Goal: Task Accomplishment & Management: Manage account settings

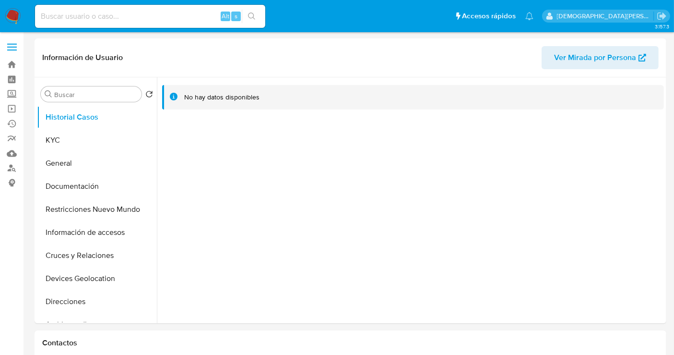
select select "10"
click at [86, 133] on button "KYC" at bounding box center [93, 140] width 112 height 23
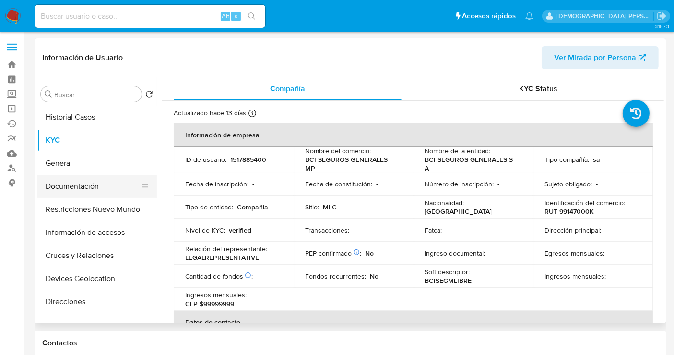
click at [93, 183] on button "Documentación" at bounding box center [93, 186] width 112 height 23
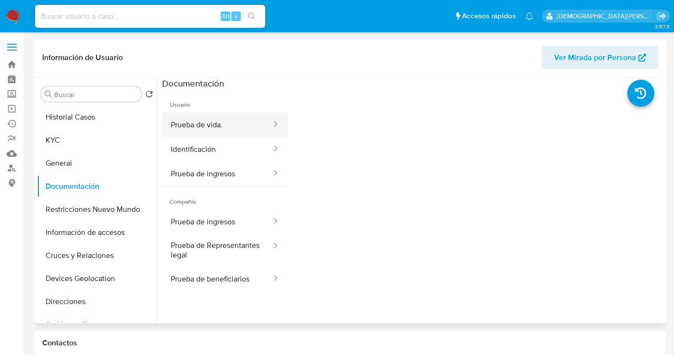
click at [202, 131] on button "Prueba de vida" at bounding box center [217, 124] width 110 height 24
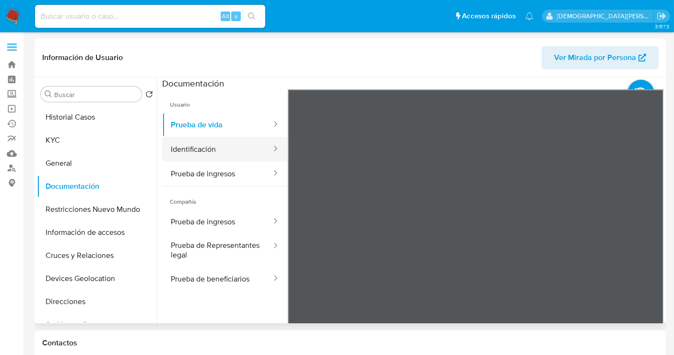
click at [271, 144] on icon at bounding box center [276, 148] width 10 height 10
click at [241, 151] on button "Identificación" at bounding box center [217, 149] width 110 height 24
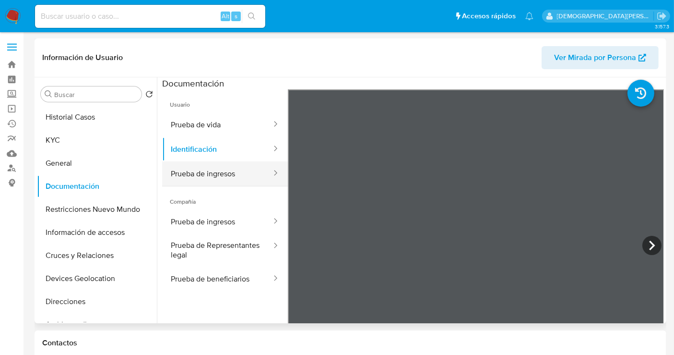
click at [202, 167] on button "Prueba de ingresos" at bounding box center [217, 173] width 110 height 24
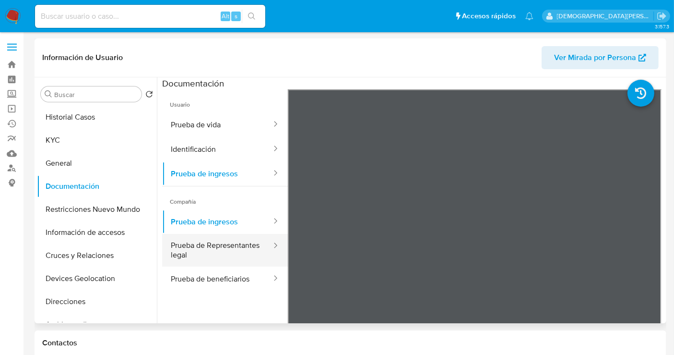
click at [242, 253] on button "Prueba de Representantes legal" at bounding box center [217, 250] width 110 height 33
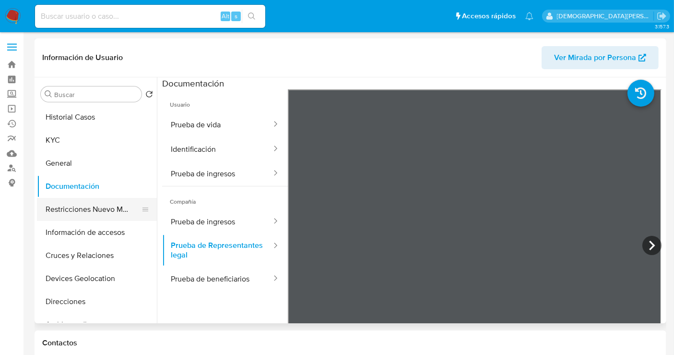
click at [90, 216] on button "Restricciones Nuevo Mundo" at bounding box center [93, 209] width 112 height 23
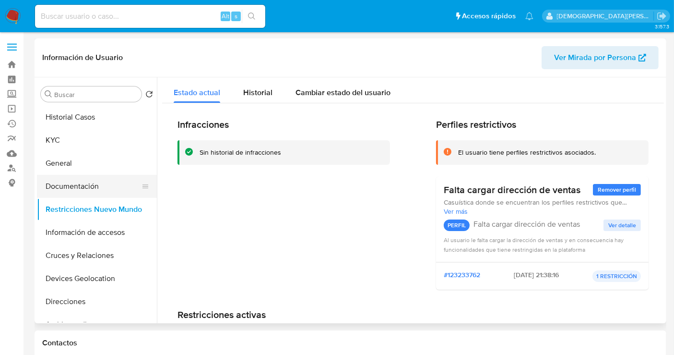
click at [83, 180] on button "Documentación" at bounding box center [93, 186] width 112 height 23
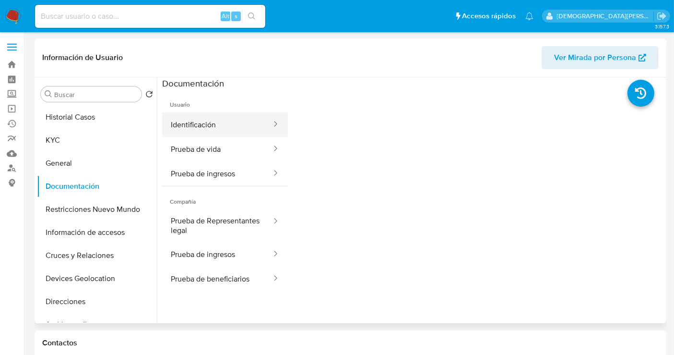
click at [216, 120] on button "Identificación" at bounding box center [217, 124] width 110 height 24
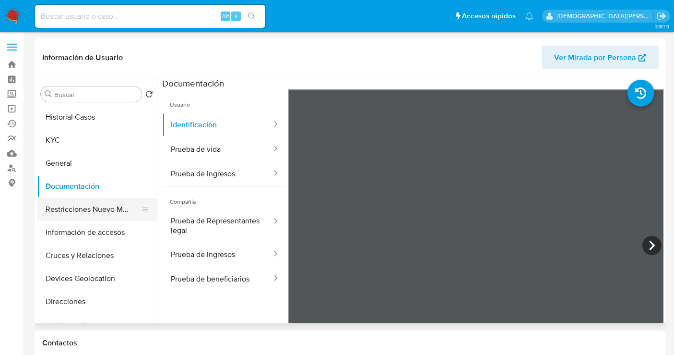
click at [73, 211] on button "Restricciones Nuevo Mundo" at bounding box center [93, 209] width 112 height 23
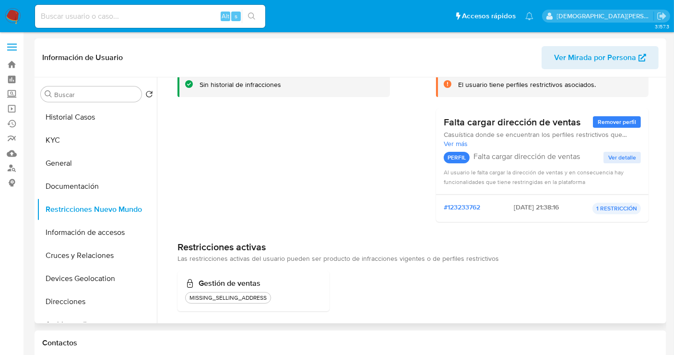
scroll to position [75, 0]
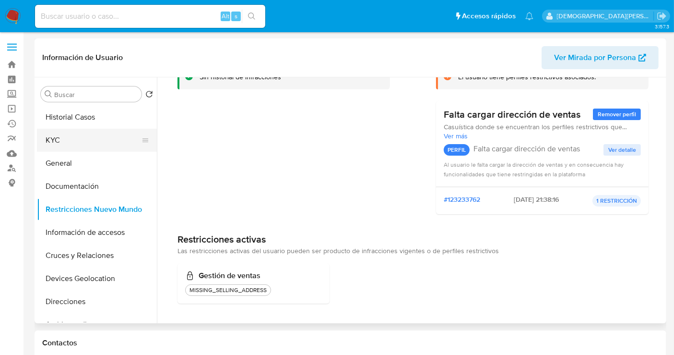
click at [74, 138] on button "KYC" at bounding box center [93, 140] width 112 height 23
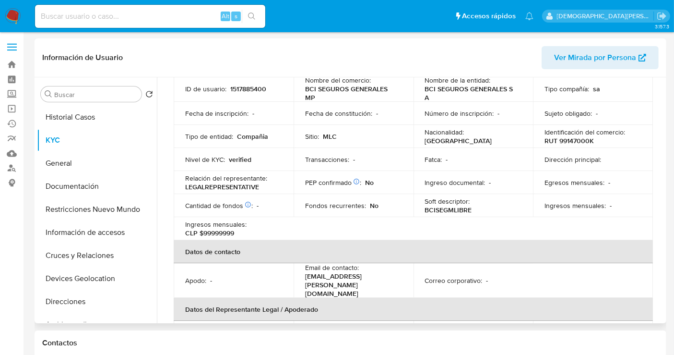
scroll to position [160, 0]
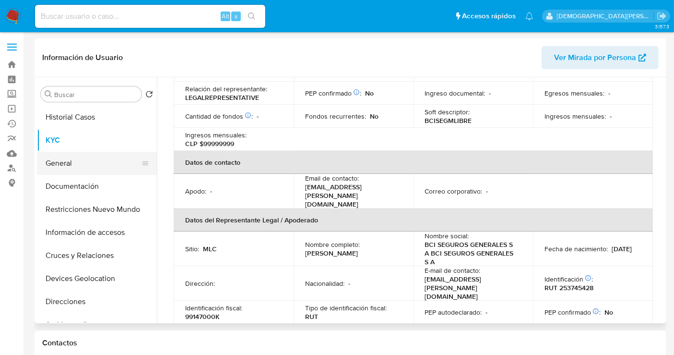
click at [56, 161] on button "General" at bounding box center [93, 163] width 112 height 23
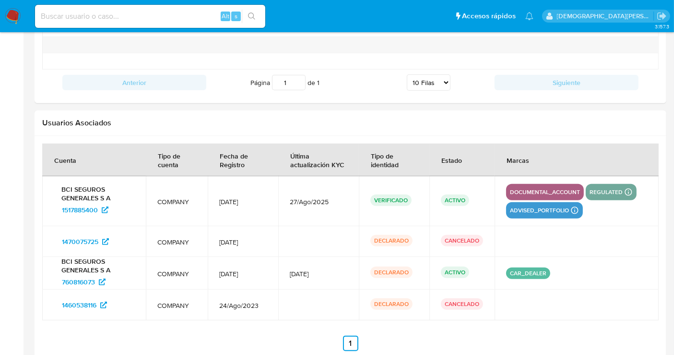
scroll to position [993, 0]
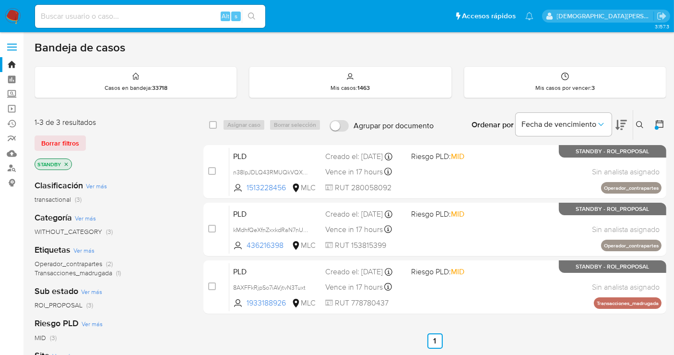
click at [67, 163] on icon "close-filter" at bounding box center [66, 164] width 6 height 6
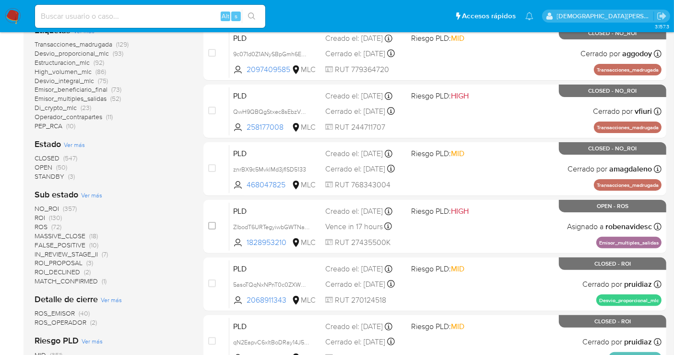
scroll to position [266, 0]
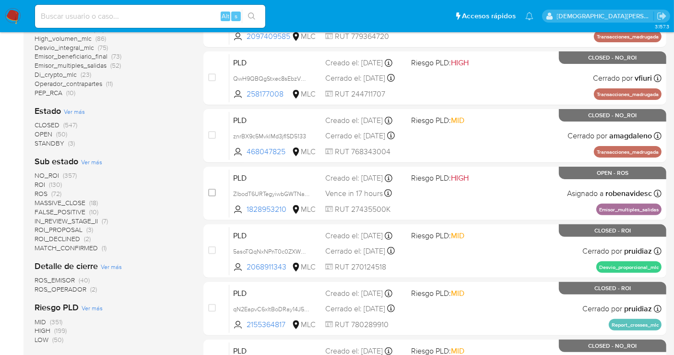
click at [44, 192] on span "ROS" at bounding box center [41, 194] width 13 height 10
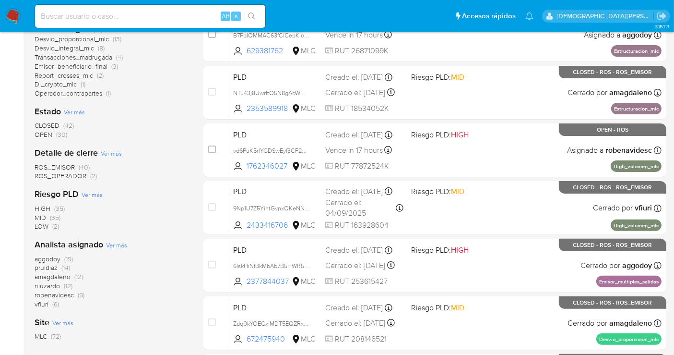
scroll to position [320, 0]
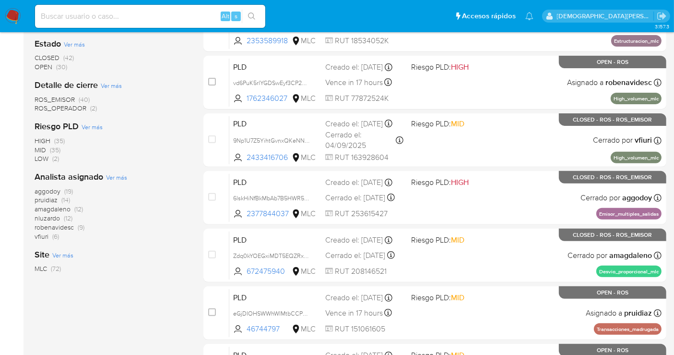
click at [45, 189] on span "aggodoy" at bounding box center [48, 191] width 26 height 10
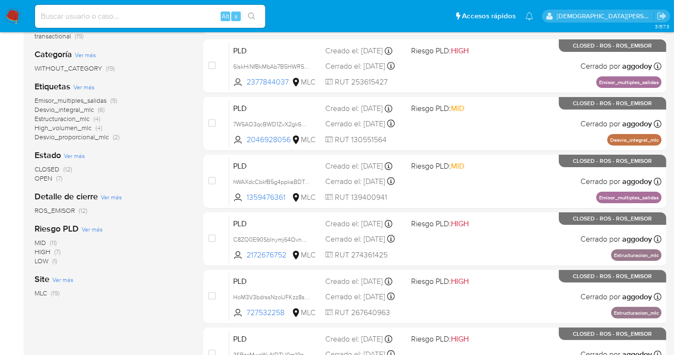
scroll to position [107, 0]
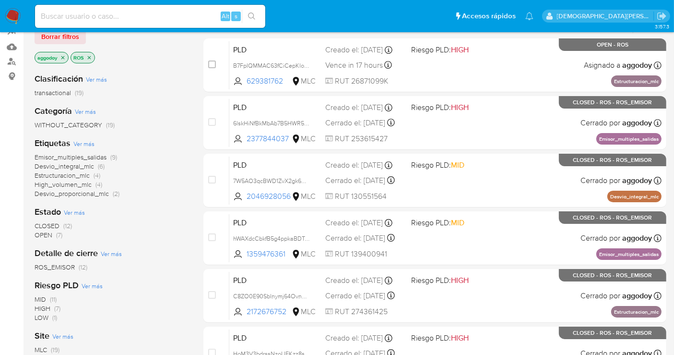
click at [40, 230] on span "OPEN" at bounding box center [44, 235] width 18 height 10
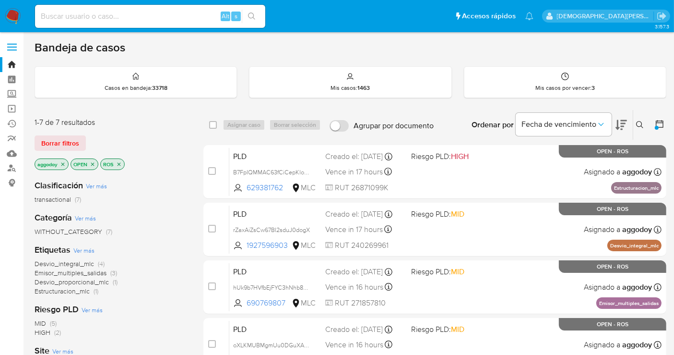
click at [639, 123] on icon at bounding box center [640, 125] width 8 height 8
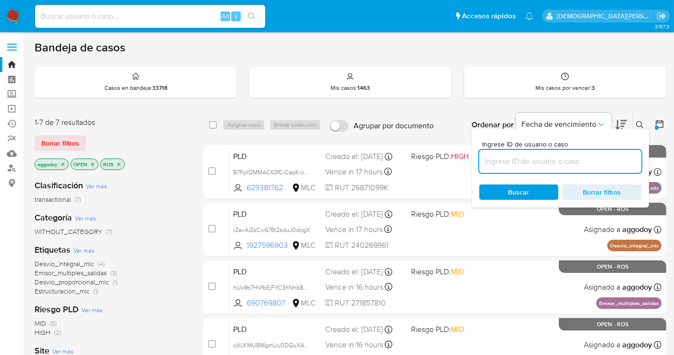
click at [60, 164] on icon "close-filter" at bounding box center [63, 164] width 6 height 6
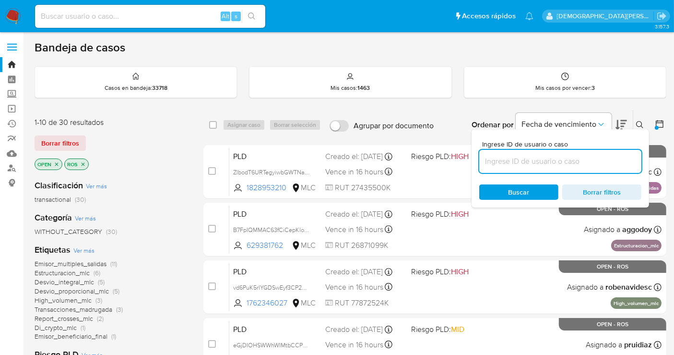
click at [57, 164] on icon "close-filter" at bounding box center [57, 164] width 6 height 6
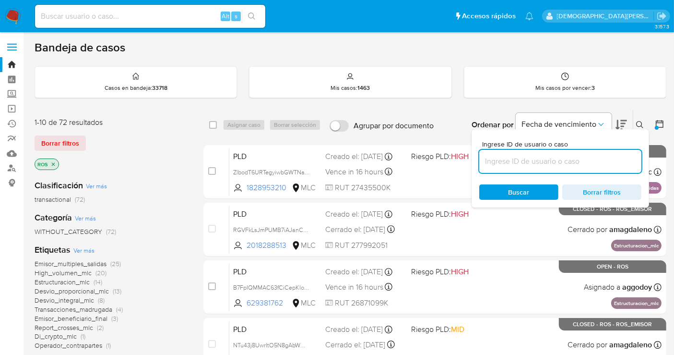
click at [50, 161] on icon "close-filter" at bounding box center [53, 164] width 6 height 6
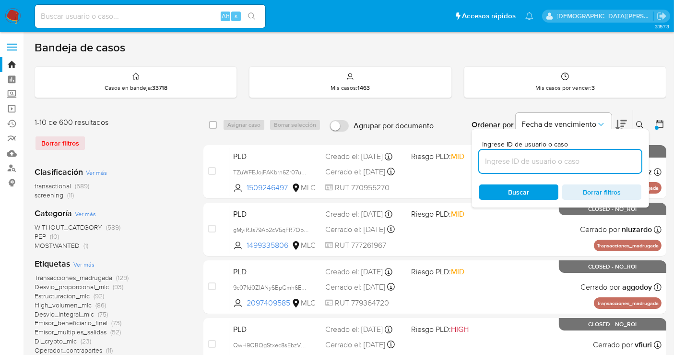
click at [506, 164] on input at bounding box center [560, 161] width 162 height 12
paste input "gb8qYZpyjWKGAmFLUbsAyJEt"
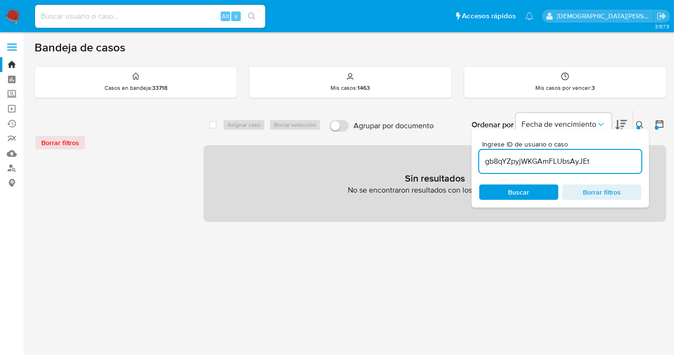
click at [610, 159] on input "gb8qYZpyjWKGAmFLUbsAyJEt" at bounding box center [560, 161] width 162 height 12
type input "gb8qYZpyjWKGAmFLUbsAyJEt"
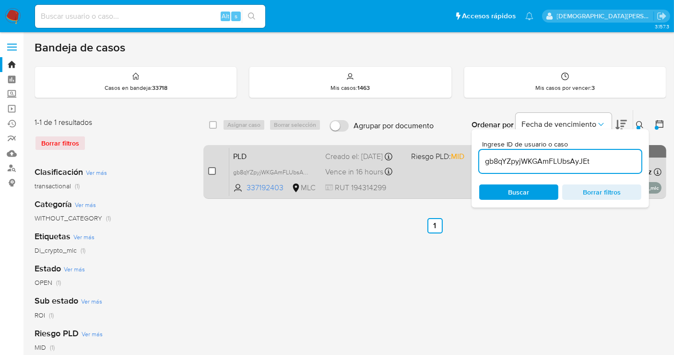
click at [210, 170] on input "checkbox" at bounding box center [212, 171] width 8 height 8
checkbox input "true"
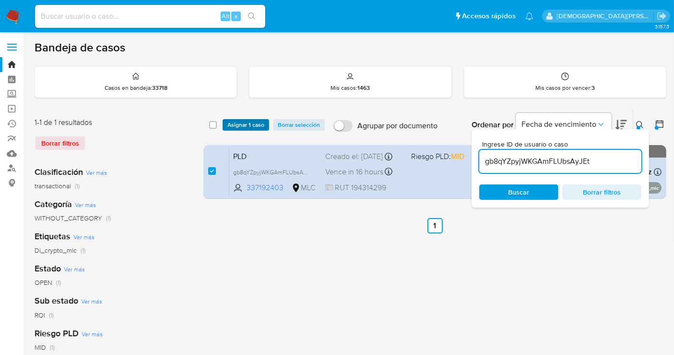
click at [240, 124] on span "Asignar 1 caso" at bounding box center [245, 125] width 37 height 10
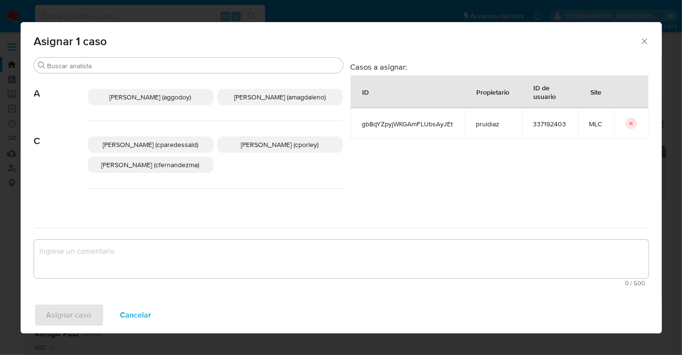
click at [159, 98] on span "Agustina Godoy (aggodoy)" at bounding box center [151, 97] width 82 height 10
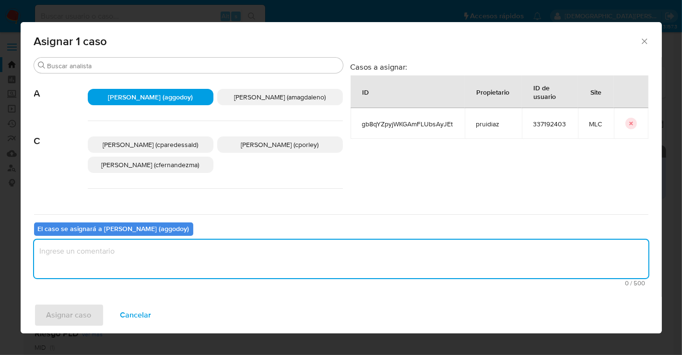
click at [140, 261] on textarea "assign-modal" at bounding box center [341, 258] width 615 height 38
type textarea "-"
click at [71, 308] on span "Asignar caso" at bounding box center [69, 314] width 45 height 21
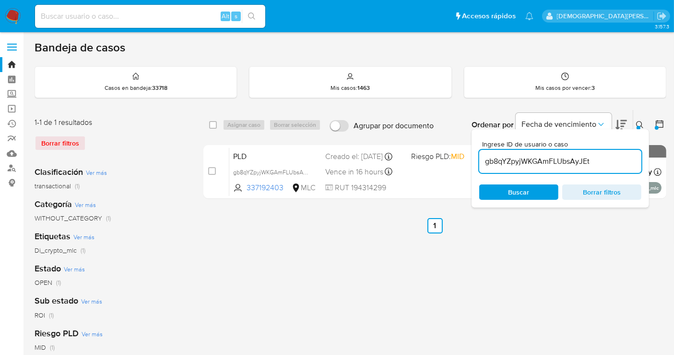
click at [541, 161] on input "gb8qYZpyjWKGAmFLUbsAyJEt" at bounding box center [560, 161] width 162 height 12
paste input "rZaxAiZsCw67BI2sduJ0dogX"
type input "rZaxAiZsCw67BI2sduJ0dogX"
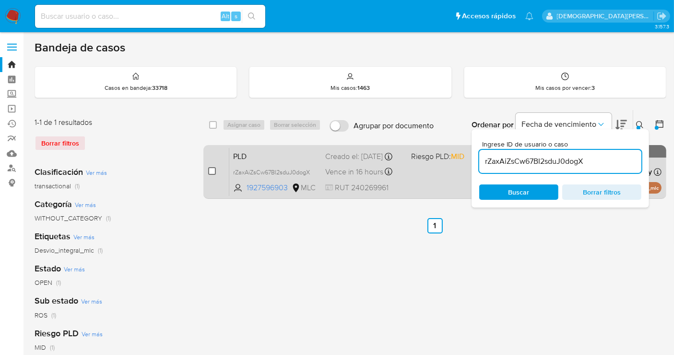
click at [213, 169] on input "checkbox" at bounding box center [212, 171] width 8 height 8
checkbox input "true"
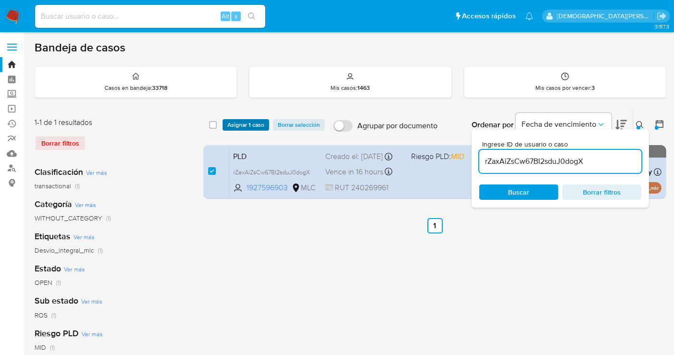
click at [245, 124] on span "Asignar 1 caso" at bounding box center [245, 125] width 37 height 10
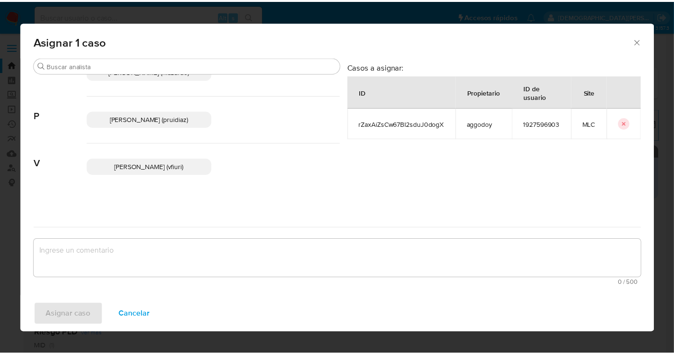
scroll to position [157, 0]
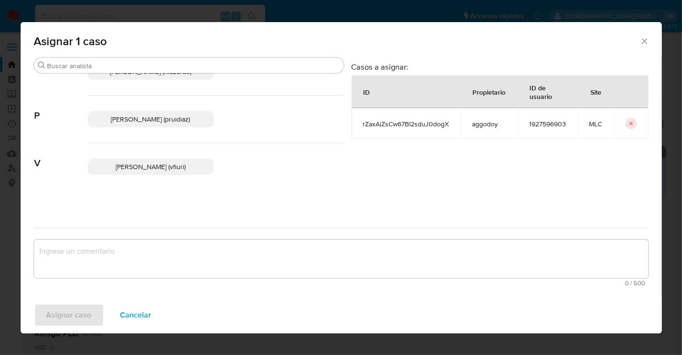
click at [164, 160] on p "Valentina Fiuri (vfiuri)" at bounding box center [151, 166] width 126 height 16
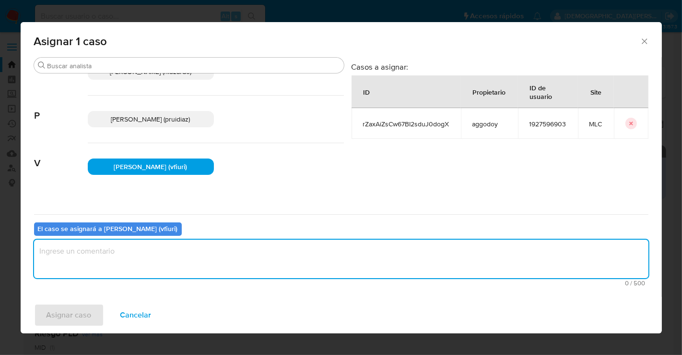
click at [134, 259] on textarea "assign-modal" at bounding box center [341, 258] width 615 height 38
type textarea "-"
click at [47, 313] on span "Asignar caso" at bounding box center [69, 314] width 45 height 21
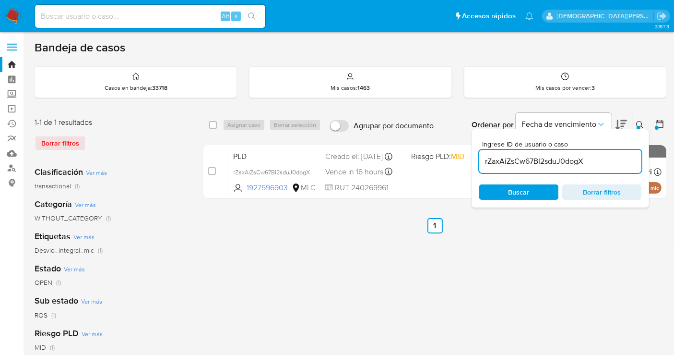
click at [590, 188] on span "Borrar filtros" at bounding box center [602, 191] width 66 height 13
click at [529, 191] on span "Buscar" at bounding box center [519, 191] width 66 height 13
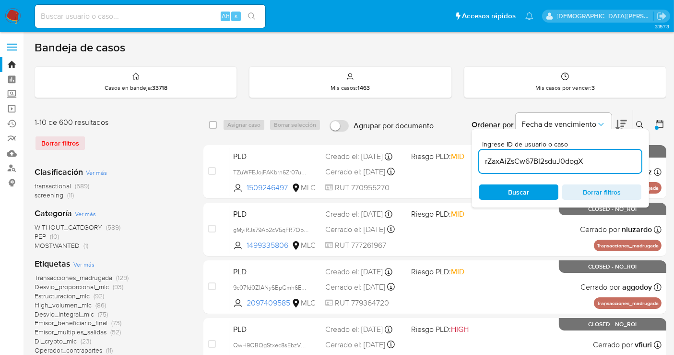
click at [635, 119] on button at bounding box center [641, 125] width 16 height 12
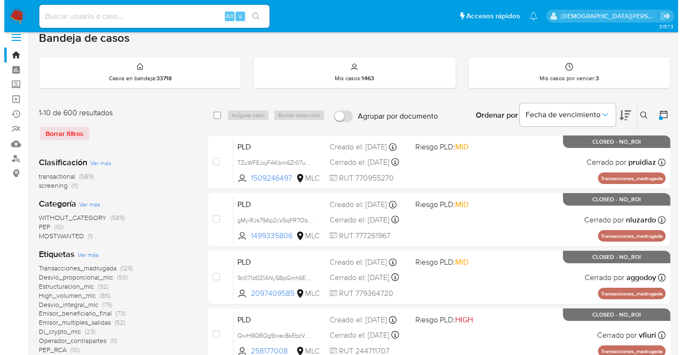
scroll to position [160, 0]
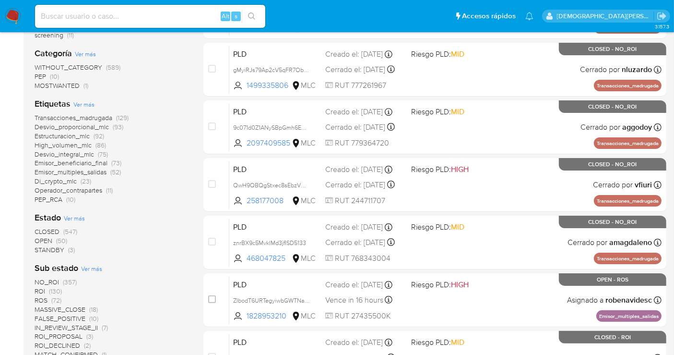
click at [79, 215] on span "Ver más" at bounding box center [74, 218] width 21 height 9
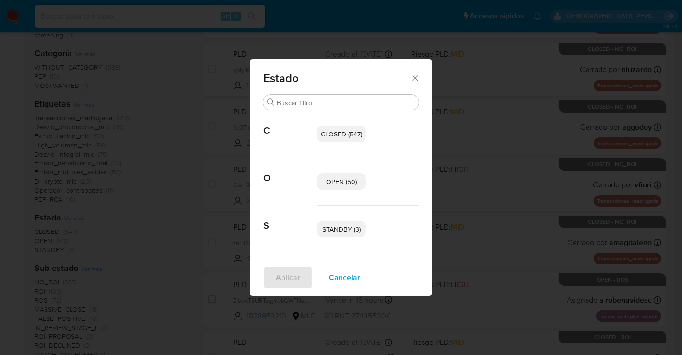
drag, startPoint x: 344, startPoint y: 181, endPoint x: 354, endPoint y: 218, distance: 38.2
click at [344, 181] on span "OPEN (50)" at bounding box center [341, 182] width 31 height 10
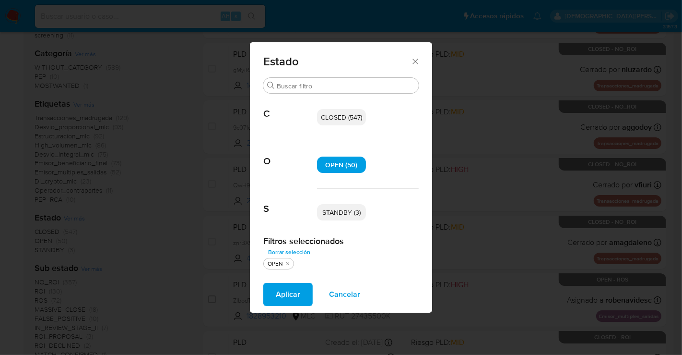
click at [354, 216] on span "STANDBY (3)" at bounding box center [341, 212] width 38 height 10
click at [282, 296] on span "Aplicar" at bounding box center [288, 294] width 24 height 21
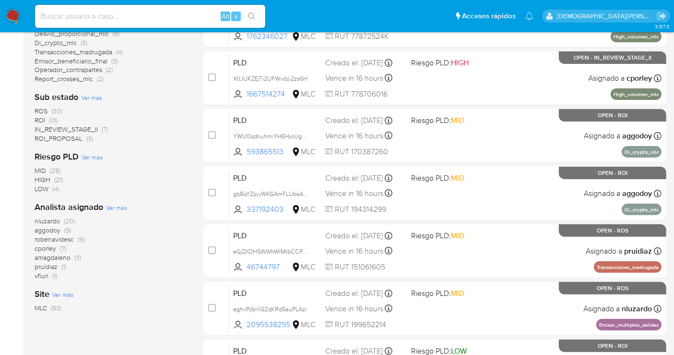
scroll to position [213, 0]
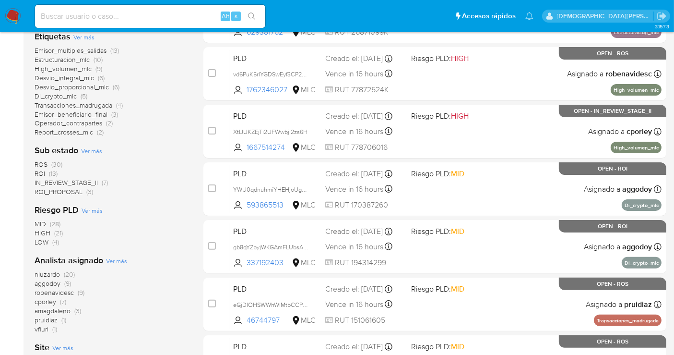
click at [68, 193] on span "ROI_PROPOSAL" at bounding box center [59, 192] width 48 height 10
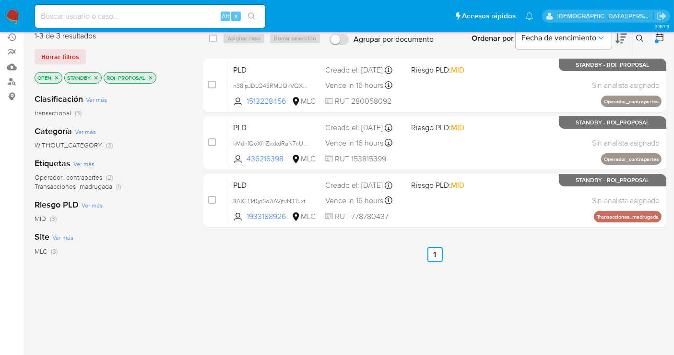
scroll to position [34, 0]
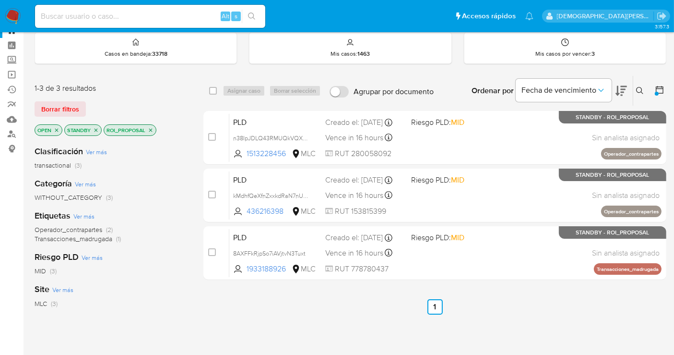
click at [152, 129] on icon "close-filter" at bounding box center [151, 130] width 6 height 6
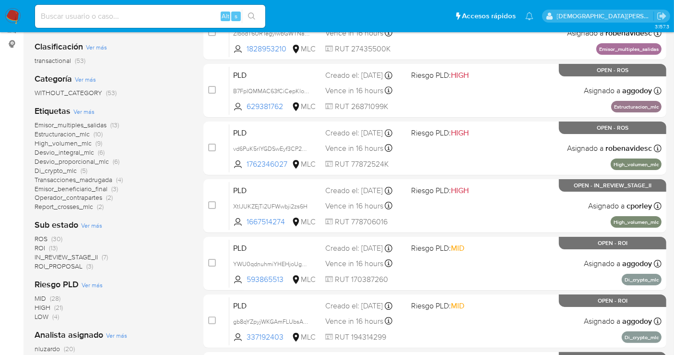
scroll to position [141, 0]
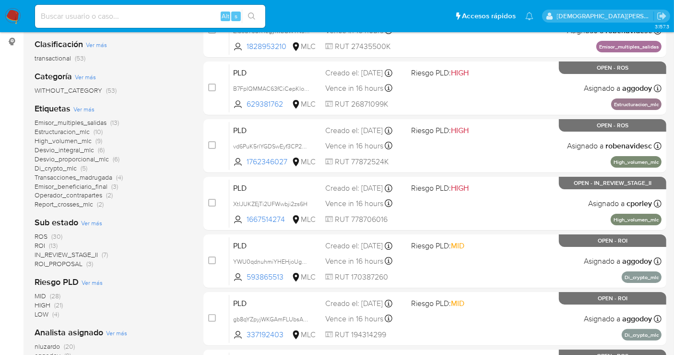
click at [59, 260] on span "ROI_PROPOSAL" at bounding box center [59, 264] width 48 height 10
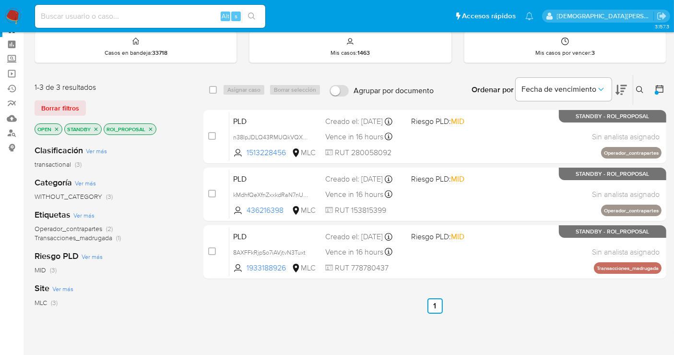
scroll to position [34, 0]
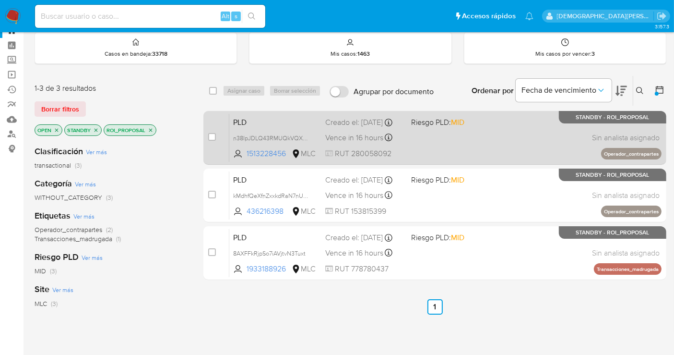
click at [484, 138] on div "PLD n38IpJDLQ43RMUQkVQX3Egte 1513228456 MLC Riesgo PLD: MID Creado el: 12/06/20…" at bounding box center [445, 137] width 432 height 48
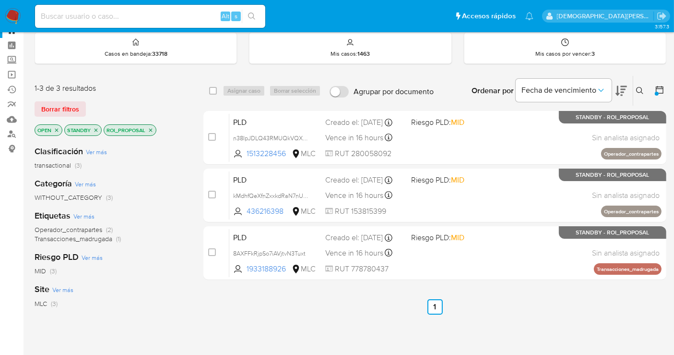
click at [150, 130] on icon "close-filter" at bounding box center [151, 130] width 6 height 6
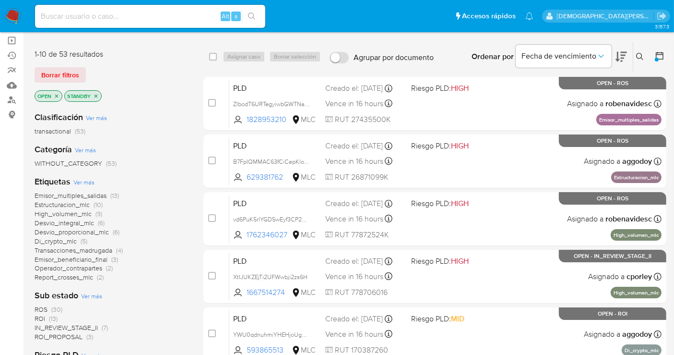
scroll to position [141, 0]
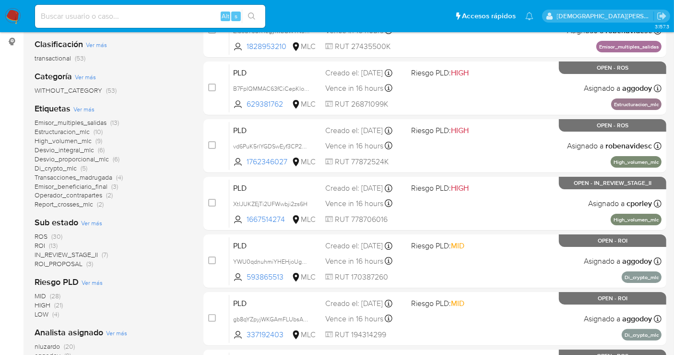
click at [82, 251] on span "IN_REVIEW_STAGE_II" at bounding box center [66, 254] width 63 height 10
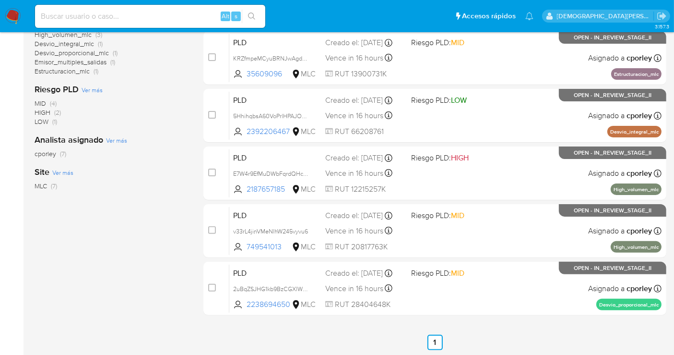
scroll to position [16, 0]
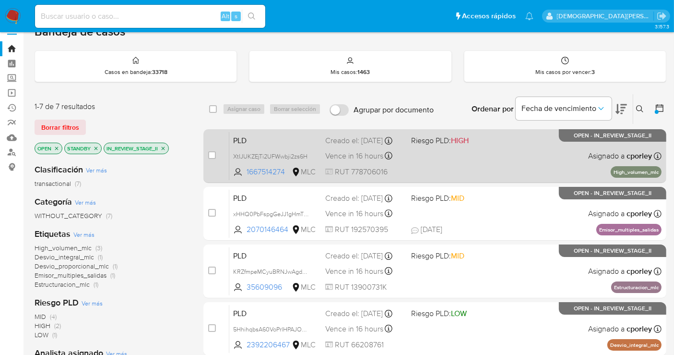
click at [501, 165] on div "PLD XtIJUKZEjTi2UFWwbji2zs6H 1667514274 MLC Riesgo PLD: HIGH Creado el: 12/06/2…" at bounding box center [445, 155] width 432 height 48
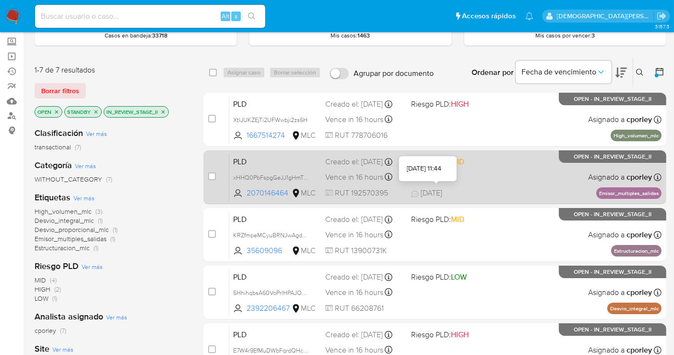
scroll to position [69, 0]
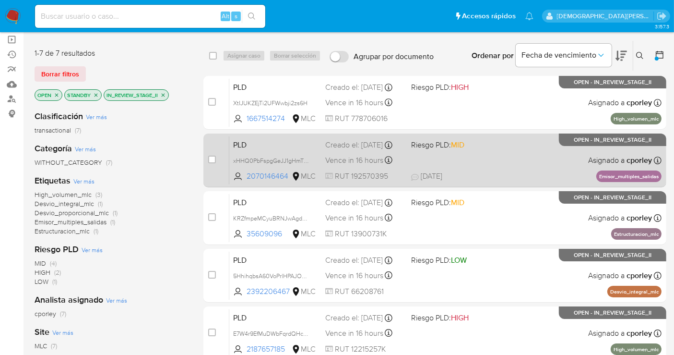
click at [511, 167] on div "PLD xHHQ0PbFspgGeJJ1gHmT9D8B 2070146464 MLC Riesgo PLD: MID Creado el: 12/06/20…" at bounding box center [445, 160] width 432 height 48
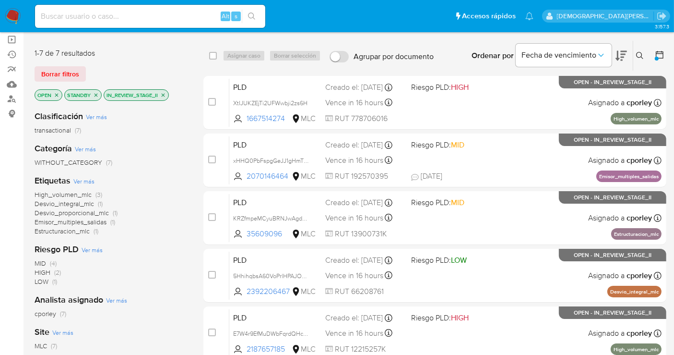
click at [164, 95] on icon "close-filter" at bounding box center [163, 94] width 3 height 3
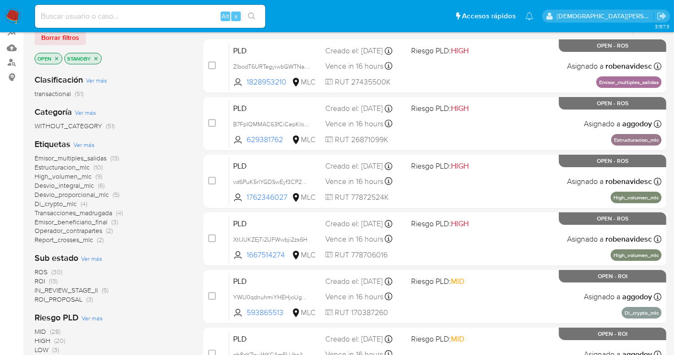
scroll to position [122, 0]
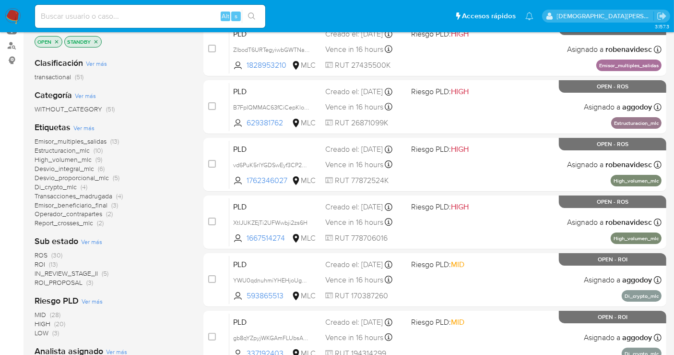
click at [82, 271] on span "IN_REVIEW_STAGE_II" at bounding box center [66, 273] width 63 height 10
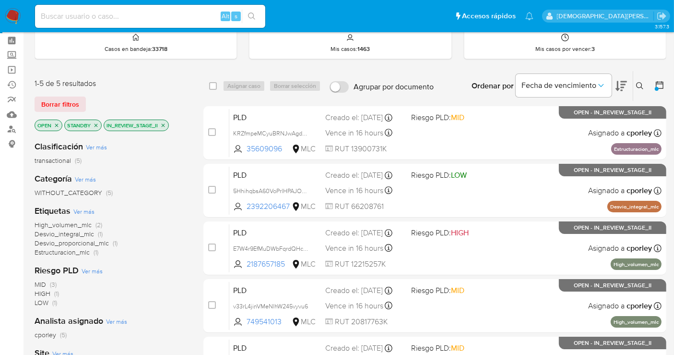
scroll to position [16, 0]
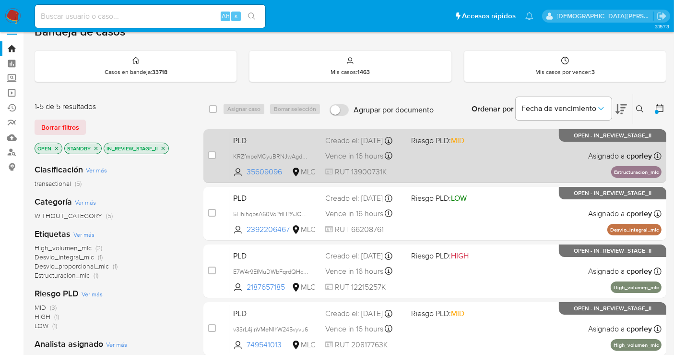
click at [494, 159] on div "PLD KRZfmpeMCyuBRNJwAgdOcQMq 35609096 MLC Riesgo PLD: MID Creado el: 12/06/2025…" at bounding box center [445, 155] width 432 height 48
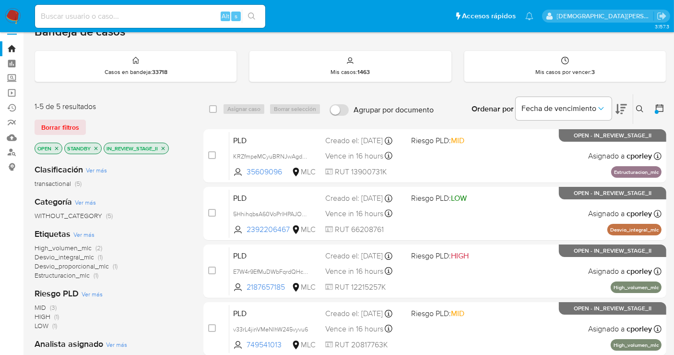
click at [162, 147] on icon "close-filter" at bounding box center [163, 148] width 6 height 6
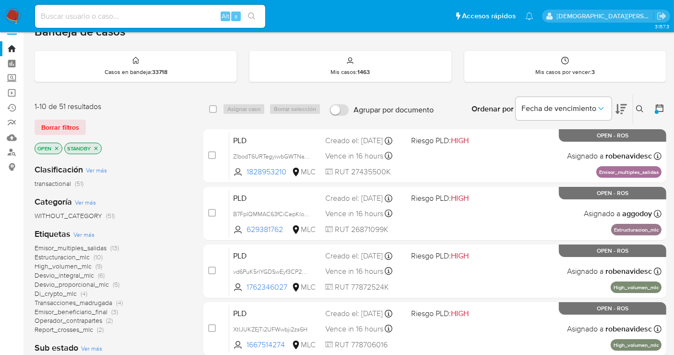
scroll to position [122, 0]
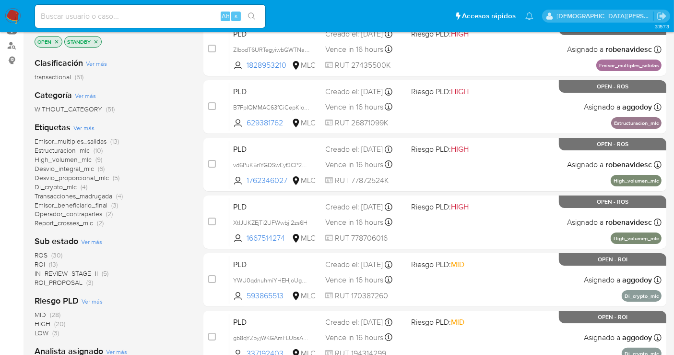
click at [58, 270] on span "IN_REVIEW_STAGE_II" at bounding box center [66, 273] width 63 height 10
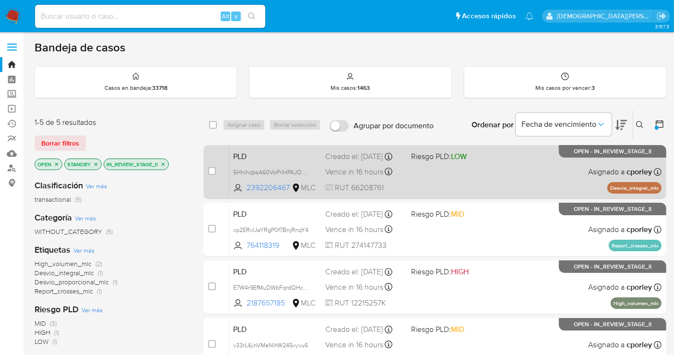
click at [454, 183] on div "PLD 5HhihqbsA60VoPrlHPAJOaar 2392206467 MLC Riesgo PLD: LOW Creado el: 12/06/20…" at bounding box center [445, 171] width 432 height 48
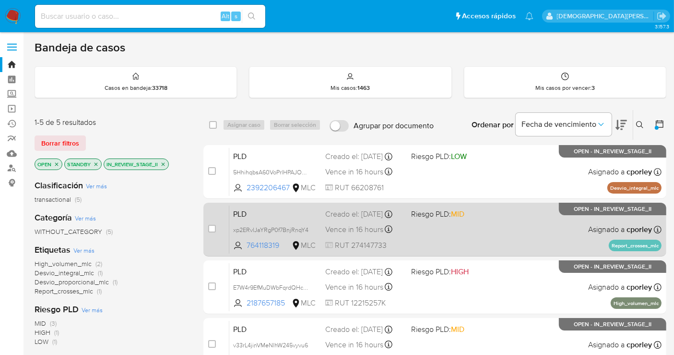
click at [475, 233] on div "PLD xp2ERvlJaYRgP0f7BnjRnqY4 764118319 MLC Riesgo PLD: MID Creado el: 12/06/202…" at bounding box center [445, 229] width 432 height 48
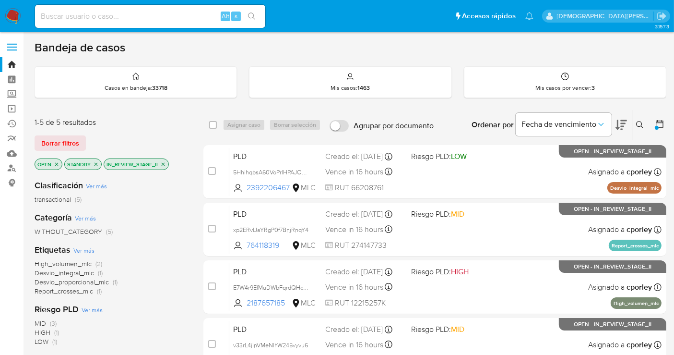
click at [163, 162] on icon "close-filter" at bounding box center [163, 164] width 6 height 6
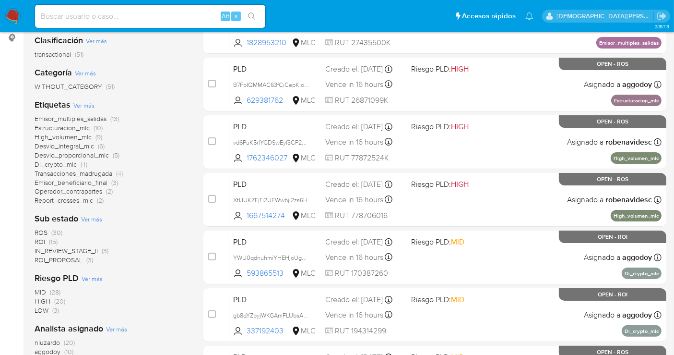
scroll to position [160, 0]
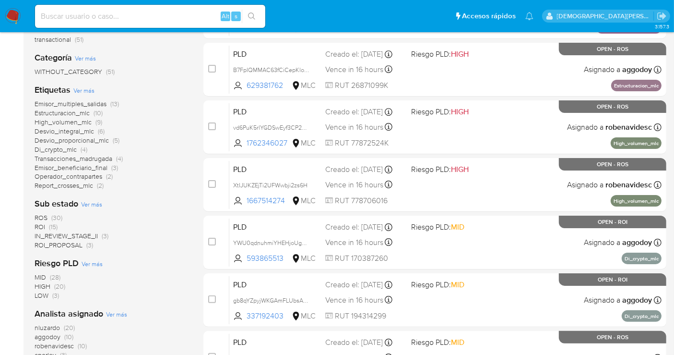
click at [72, 237] on span "IN_REVIEW_STAGE_II" at bounding box center [66, 236] width 63 height 10
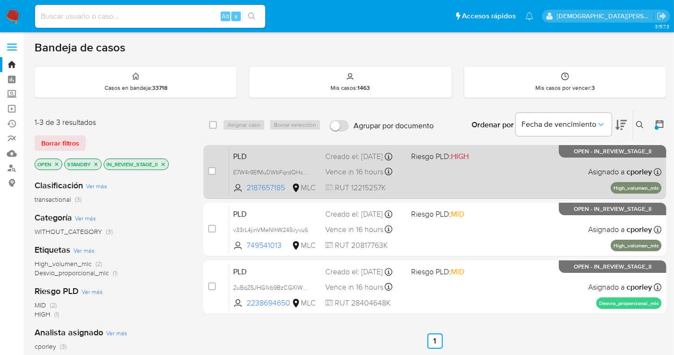
click at [514, 183] on div "PLD E7W4r9EfMuDWbFqrdQHcxdsO 2187657185 MLC Riesgo PLD: HIGH Creado el: 12/06/2…" at bounding box center [445, 171] width 432 height 48
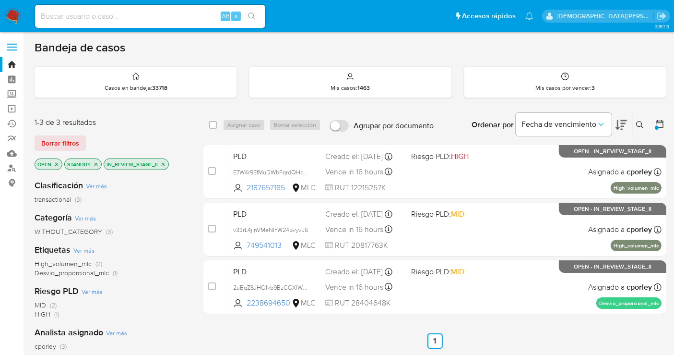
click at [164, 161] on icon "close-filter" at bounding box center [163, 164] width 6 height 6
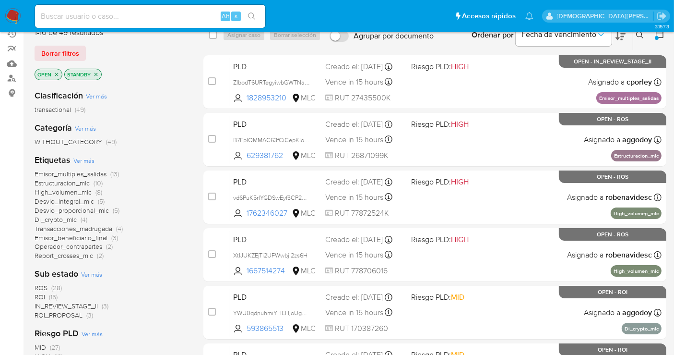
scroll to position [107, 0]
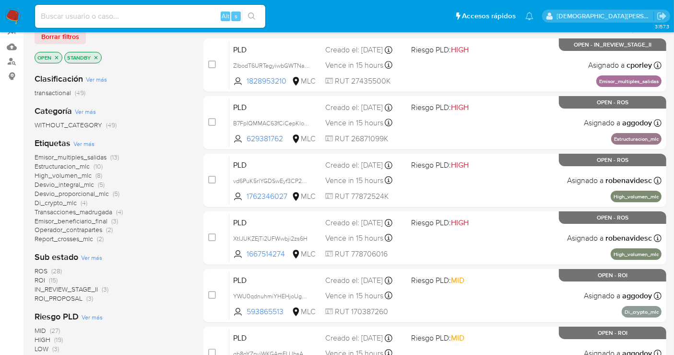
click at [61, 287] on span "IN_REVIEW_STAGE_II" at bounding box center [66, 289] width 63 height 10
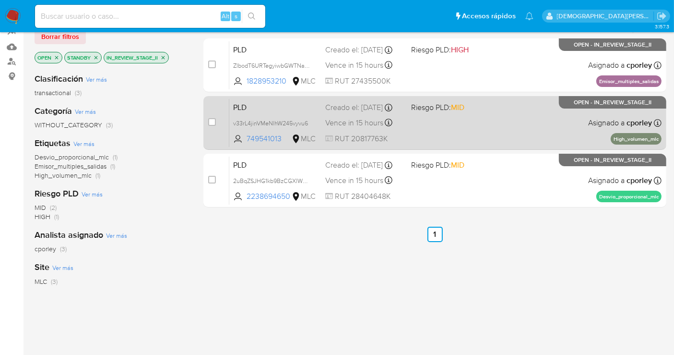
scroll to position [53, 0]
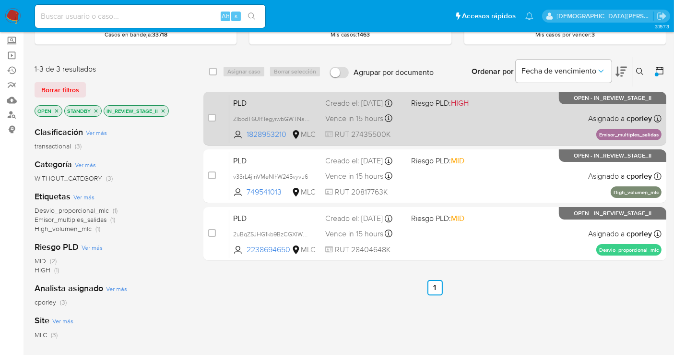
click at [476, 131] on div "PLD ZlbodT6URTegyiwbGWTNaX0e 1828953210 MLC Riesgo PLD: HIGH Creado el: 12/06/2…" at bounding box center [445, 118] width 432 height 48
drag, startPoint x: 501, startPoint y: 173, endPoint x: 376, endPoint y: 108, distance: 141.2
click at [501, 174] on div "PLD v33rL4jinVMeNlhW245vyvu6 749541013 MLC Riesgo PLD: MID Creado el: 12/06/202…" at bounding box center [445, 176] width 432 height 48
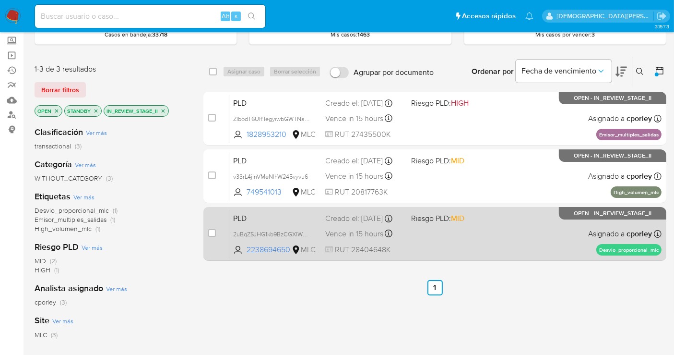
click at [486, 243] on div "PLD 2uBqZSJHG1kb9BzCGXlWpqdD 2238694650 MLC Riesgo PLD: MID Creado el: 12/06/20…" at bounding box center [445, 233] width 432 height 48
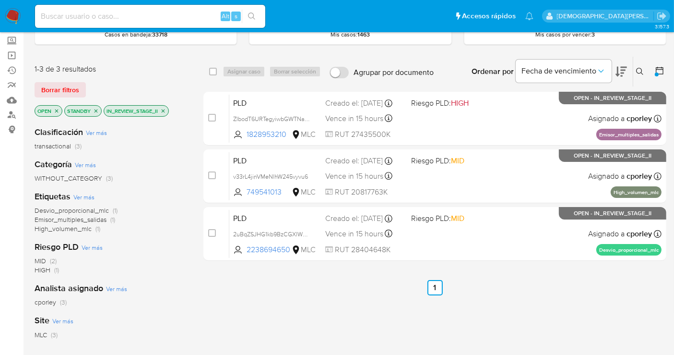
click at [165, 108] on icon "close-filter" at bounding box center [163, 111] width 6 height 6
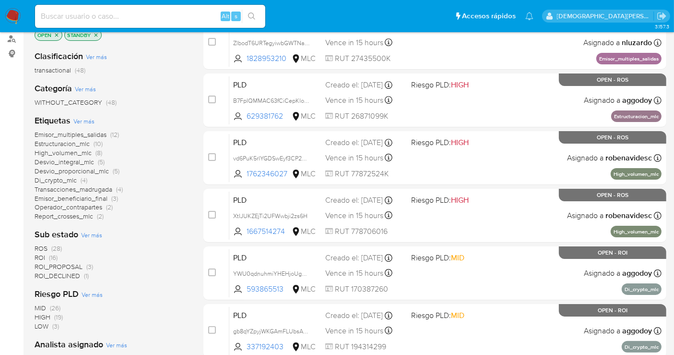
scroll to position [160, 0]
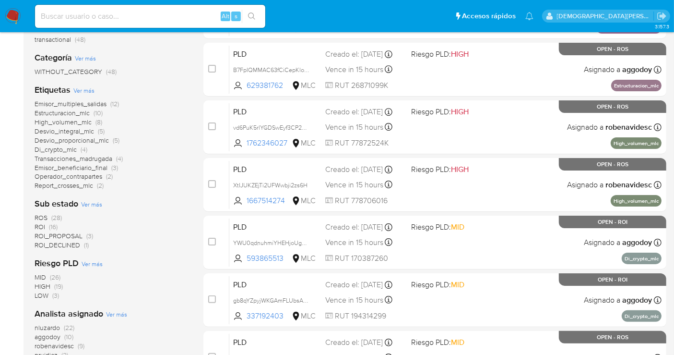
click at [65, 234] on span "ROI_PROPOSAL" at bounding box center [59, 236] width 48 height 10
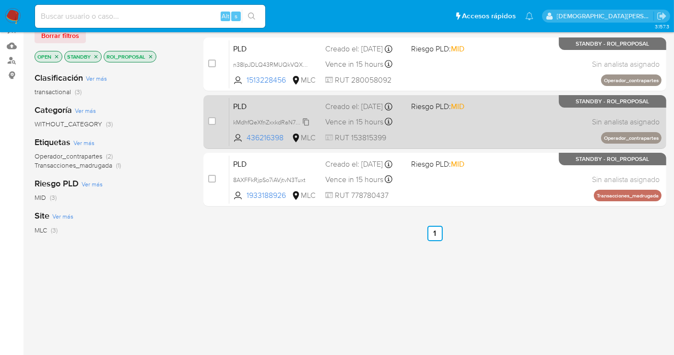
scroll to position [53, 0]
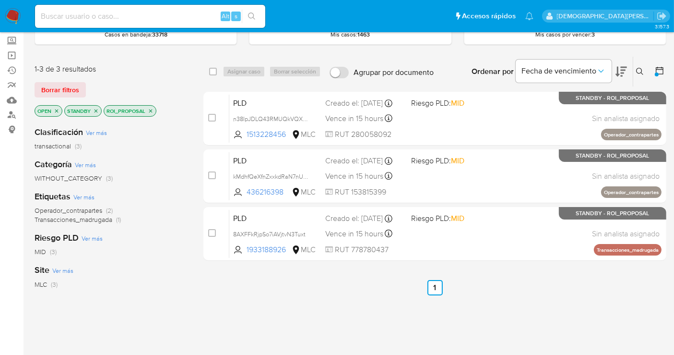
click at [151, 109] on icon "close-filter" at bounding box center [151, 111] width 6 height 6
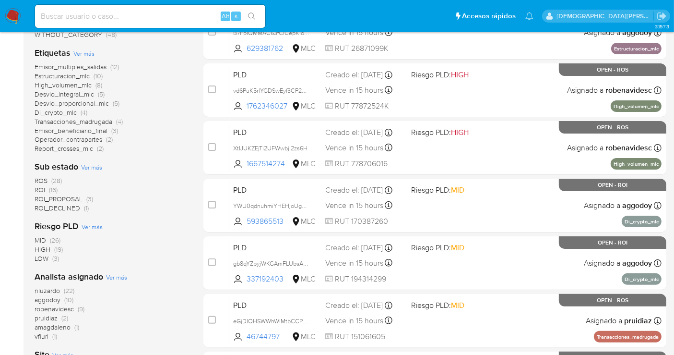
scroll to position [213, 0]
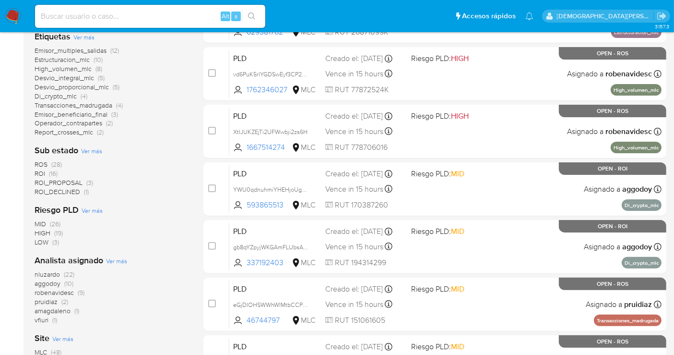
click at [42, 161] on span "ROS" at bounding box center [41, 164] width 13 height 10
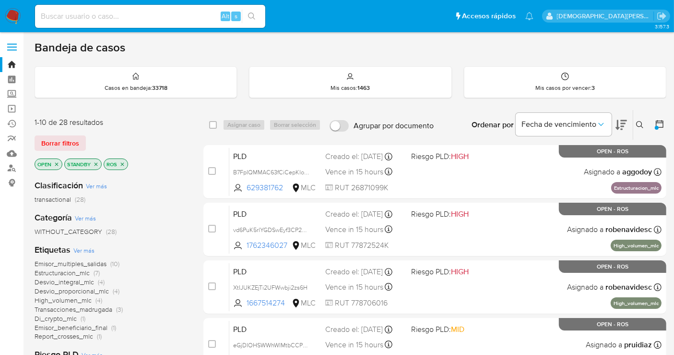
click at [123, 164] on icon "close-filter" at bounding box center [122, 164] width 6 height 6
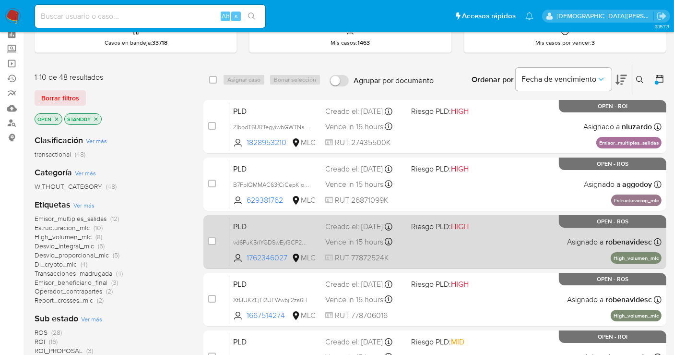
scroll to position [107, 0]
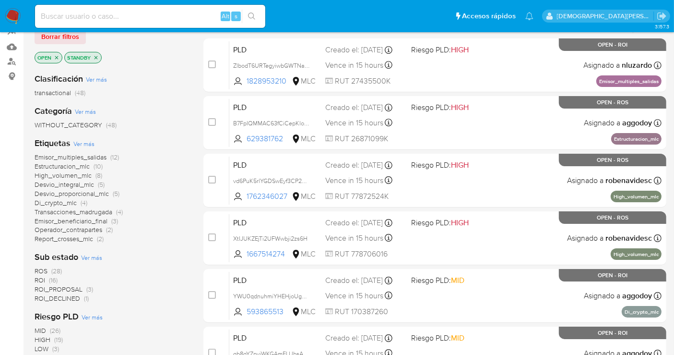
click at [50, 288] on span "ROI_PROPOSAL" at bounding box center [59, 289] width 48 height 10
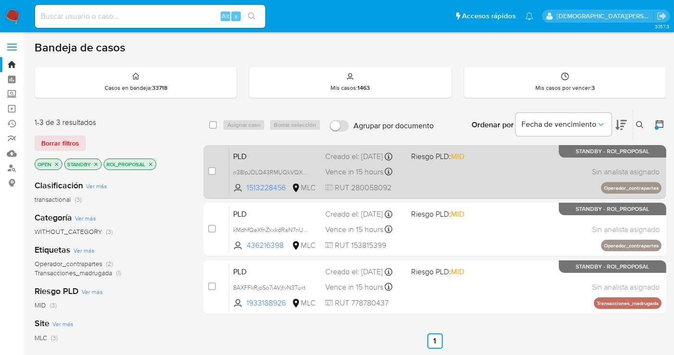
click at [450, 192] on div "PLD n38IpJDLQ43RMUQkVQX3Egte 1513228456 MLC Riesgo PLD: MID Creado el: 12/06/20…" at bounding box center [445, 171] width 432 height 48
click at [207, 170] on div "case-item-checkbox No es posible asignar el caso PLD n38IpJDLQ43RMUQkVQX3Egte 1…" at bounding box center [434, 172] width 463 height 54
click at [212, 167] on input "checkbox" at bounding box center [212, 171] width 8 height 8
checkbox input "true"
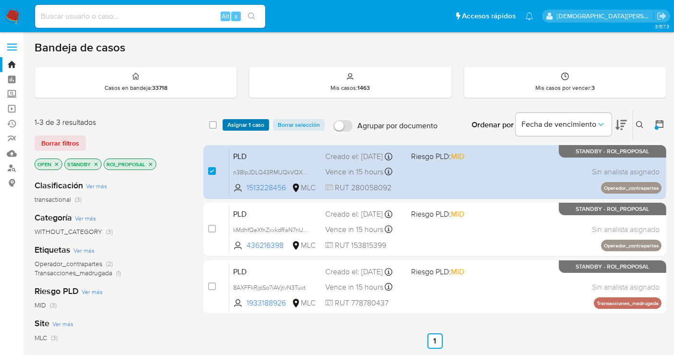
click at [243, 120] on span "Asignar 1 caso" at bounding box center [245, 125] width 37 height 10
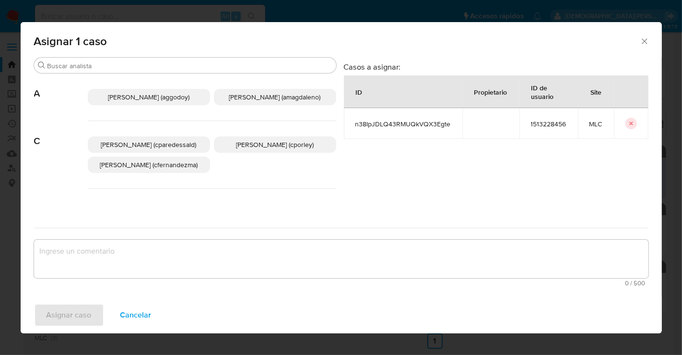
click at [283, 148] on span "Christian Porley (cporley)" at bounding box center [275, 145] width 78 height 10
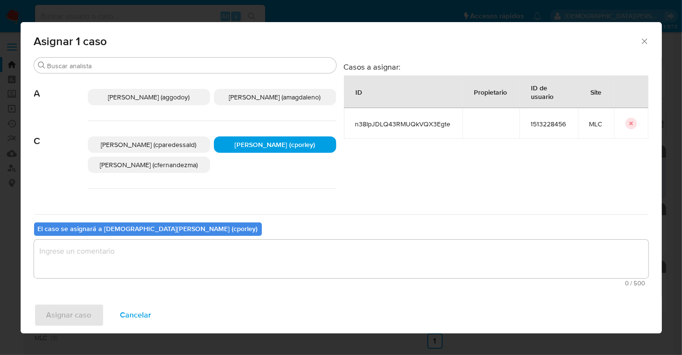
click at [175, 265] on textarea "assign-modal" at bounding box center [341, 258] width 615 height 38
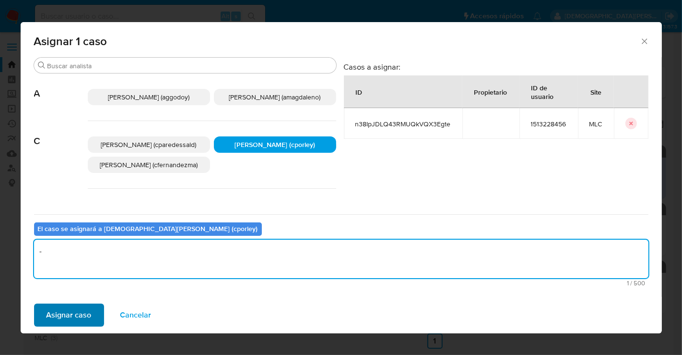
type textarea "-"
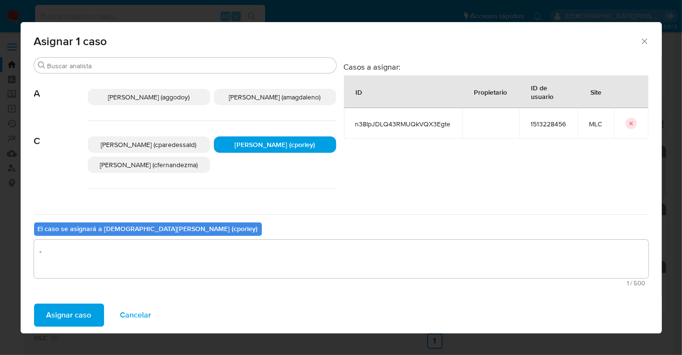
click at [87, 310] on span "Asignar caso" at bounding box center [69, 314] width 45 height 21
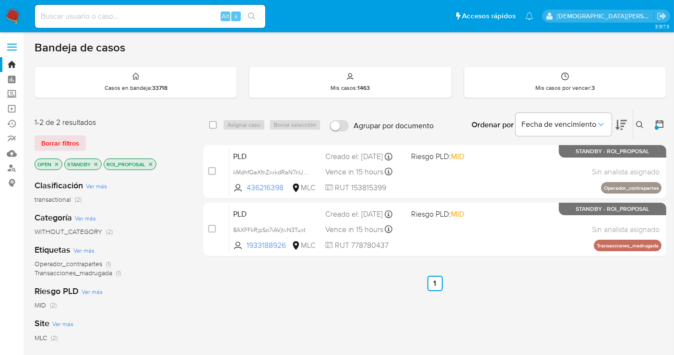
click at [151, 164] on icon "close-filter" at bounding box center [151, 164] width 6 height 6
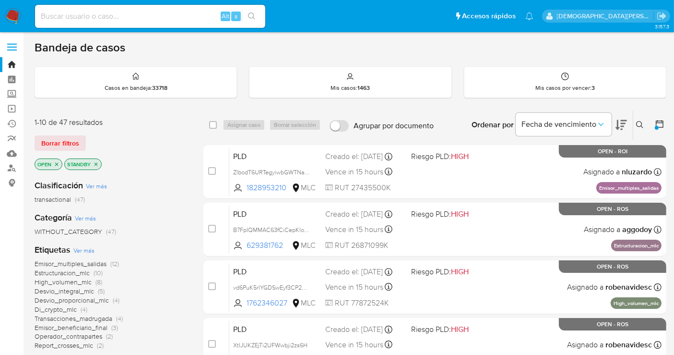
click at [95, 162] on icon "close-filter" at bounding box center [96, 163] width 3 height 3
click at [58, 163] on icon "close-filter" at bounding box center [57, 164] width 6 height 6
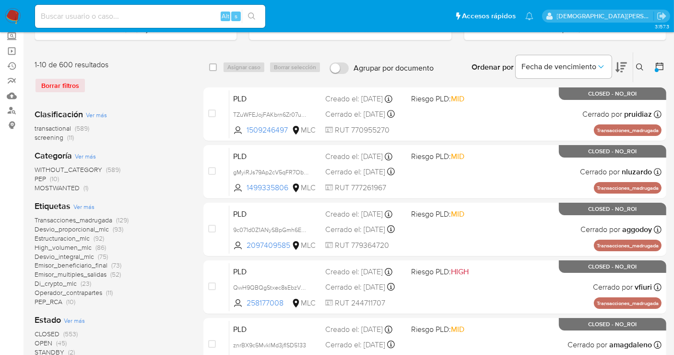
scroll to position [107, 0]
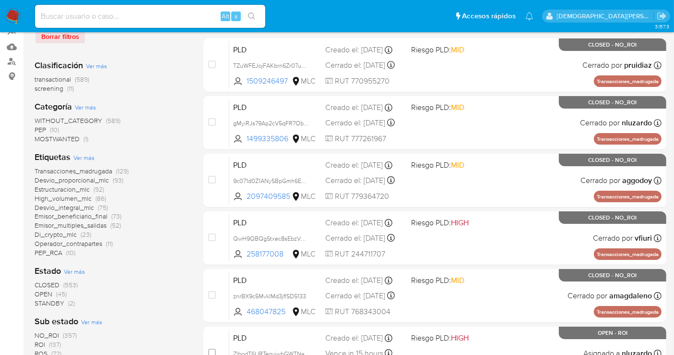
click at [47, 293] on span "OPEN" at bounding box center [44, 294] width 18 height 10
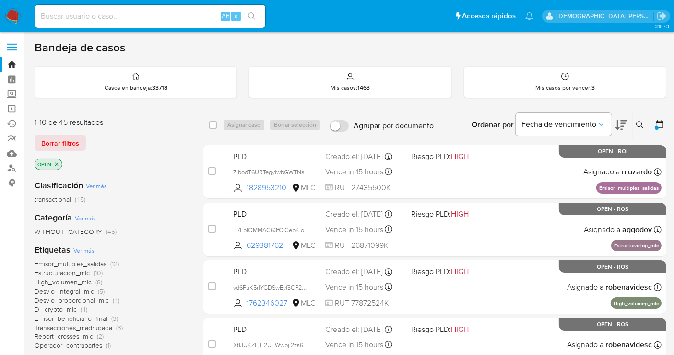
click at [55, 163] on icon "close-filter" at bounding box center [57, 164] width 6 height 6
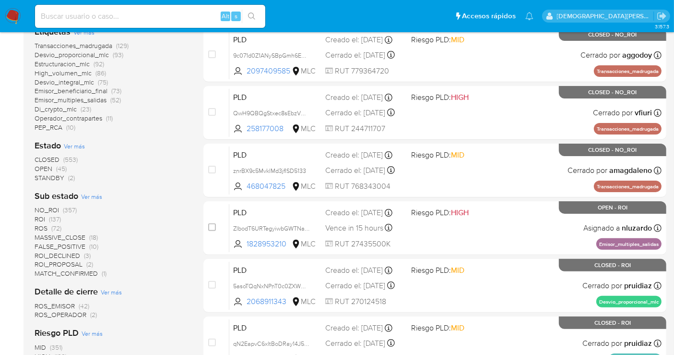
scroll to position [266, 0]
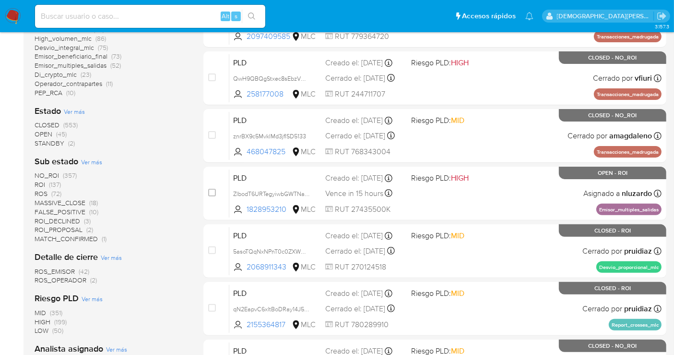
click at [47, 144] on span "STANDBY" at bounding box center [50, 143] width 30 height 10
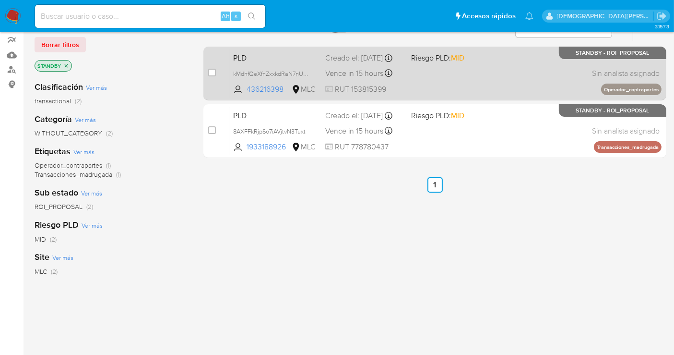
scroll to position [34, 0]
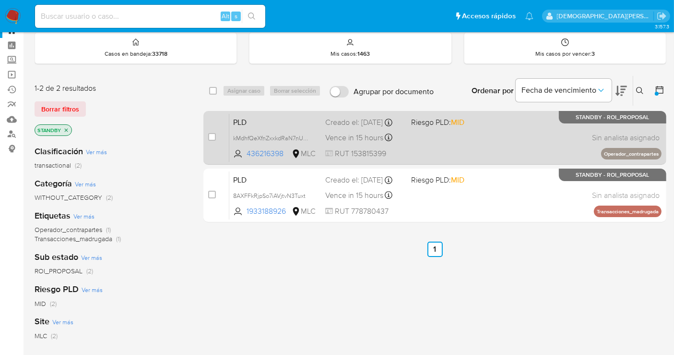
click at [478, 137] on div "PLD kMdhfQeXfnZxxkdRaN7nUTb1 436216398 MLC Riesgo PLD: MID Creado el: 12/06/202…" at bounding box center [445, 137] width 432 height 48
click at [212, 134] on input "checkbox" at bounding box center [212, 137] width 8 height 8
checkbox input "true"
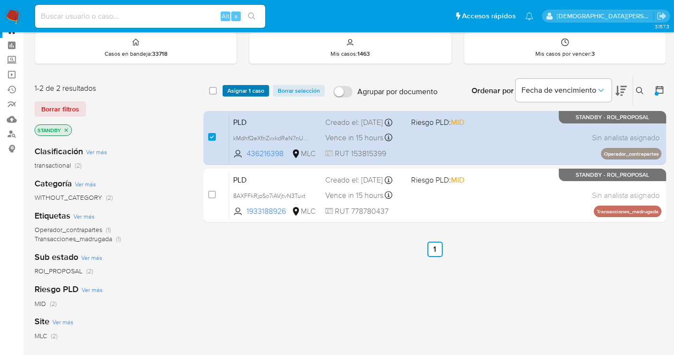
click at [236, 90] on span "Asignar 1 caso" at bounding box center [245, 91] width 37 height 10
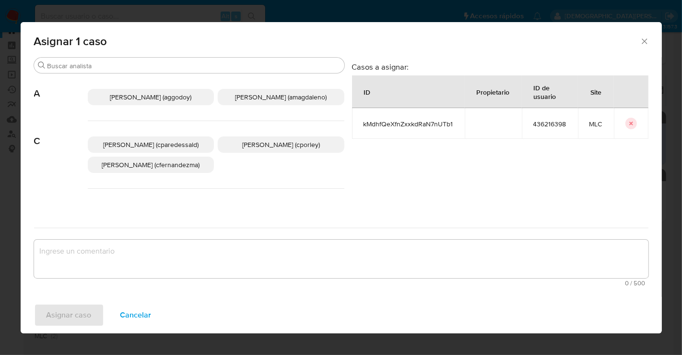
click at [266, 147] on span "Christian Porley (cporley)" at bounding box center [281, 145] width 78 height 10
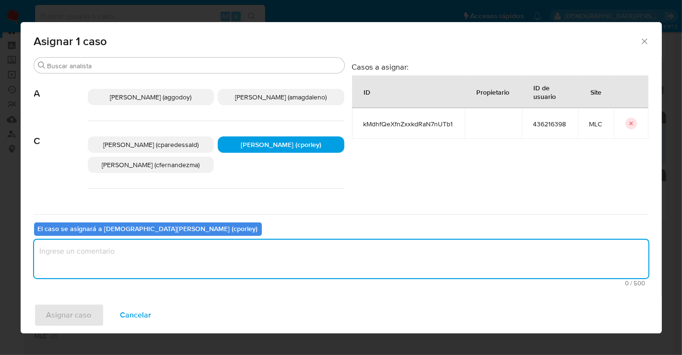
click at [248, 258] on textarea "assign-modal" at bounding box center [341, 258] width 615 height 38
type textarea "-"
click at [77, 316] on span "Asignar caso" at bounding box center [69, 314] width 45 height 21
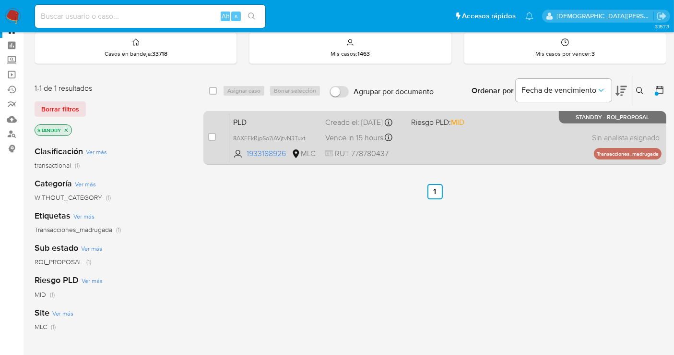
click at [426, 140] on div "PLD 8AXFFkRjpSo7iAVjtvN3Tuxt 1933188926 MLC Riesgo PLD: MID Creado el: 12/06/20…" at bounding box center [445, 137] width 432 height 48
click at [210, 138] on input "checkbox" at bounding box center [212, 137] width 8 height 8
checkbox input "true"
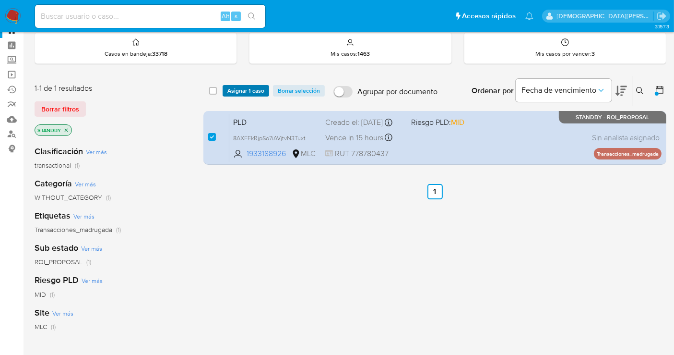
click at [249, 92] on span "Asignar 1 caso" at bounding box center [245, 91] width 37 height 10
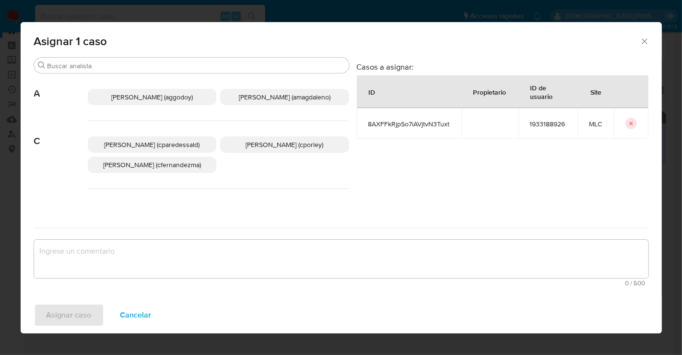
drag, startPoint x: 285, startPoint y: 146, endPoint x: 270, endPoint y: 204, distance: 59.5
click at [284, 146] on span "Christian Porley (cporley)" at bounding box center [285, 145] width 78 height 10
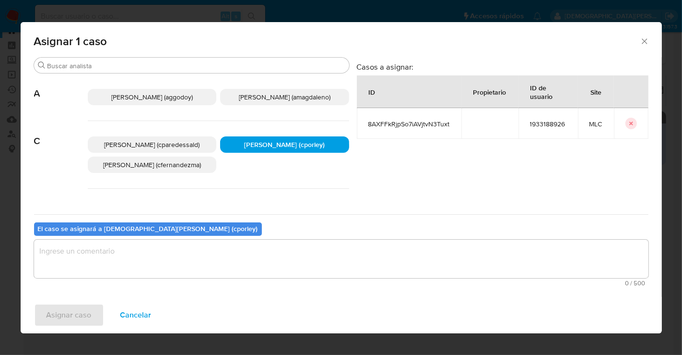
click at [224, 263] on textarea "assign-modal" at bounding box center [341, 258] width 615 height 38
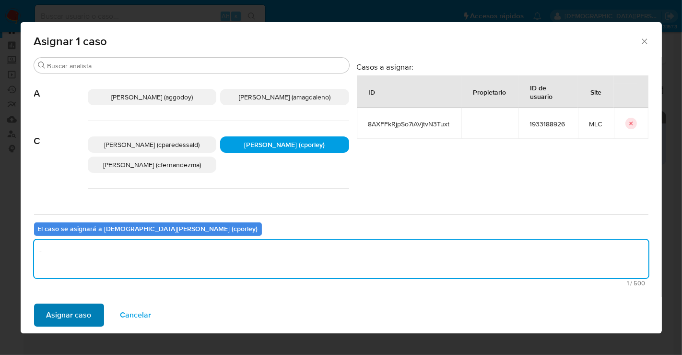
type textarea "-"
click at [71, 310] on span "Asignar caso" at bounding box center [69, 314] width 45 height 21
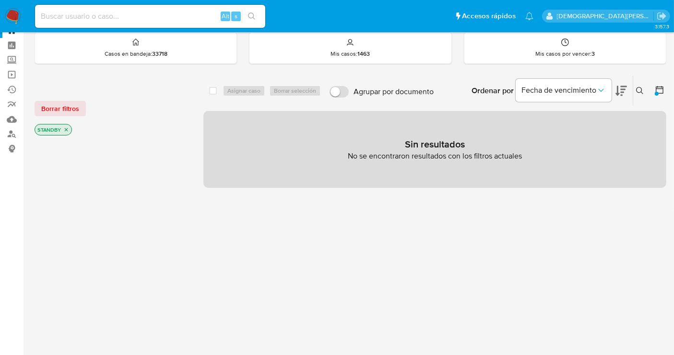
click at [64, 129] on icon "close-filter" at bounding box center [66, 130] width 6 height 6
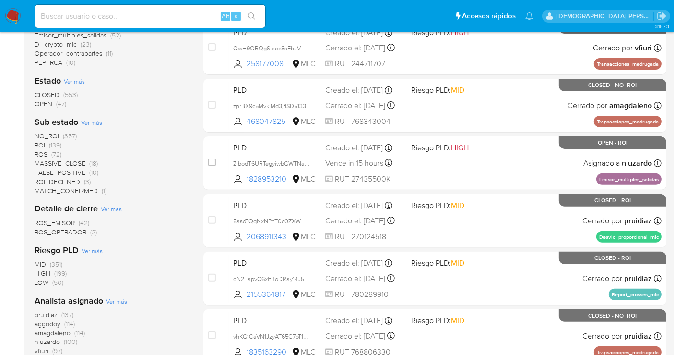
scroll to position [301, 0]
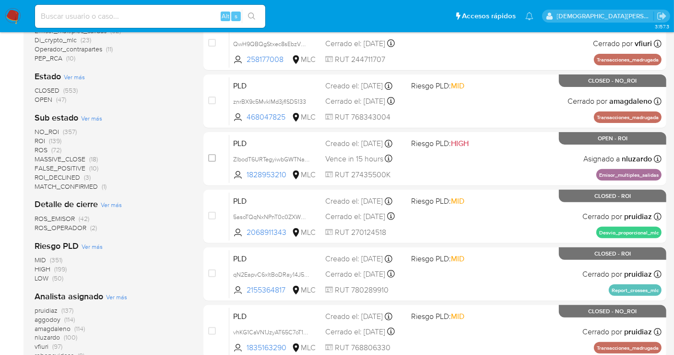
click at [46, 98] on span "OPEN" at bounding box center [44, 100] width 18 height 10
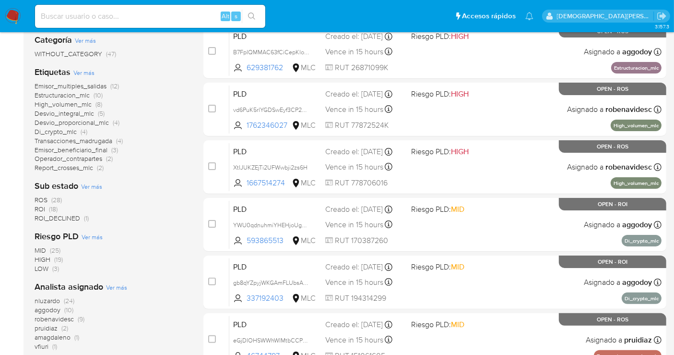
scroll to position [194, 0]
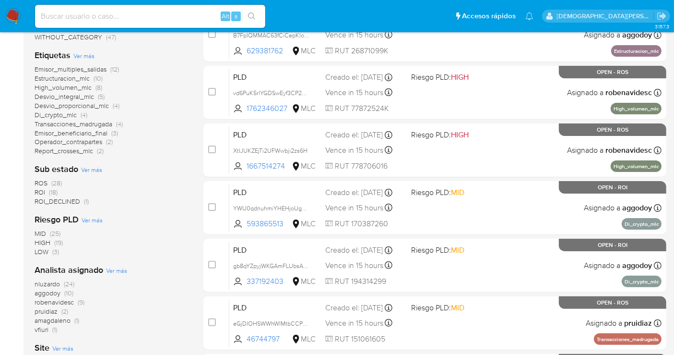
click at [53, 182] on span "(28)" at bounding box center [56, 183] width 11 height 10
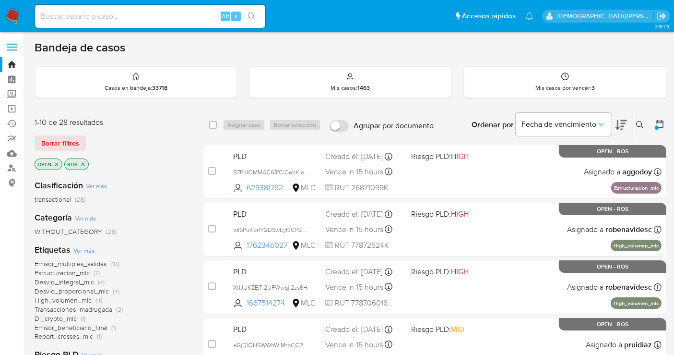
click at [83, 164] on icon "close-filter" at bounding box center [83, 164] width 6 height 6
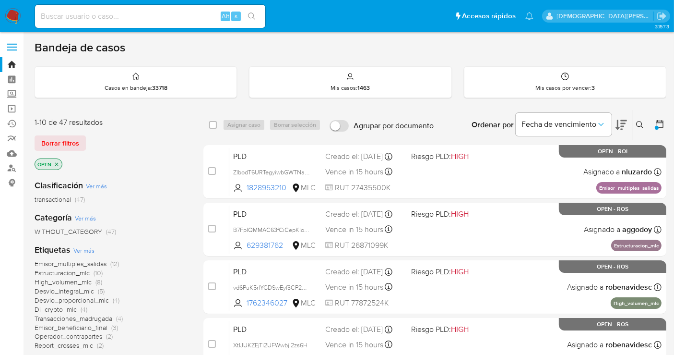
click at [59, 164] on p "OPEN" at bounding box center [48, 164] width 27 height 11
click at [57, 164] on icon "close-filter" at bounding box center [56, 163] width 3 height 3
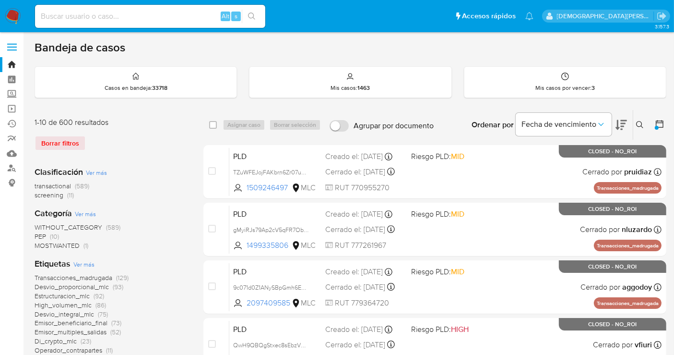
click at [656, 121] on icon at bounding box center [660, 124] width 8 height 8
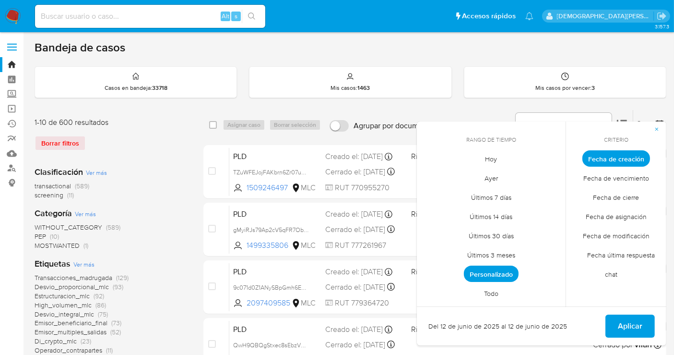
click at [493, 273] on span "Personalizado" at bounding box center [491, 273] width 55 height 16
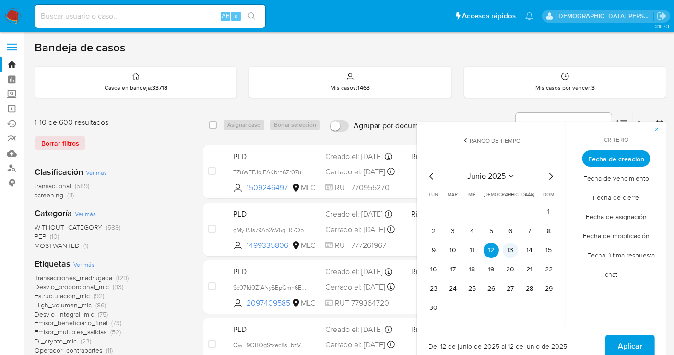
click at [509, 251] on button "13" at bounding box center [510, 249] width 15 height 15
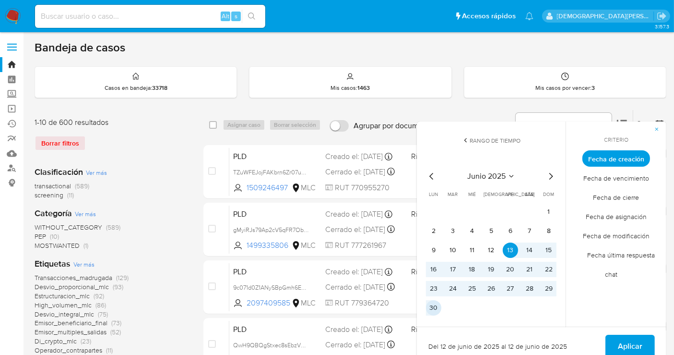
click at [430, 307] on button "30" at bounding box center [433, 307] width 15 height 15
click at [628, 338] on span "Aplicar" at bounding box center [630, 345] width 24 height 21
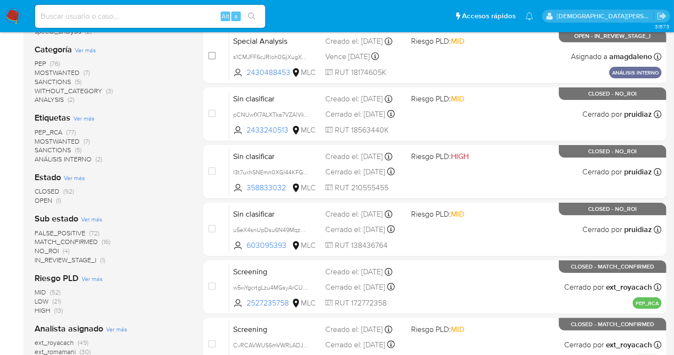
scroll to position [213, 0]
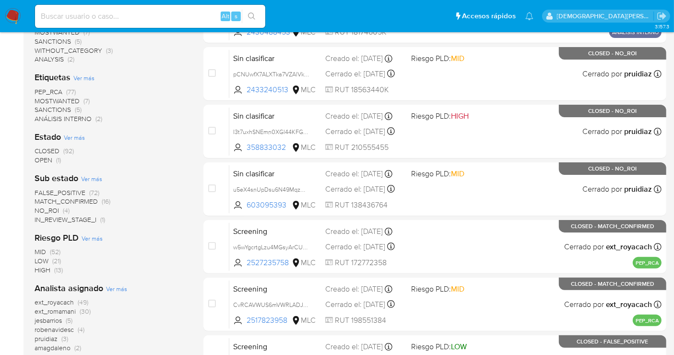
click at [42, 160] on span "OPEN" at bounding box center [44, 160] width 18 height 10
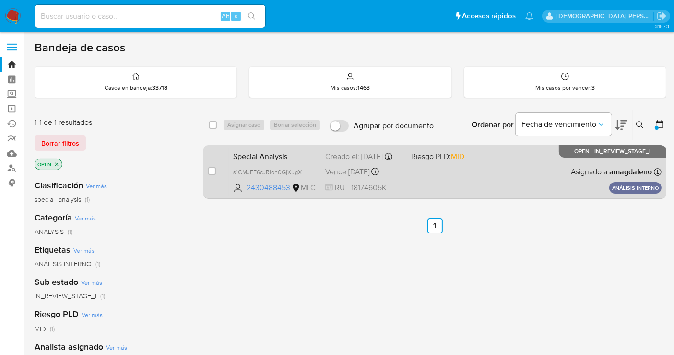
click at [498, 176] on div "Special Analysis s1CMJFF6cJRloh0GjXugX6NN 2430488453 MLC Riesgo PLD: MID Creado…" at bounding box center [445, 171] width 432 height 48
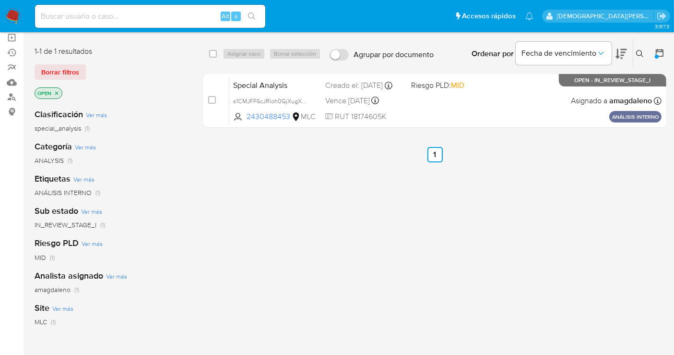
scroll to position [107, 0]
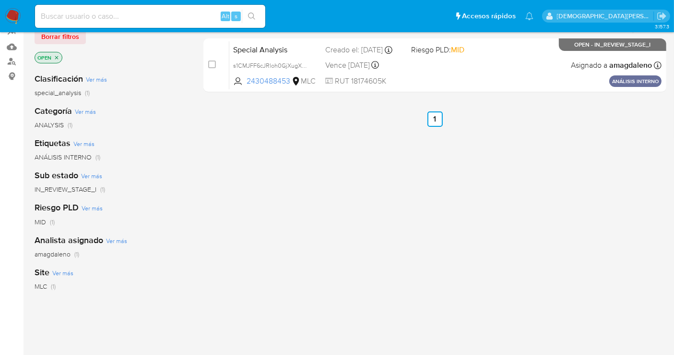
click at [58, 56] on icon "close-filter" at bounding box center [57, 58] width 6 height 6
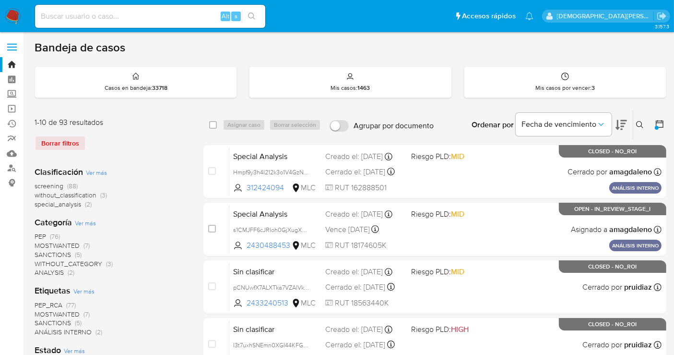
click at [661, 120] on icon at bounding box center [660, 124] width 10 height 10
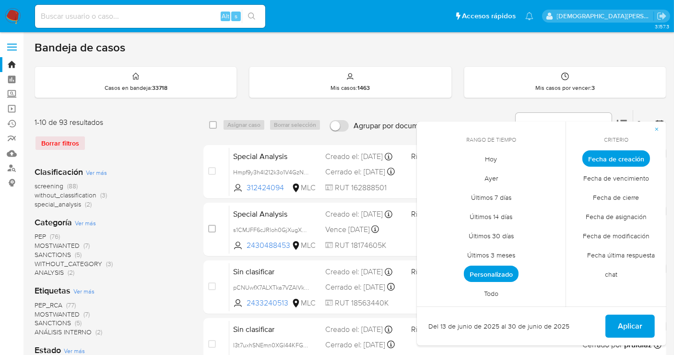
click at [509, 273] on span "Personalizado" at bounding box center [491, 273] width 55 height 16
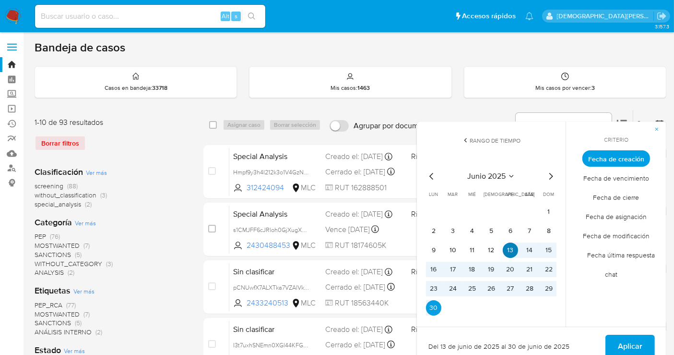
click at [511, 251] on button "13" at bounding box center [510, 249] width 15 height 15
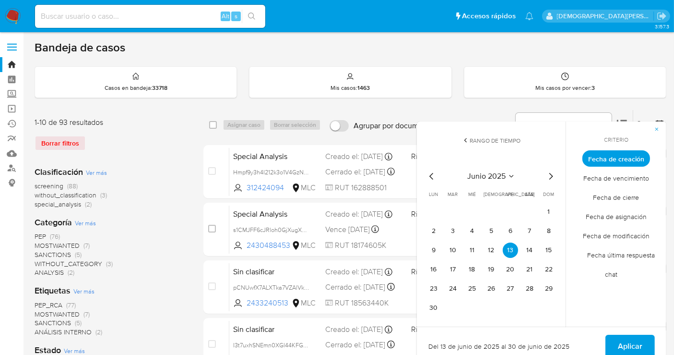
click at [549, 178] on icon "Mes siguiente" at bounding box center [551, 176] width 12 height 12
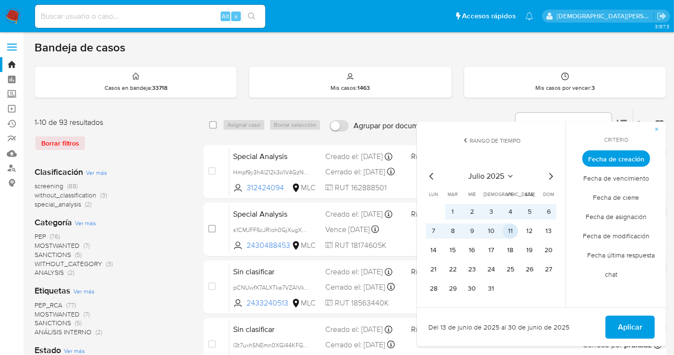
click at [510, 230] on button "11" at bounding box center [510, 230] width 15 height 15
click at [615, 319] on button "Aplicar" at bounding box center [629, 326] width 49 height 23
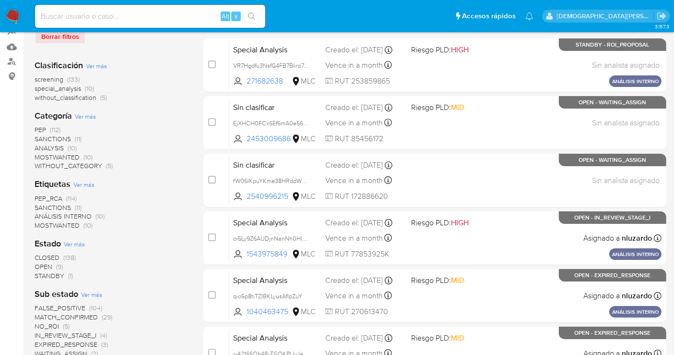
scroll to position [160, 0]
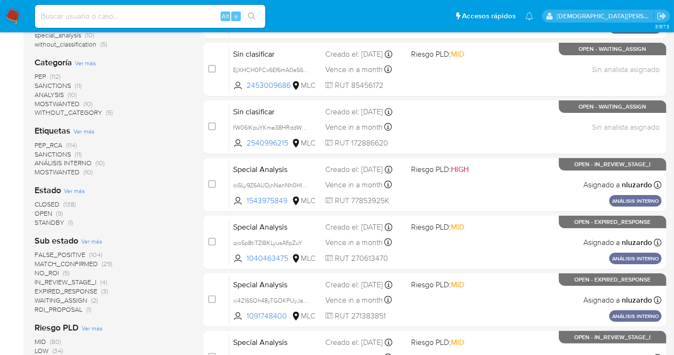
click at [53, 306] on span "ROI_PROPOSAL" at bounding box center [59, 309] width 48 height 10
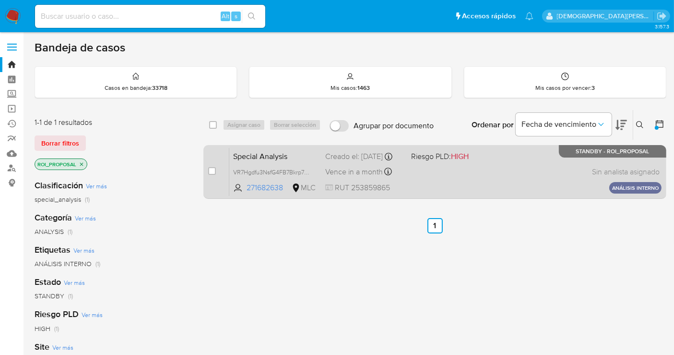
click at [452, 175] on div "Special Analysis VR7Hgdfu3NsfG4FB7Bkrp7dD 271682638 MLC Riesgo PLD: HIGH Creado…" at bounding box center [445, 171] width 432 height 48
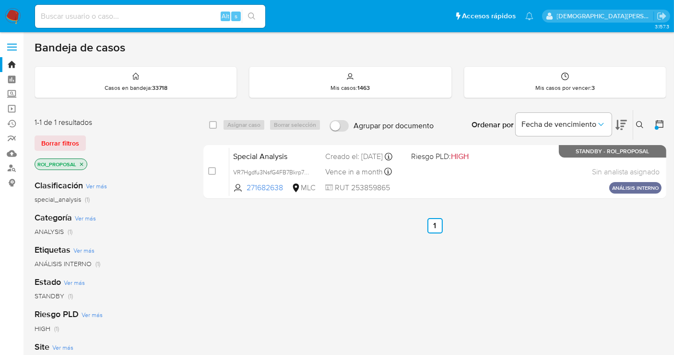
click at [81, 163] on icon "close-filter" at bounding box center [81, 163] width 3 height 3
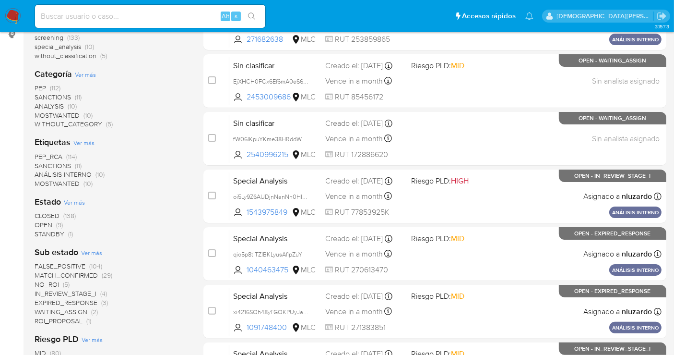
scroll to position [53, 0]
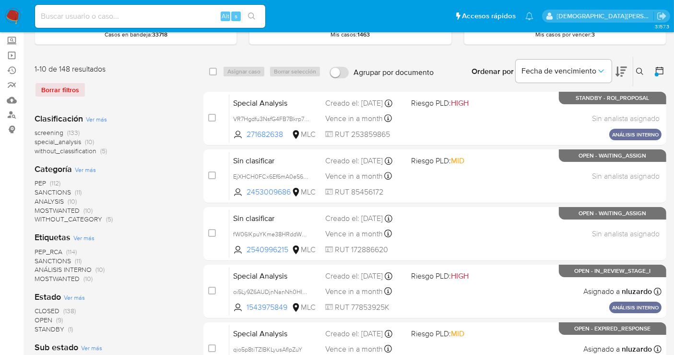
click at [660, 71] on icon at bounding box center [660, 71] width 10 height 10
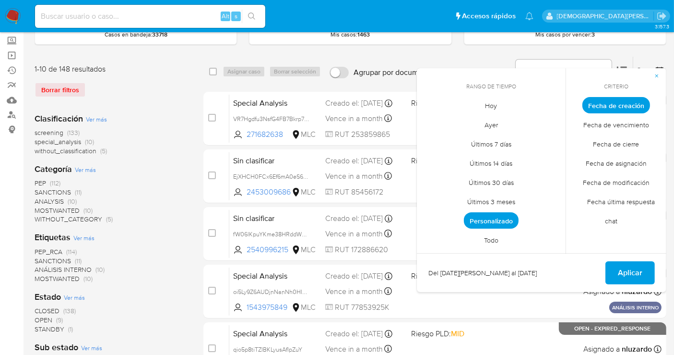
click at [487, 217] on span "Personalizado" at bounding box center [491, 220] width 55 height 16
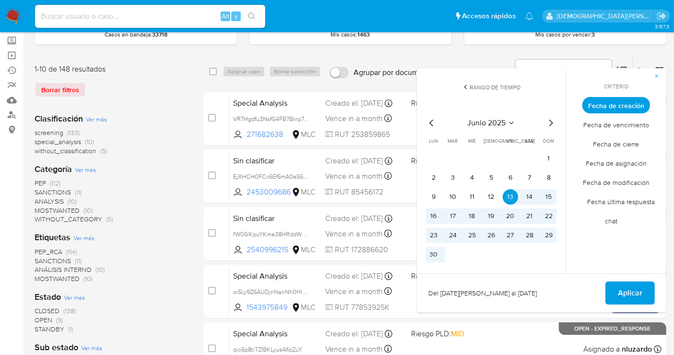
click at [430, 122] on icon "Mes anterior" at bounding box center [431, 122] width 4 height 7
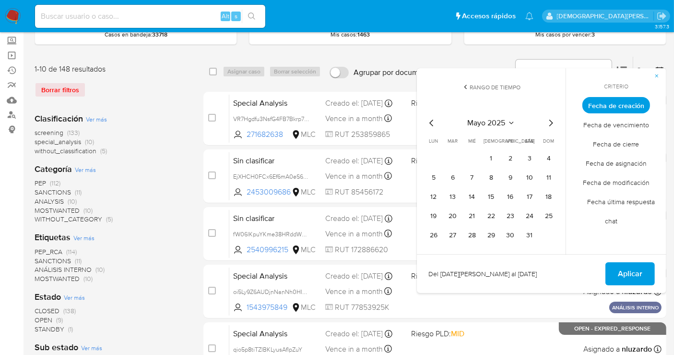
click at [546, 122] on icon "Mes siguiente" at bounding box center [551, 123] width 12 height 12
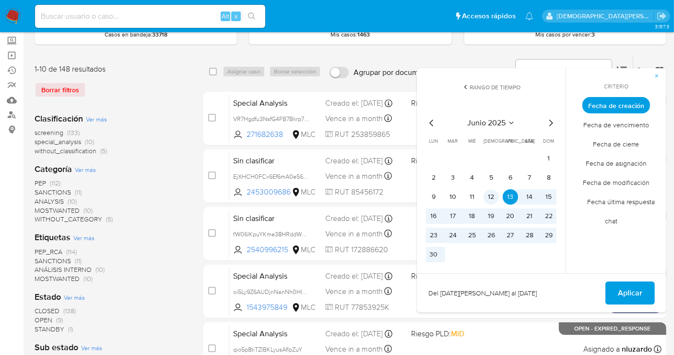
click at [493, 196] on button "12" at bounding box center [491, 196] width 15 height 15
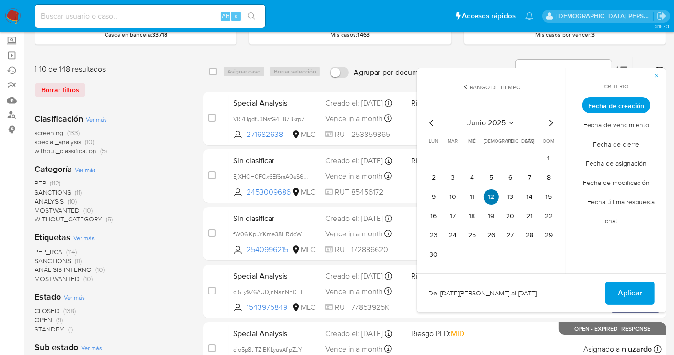
click at [493, 196] on button "12" at bounding box center [491, 196] width 15 height 15
click at [627, 295] on span "Aplicar" at bounding box center [630, 292] width 24 height 21
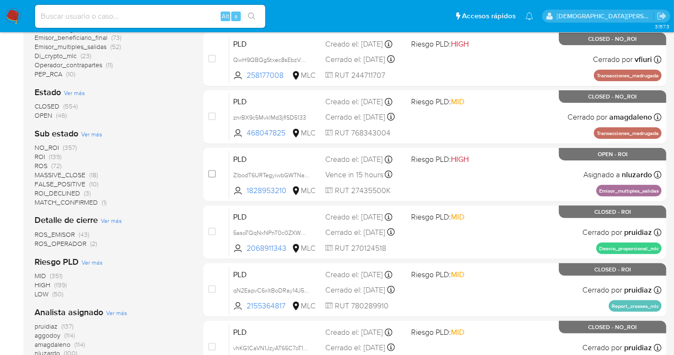
scroll to position [213, 0]
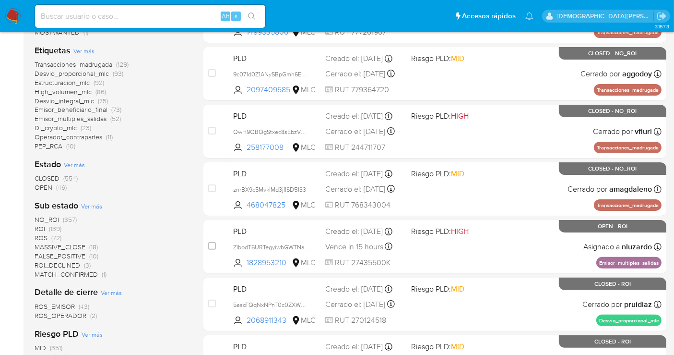
click at [43, 187] on span "OPEN" at bounding box center [44, 187] width 18 height 10
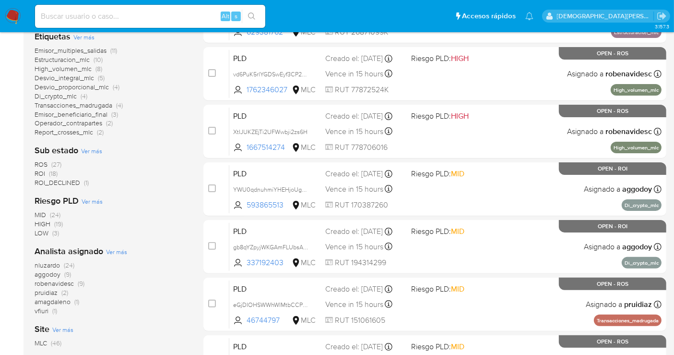
click at [48, 162] on span "ROS (27)" at bounding box center [48, 164] width 27 height 9
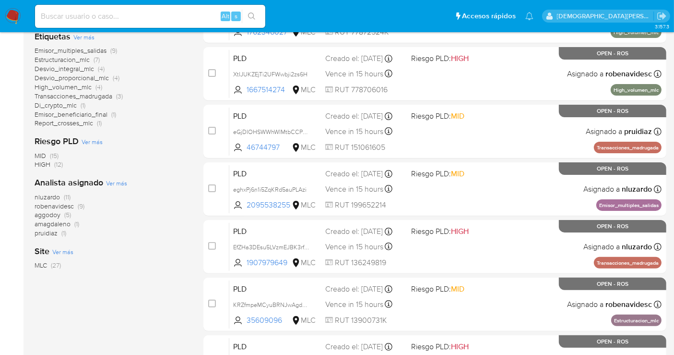
click at [49, 213] on span "aggodoy" at bounding box center [48, 215] width 26 height 10
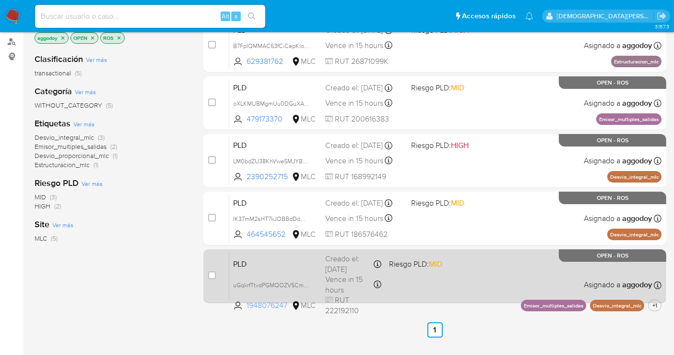
scroll to position [87, 0]
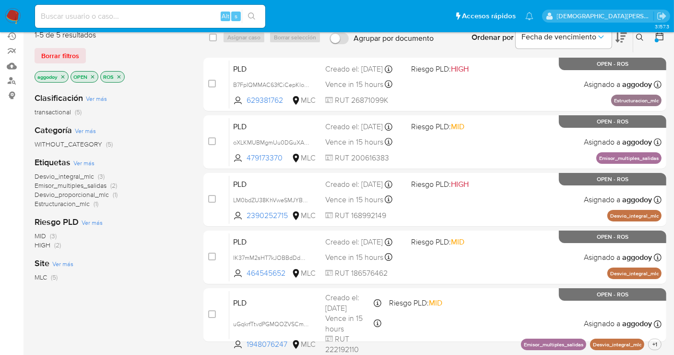
click at [119, 72] on p "ROS" at bounding box center [113, 76] width 24 height 11
click at [120, 75] on icon "close-filter" at bounding box center [119, 77] width 6 height 6
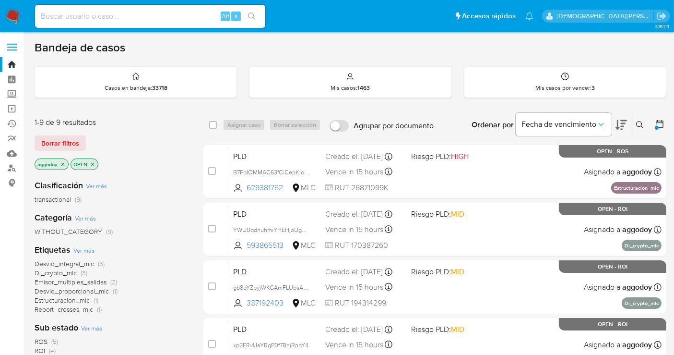
click at [91, 163] on icon "close-filter" at bounding box center [93, 164] width 6 height 6
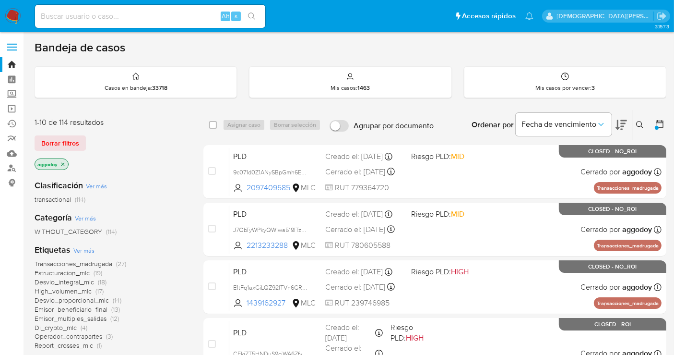
click at [66, 162] on icon "close-filter" at bounding box center [63, 164] width 6 height 6
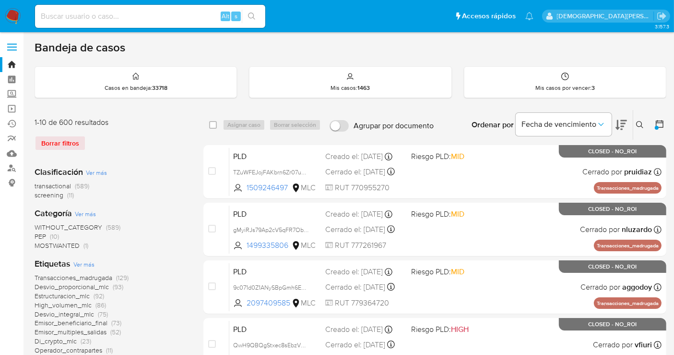
click at [660, 120] on icon at bounding box center [660, 124] width 10 height 10
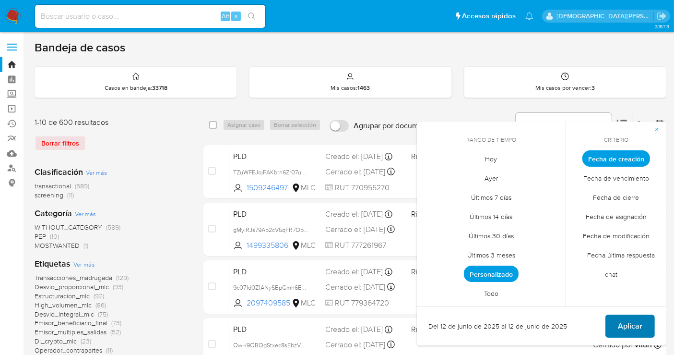
click at [641, 323] on span "Aplicar" at bounding box center [630, 325] width 24 height 21
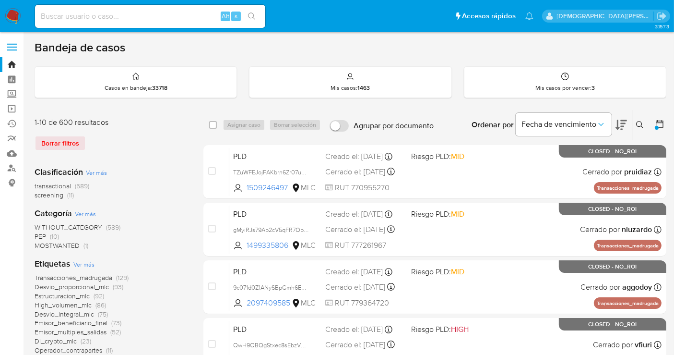
click at [637, 122] on icon at bounding box center [639, 124] width 7 height 7
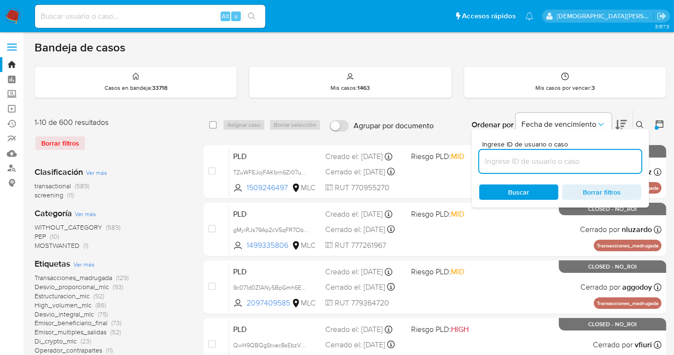
click at [570, 163] on input at bounding box center [560, 161] width 162 height 12
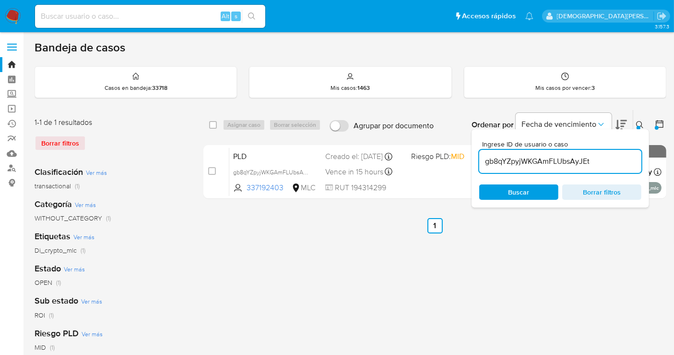
click at [637, 124] on icon at bounding box center [639, 124] width 7 height 7
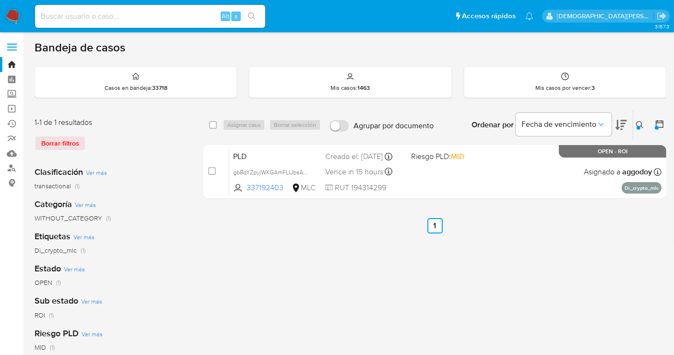
click at [641, 121] on icon at bounding box center [640, 125] width 8 height 8
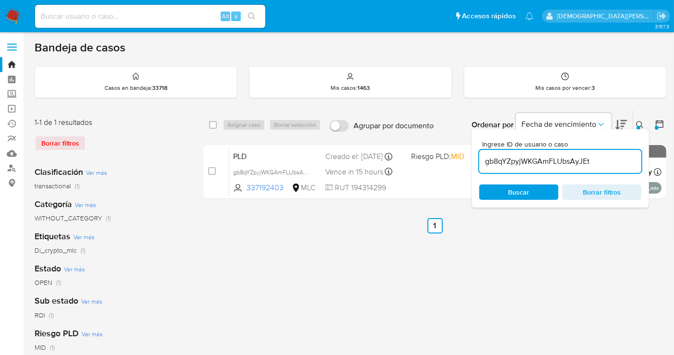
click at [579, 166] on input "gb8qYZpyjWKGAmFLUbsAyJEt" at bounding box center [560, 161] width 162 height 12
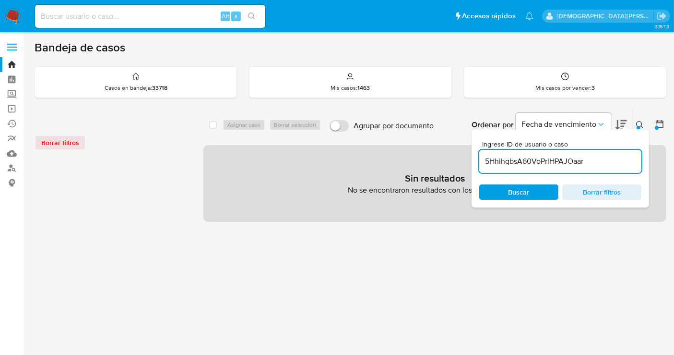
click at [605, 161] on input "5HhihqbsA60VoPrlHPAJOaar" at bounding box center [560, 161] width 162 height 12
type input "5HhihqbsA60VoPrlHPAJOaar"
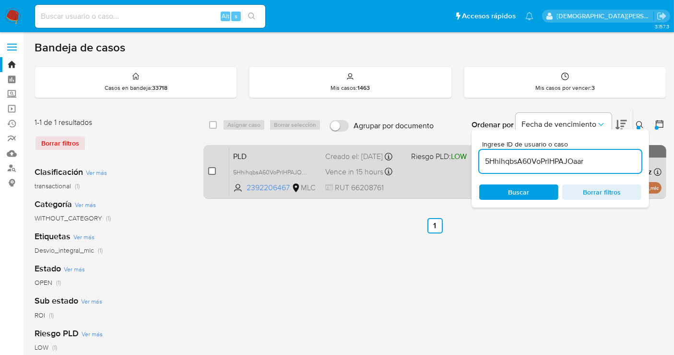
click at [211, 169] on input "checkbox" at bounding box center [212, 171] width 8 height 8
checkbox input "true"
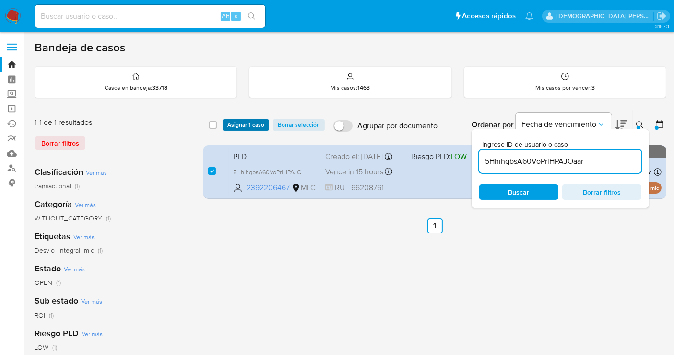
click at [241, 123] on span "Asignar 1 caso" at bounding box center [245, 125] width 37 height 10
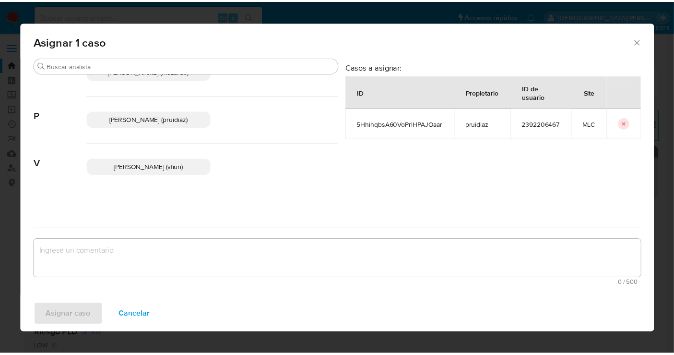
scroll to position [157, 0]
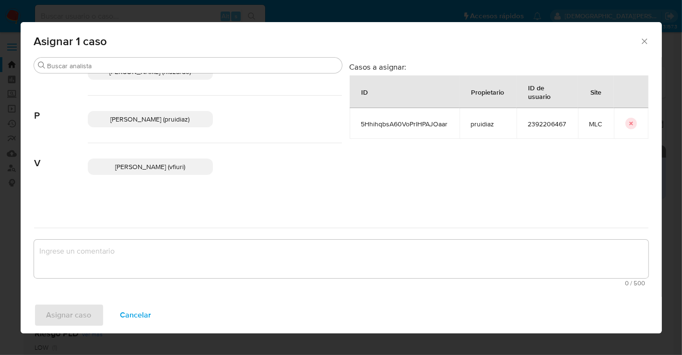
click at [155, 165] on span "Valentina Fiuri (vfiuri)" at bounding box center [150, 167] width 70 height 10
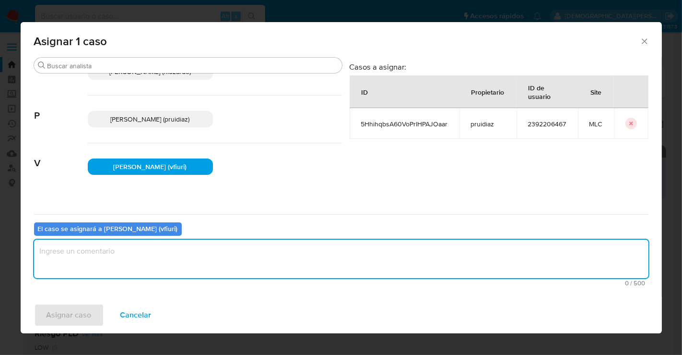
click at [116, 275] on textarea "assign-modal" at bounding box center [341, 258] width 615 height 38
type textarea "-"
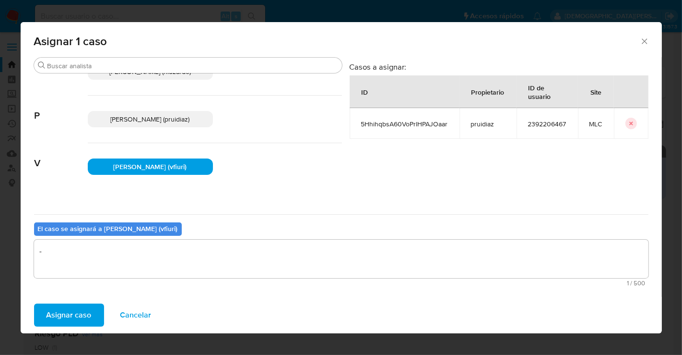
click at [51, 307] on span "Asignar caso" at bounding box center [69, 314] width 45 height 21
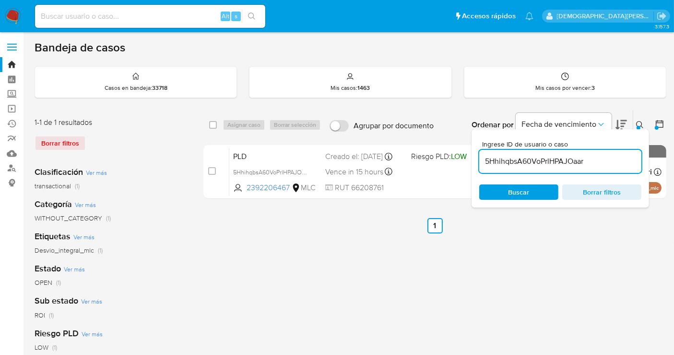
click at [598, 190] on span "Borrar filtros" at bounding box center [602, 191] width 66 height 13
click at [533, 189] on span "Buscar" at bounding box center [519, 191] width 66 height 13
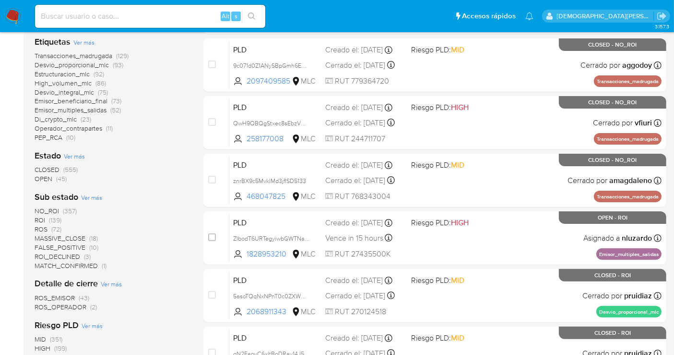
scroll to position [266, 0]
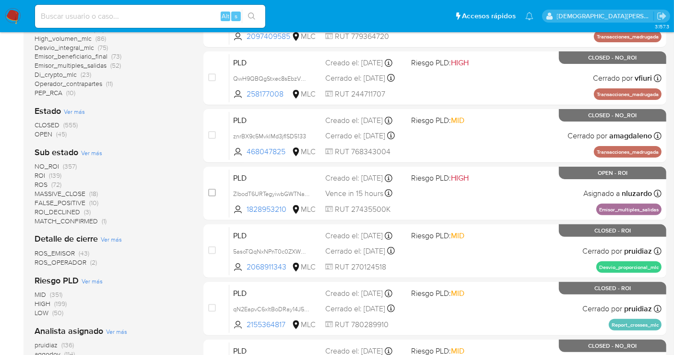
click at [48, 135] on span "OPEN" at bounding box center [44, 134] width 18 height 10
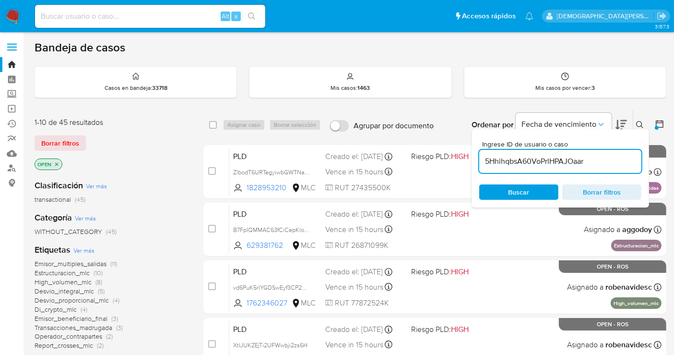
click at [593, 186] on span "Borrar filtros" at bounding box center [602, 191] width 66 height 13
click at [58, 161] on icon "close-filter" at bounding box center [57, 164] width 6 height 6
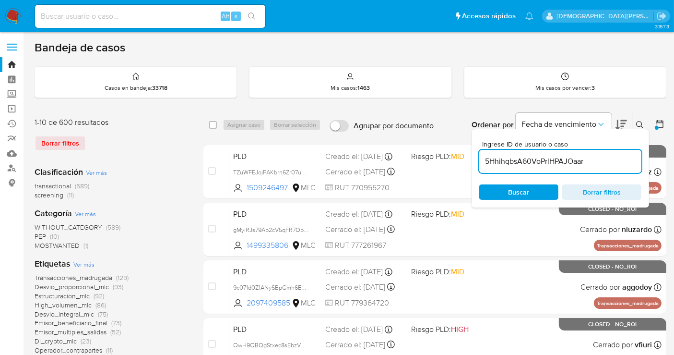
click at [657, 124] on icon at bounding box center [660, 124] width 10 height 10
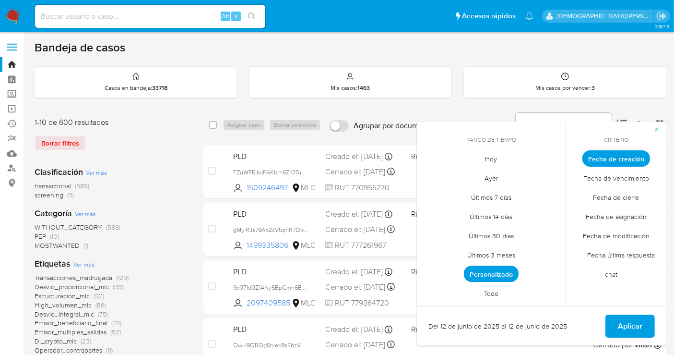
click at [504, 268] on span "Personalizado" at bounding box center [491, 273] width 55 height 16
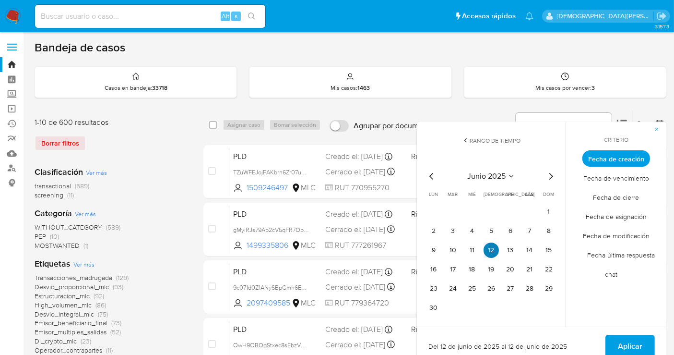
click at [489, 246] on button "12" at bounding box center [491, 249] width 15 height 15
click at [616, 348] on button "Aplicar" at bounding box center [629, 345] width 49 height 23
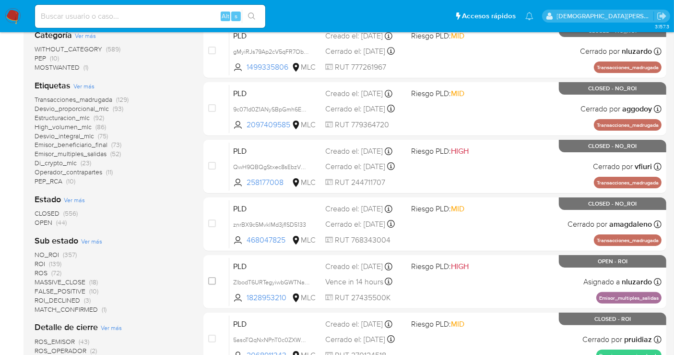
scroll to position [107, 0]
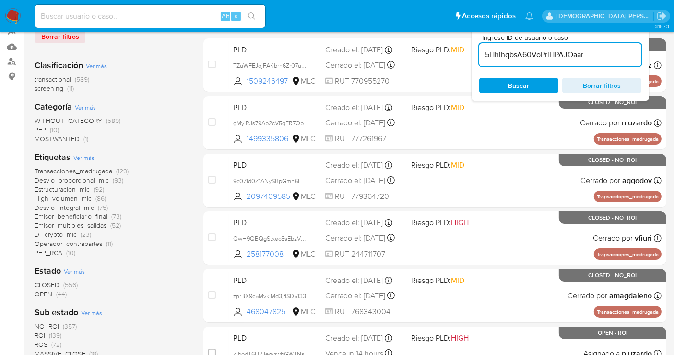
click at [44, 295] on span "OPEN" at bounding box center [44, 294] width 18 height 10
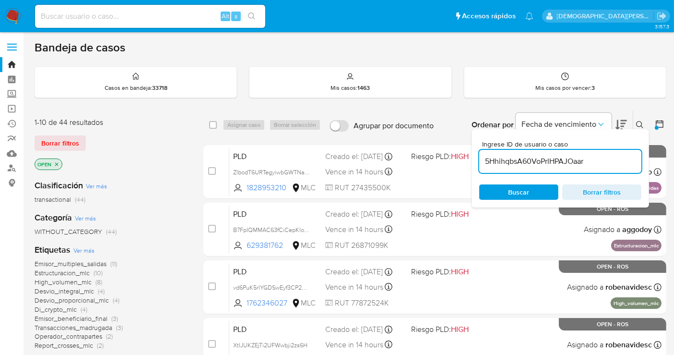
click at [58, 165] on icon "close-filter" at bounding box center [57, 164] width 6 height 6
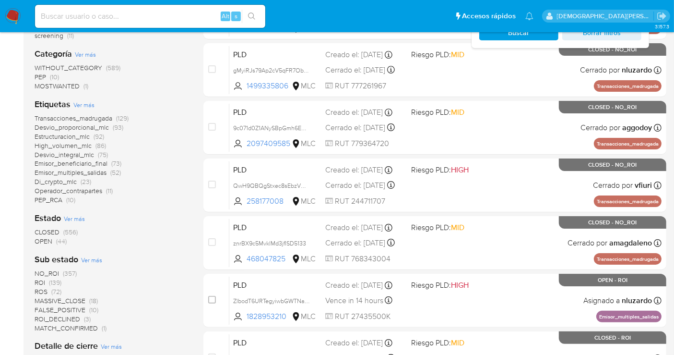
scroll to position [160, 0]
click at [47, 239] on span "OPEN" at bounding box center [44, 241] width 18 height 10
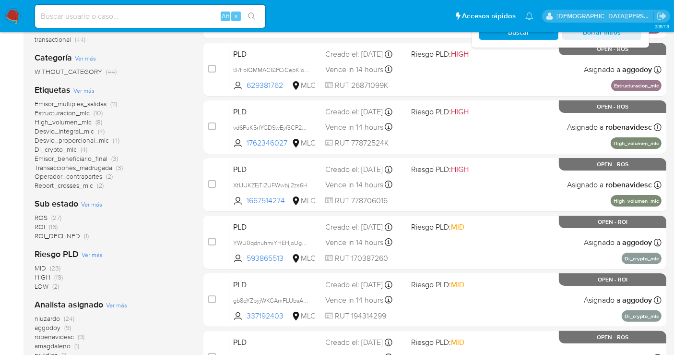
scroll to position [213, 0]
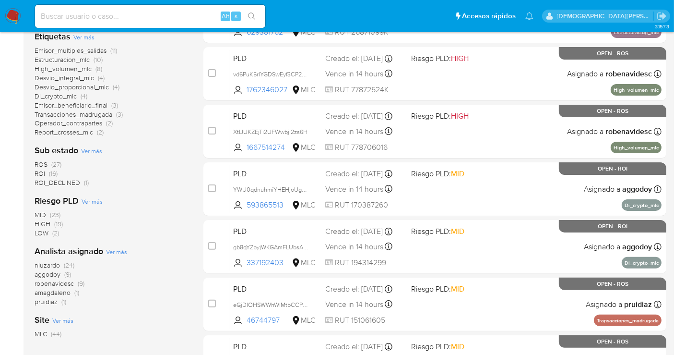
click at [41, 170] on span "ROI" at bounding box center [40, 173] width 11 height 10
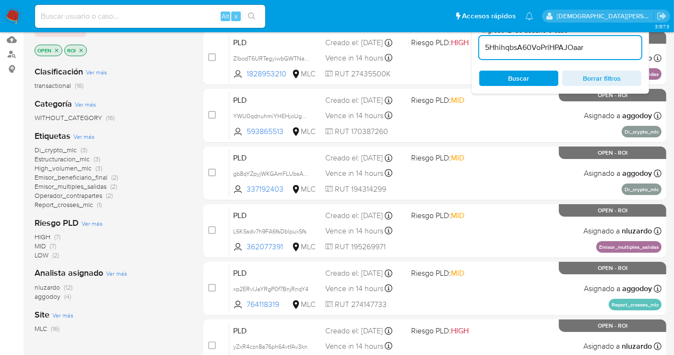
scroll to position [53, 0]
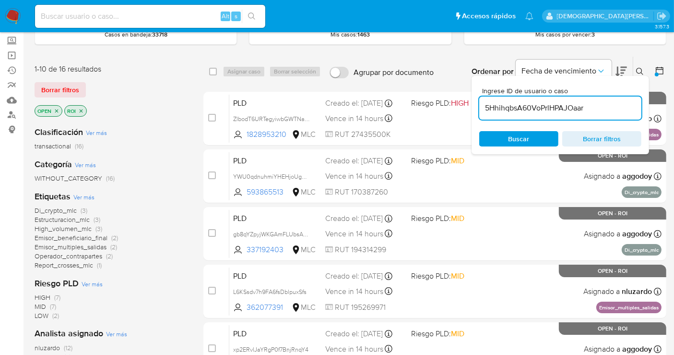
click at [81, 108] on icon "close-filter" at bounding box center [81, 111] width 6 height 6
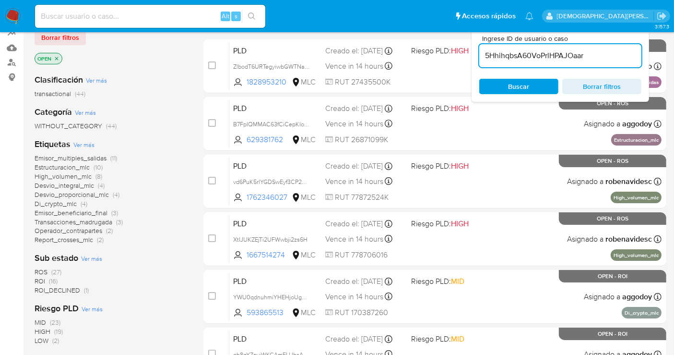
scroll to position [53, 0]
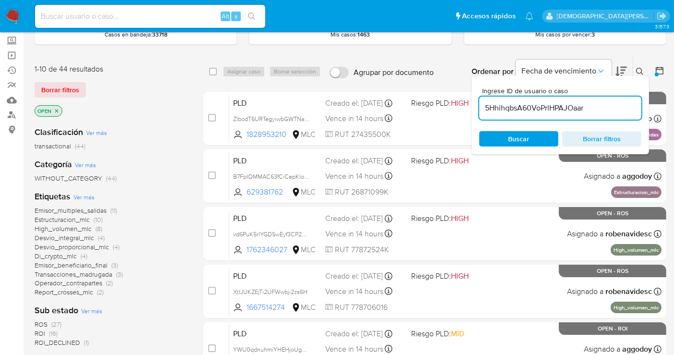
click at [57, 111] on icon "close-filter" at bounding box center [57, 111] width 6 height 6
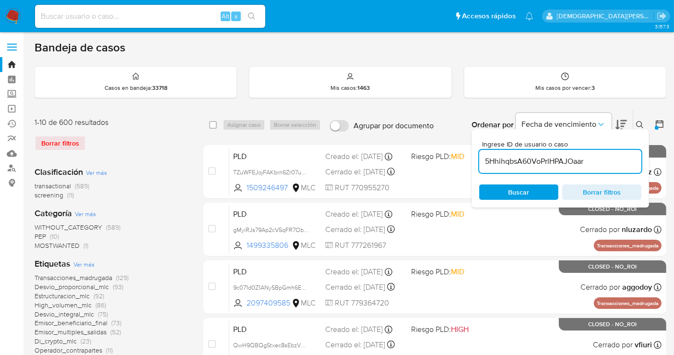
click at [662, 123] on icon at bounding box center [660, 124] width 10 height 10
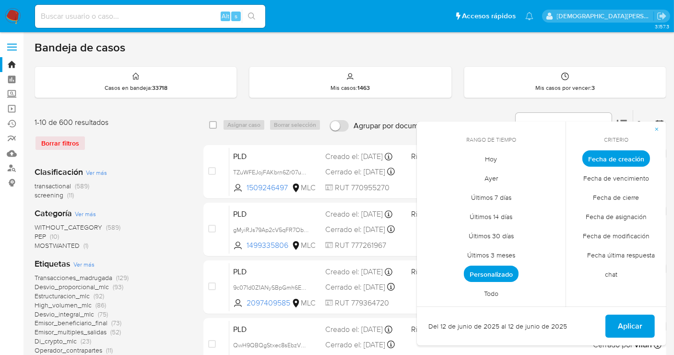
click at [503, 271] on span "Personalizado" at bounding box center [491, 273] width 55 height 16
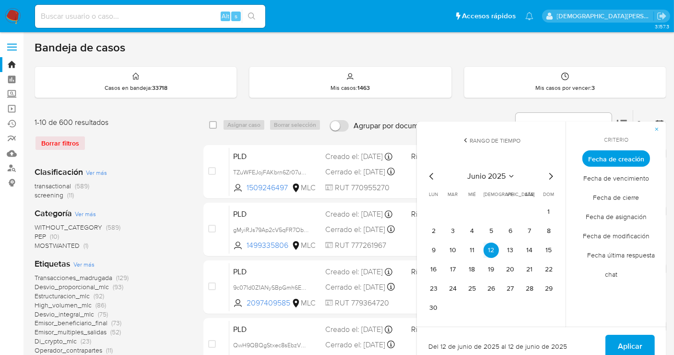
click at [550, 180] on icon "Mes siguiente" at bounding box center [551, 176] width 12 height 12
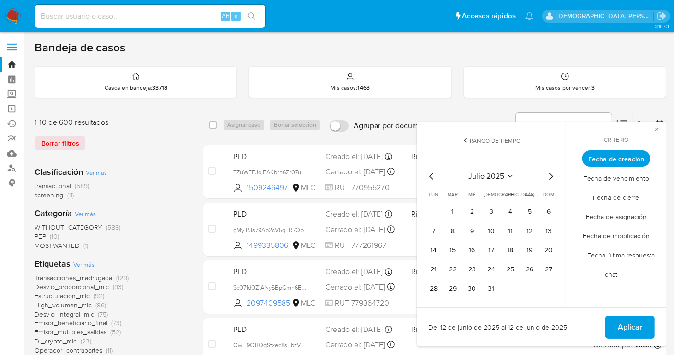
click at [550, 180] on icon "Mes siguiente" at bounding box center [551, 176] width 12 height 12
click at [450, 251] on button "12" at bounding box center [452, 249] width 15 height 15
click at [637, 320] on span "Aplicar" at bounding box center [630, 326] width 24 height 21
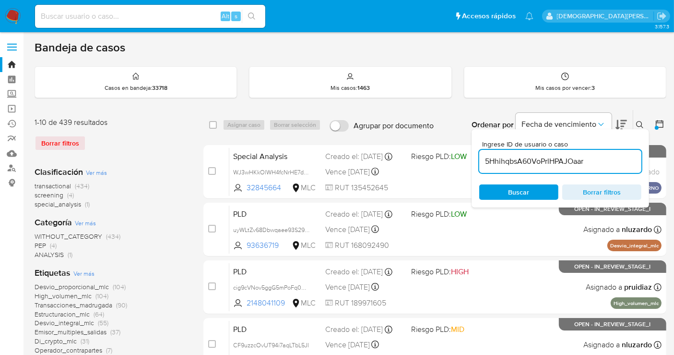
click at [662, 126] on icon at bounding box center [660, 124] width 8 height 8
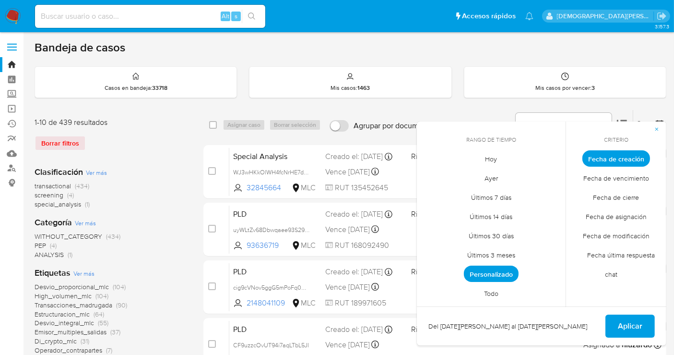
click at [488, 273] on span "Personalizado" at bounding box center [491, 273] width 55 height 16
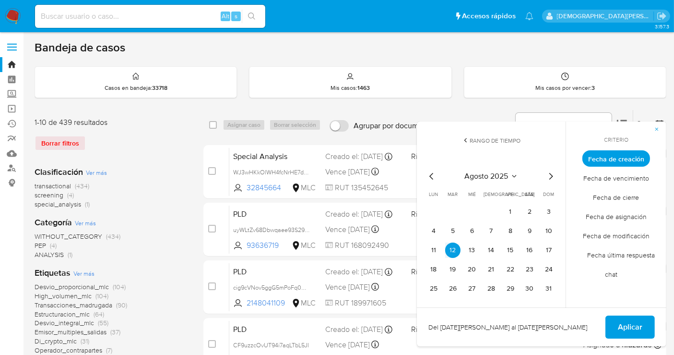
click at [430, 178] on icon "Mes anterior" at bounding box center [432, 176] width 12 height 12
click at [525, 227] on button "12" at bounding box center [529, 230] width 15 height 15
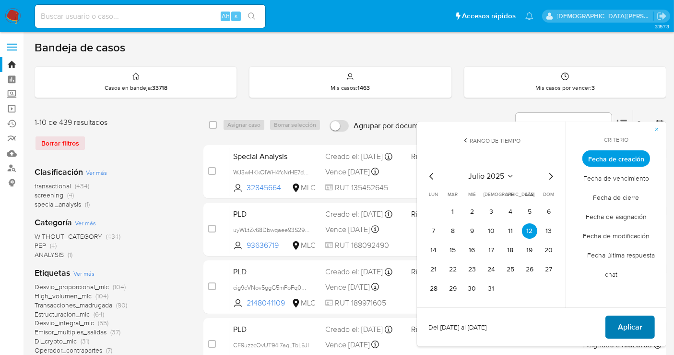
click at [625, 324] on span "Aplicar" at bounding box center [630, 326] width 24 height 21
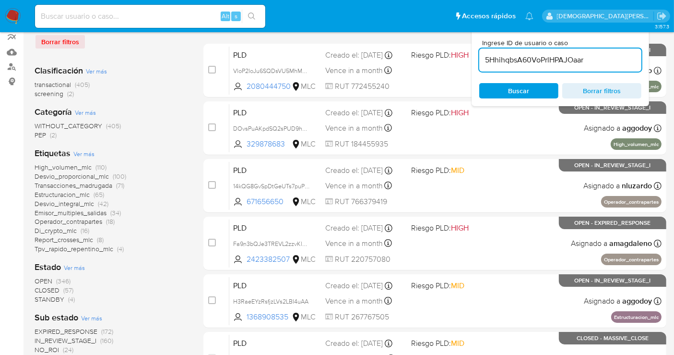
scroll to position [213, 0]
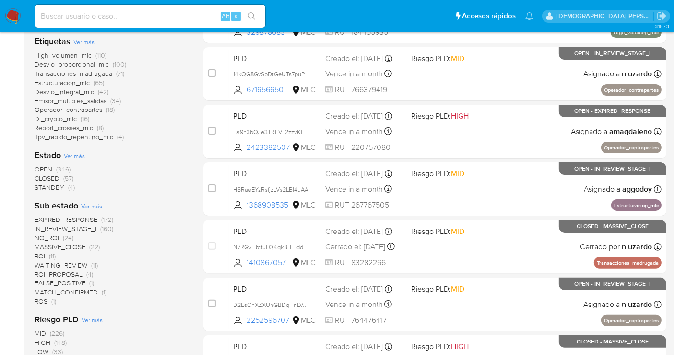
click at [49, 188] on span "STANDBY" at bounding box center [50, 187] width 30 height 10
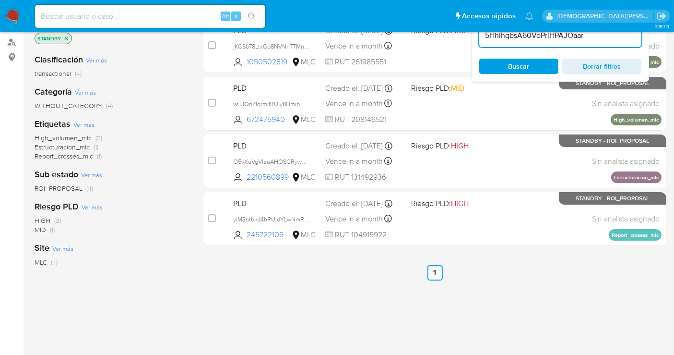
scroll to position [87, 0]
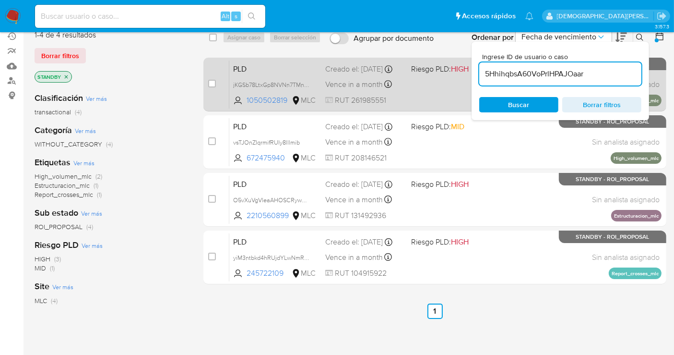
drag, startPoint x: 212, startPoint y: 79, endPoint x: 232, endPoint y: 56, distance: 30.6
click at [212, 80] on input "checkbox" at bounding box center [212, 84] width 8 height 8
checkbox input "true"
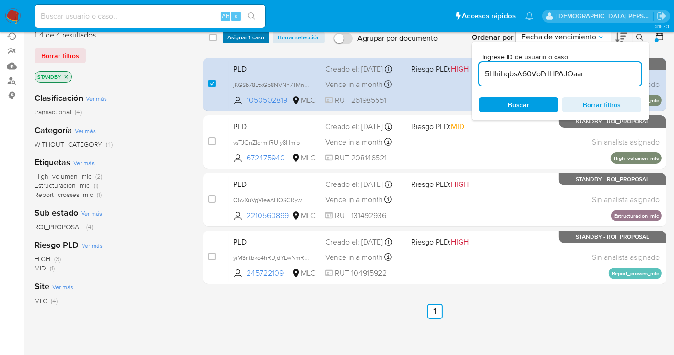
click at [243, 38] on span "Asignar 1 caso" at bounding box center [245, 38] width 37 height 10
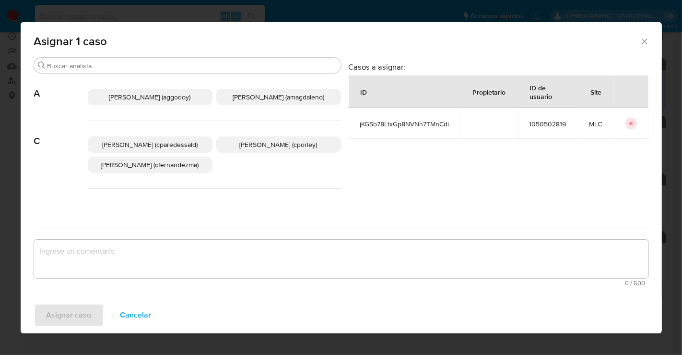
click at [240, 147] on span "Christian Porley (cporley)" at bounding box center [279, 145] width 78 height 10
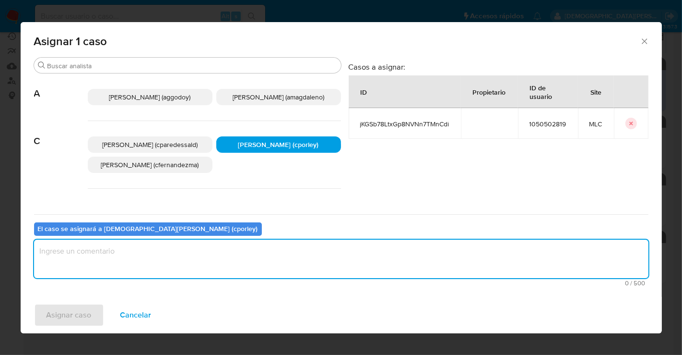
click at [231, 260] on textarea "assign-modal" at bounding box center [341, 258] width 615 height 38
type textarea "-"
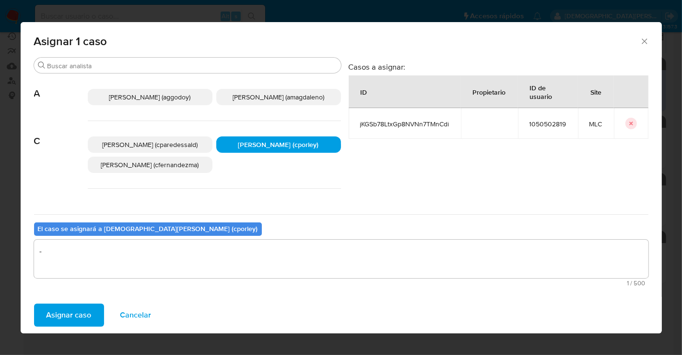
click at [79, 308] on span "Asignar caso" at bounding box center [69, 314] width 45 height 21
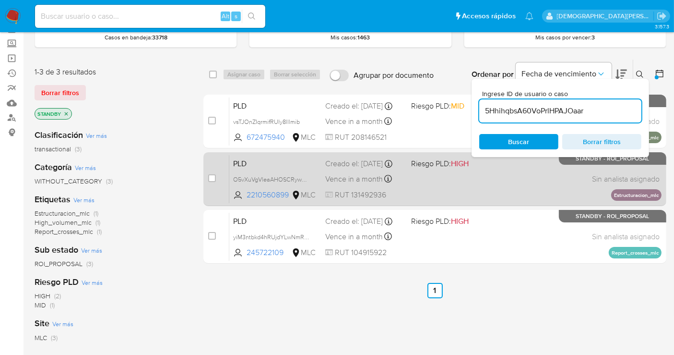
scroll to position [34, 0]
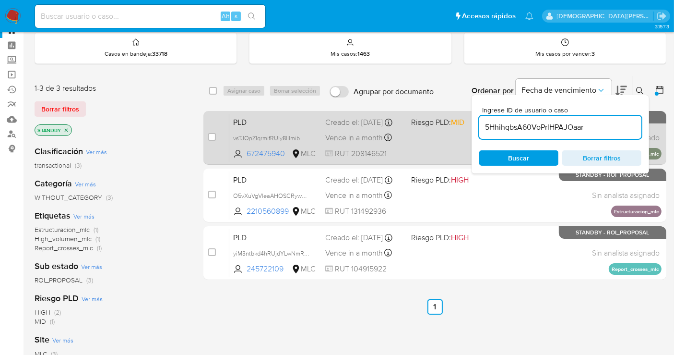
click at [424, 142] on div "PLD vsTJOnZIqrmifRUIy8lllmib 672475940 MLC Riesgo PLD: MID Creado el: 12/07/202…" at bounding box center [445, 137] width 432 height 48
click at [213, 133] on input "checkbox" at bounding box center [212, 137] width 8 height 8
checkbox input "true"
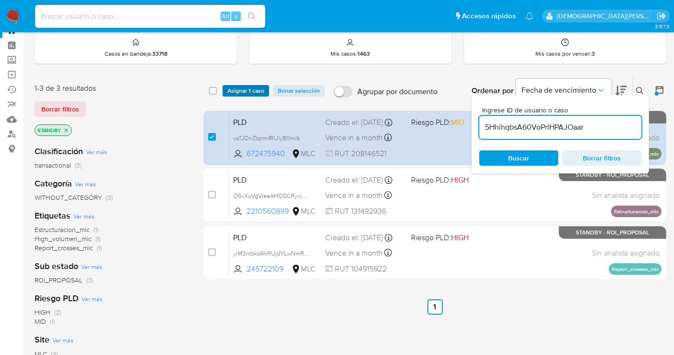
click at [250, 90] on span "Asignar 1 caso" at bounding box center [245, 91] width 37 height 10
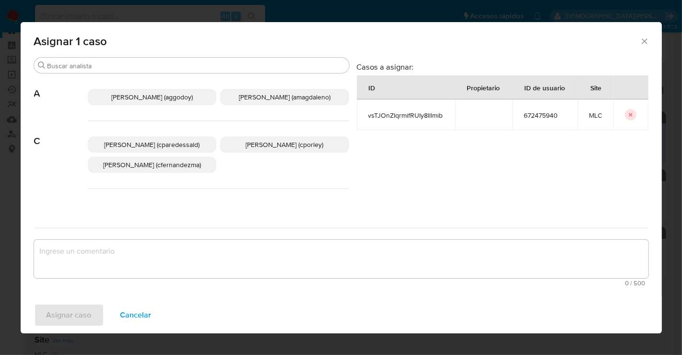
click at [254, 138] on p "Christian Porley (cporley)" at bounding box center [284, 144] width 129 height 16
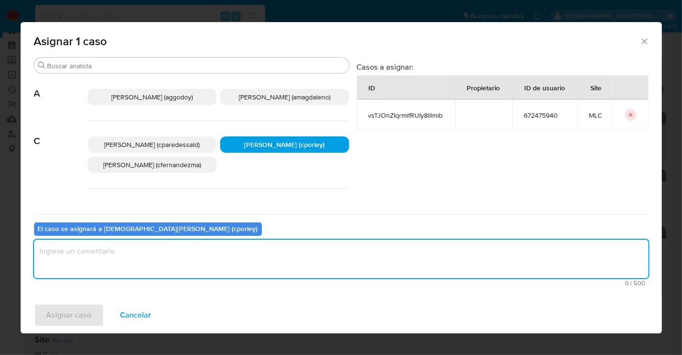
click at [194, 253] on textarea "assign-modal" at bounding box center [341, 258] width 615 height 38
type textarea "-"
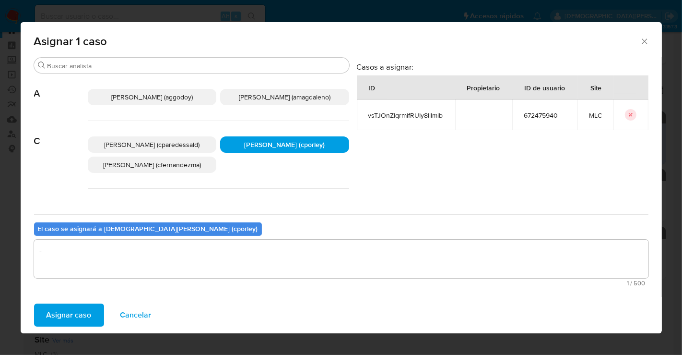
click at [66, 316] on span "Asignar caso" at bounding box center [69, 314] width 45 height 21
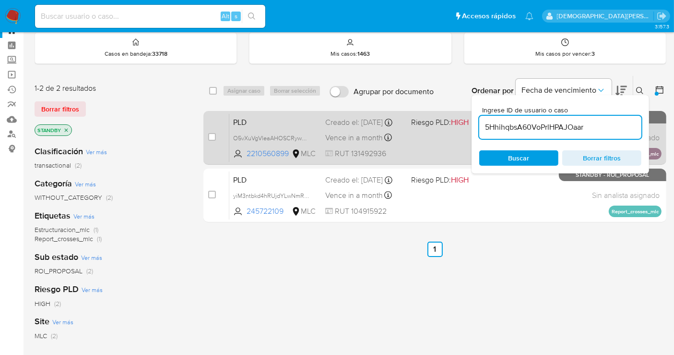
click at [421, 146] on div "PLD O5vXuVgVleaAHOSCRywmB2bH 2210560899 MLC Riesgo PLD: HIGH Creado el: 12/07/2…" at bounding box center [445, 137] width 432 height 48
click at [211, 133] on input "checkbox" at bounding box center [212, 137] width 8 height 8
checkbox input "true"
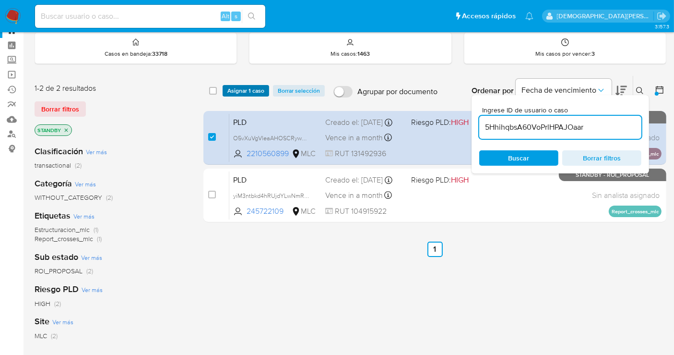
click at [244, 87] on span "Asignar 1 caso" at bounding box center [245, 91] width 37 height 10
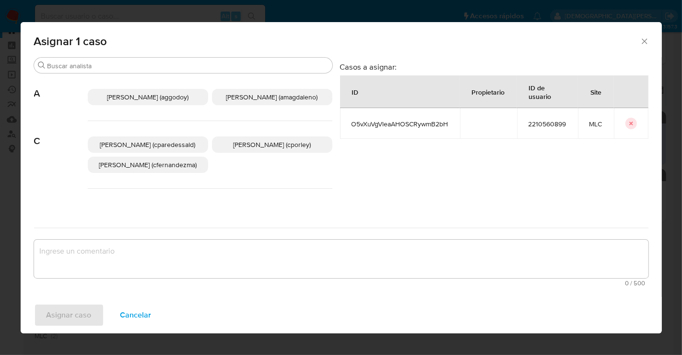
click at [266, 142] on span "Christian Porley (cporley)" at bounding box center [272, 145] width 78 height 10
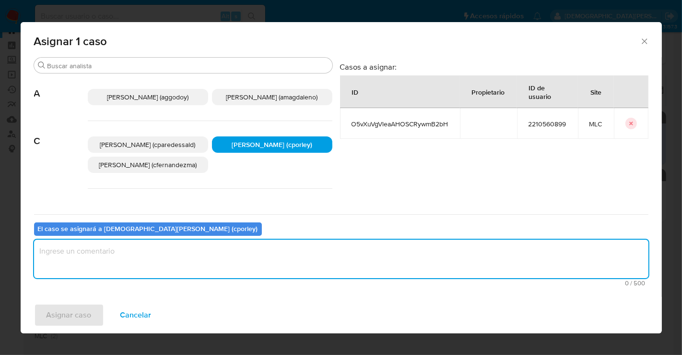
click at [242, 270] on textarea "assign-modal" at bounding box center [341, 258] width 615 height 38
type textarea "-"
click at [73, 316] on span "Asignar caso" at bounding box center [69, 314] width 45 height 21
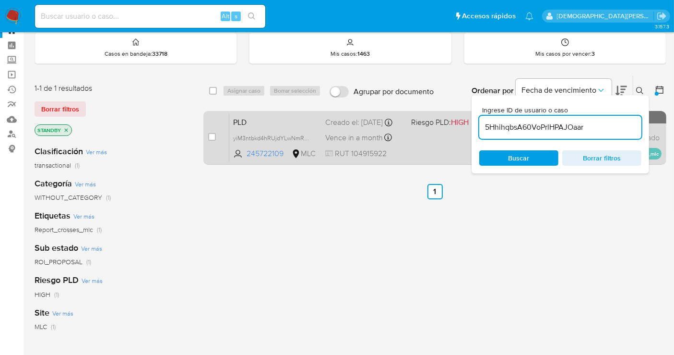
click at [424, 144] on div "PLD yiM3ntbkd4hRUjdYLwNmRTec 245722109 MLC Riesgo PLD: HIGH Creado el: 12/07/20…" at bounding box center [445, 137] width 432 height 48
click at [210, 136] on input "checkbox" at bounding box center [212, 137] width 8 height 8
checkbox input "true"
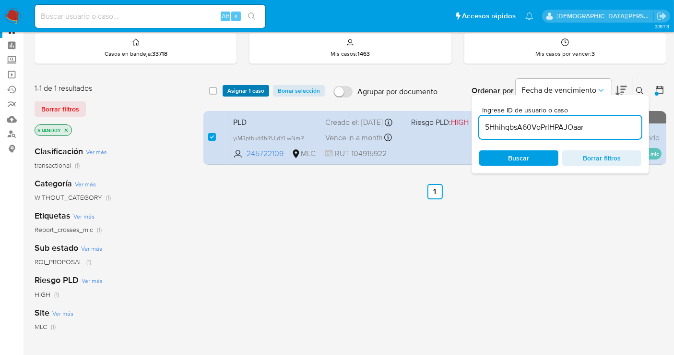
click at [247, 88] on span "Asignar 1 caso" at bounding box center [245, 91] width 37 height 10
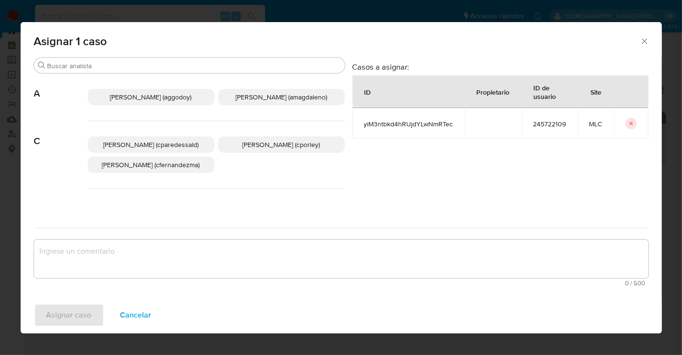
click at [303, 141] on span "Christian Porley (cporley)" at bounding box center [282, 145] width 78 height 10
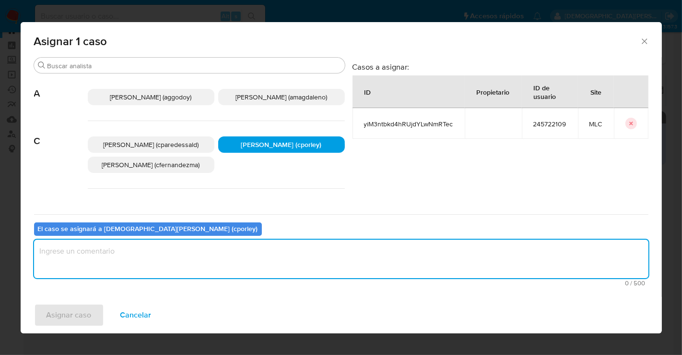
click at [207, 258] on textarea "assign-modal" at bounding box center [341, 258] width 615 height 38
type textarea "-"
click at [74, 310] on span "Asignar caso" at bounding box center [69, 314] width 45 height 21
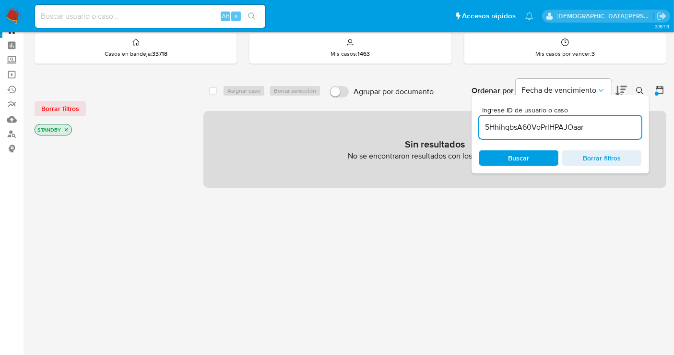
click at [65, 130] on icon "close-filter" at bounding box center [66, 130] width 6 height 6
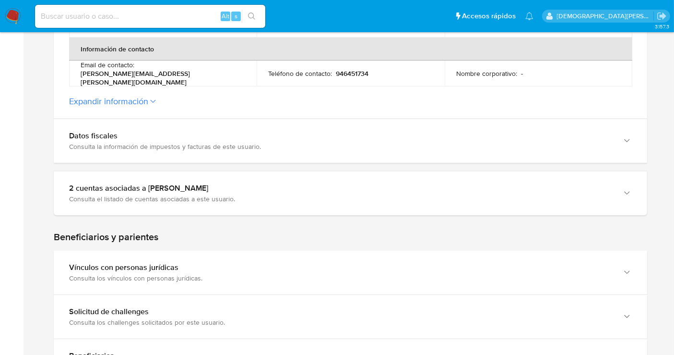
scroll to position [407, 0]
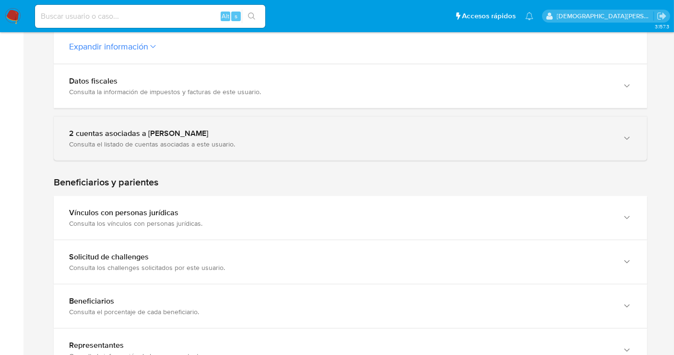
click at [183, 140] on div "Consulta el listado de cuentas asociadas a este usuario." at bounding box center [341, 144] width 544 height 9
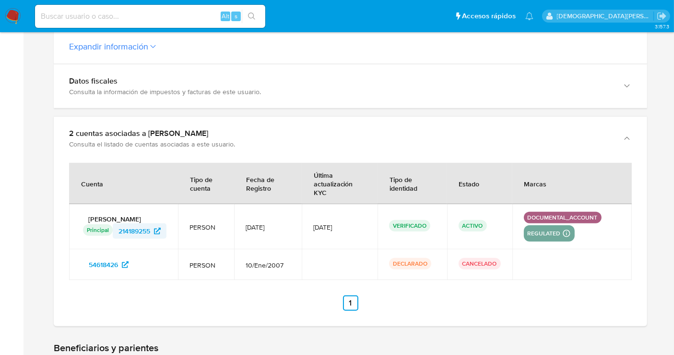
click at [128, 229] on span "214189255" at bounding box center [135, 230] width 32 height 15
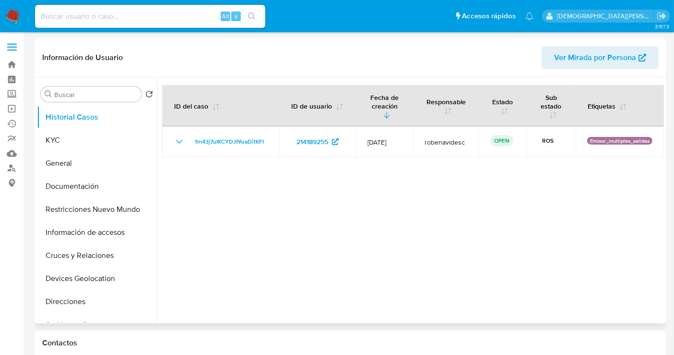
select select "10"
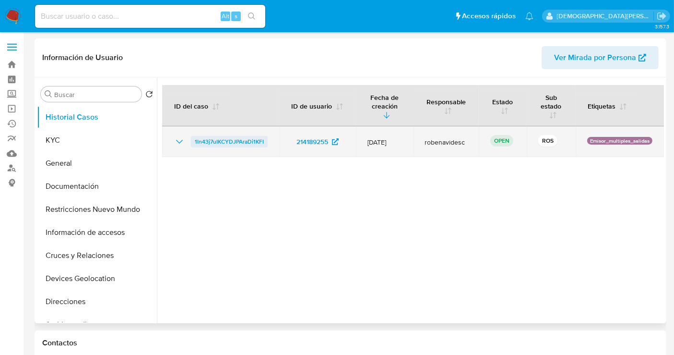
click at [248, 141] on span "1ln43j7uIKCYDJPAraDi1KFI" at bounding box center [229, 142] width 69 height 12
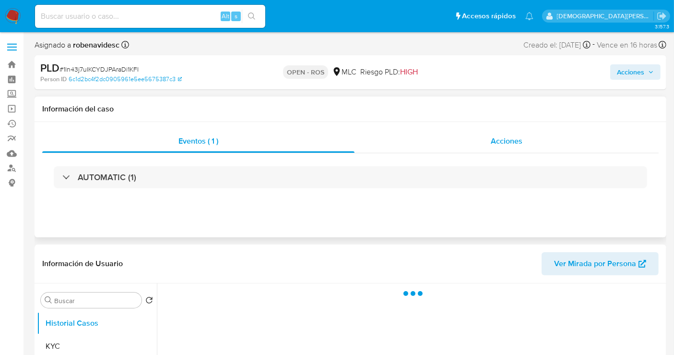
click at [498, 135] on span "Acciones" at bounding box center [507, 140] width 32 height 11
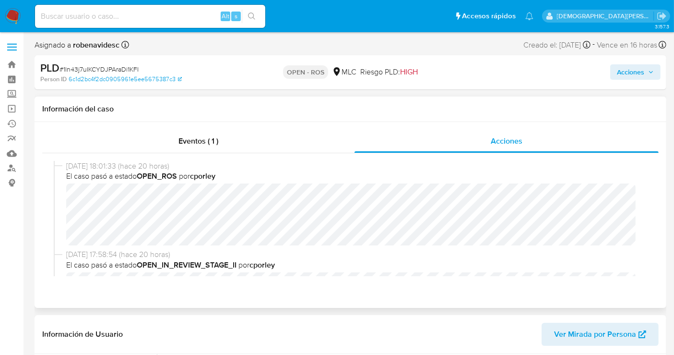
select select "10"
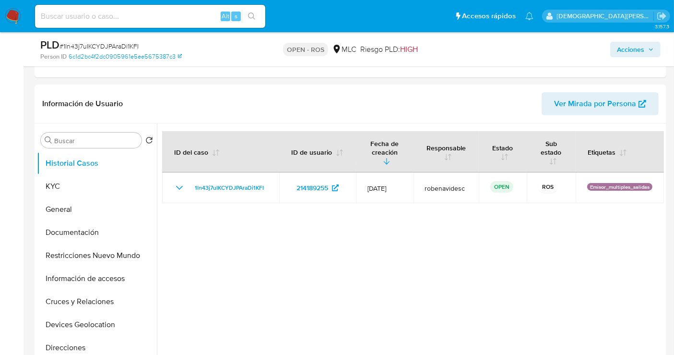
scroll to position [213, 0]
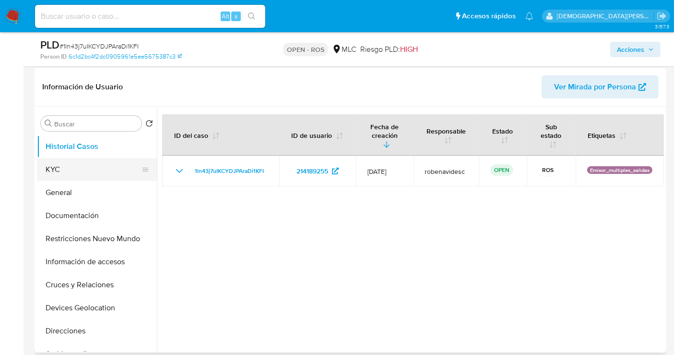
click at [74, 167] on button "KYC" at bounding box center [93, 169] width 112 height 23
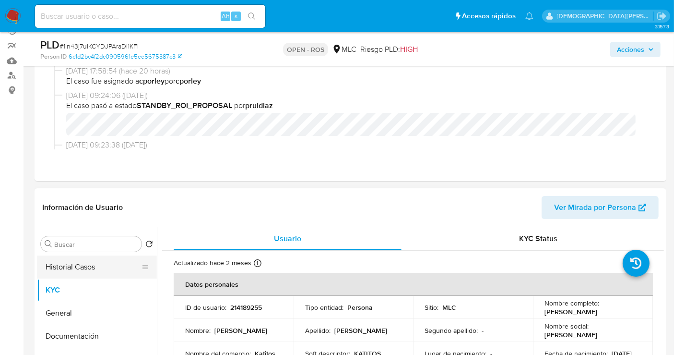
scroll to position [160, 0]
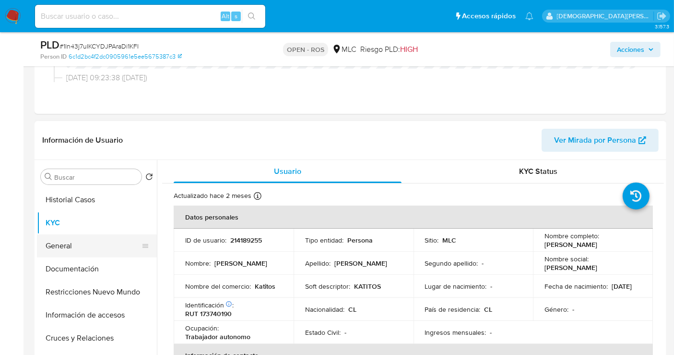
click at [83, 247] on button "General" at bounding box center [93, 245] width 112 height 23
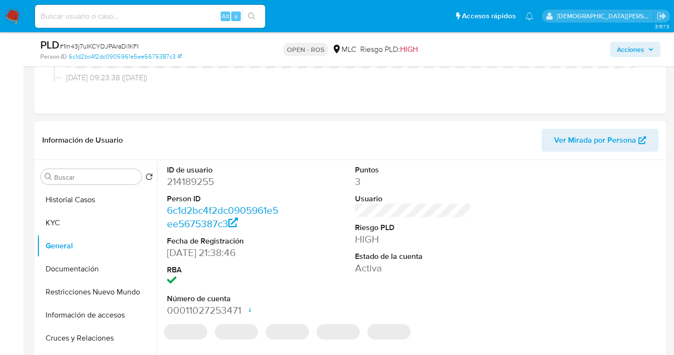
click at [192, 180] on dd "214189255" at bounding box center [225, 181] width 116 height 13
copy dd "214189255"
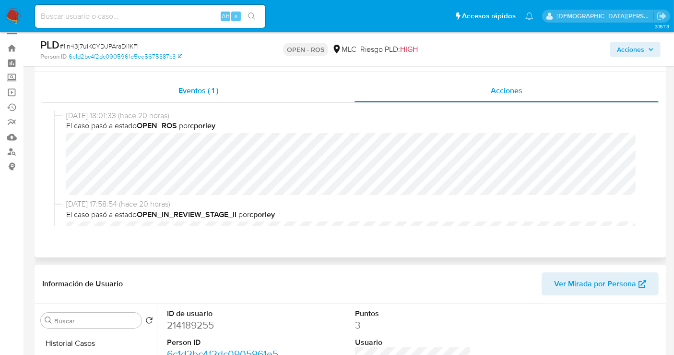
scroll to position [0, 0]
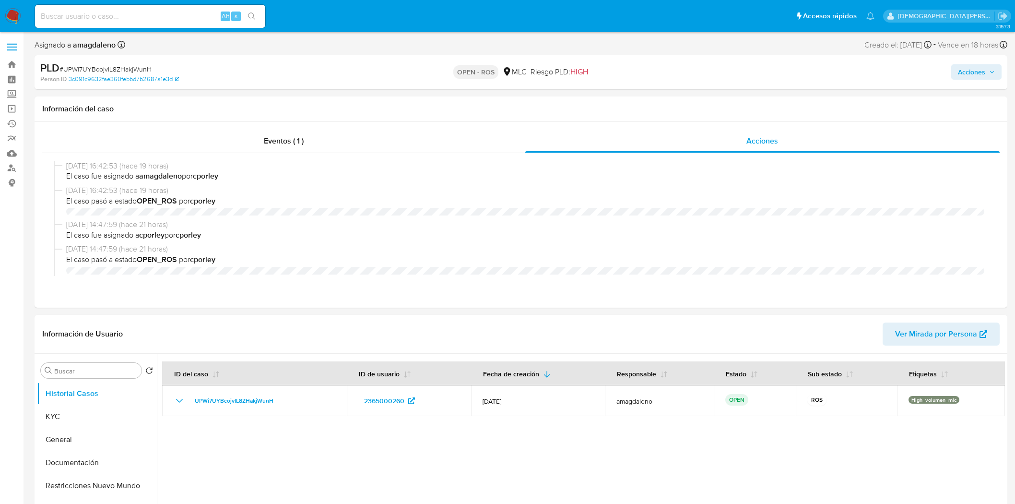
select select "10"
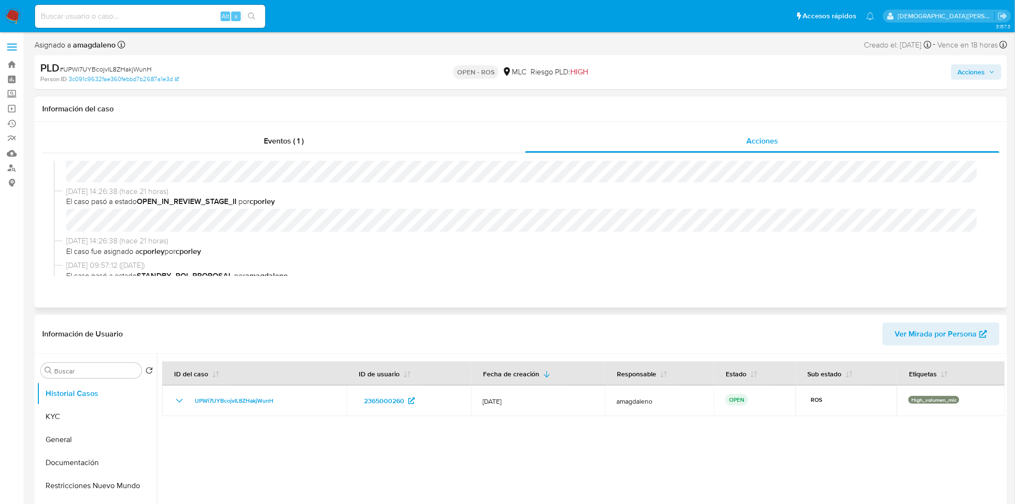
scroll to position [160, 0]
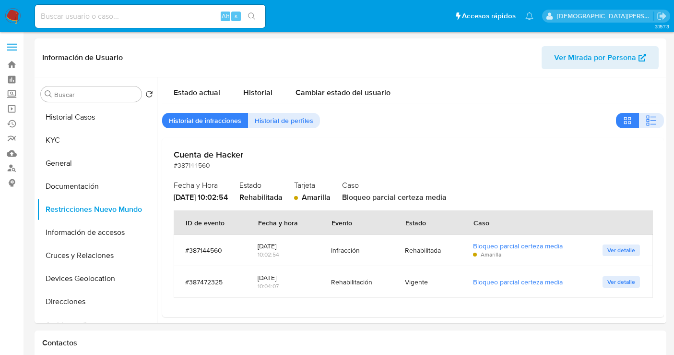
select select "10"
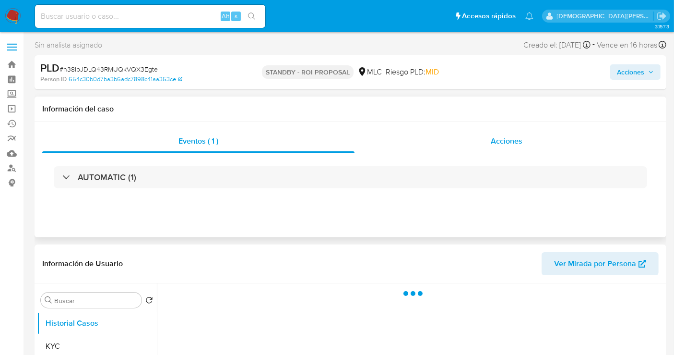
click at [490, 140] on div "Acciones" at bounding box center [507, 141] width 304 height 23
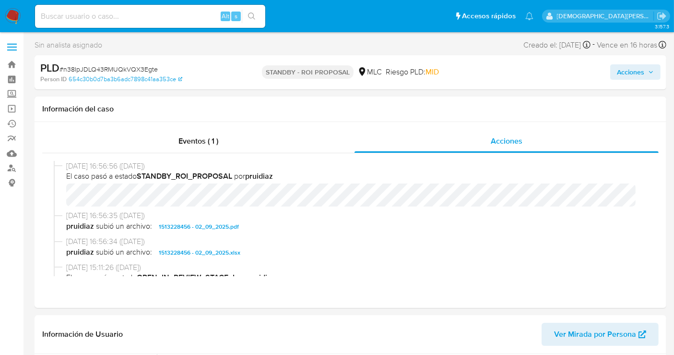
select select "10"
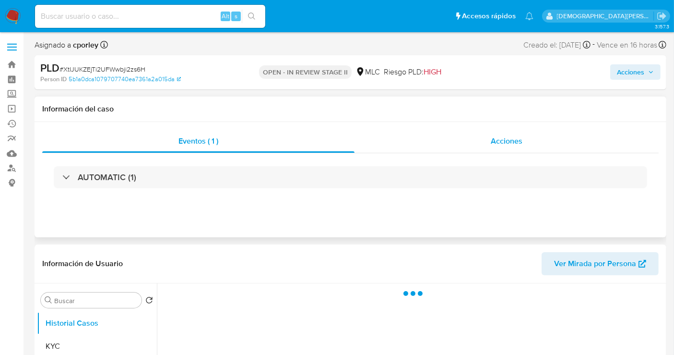
click at [487, 142] on div "Acciones" at bounding box center [507, 141] width 304 height 23
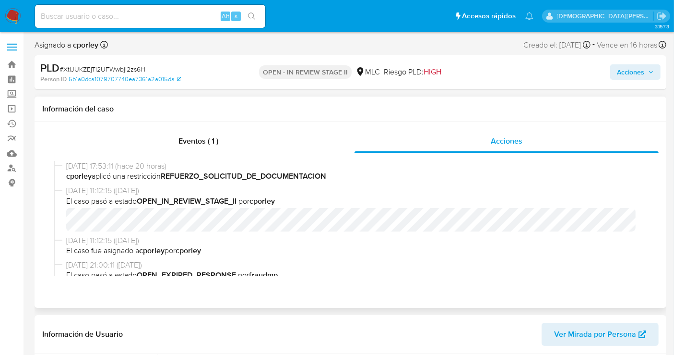
select select "10"
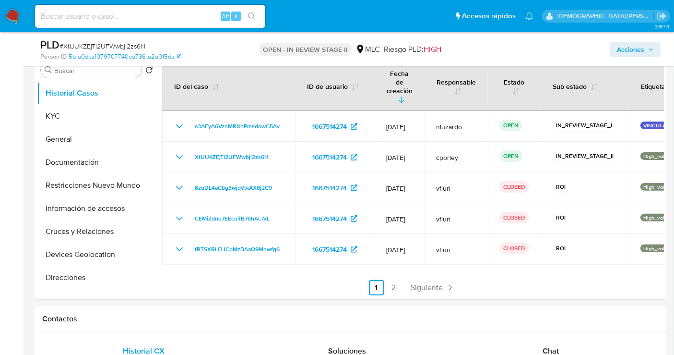
scroll to position [533, 0]
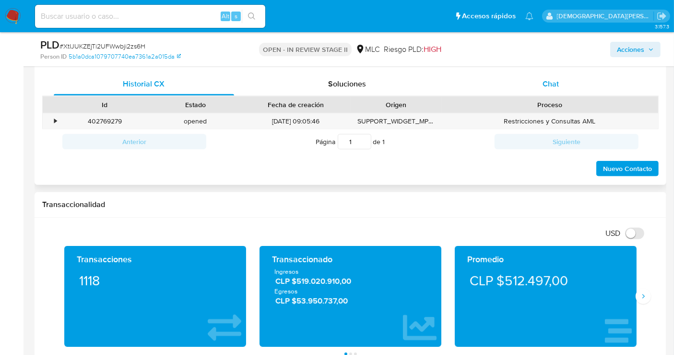
click at [542, 87] on div "Chat" at bounding box center [551, 83] width 180 height 23
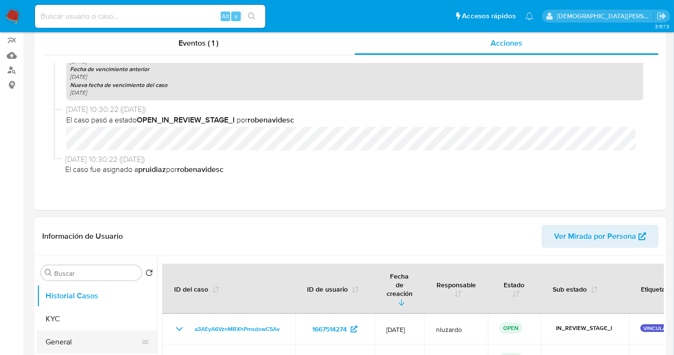
scroll to position [160, 0]
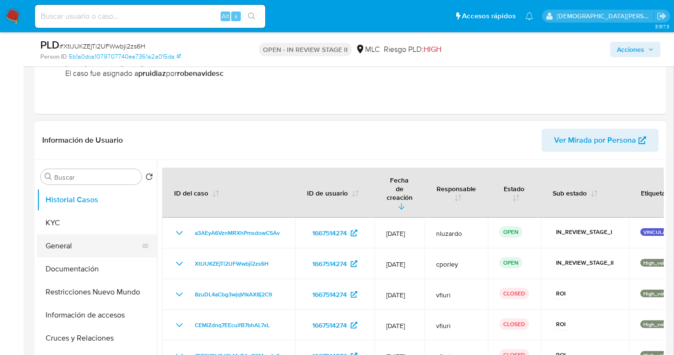
click at [56, 244] on button "General" at bounding box center [93, 245] width 112 height 23
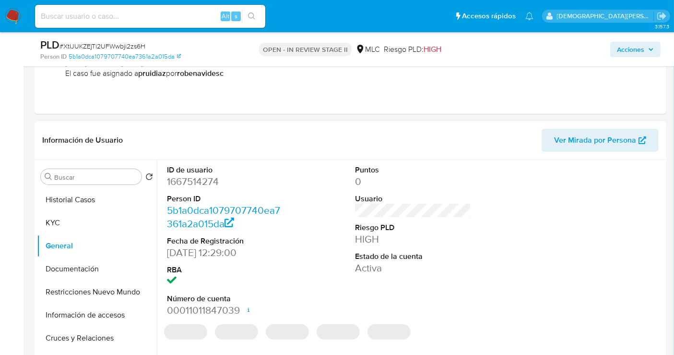
click at [181, 180] on dd "1667514274" at bounding box center [225, 181] width 116 height 13
drag, startPoint x: 181, startPoint y: 180, endPoint x: 194, endPoint y: 167, distance: 18.7
click at [181, 180] on dd "1667514274" at bounding box center [225, 181] width 116 height 13
copy dd "1667514274"
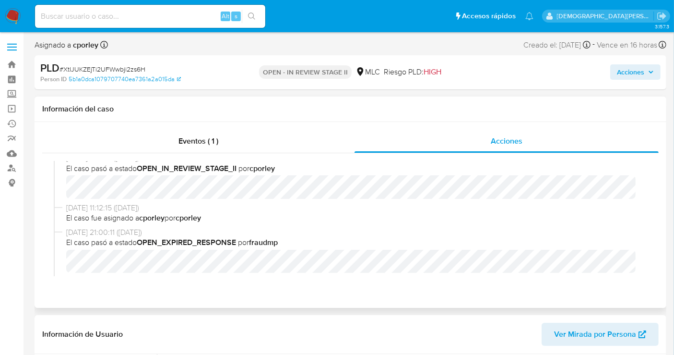
scroll to position [0, 0]
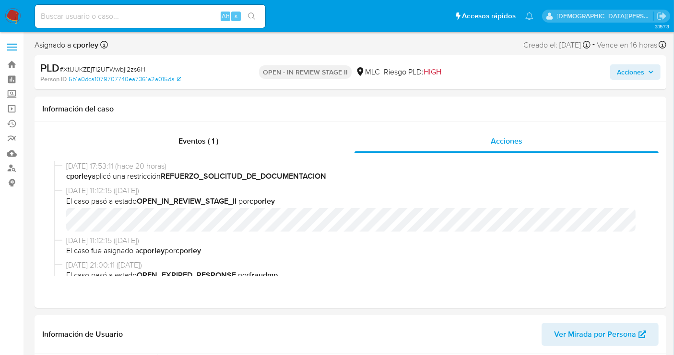
click at [622, 72] on span "Acciones" at bounding box center [630, 71] width 27 height 15
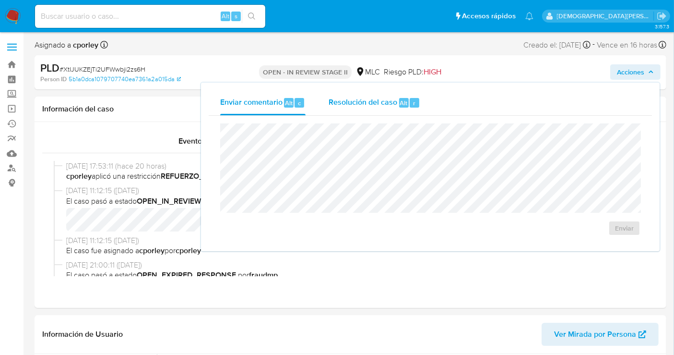
click at [386, 106] on span "Resolución del caso" at bounding box center [363, 102] width 69 height 11
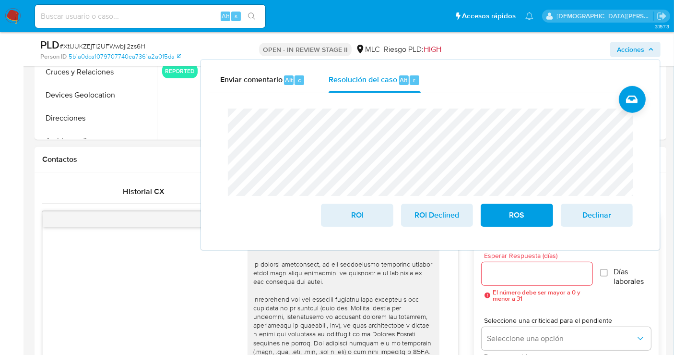
scroll to position [426, 0]
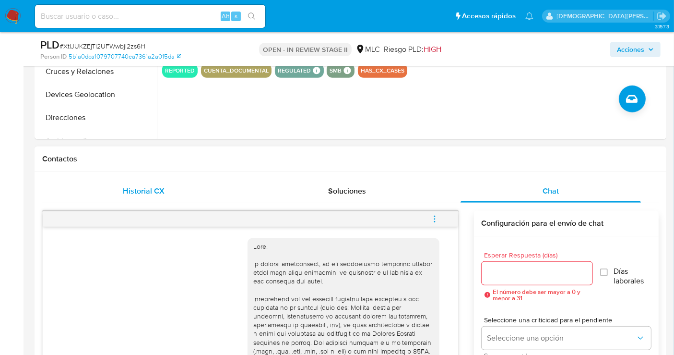
click at [146, 192] on span "Historial CX" at bounding box center [144, 190] width 42 height 11
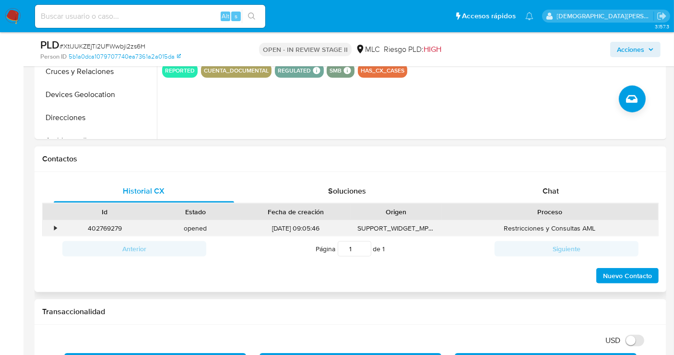
click at [56, 228] on div "•" at bounding box center [55, 228] width 2 height 9
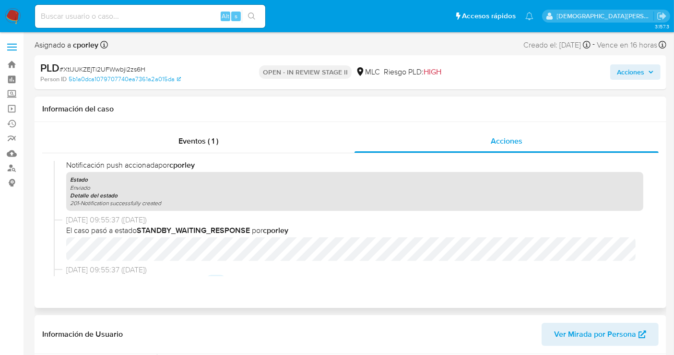
scroll to position [0, 0]
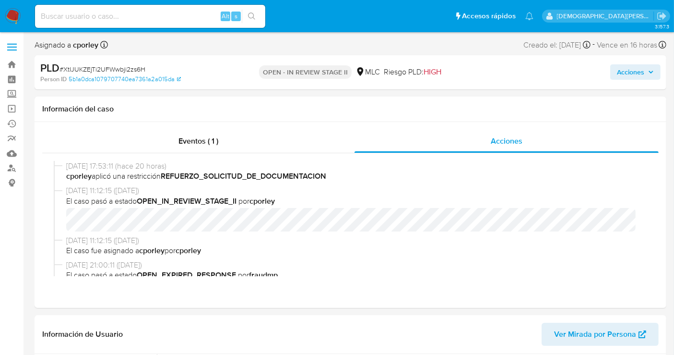
click at [629, 71] on span "Acciones" at bounding box center [630, 71] width 27 height 15
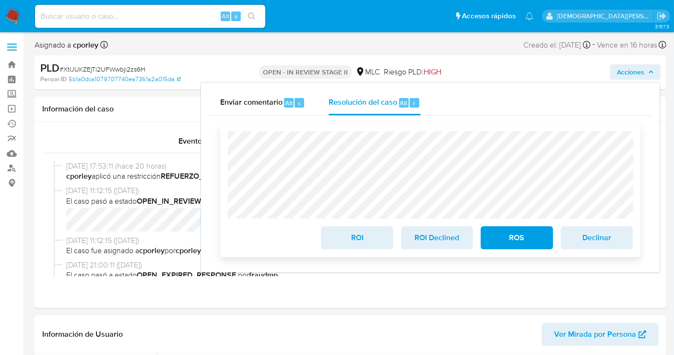
click at [518, 236] on span "ROS" at bounding box center [516, 237] width 47 height 21
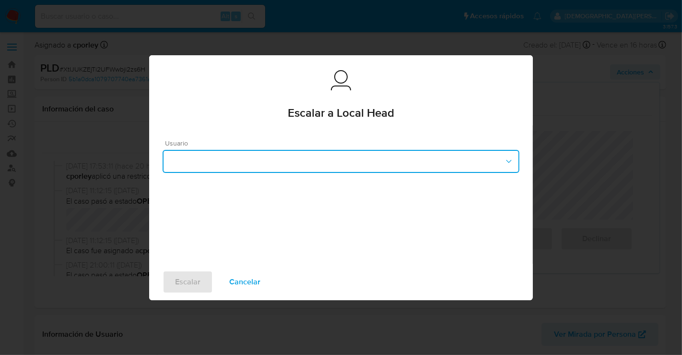
click at [257, 161] on button "button" at bounding box center [341, 161] width 357 height 23
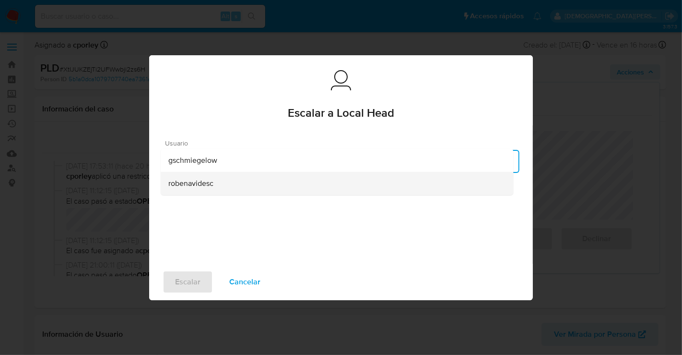
click at [201, 185] on span "robenavidesc" at bounding box center [190, 183] width 45 height 10
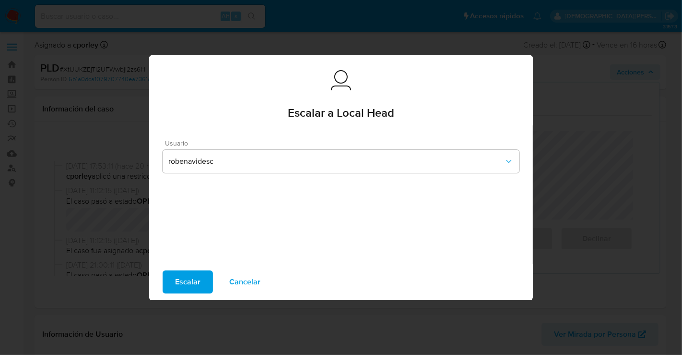
click at [178, 283] on span "Escalar" at bounding box center [187, 281] width 25 height 21
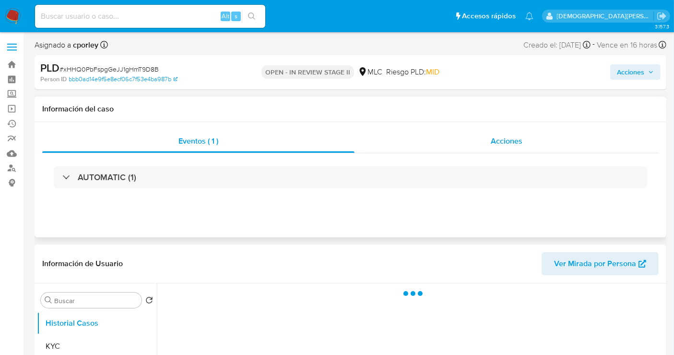
click at [532, 150] on div "Acciones" at bounding box center [507, 141] width 304 height 23
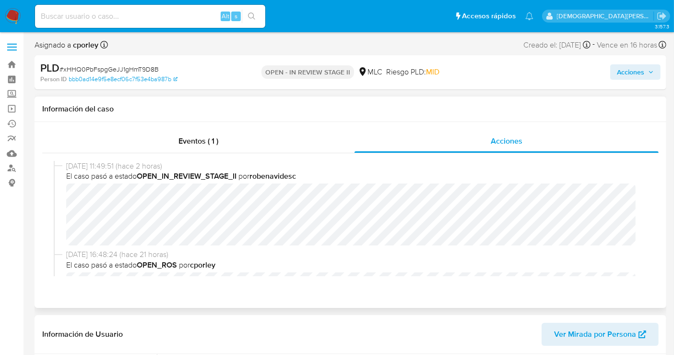
select select "10"
click at [616, 71] on button "Acciones" at bounding box center [635, 71] width 50 height 15
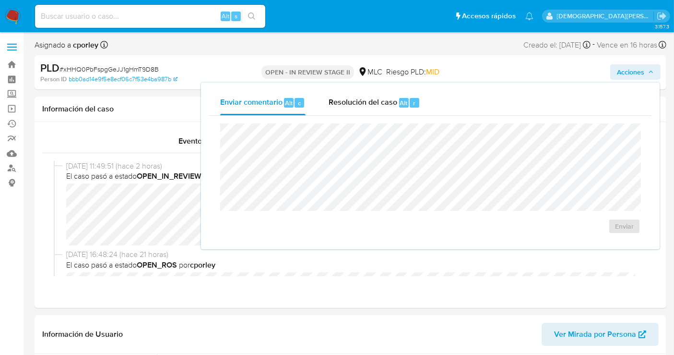
click at [367, 102] on span "Resolución del caso" at bounding box center [363, 102] width 69 height 11
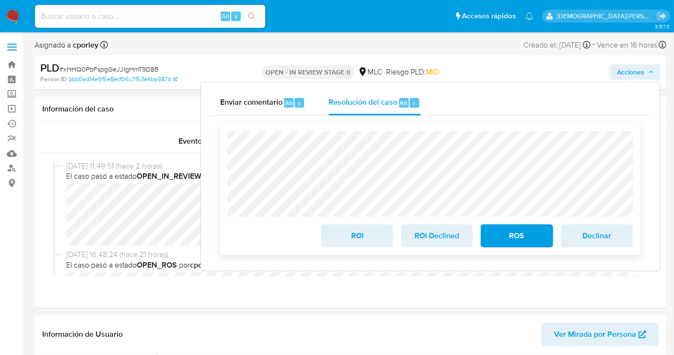
click at [357, 236] on span "ROI" at bounding box center [356, 235] width 47 height 21
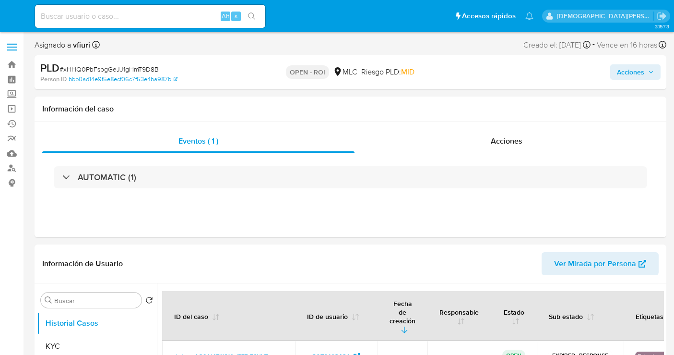
select select "10"
click at [491, 136] on span "Acciones" at bounding box center [507, 140] width 32 height 11
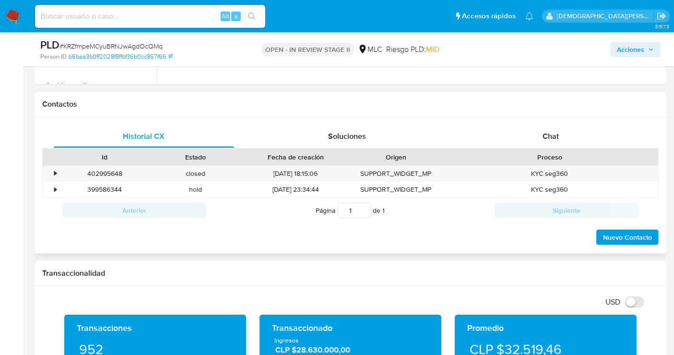
scroll to position [533, 0]
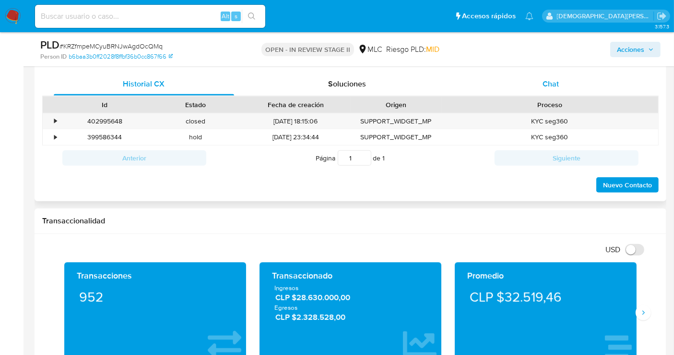
click at [533, 89] on div "Chat" at bounding box center [551, 83] width 180 height 23
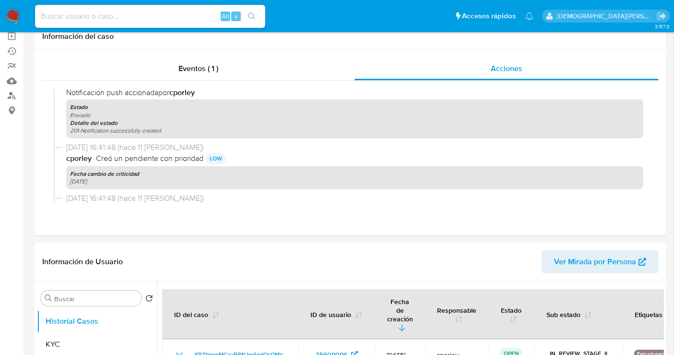
scroll to position [160, 0]
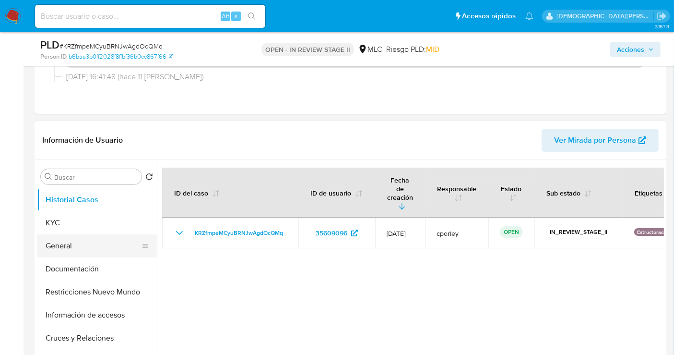
click at [70, 241] on button "General" at bounding box center [93, 245] width 112 height 23
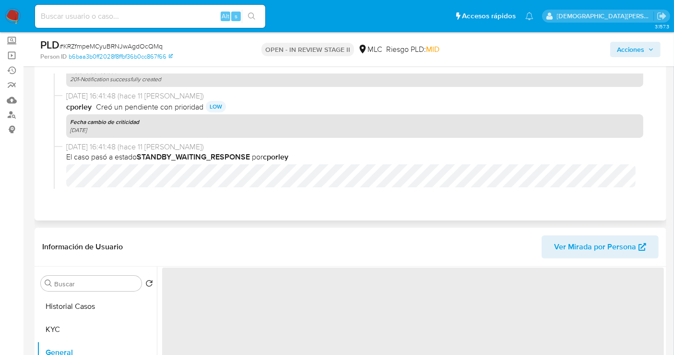
scroll to position [213, 0]
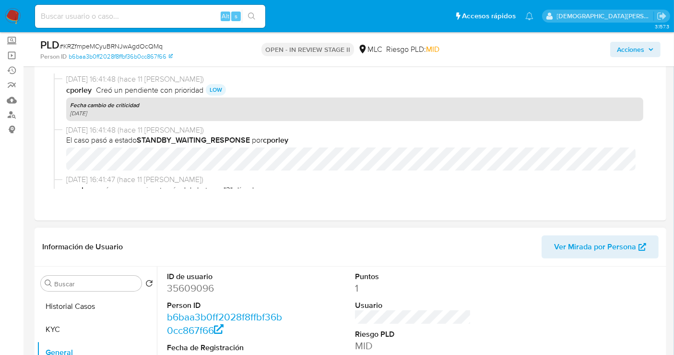
click at [202, 287] on dd "35609096" at bounding box center [225, 287] width 116 height 13
click at [202, 288] on dd "35609096" at bounding box center [225, 287] width 116 height 13
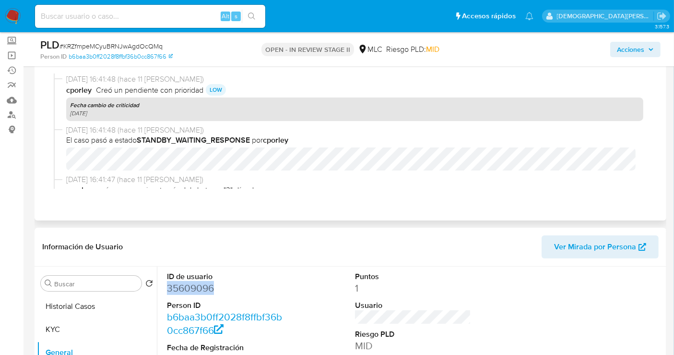
copy dd "35609096"
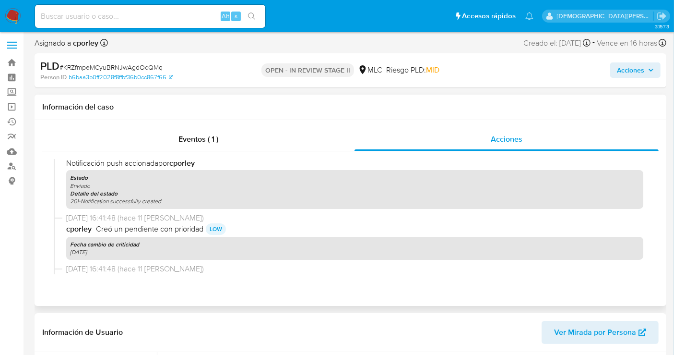
scroll to position [0, 0]
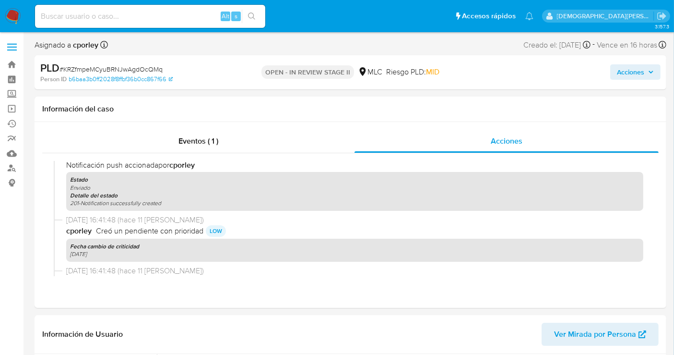
drag, startPoint x: 622, startPoint y: 69, endPoint x: 540, endPoint y: 74, distance: 82.7
click at [622, 69] on span "Acciones" at bounding box center [630, 71] width 27 height 15
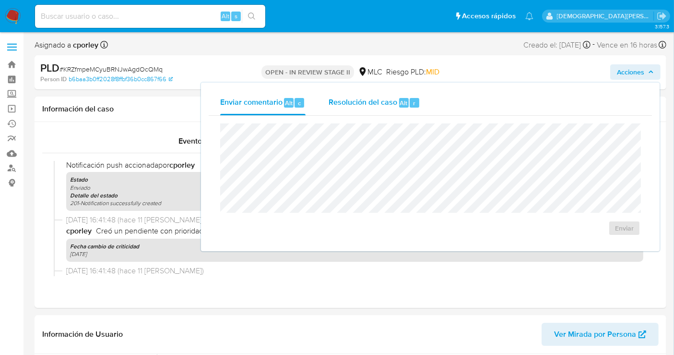
click at [380, 101] on span "Resolución del caso" at bounding box center [363, 102] width 69 height 11
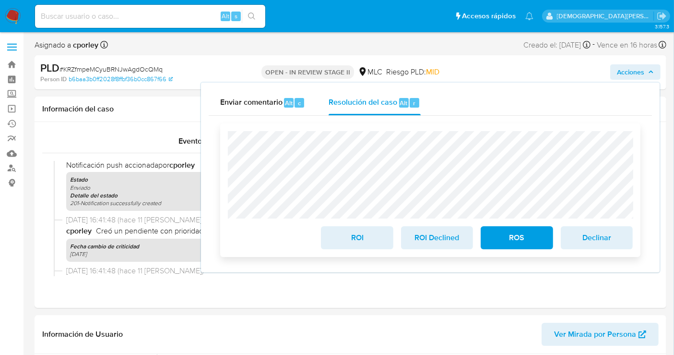
click at [519, 246] on span "ROS" at bounding box center [516, 237] width 47 height 21
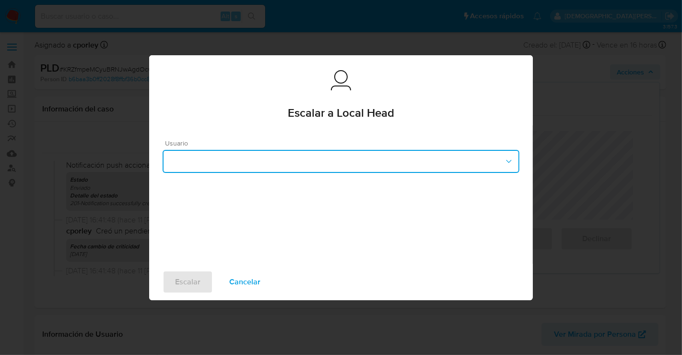
click at [264, 159] on button "button" at bounding box center [341, 161] width 357 height 23
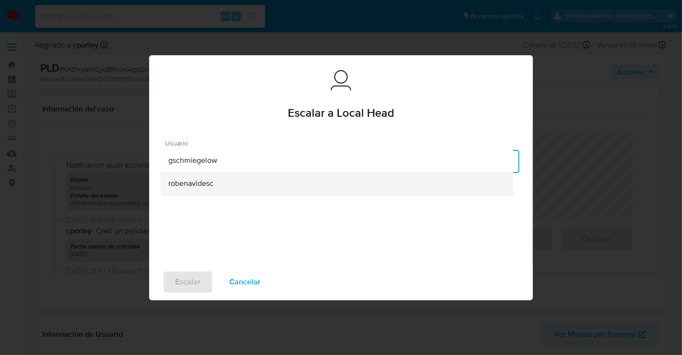
click at [214, 184] on span "robenavidesc" at bounding box center [190, 183] width 45 height 10
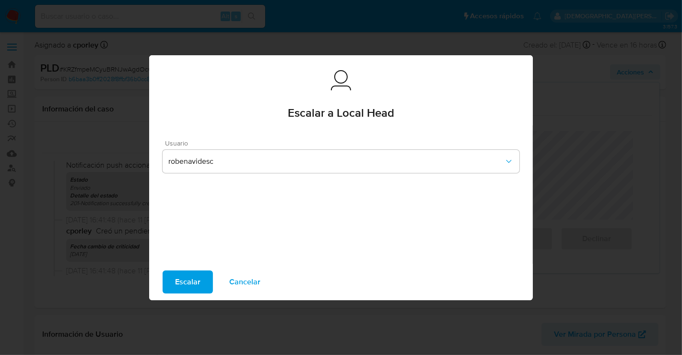
click at [194, 282] on span "Escalar" at bounding box center [187, 281] width 25 height 21
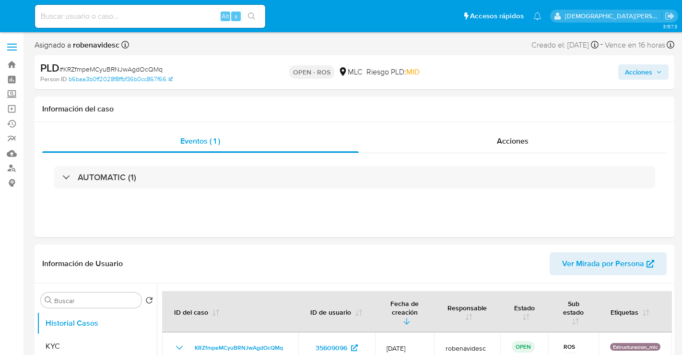
select select "10"
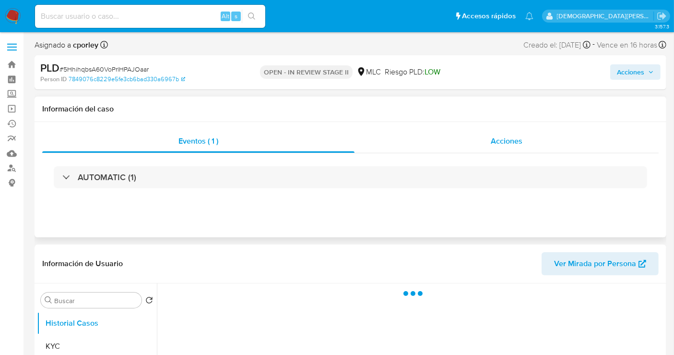
click at [485, 139] on div "Acciones" at bounding box center [507, 141] width 304 height 23
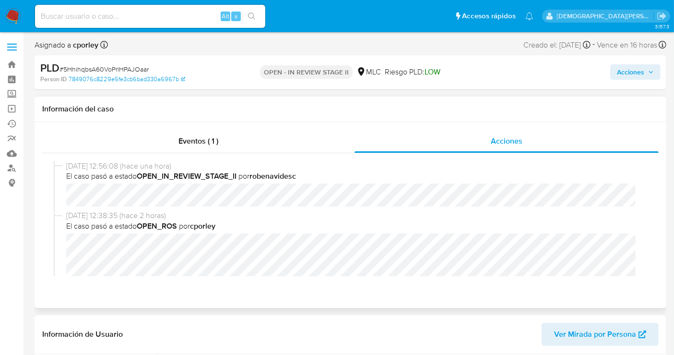
select select "10"
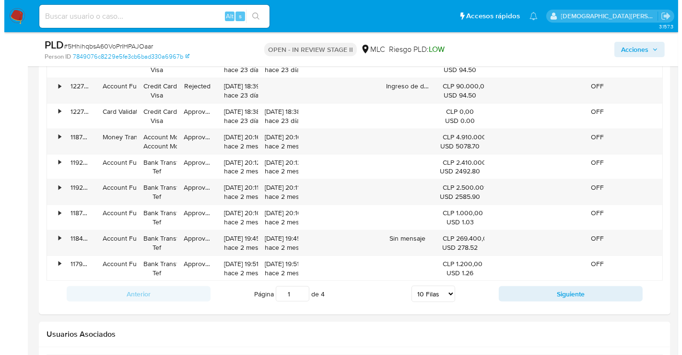
scroll to position [1641, 0]
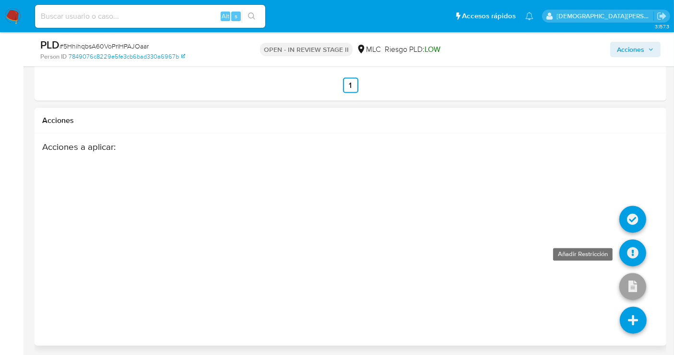
click at [636, 245] on icon at bounding box center [632, 252] width 27 height 27
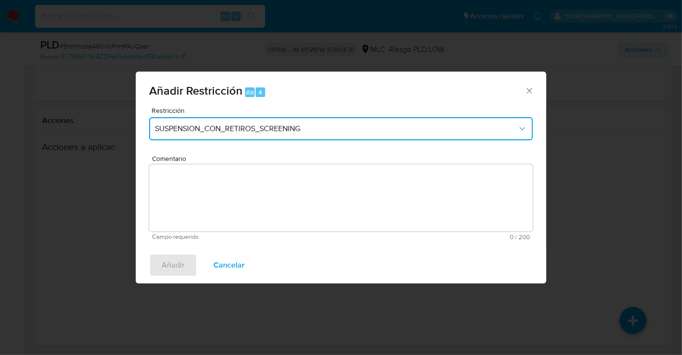
click at [312, 125] on span "SUSPENSION_CON_RETIROS_SCREENING" at bounding box center [336, 129] width 363 height 10
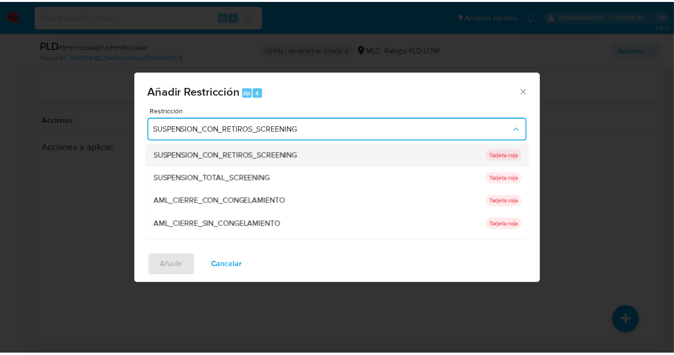
scroll to position [53, 0]
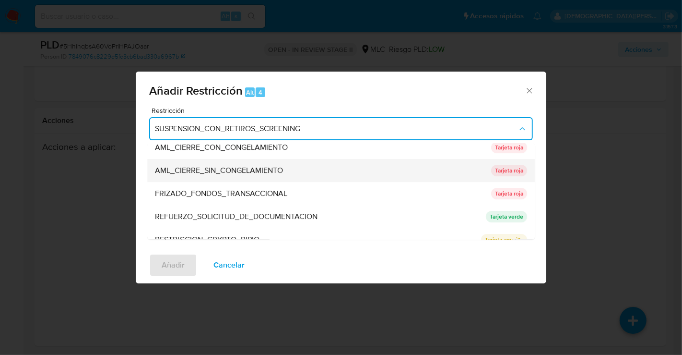
click at [233, 172] on span "AML_CIERRE_SIN_CONGELAMIENTO" at bounding box center [219, 171] width 128 height 10
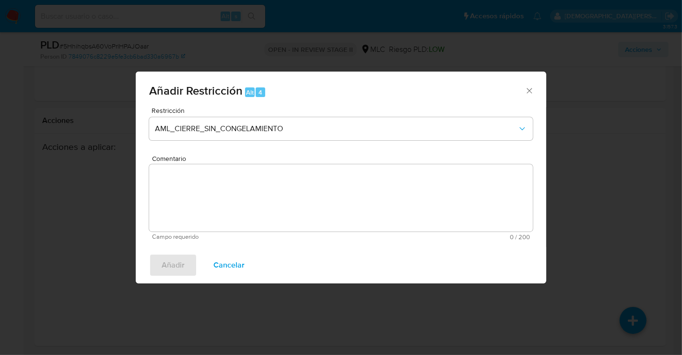
click at [207, 197] on textarea "Comentario" at bounding box center [341, 197] width 384 height 67
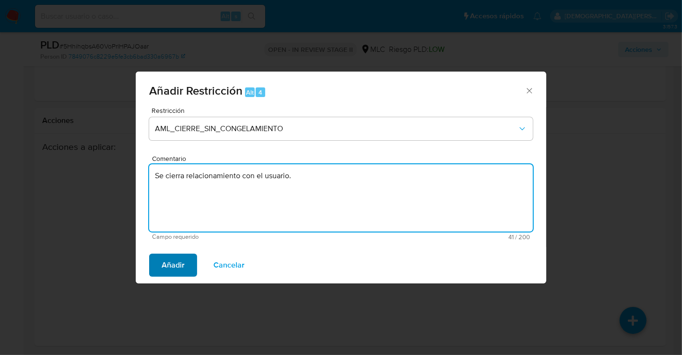
type textarea "Se cierra relacionamiento con el usuario."
click at [173, 262] on span "Añadir" at bounding box center [173, 264] width 23 height 21
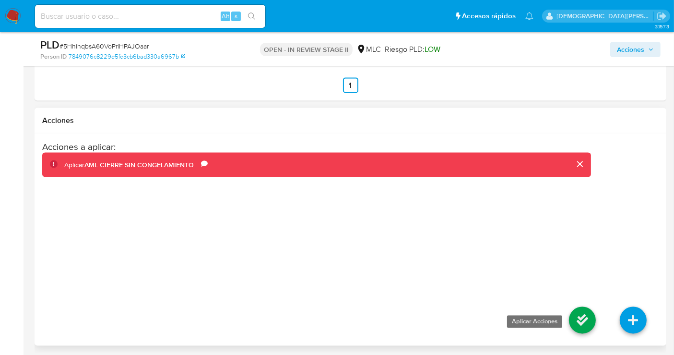
click at [586, 320] on icon at bounding box center [582, 320] width 27 height 27
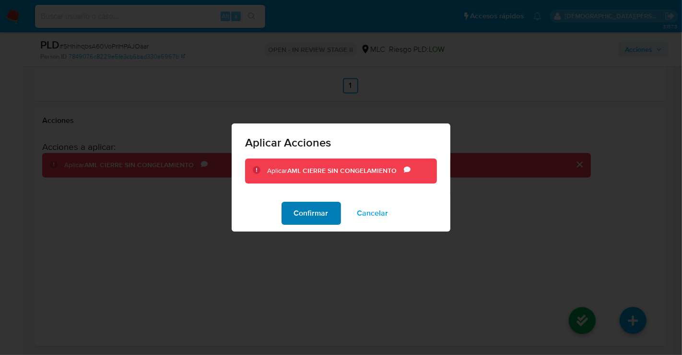
click at [304, 216] on span "Confirmar" at bounding box center [311, 212] width 35 height 21
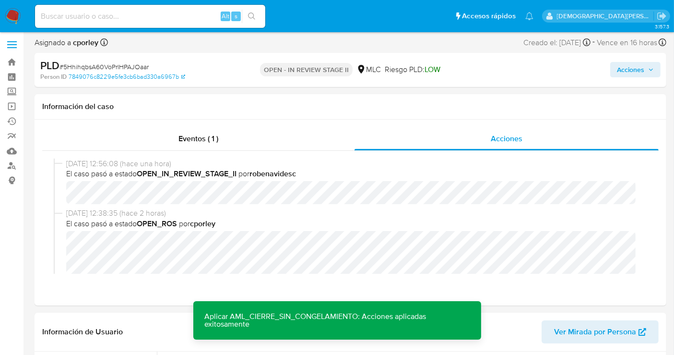
scroll to position [0, 0]
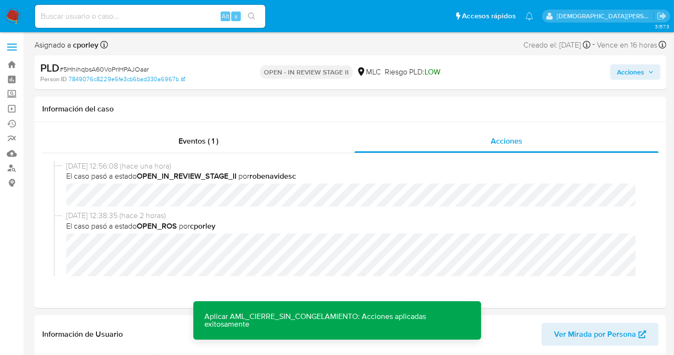
drag, startPoint x: 621, startPoint y: 71, endPoint x: 574, endPoint y: 81, distance: 47.9
click at [622, 71] on span "Acciones" at bounding box center [630, 71] width 27 height 15
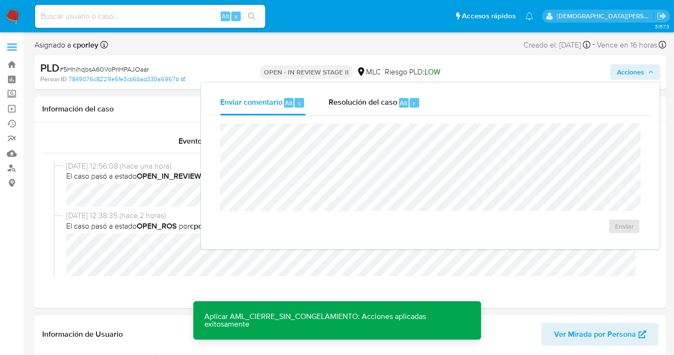
drag, startPoint x: 373, startPoint y: 108, endPoint x: 370, endPoint y: 115, distance: 7.1
click at [373, 109] on div "Resolución del caso Alt r" at bounding box center [375, 102] width 92 height 25
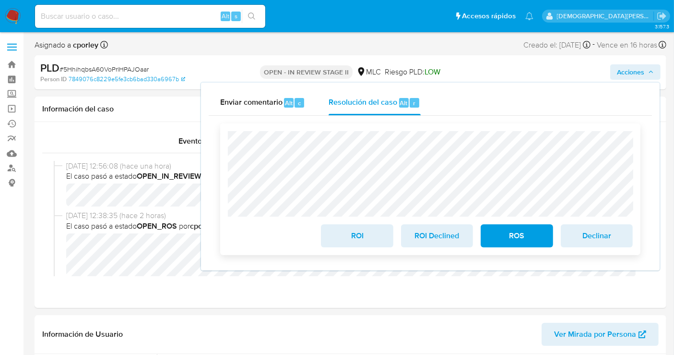
click at [362, 239] on span "ROI" at bounding box center [356, 235] width 47 height 21
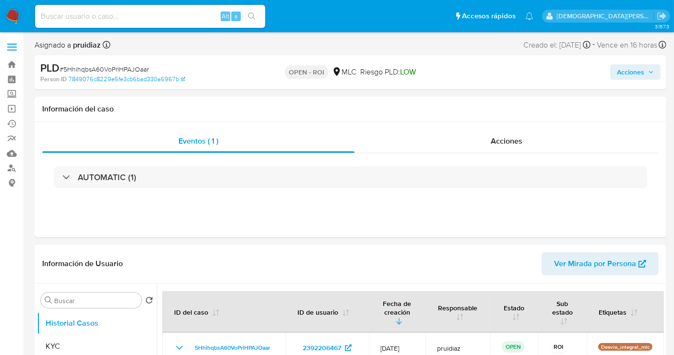
select select "10"
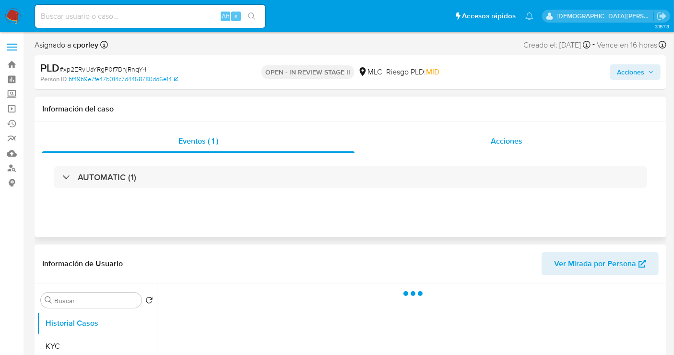
click at [472, 133] on div "Acciones" at bounding box center [507, 141] width 304 height 23
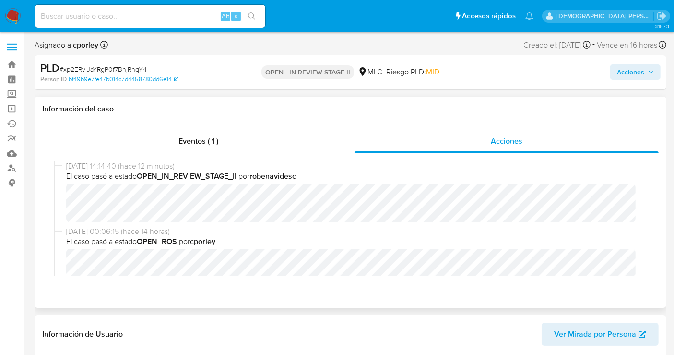
select select "10"
click at [627, 71] on span "Acciones" at bounding box center [630, 71] width 27 height 15
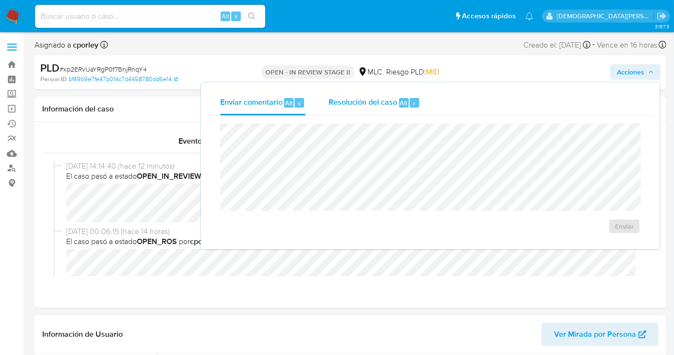
click at [349, 110] on div "Resolución del caso Alt r" at bounding box center [375, 102] width 92 height 25
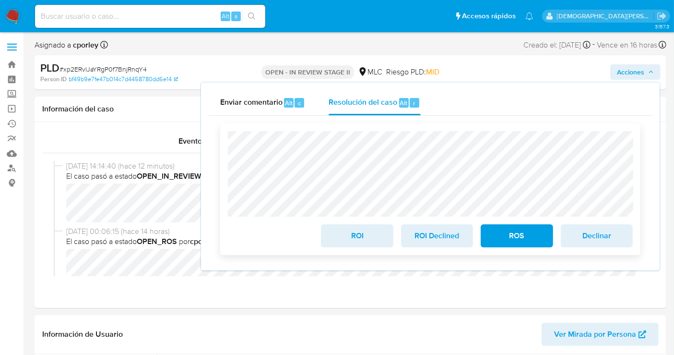
click at [366, 238] on span "ROI" at bounding box center [356, 235] width 47 height 21
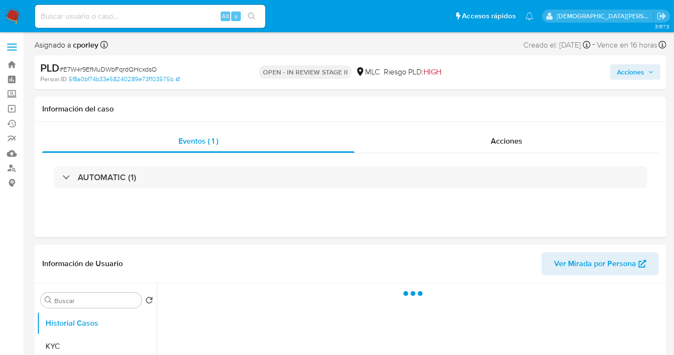
click at [615, 78] on button "Acciones" at bounding box center [635, 71] width 50 height 15
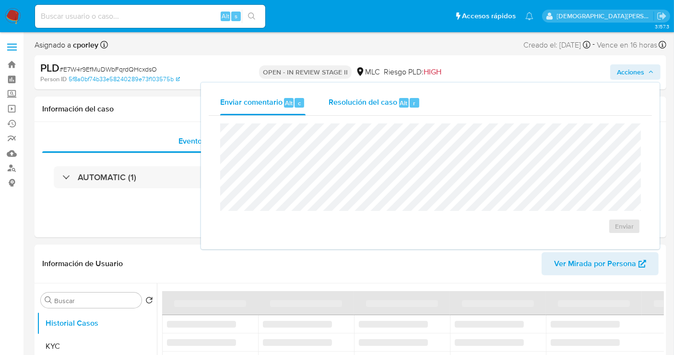
click at [394, 98] on span "Resolución del caso" at bounding box center [363, 102] width 69 height 11
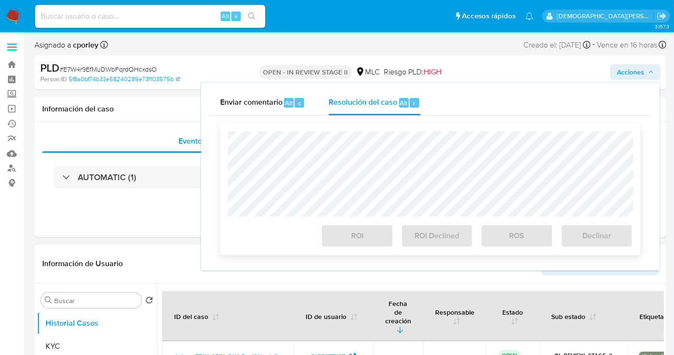
select select "10"
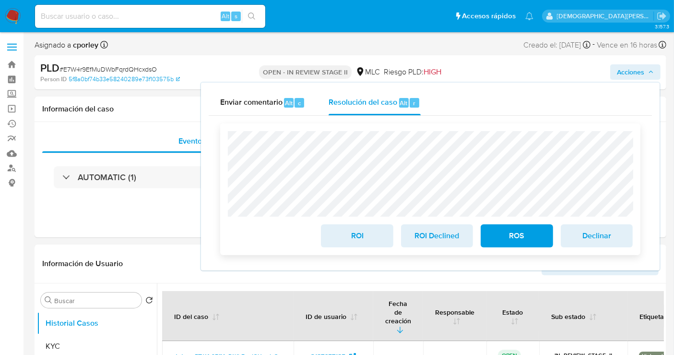
click at [507, 235] on span "ROS" at bounding box center [516, 235] width 47 height 21
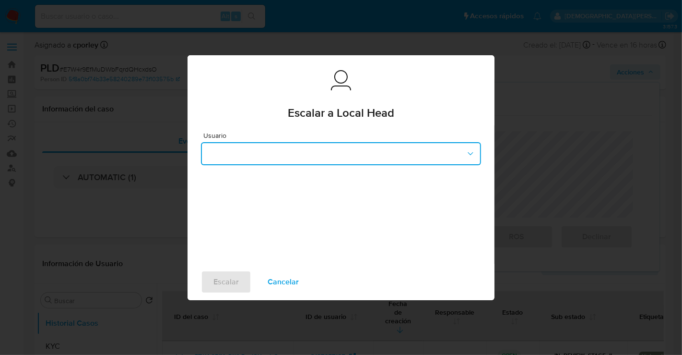
click at [277, 159] on button "button" at bounding box center [341, 153] width 280 height 23
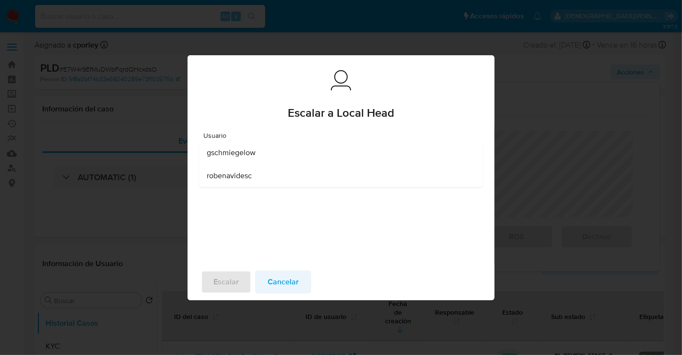
click at [271, 285] on span "Cancelar" at bounding box center [283, 281] width 31 height 21
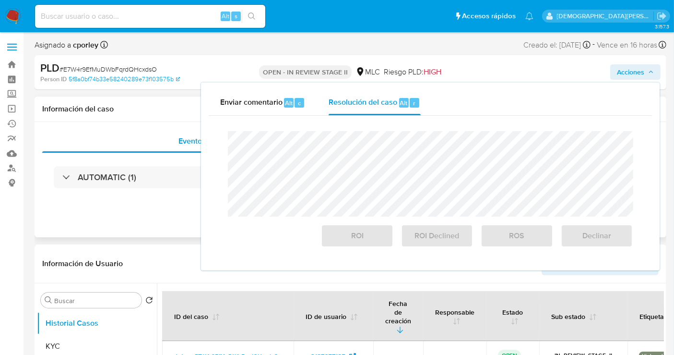
click at [114, 208] on div "Eventos ( 1 ) Acciones AUTOMATIC (1)" at bounding box center [351, 179] width 632 height 115
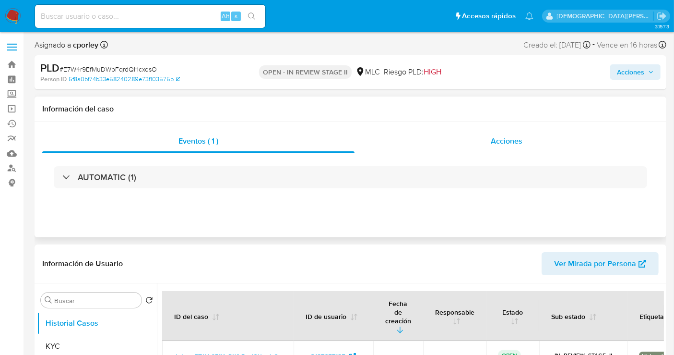
click at [496, 139] on span "Acciones" at bounding box center [507, 140] width 32 height 11
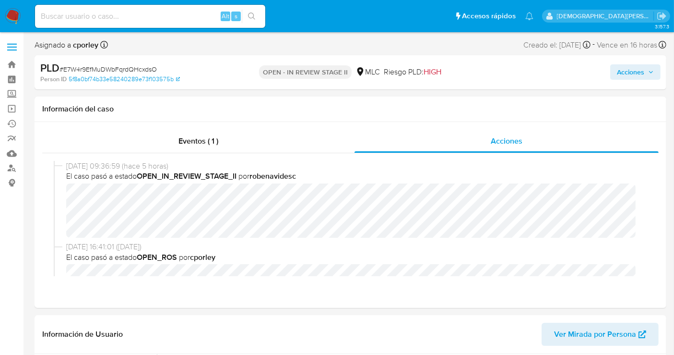
click at [626, 77] on span "Acciones" at bounding box center [630, 71] width 27 height 15
click at [634, 70] on span "Acciones" at bounding box center [630, 71] width 27 height 15
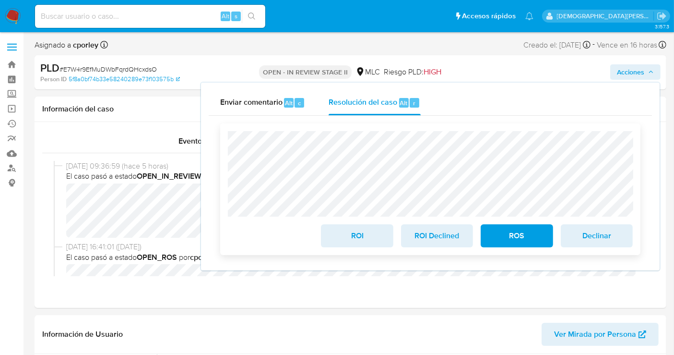
click at [347, 242] on span "ROI" at bounding box center [356, 235] width 47 height 21
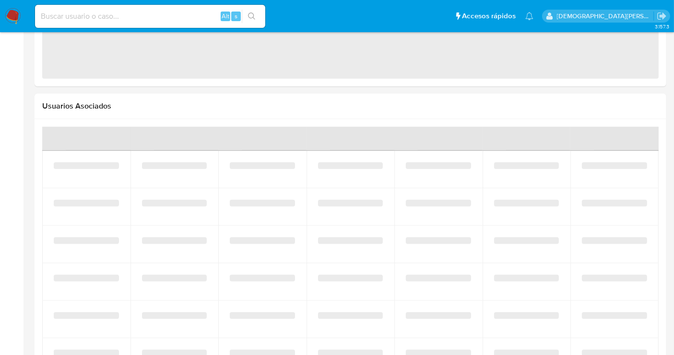
select select "10"
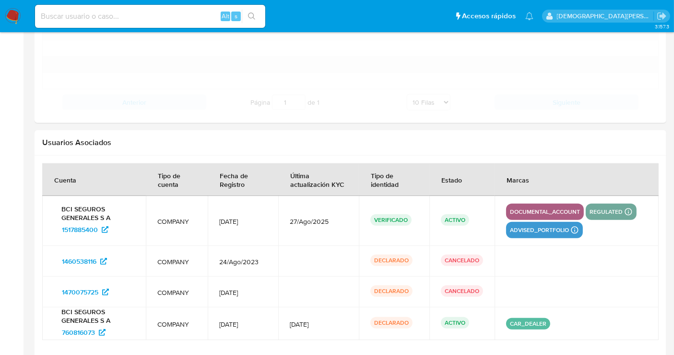
scroll to position [993, 0]
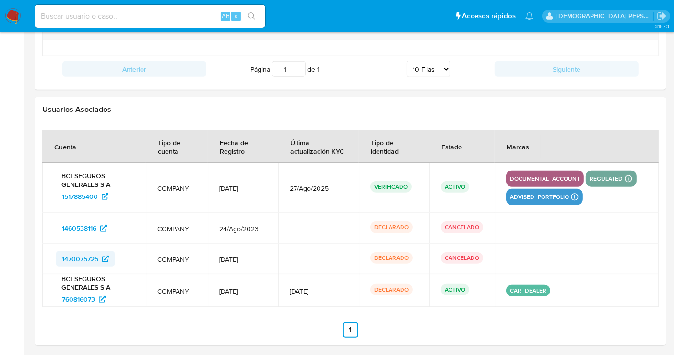
click at [90, 253] on span "1470075725" at bounding box center [80, 258] width 36 height 15
click at [88, 225] on span "1460538116" at bounding box center [79, 227] width 35 height 15
click at [85, 296] on span "760816073" at bounding box center [78, 298] width 33 height 15
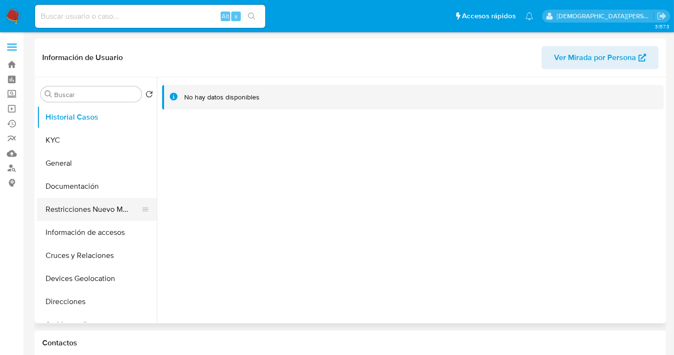
select select "10"
click at [97, 214] on button "Restricciones Nuevo Mundo" at bounding box center [93, 209] width 112 height 23
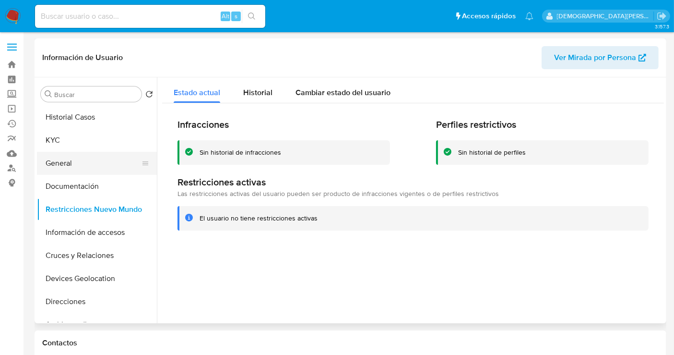
click at [75, 158] on button "General" at bounding box center [93, 163] width 112 height 23
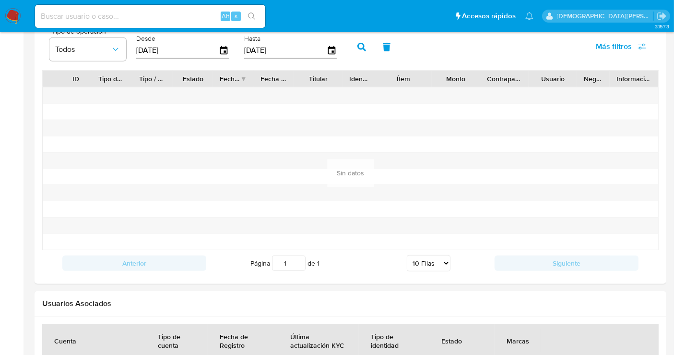
scroll to position [993, 0]
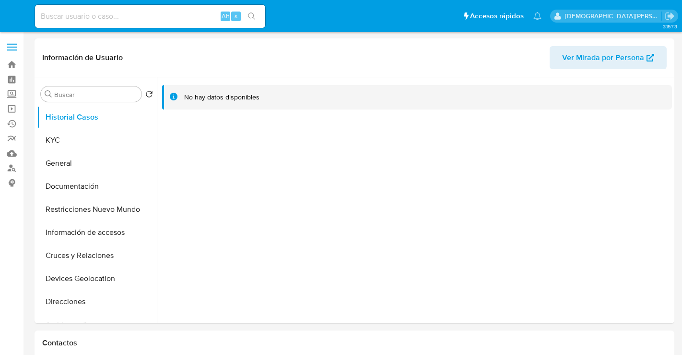
select select "10"
click at [74, 166] on button "General" at bounding box center [93, 163] width 112 height 23
click at [95, 153] on button "General" at bounding box center [93, 163] width 112 height 23
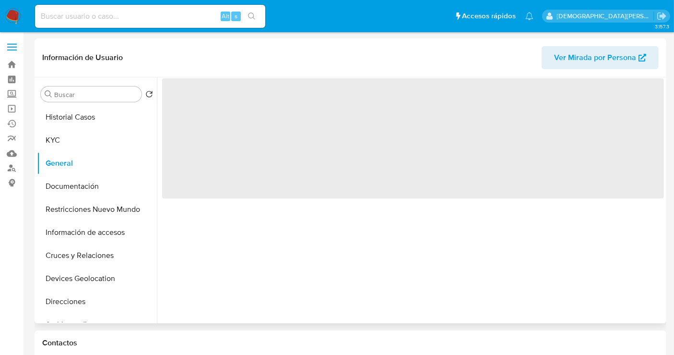
select select "10"
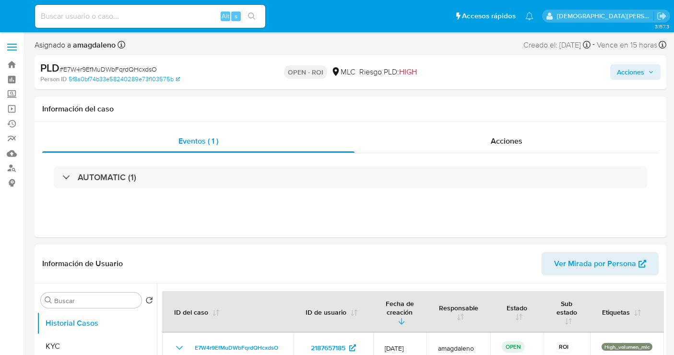
select select "10"
click at [477, 141] on div "Acciones" at bounding box center [507, 141] width 304 height 23
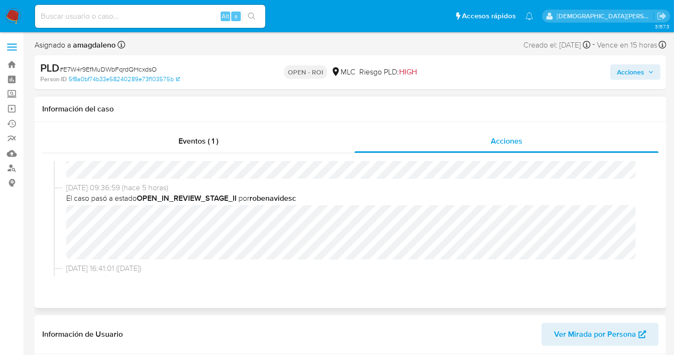
scroll to position [107, 0]
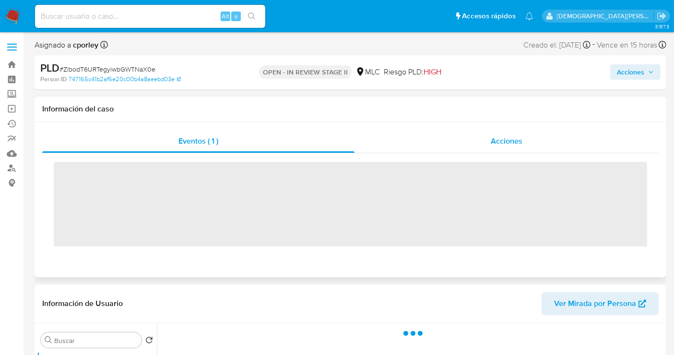
click at [488, 151] on div "Acciones" at bounding box center [507, 141] width 304 height 23
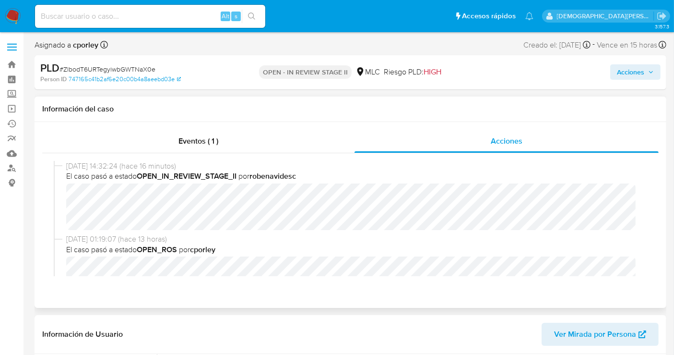
select select "10"
click at [627, 72] on span "Acciones" at bounding box center [630, 71] width 27 height 15
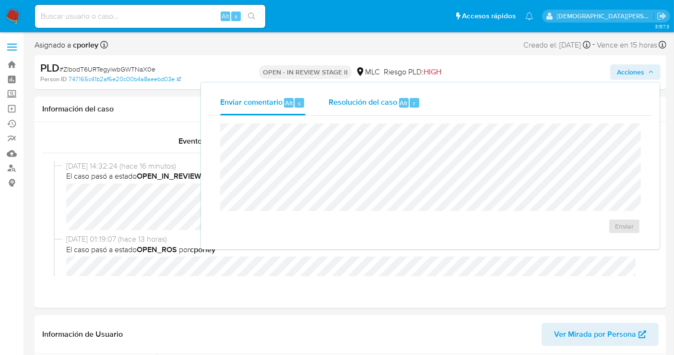
click at [375, 103] on span "Resolución del caso" at bounding box center [363, 102] width 69 height 11
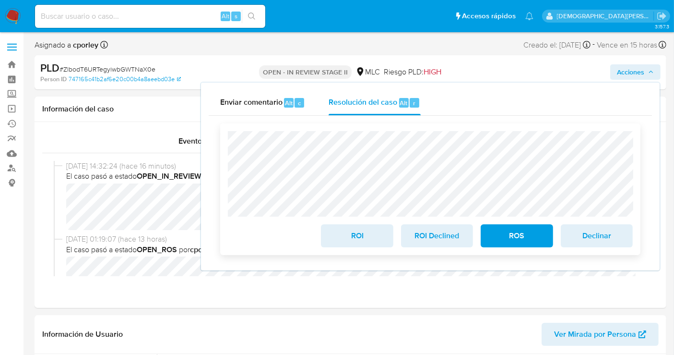
click at [357, 237] on span "ROI" at bounding box center [356, 235] width 47 height 21
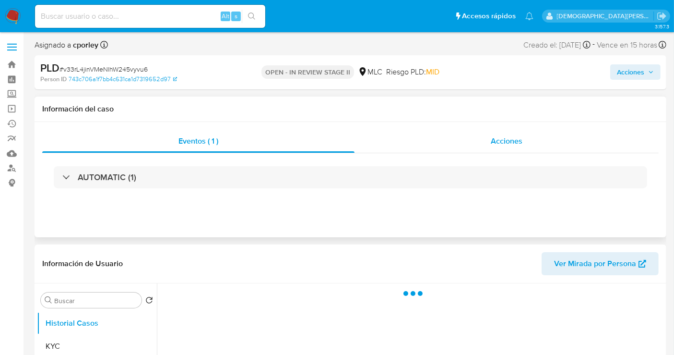
click at [505, 142] on span "Acciones" at bounding box center [507, 140] width 32 height 11
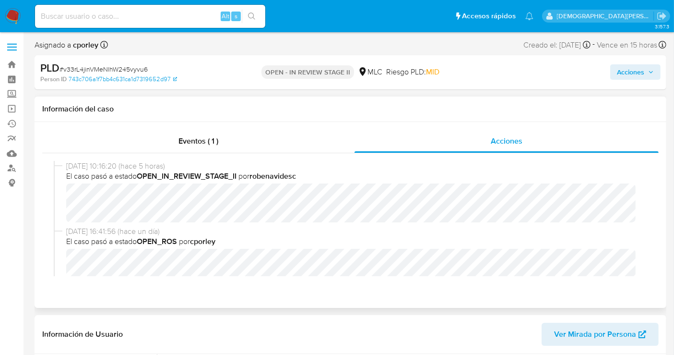
select select "10"
click at [634, 71] on span "Acciones" at bounding box center [630, 71] width 27 height 15
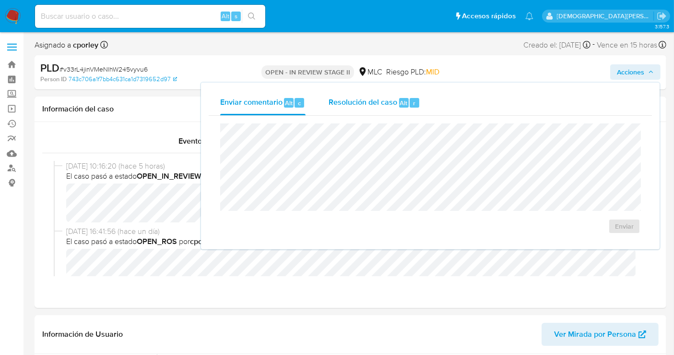
click at [372, 99] on span "Resolución del caso" at bounding box center [363, 102] width 69 height 11
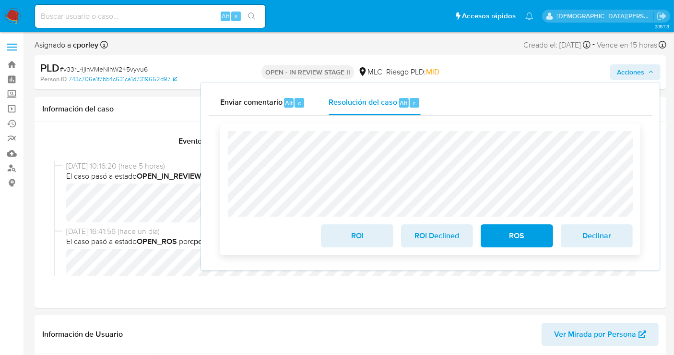
click at [436, 232] on span "ROI Declined" at bounding box center [437, 235] width 47 height 21
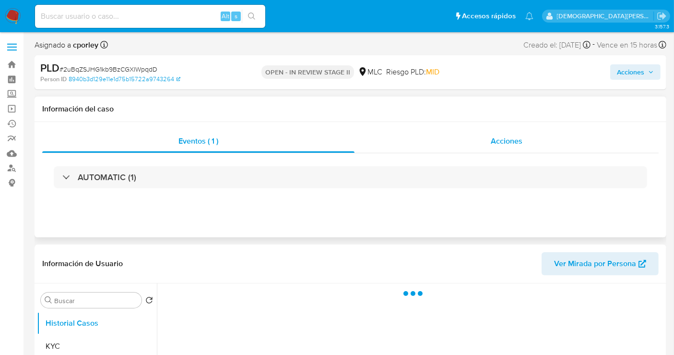
click at [520, 142] on span "Acciones" at bounding box center [507, 140] width 32 height 11
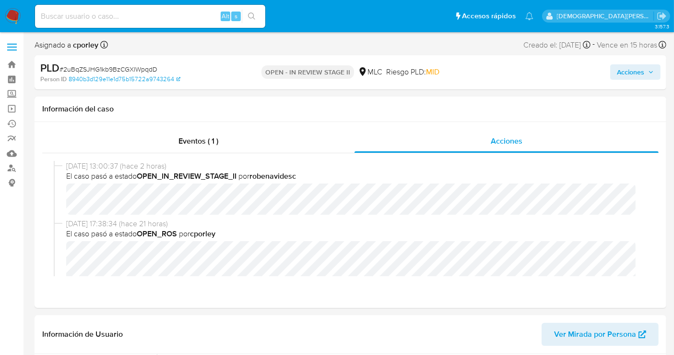
select select "10"
click at [620, 69] on span "Acciones" at bounding box center [630, 71] width 27 height 15
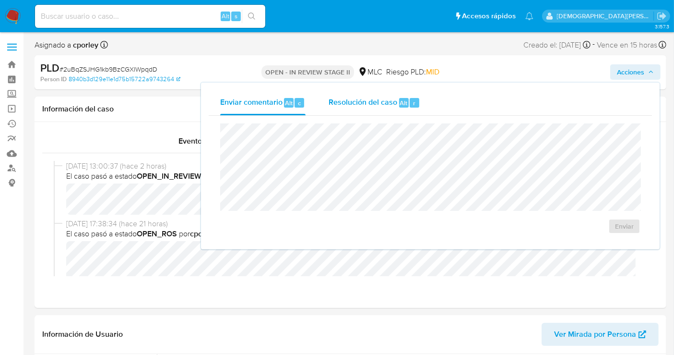
click at [383, 103] on span "Resolución del caso" at bounding box center [363, 102] width 69 height 11
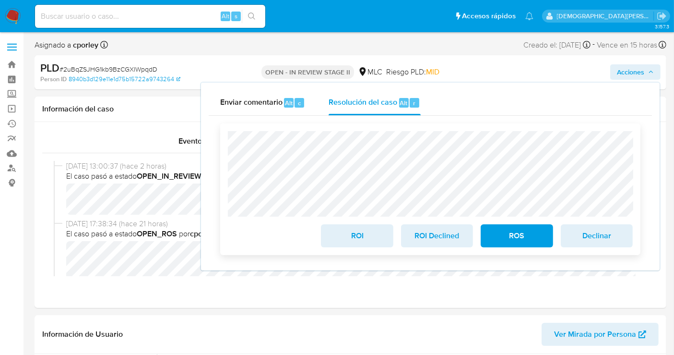
click at [348, 239] on span "ROI" at bounding box center [356, 235] width 47 height 21
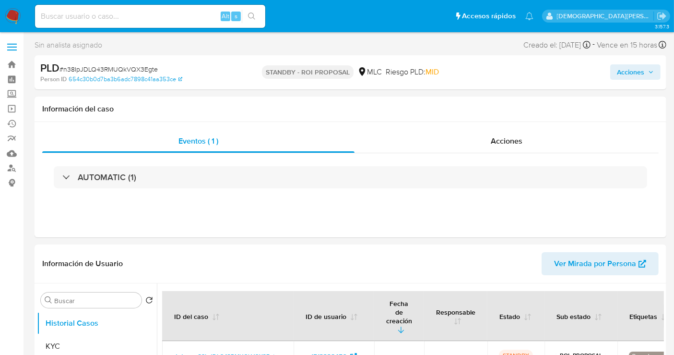
select select "10"
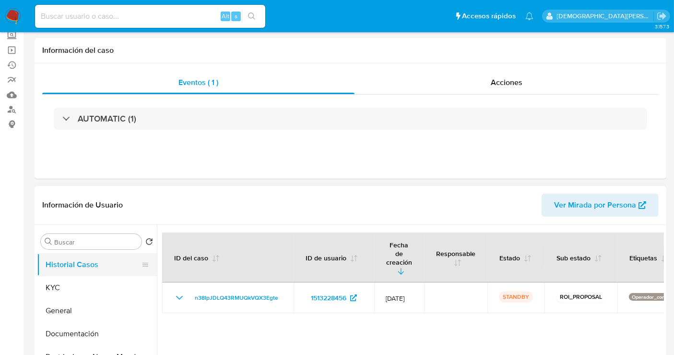
scroll to position [107, 0]
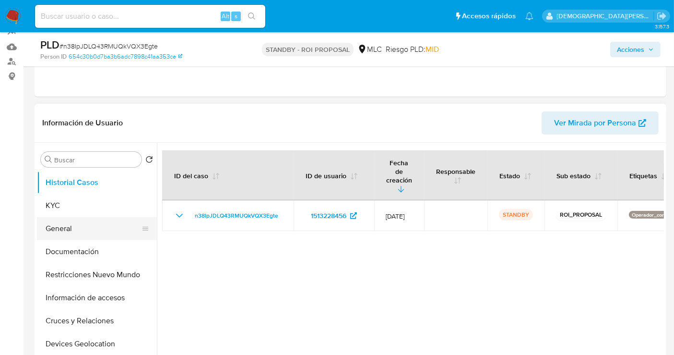
click at [60, 236] on button "General" at bounding box center [93, 228] width 112 height 23
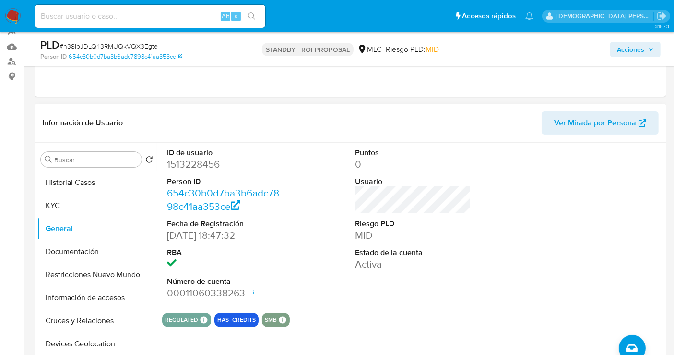
click at [186, 170] on dd "1513228456" at bounding box center [225, 163] width 116 height 13
copy dd "1513228456"
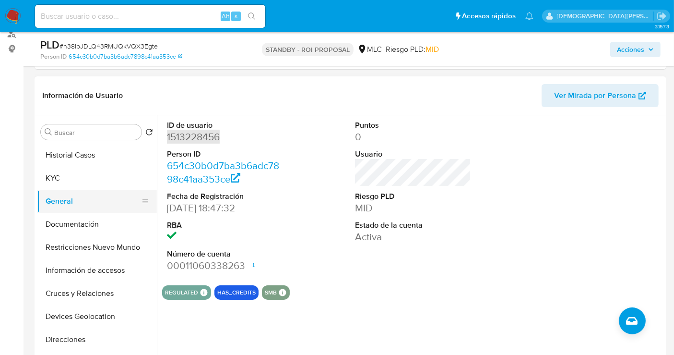
scroll to position [160, 0]
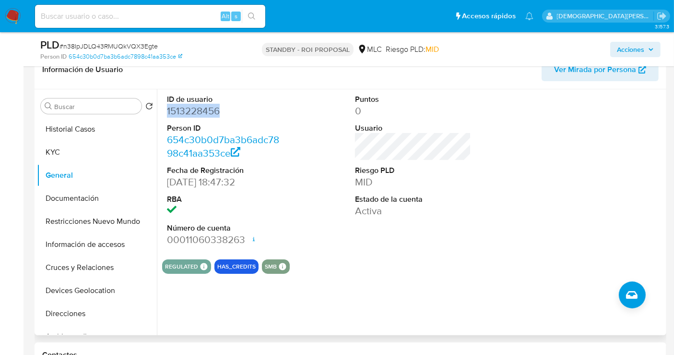
click at [194, 109] on dd "1513228456" at bounding box center [225, 110] width 116 height 13
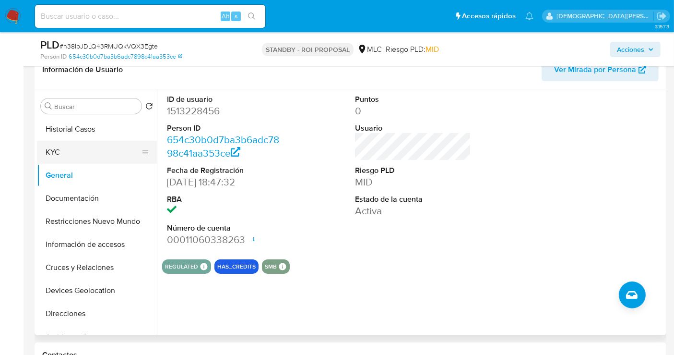
click at [103, 151] on button "KYC" at bounding box center [93, 152] width 112 height 23
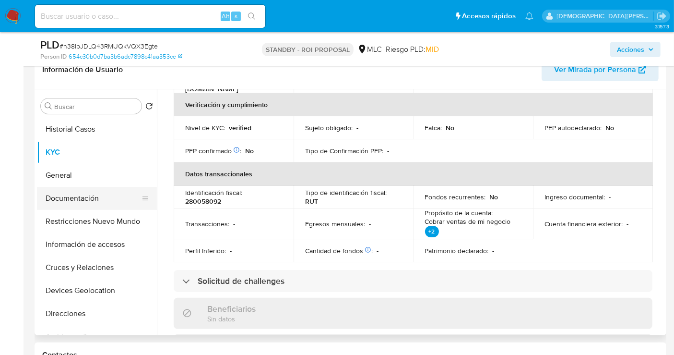
scroll to position [213, 0]
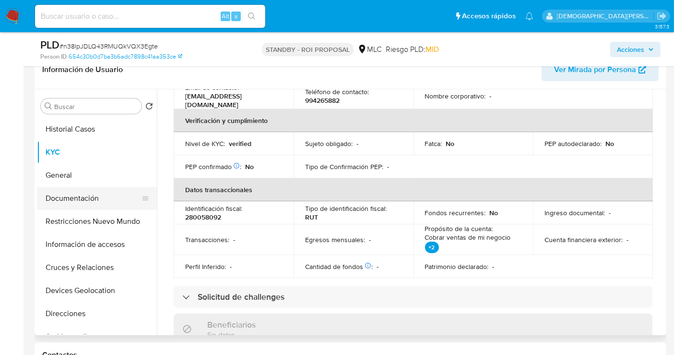
click at [85, 191] on button "Documentación" at bounding box center [93, 198] width 112 height 23
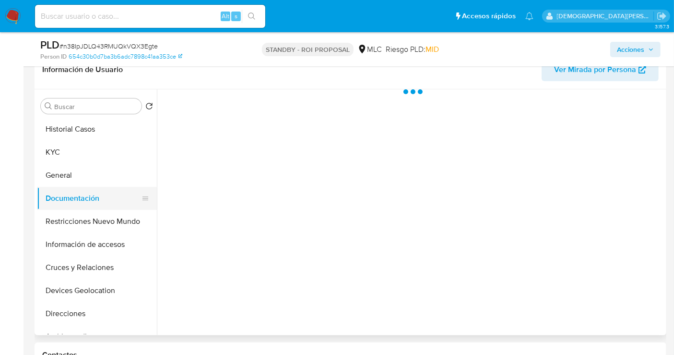
scroll to position [0, 0]
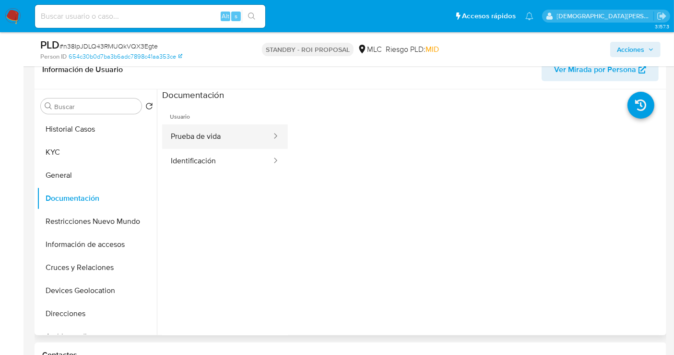
click at [192, 145] on button "Prueba de vida" at bounding box center [217, 136] width 110 height 24
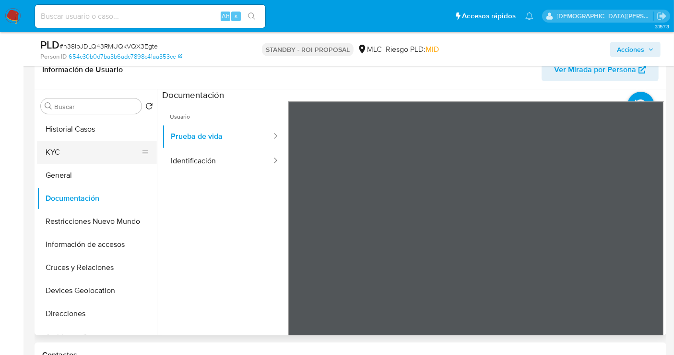
click at [81, 151] on button "KYC" at bounding box center [93, 152] width 112 height 23
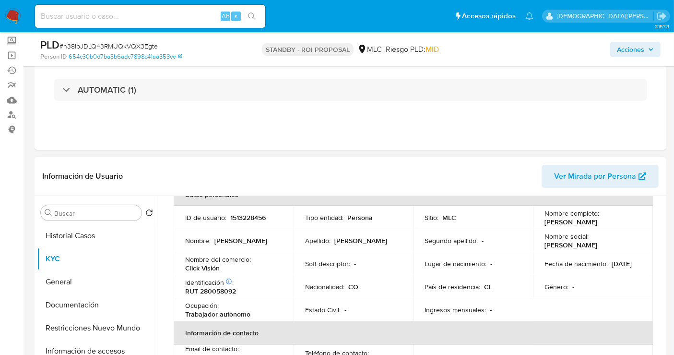
scroll to position [107, 0]
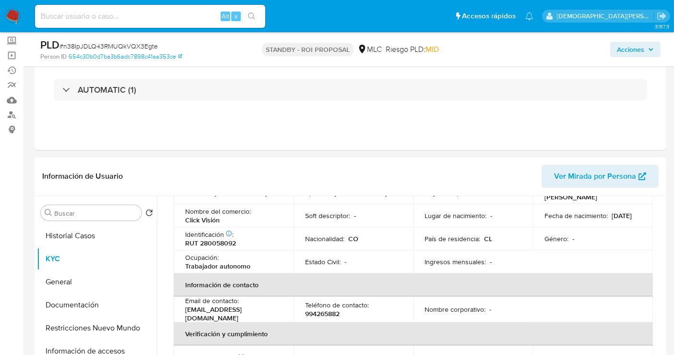
click at [214, 220] on p "Click Visión" at bounding box center [202, 219] width 35 height 9
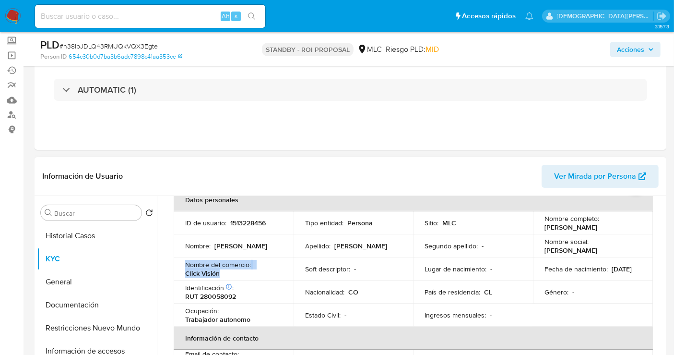
click at [177, 278] on td "Nombre del comercio : Click Visión" at bounding box center [234, 268] width 120 height 23
click at [183, 276] on td "Nombre del comercio : Click Visión" at bounding box center [234, 268] width 120 height 23
drag, startPoint x: 203, startPoint y: 275, endPoint x: 231, endPoint y: 281, distance: 28.4
click at [231, 280] on td "Nombre del comercio : Click Visión" at bounding box center [234, 268] width 120 height 23
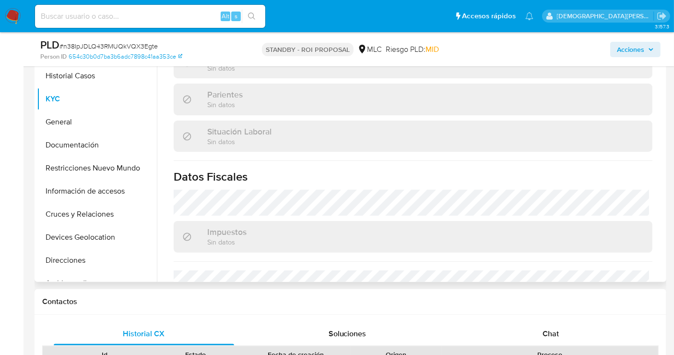
scroll to position [480, 0]
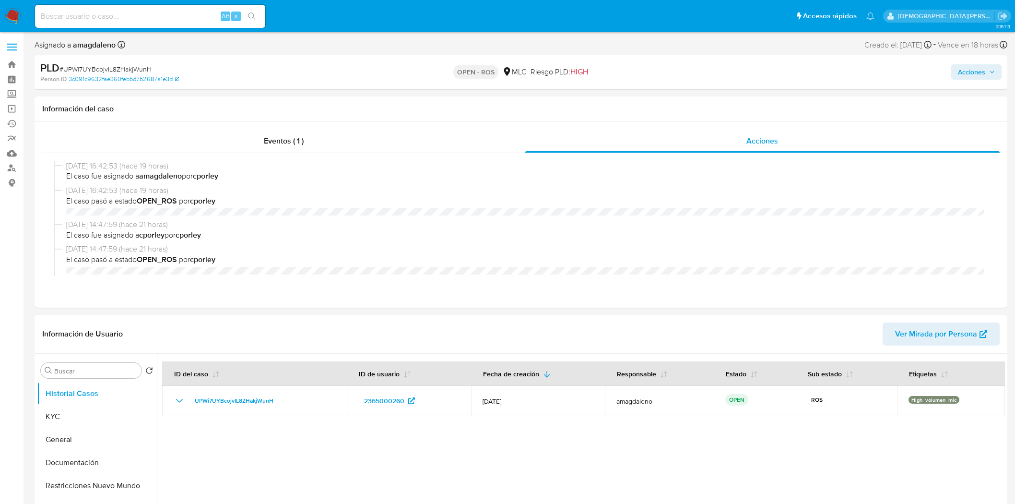
select select "10"
click at [964, 69] on span "Acciones" at bounding box center [971, 71] width 27 height 15
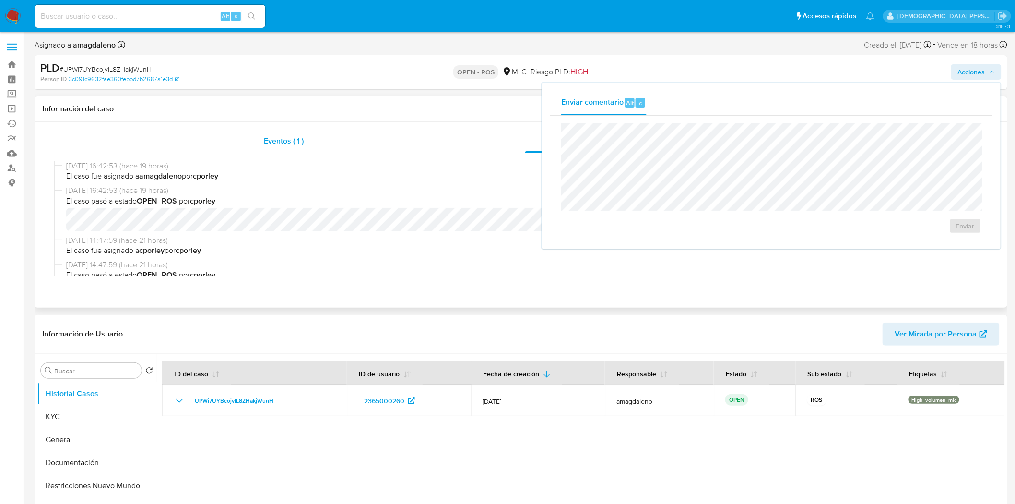
drag, startPoint x: 387, startPoint y: 131, endPoint x: 444, endPoint y: 134, distance: 57.2
click at [386, 130] on div "Eventos ( 1 )" at bounding box center [283, 141] width 483 height 23
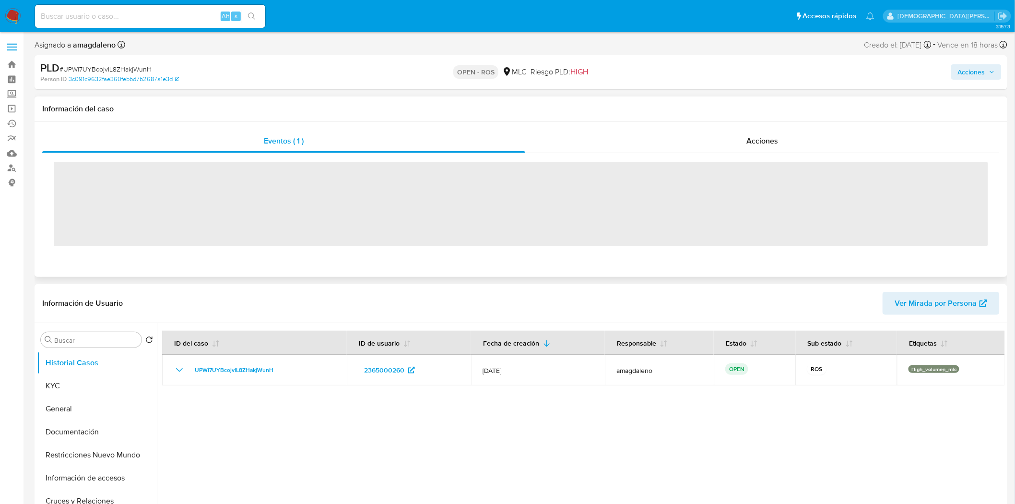
click at [405, 102] on div "Información del caso" at bounding box center [521, 108] width 973 height 25
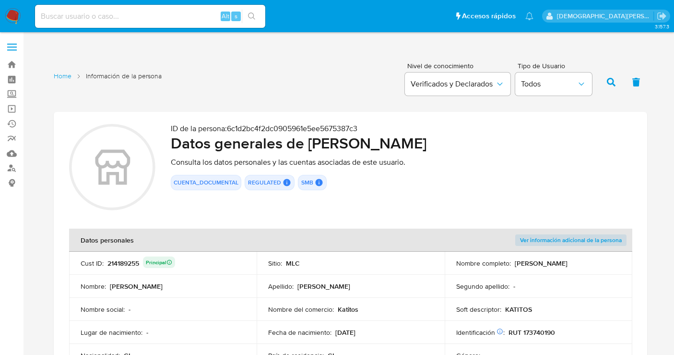
scroll to position [407, 0]
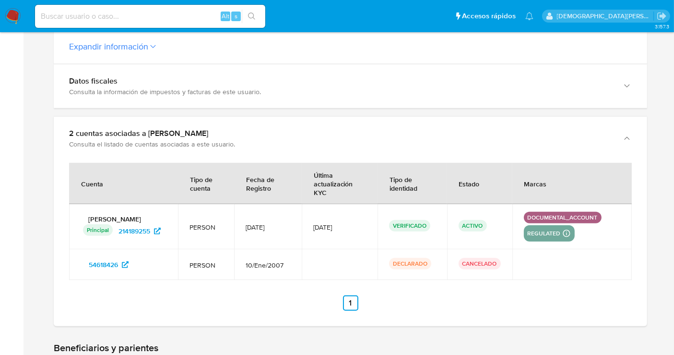
click at [109, 15] on input at bounding box center [150, 16] width 230 height 12
paste input "1833224301"
type input "1833224301"
click at [261, 18] on button "search-icon" at bounding box center [252, 16] width 20 height 13
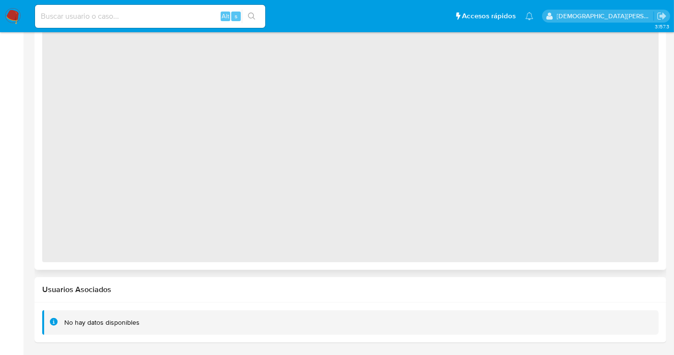
select select "10"
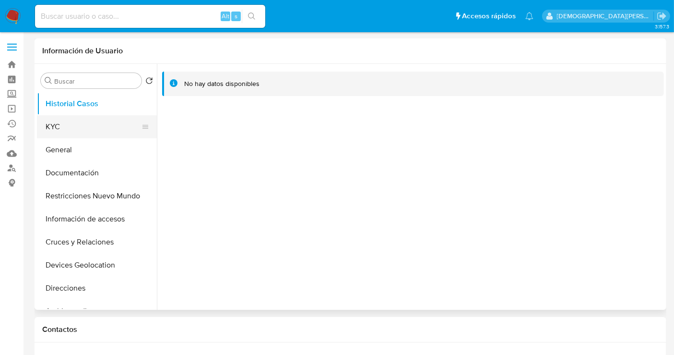
click at [76, 133] on button "KYC" at bounding box center [93, 126] width 112 height 23
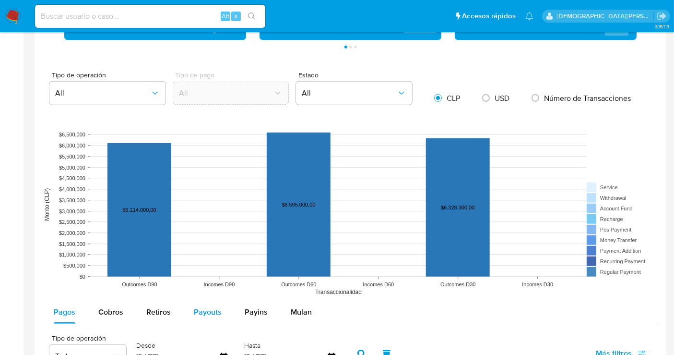
scroll to position [693, 0]
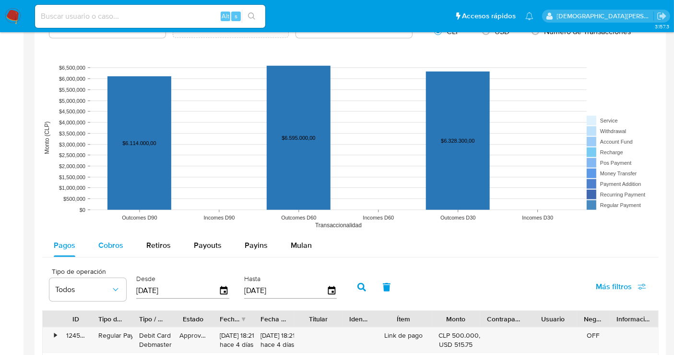
click at [101, 241] on span "Cobros" at bounding box center [110, 244] width 25 height 11
select select "10"
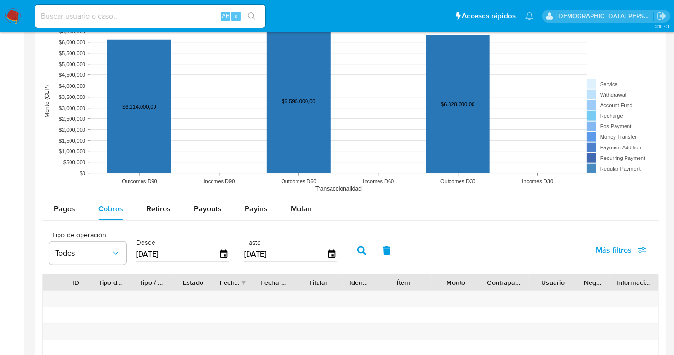
scroll to position [746, 0]
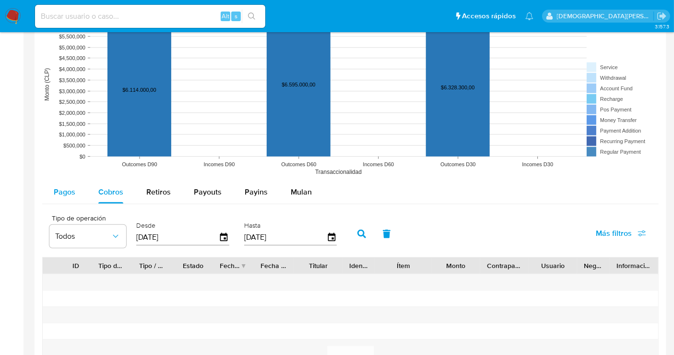
click at [71, 193] on span "Pagos" at bounding box center [65, 191] width 22 height 11
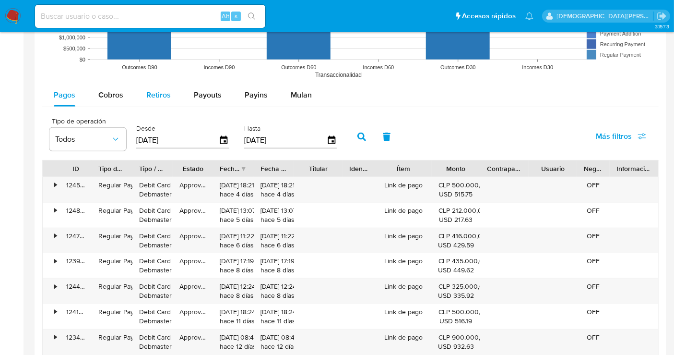
scroll to position [906, 0]
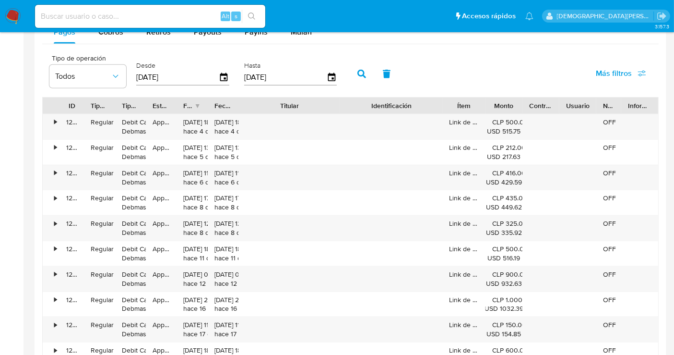
drag, startPoint x: 377, startPoint y: 103, endPoint x: 447, endPoint y: 104, distance: 69.6
click at [447, 104] on div at bounding box center [442, 105] width 17 height 16
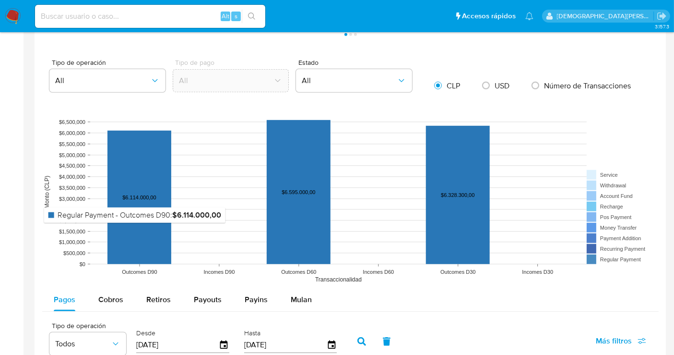
scroll to position [480, 0]
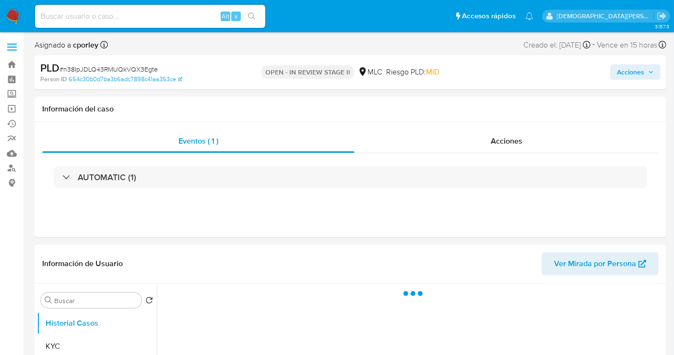
click at [620, 72] on span "Acciones" at bounding box center [630, 71] width 27 height 15
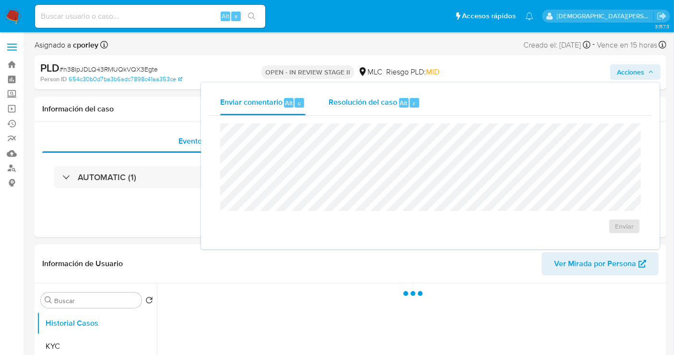
click at [370, 100] on span "Resolución del caso" at bounding box center [363, 102] width 69 height 11
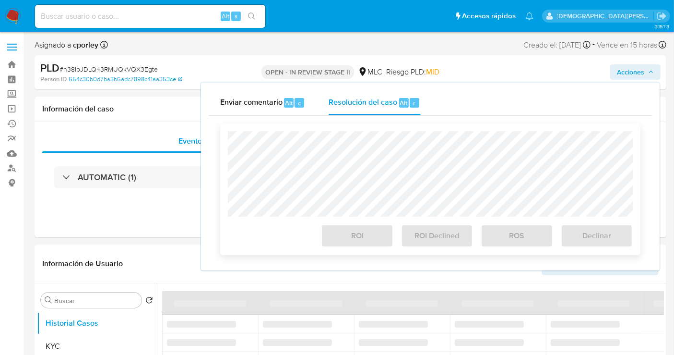
select select "10"
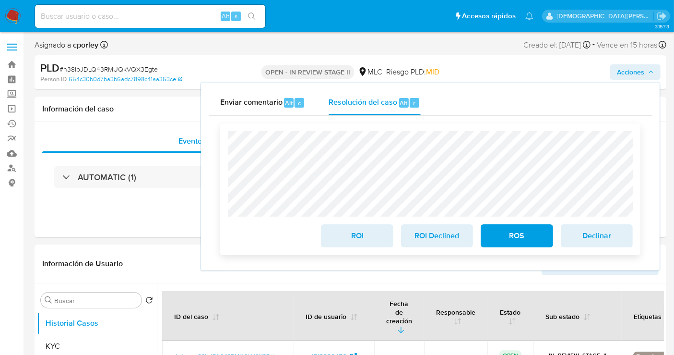
click at [364, 235] on span "ROI" at bounding box center [356, 235] width 47 height 21
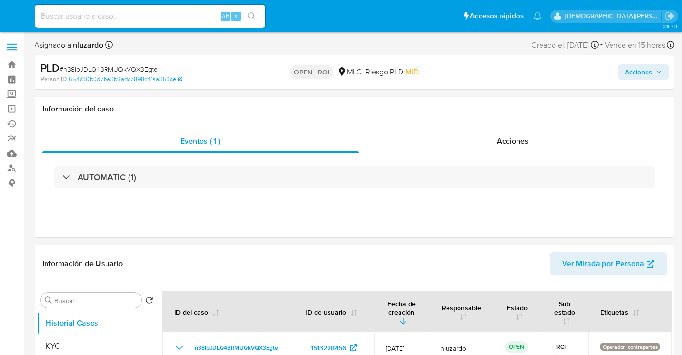
select select "10"
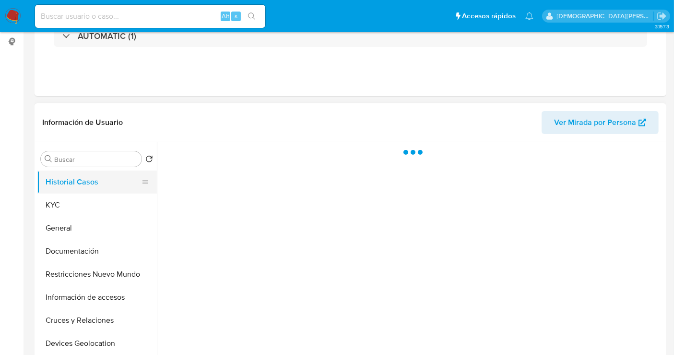
scroll to position [160, 0]
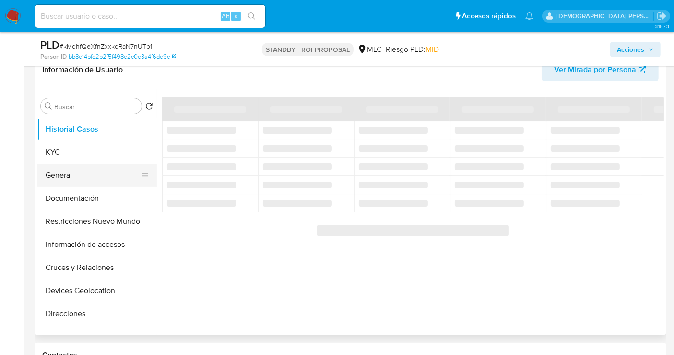
click at [61, 168] on button "General" at bounding box center [93, 175] width 112 height 23
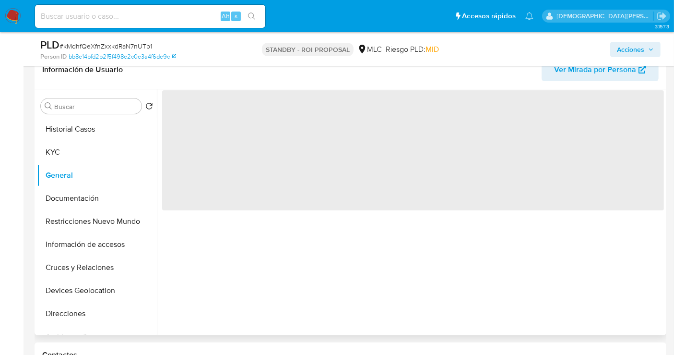
select select "10"
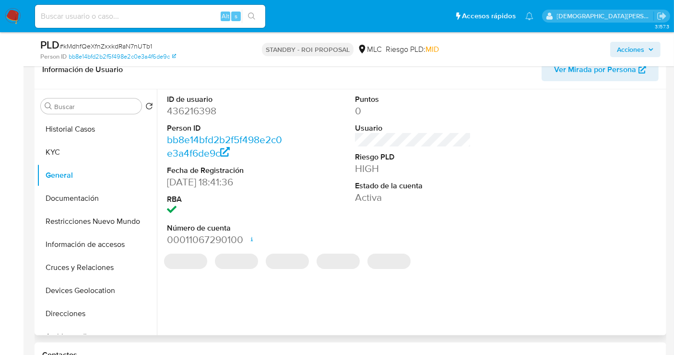
click at [198, 112] on dd "436216398" at bounding box center [225, 110] width 116 height 13
copy dd "436216398"
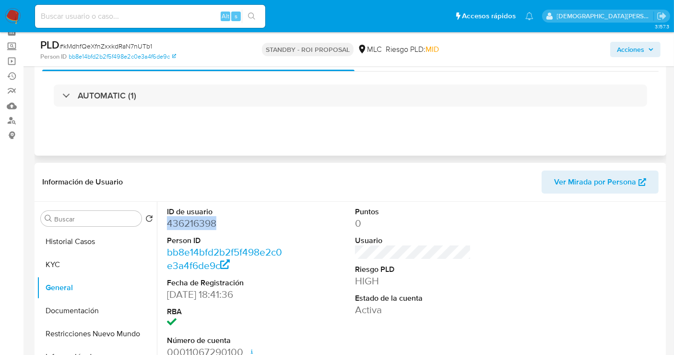
scroll to position [0, 0]
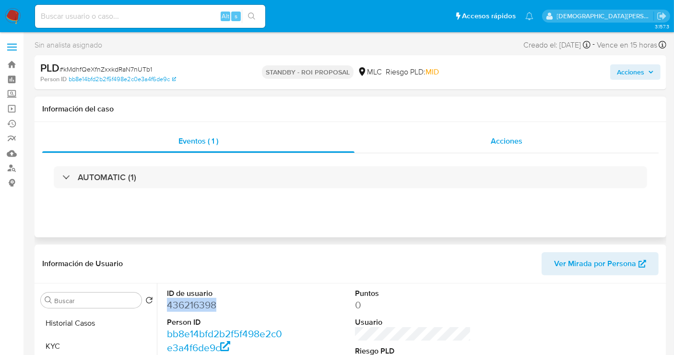
click at [486, 135] on div "Acciones" at bounding box center [507, 141] width 304 height 23
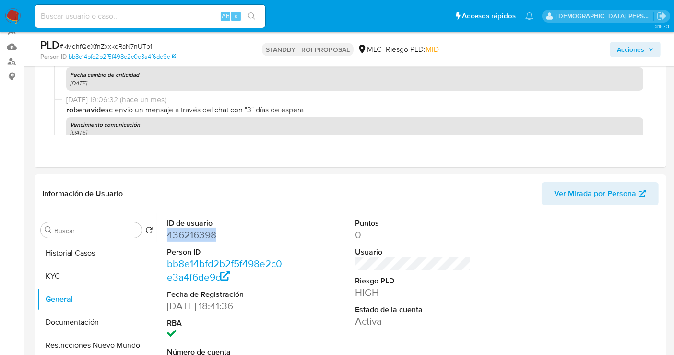
scroll to position [320, 0]
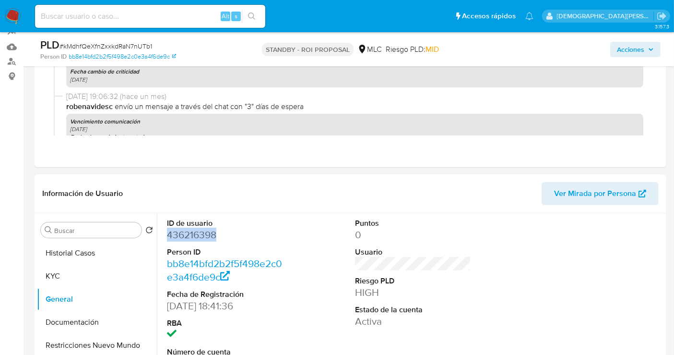
click at [199, 230] on dd "436216398" at bounding box center [225, 234] width 116 height 13
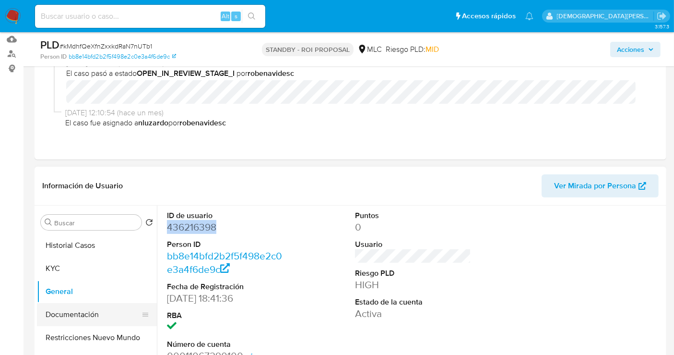
scroll to position [160, 0]
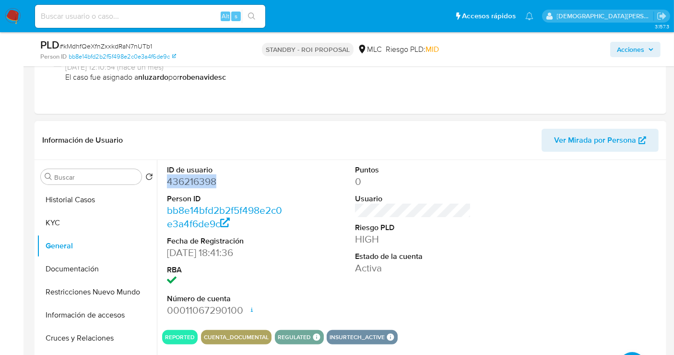
click at [192, 178] on dd "436216398" at bounding box center [225, 181] width 116 height 13
click at [104, 203] on button "Historial Casos" at bounding box center [93, 199] width 112 height 23
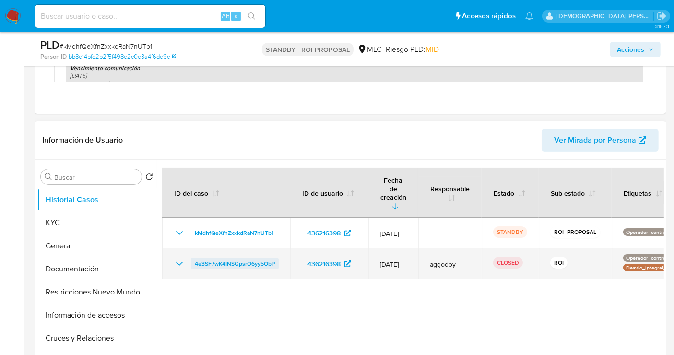
click at [237, 258] on span "4e3SF7wK4INSGpsrO6yy5ObP" at bounding box center [235, 264] width 80 height 12
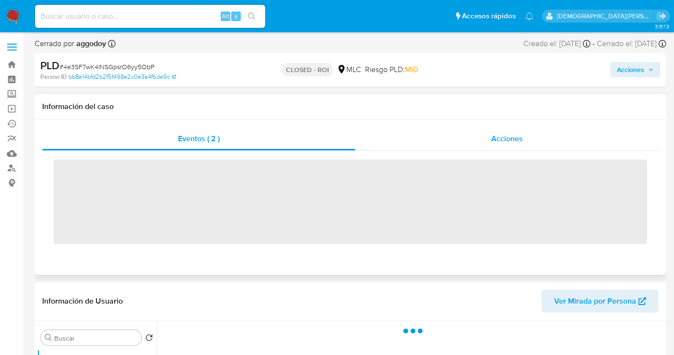
click at [475, 135] on div "Acciones" at bounding box center [507, 138] width 303 height 23
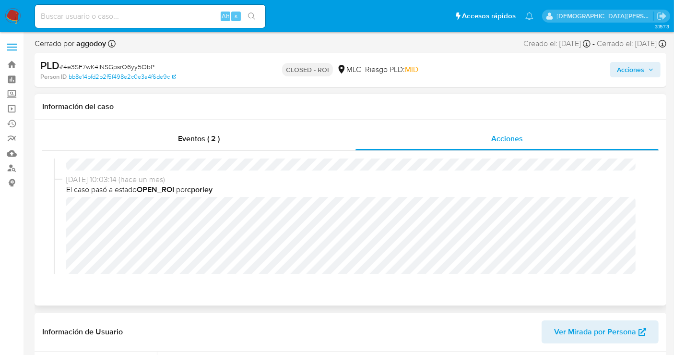
scroll to position [107, 0]
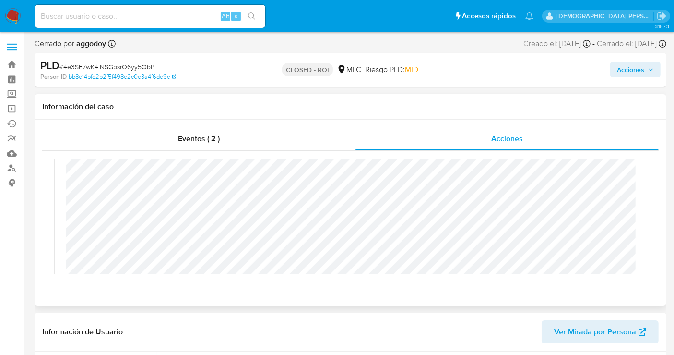
select select "10"
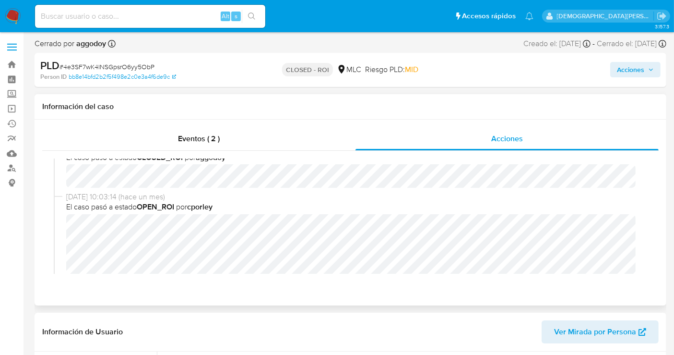
scroll to position [0, 0]
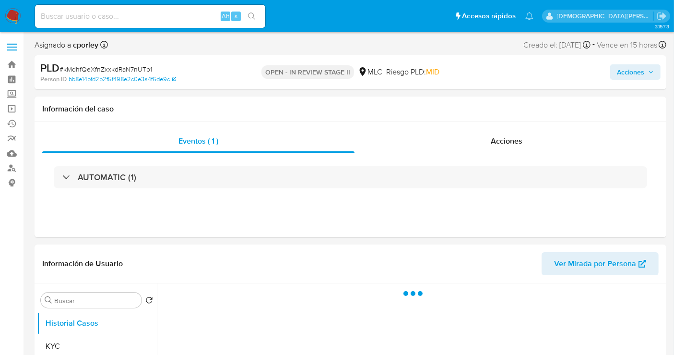
click at [623, 68] on span "Acciones" at bounding box center [630, 71] width 27 height 15
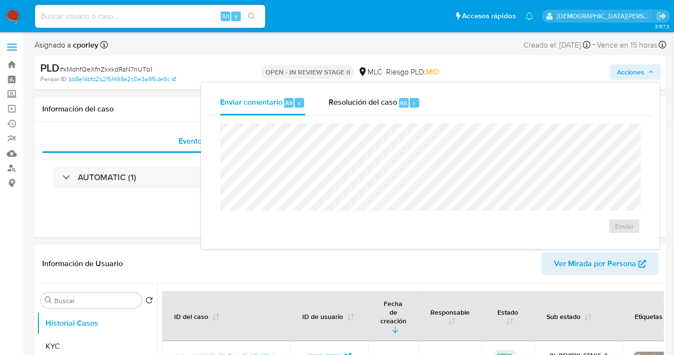
drag, startPoint x: 372, startPoint y: 94, endPoint x: 355, endPoint y: 121, distance: 32.2
click at [369, 95] on div "Resolución del caso Alt r" at bounding box center [375, 102] width 92 height 25
select select "10"
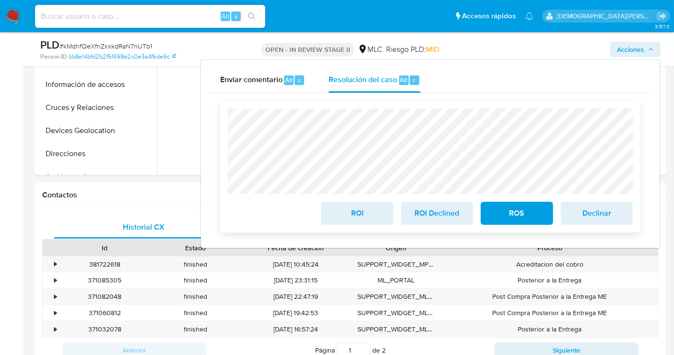
scroll to position [160, 0]
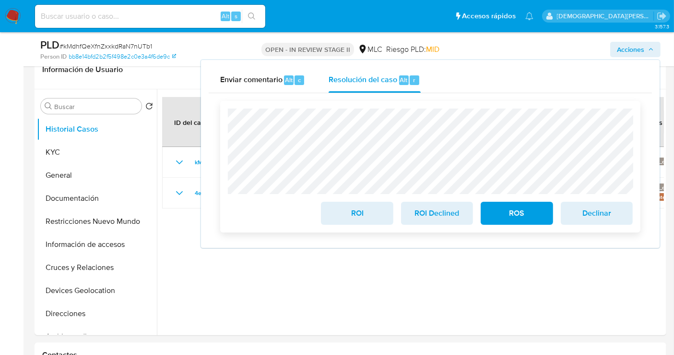
click at [360, 215] on span "ROI" at bounding box center [356, 212] width 47 height 21
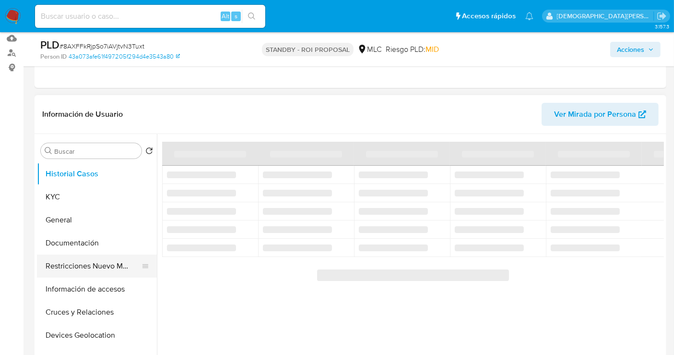
scroll to position [160, 0]
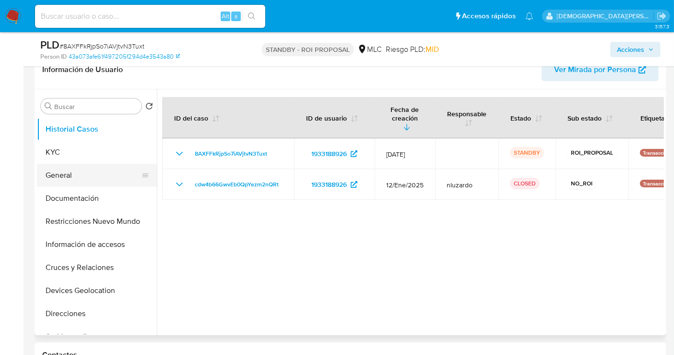
select select "10"
click at [92, 192] on button "Documentación" at bounding box center [93, 198] width 112 height 23
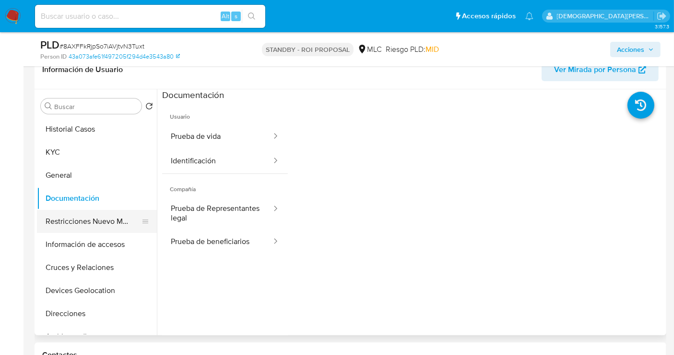
click at [84, 226] on button "Restricciones Nuevo Mundo" at bounding box center [93, 221] width 112 height 23
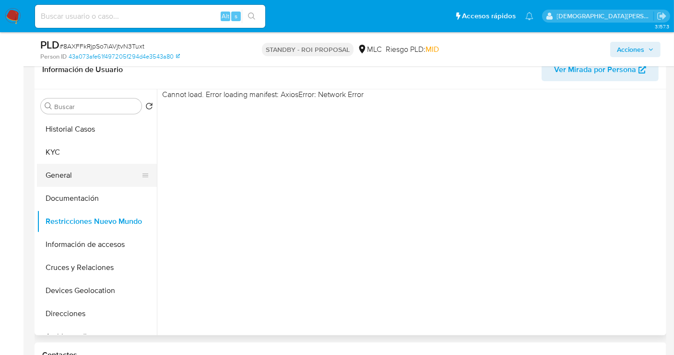
click at [68, 176] on button "General" at bounding box center [93, 175] width 112 height 23
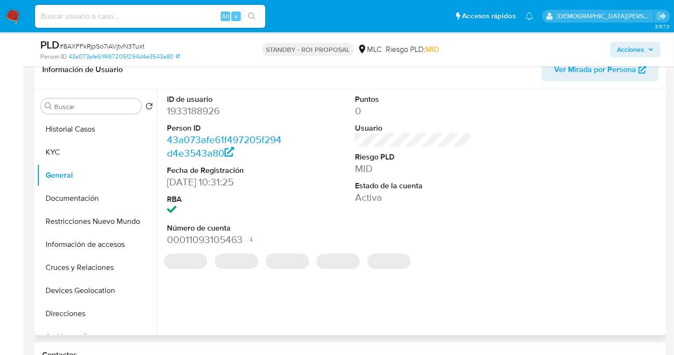
click at [187, 112] on dd "1933188926" at bounding box center [225, 110] width 116 height 13
copy dd "1933188926"
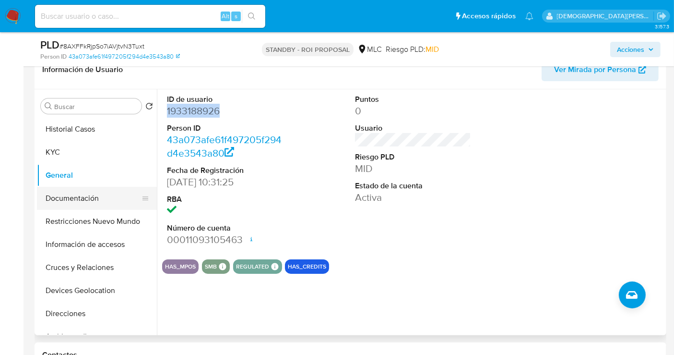
click at [63, 198] on button "Documentación" at bounding box center [93, 198] width 112 height 23
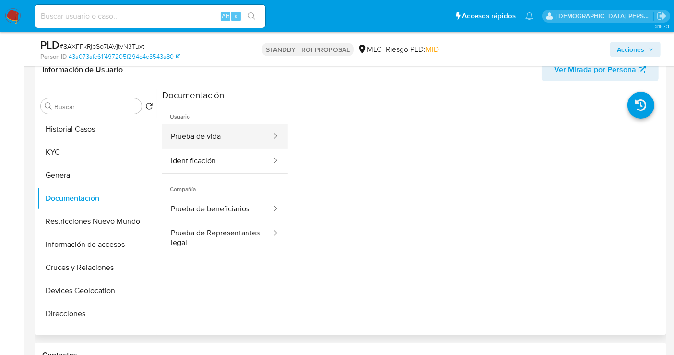
click at [208, 135] on button "Prueba de vida" at bounding box center [217, 136] width 110 height 24
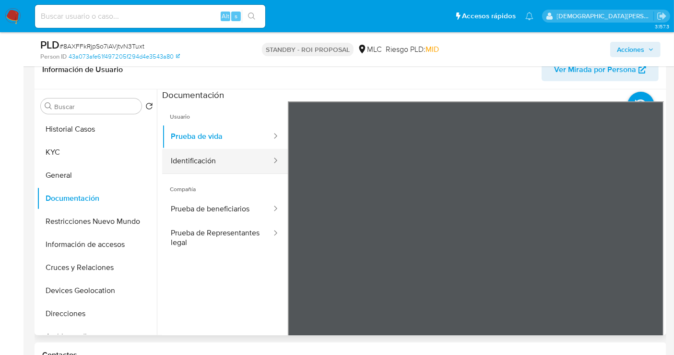
click at [201, 158] on button "Identificación" at bounding box center [217, 161] width 110 height 24
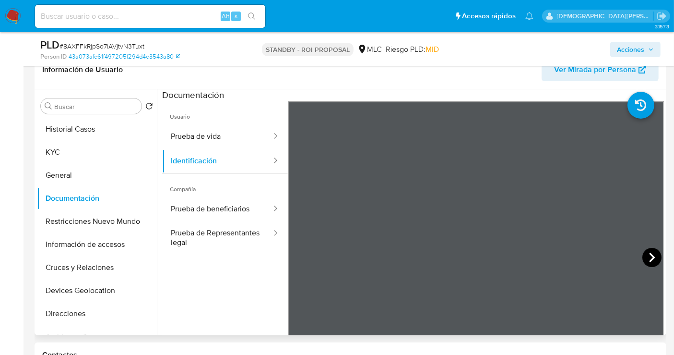
click at [657, 259] on icon at bounding box center [651, 257] width 19 height 19
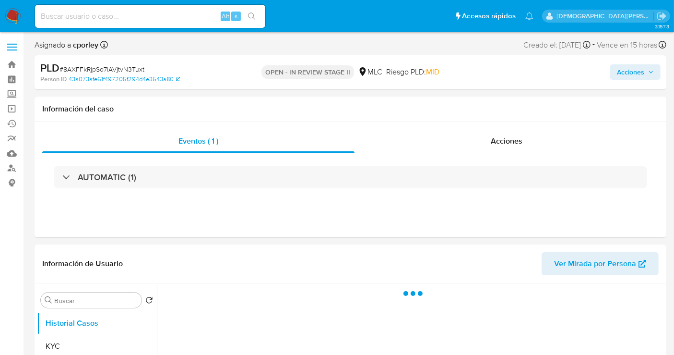
click at [621, 70] on span "Acciones" at bounding box center [630, 71] width 27 height 15
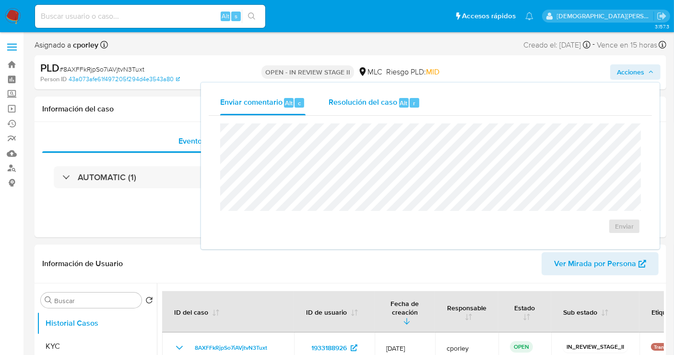
click at [359, 110] on div "Resolución del caso Alt r" at bounding box center [375, 102] width 92 height 25
select select "10"
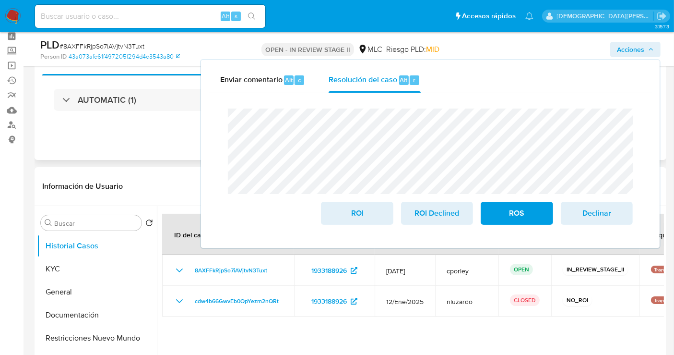
scroll to position [53, 0]
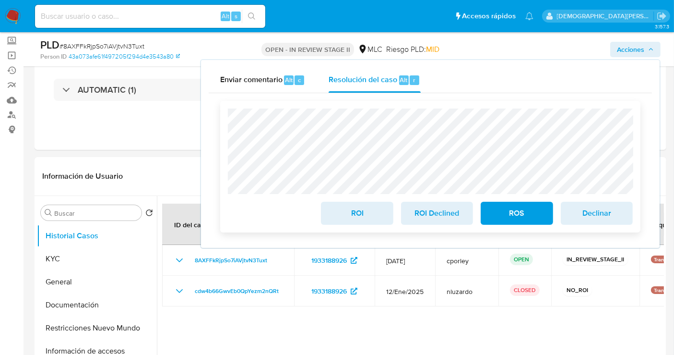
click at [343, 212] on span "ROI" at bounding box center [356, 212] width 47 height 21
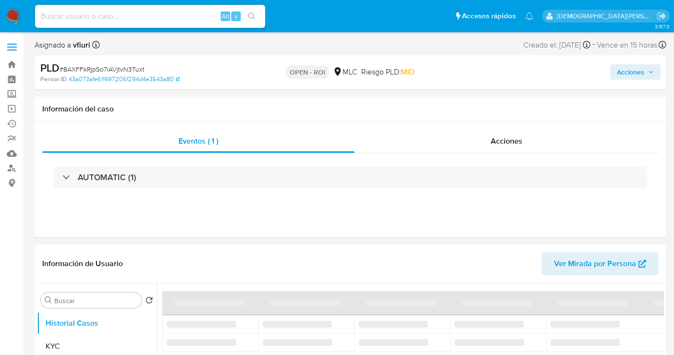
select select "10"
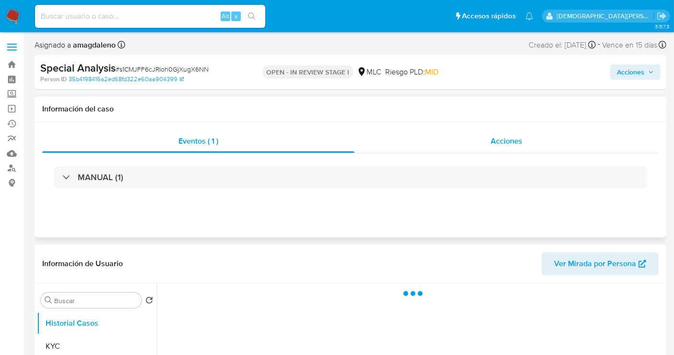
click at [457, 135] on div "Acciones" at bounding box center [507, 141] width 304 height 23
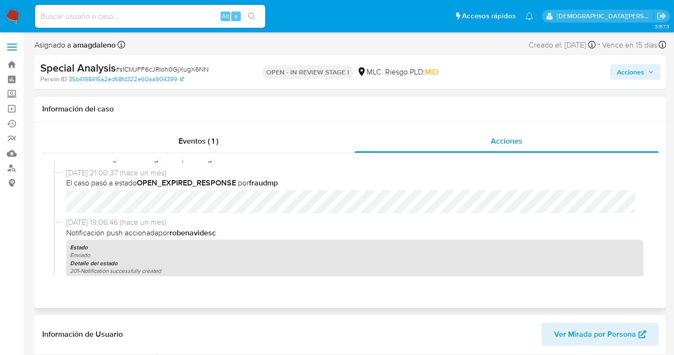
scroll to position [107, 0]
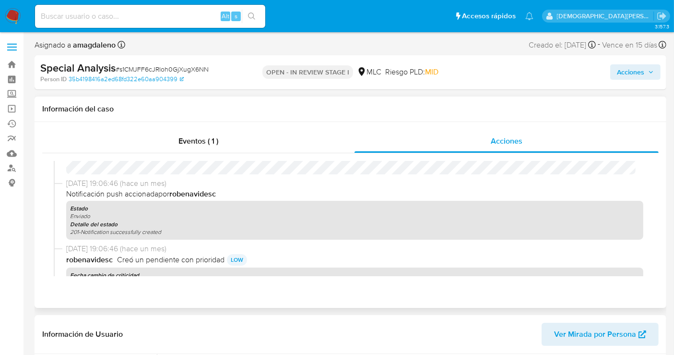
select select "10"
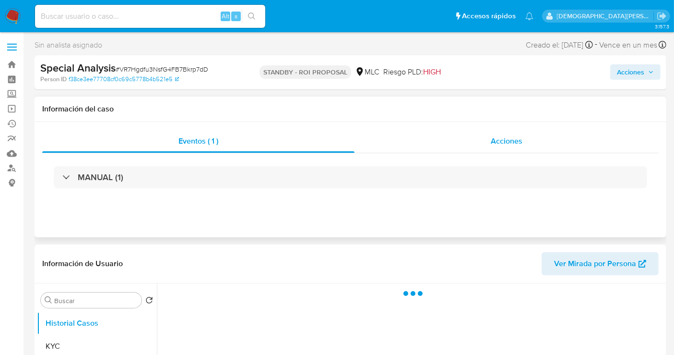
click at [454, 140] on div "Acciones" at bounding box center [507, 141] width 304 height 23
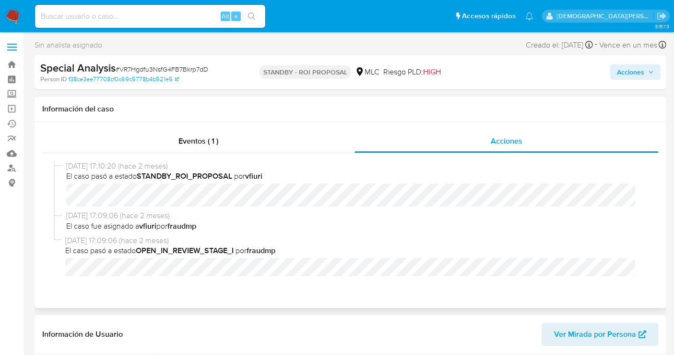
select select "10"
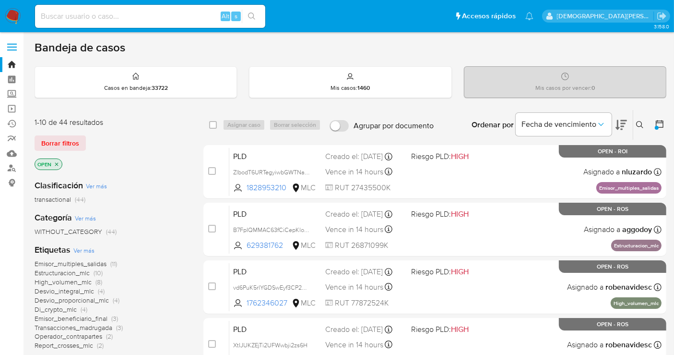
click at [57, 165] on icon "close-filter" at bounding box center [57, 164] width 6 height 6
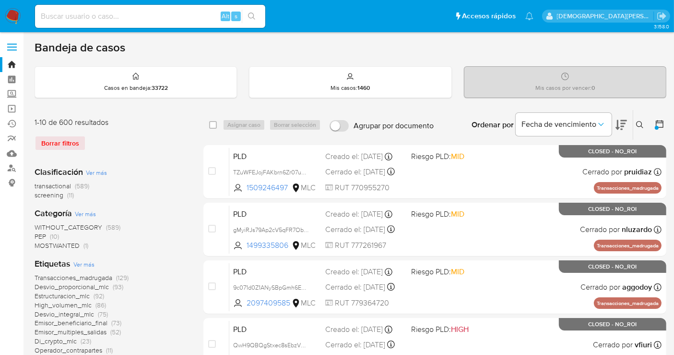
click at [658, 122] on icon at bounding box center [660, 124] width 10 height 10
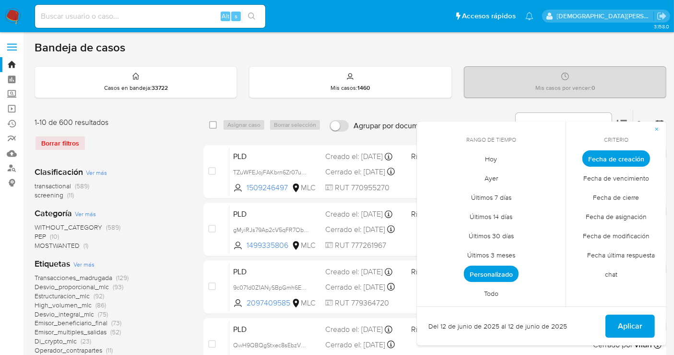
click at [482, 270] on span "Personalizado" at bounding box center [491, 273] width 55 height 16
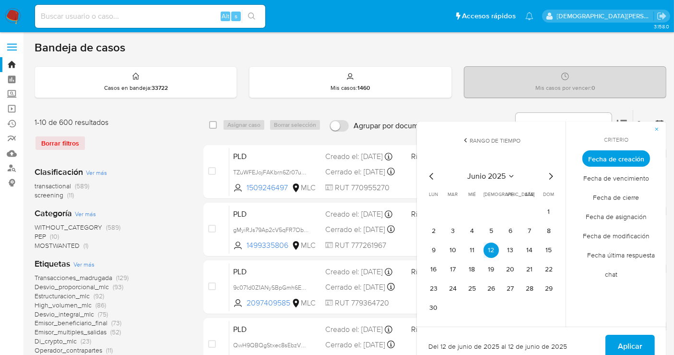
click at [549, 176] on icon "Mes siguiente" at bounding box center [551, 176] width 12 height 12
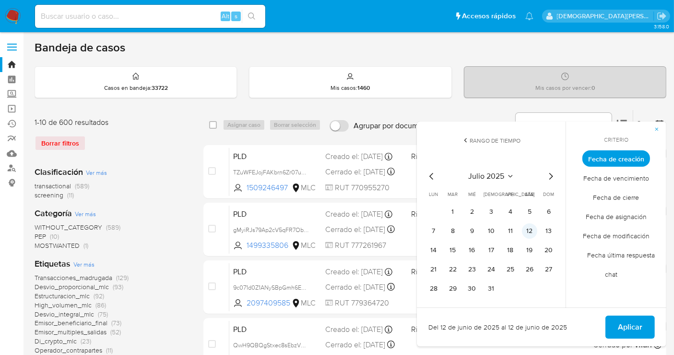
click at [524, 230] on button "12" at bounding box center [529, 230] width 15 height 15
click at [617, 324] on button "Aplicar" at bounding box center [629, 326] width 49 height 23
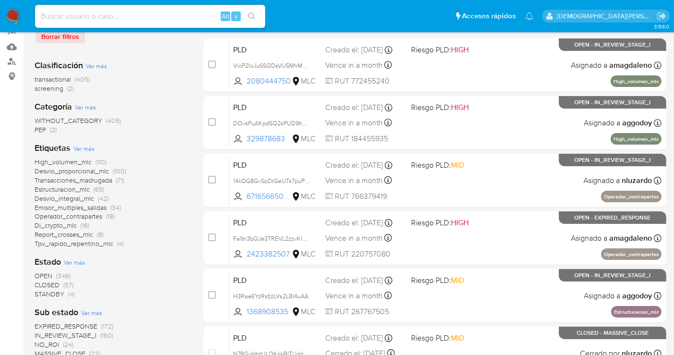
scroll to position [213, 0]
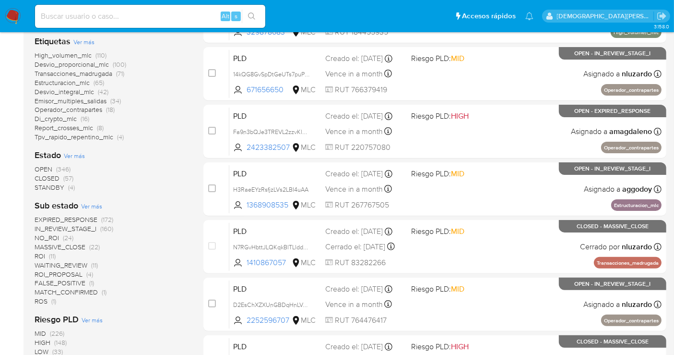
click at [48, 185] on span "STANDBY" at bounding box center [50, 187] width 30 height 10
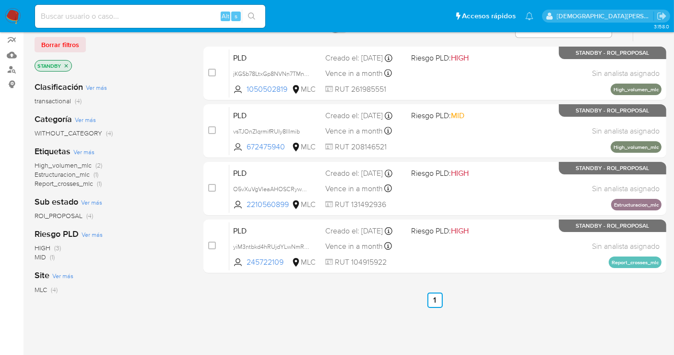
scroll to position [53, 0]
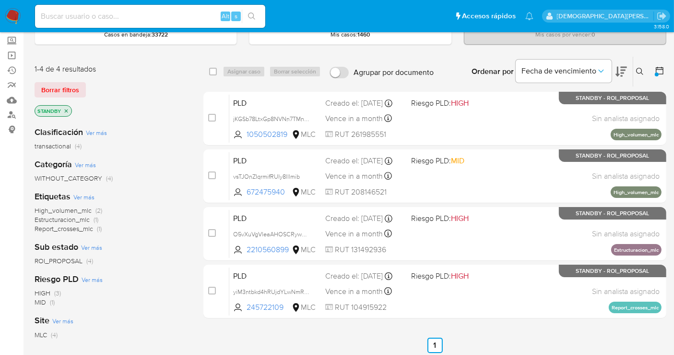
click at [63, 257] on span "ROI_PROPOSAL" at bounding box center [59, 261] width 48 height 10
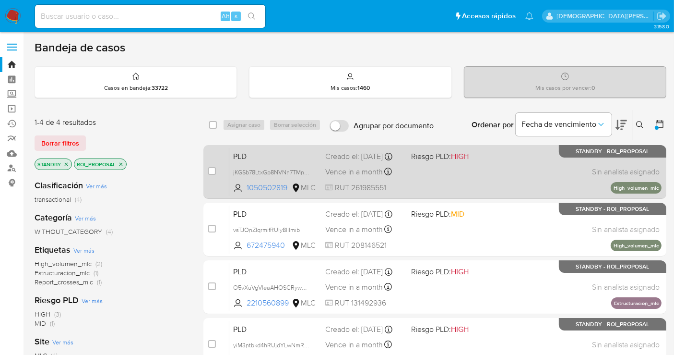
click at [447, 176] on div "PLD jKGSb78LtxGp8NVNn7TMnCdi 1050502819 MLC Riesgo PLD: HIGH Creado el: 12/07/2…" at bounding box center [445, 171] width 432 height 48
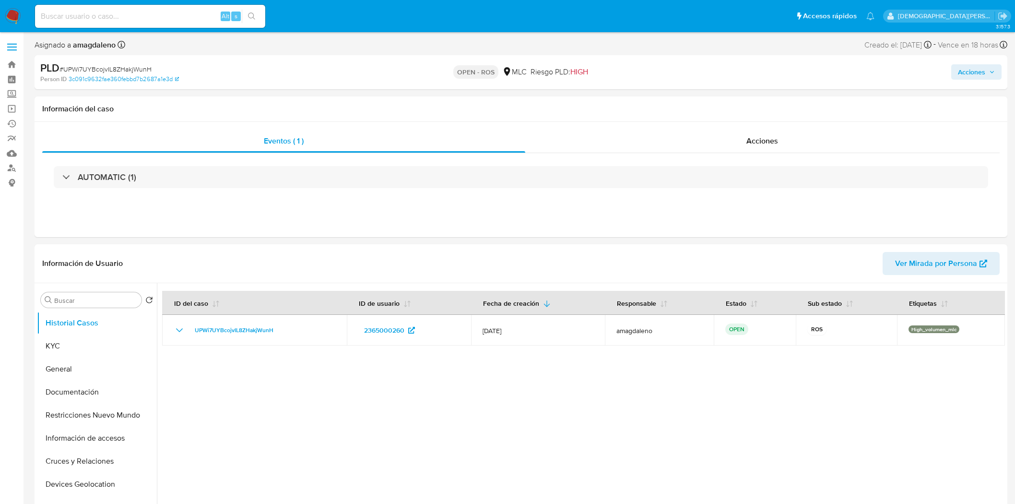
select select "10"
click at [121, 20] on input at bounding box center [150, 16] width 230 height 12
click at [162, 14] on input at bounding box center [150, 16] width 230 height 12
type input "2538357479"
click at [260, 17] on button "search-icon" at bounding box center [252, 16] width 20 height 13
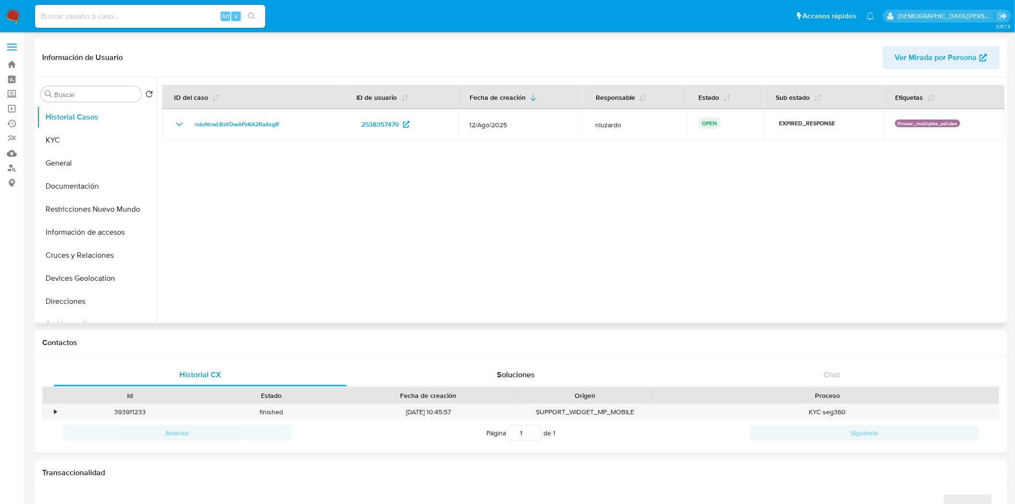
select select "10"
click at [12, 154] on link "Mulan" at bounding box center [57, 153] width 114 height 15
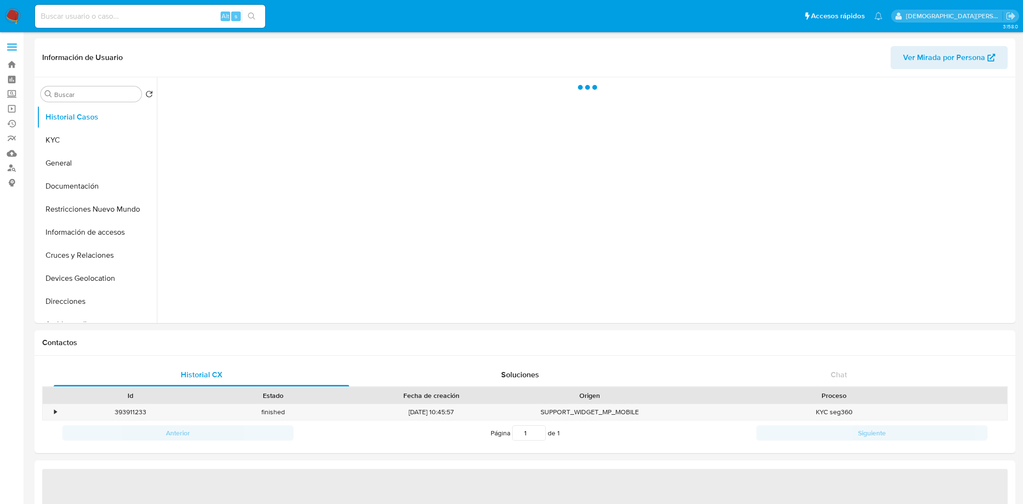
select select "10"
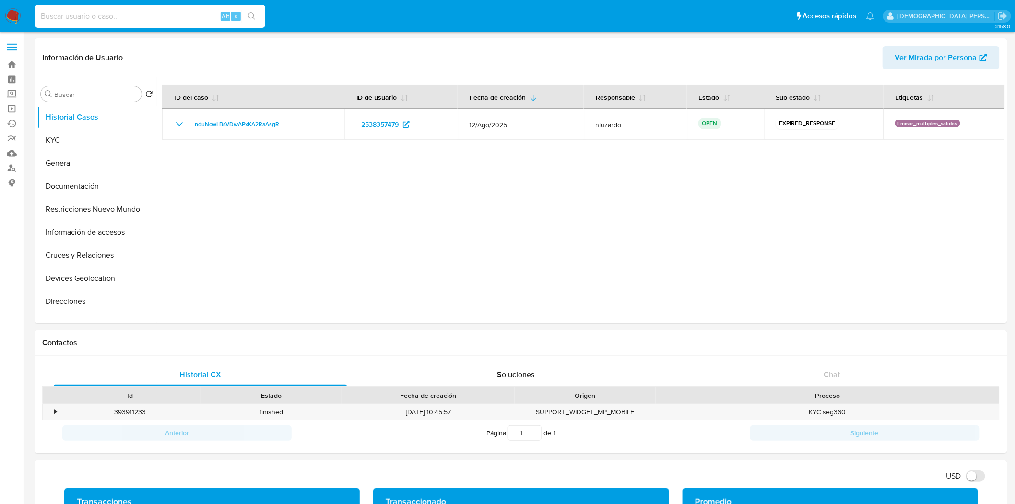
click at [179, 10] on input at bounding box center [150, 16] width 230 height 12
type input "2483554890"
click at [247, 14] on button "search-icon" at bounding box center [252, 16] width 20 height 13
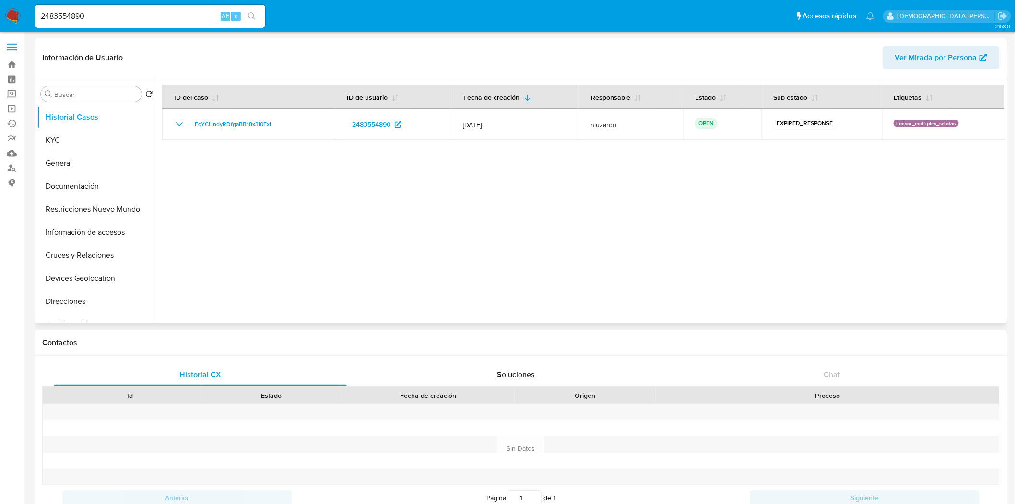
select select "10"
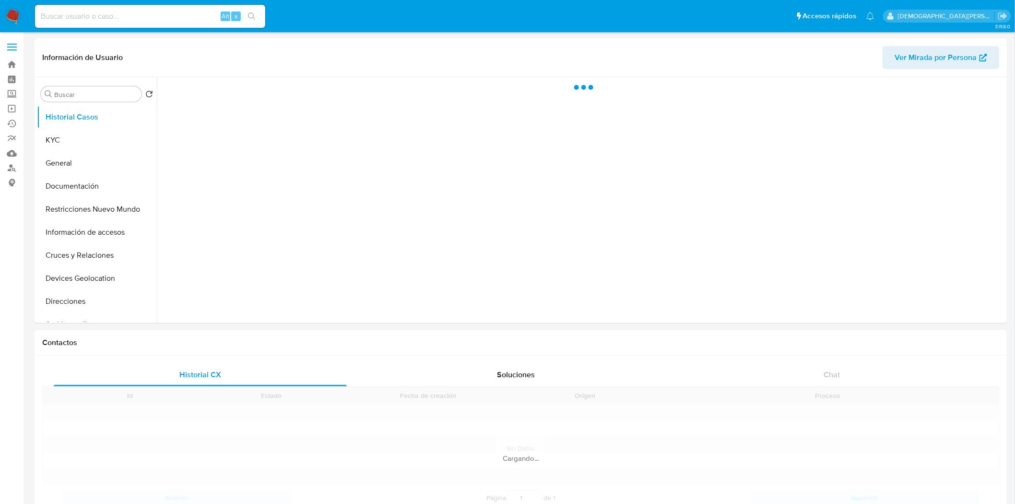
click at [133, 20] on input at bounding box center [150, 16] width 230 height 12
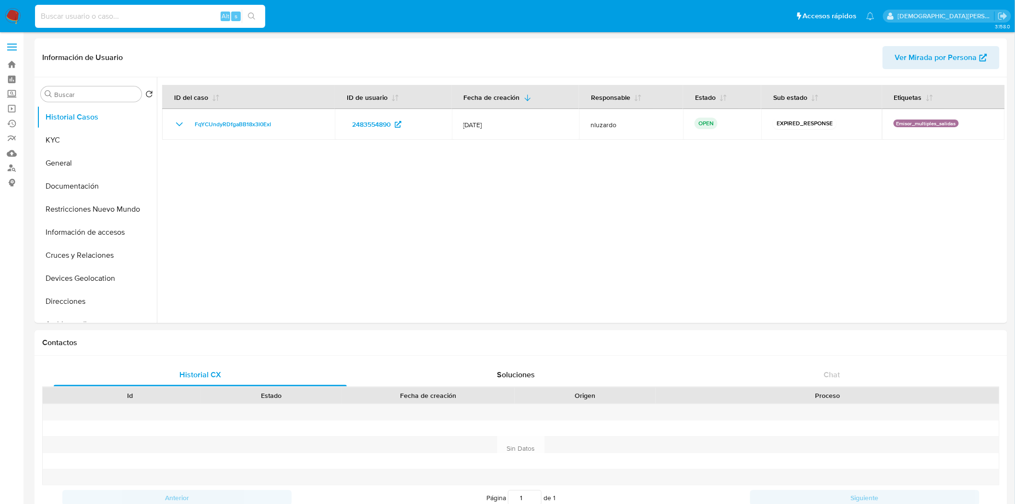
select select "10"
type input "622556876"
click at [251, 17] on icon "search-icon" at bounding box center [252, 16] width 8 height 8
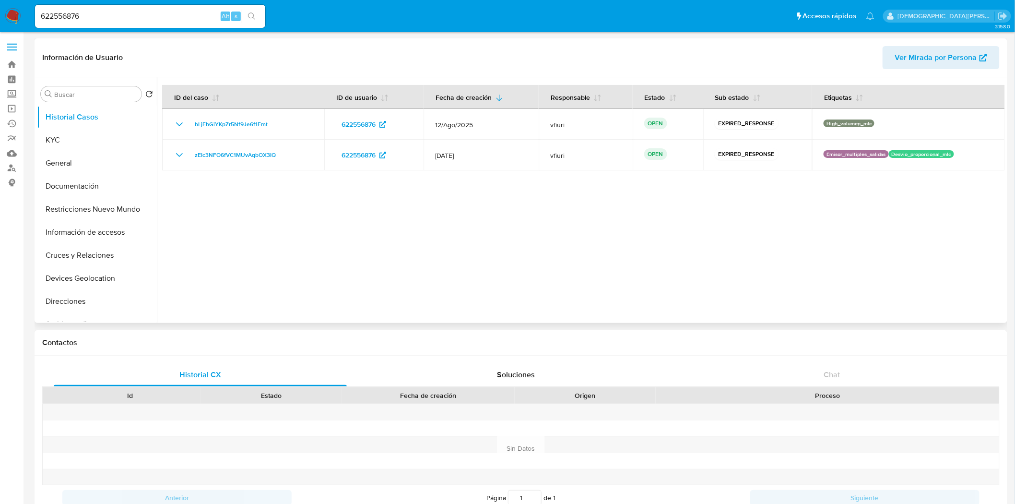
select select "10"
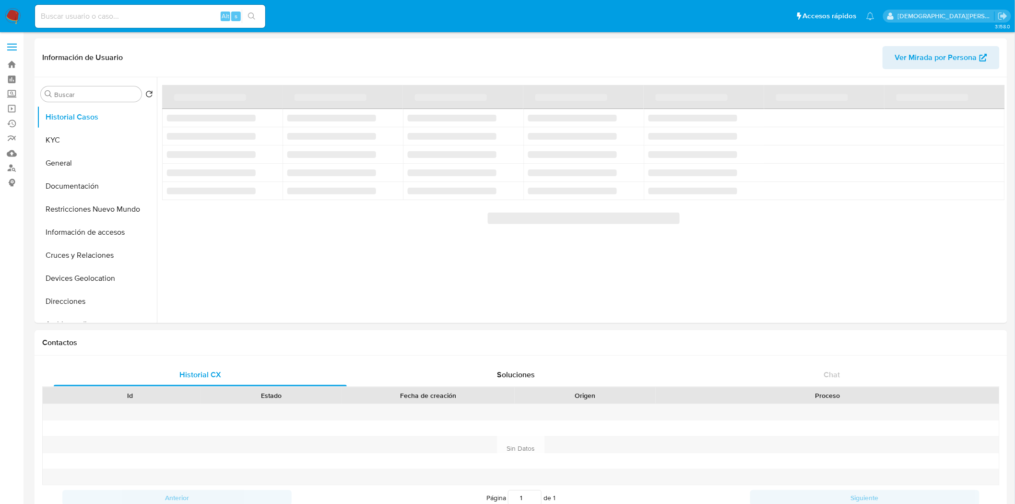
select select "10"
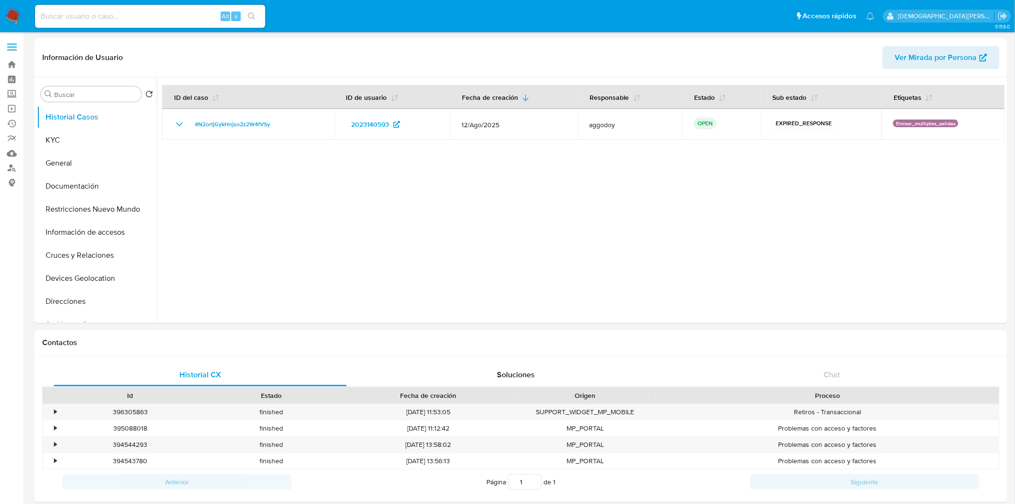
select select "10"
click input
select select "10"
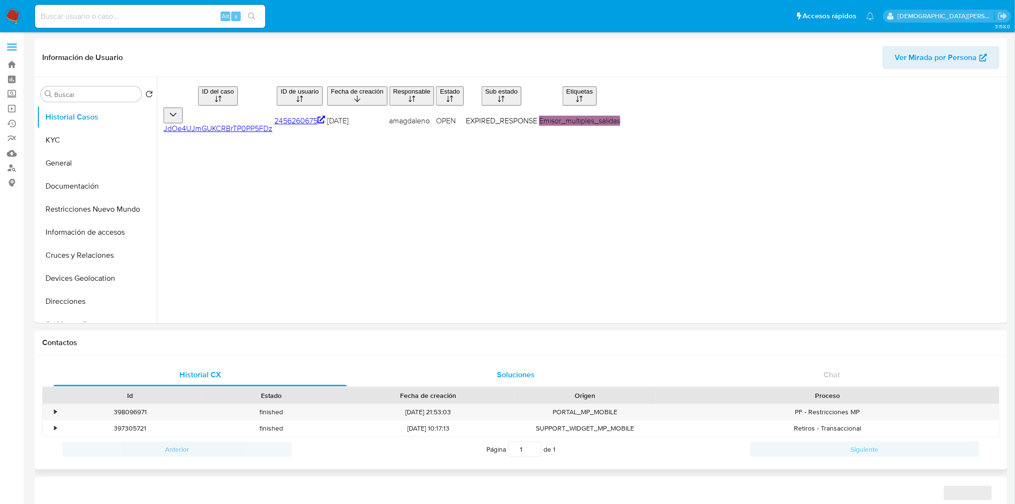
select select "10"
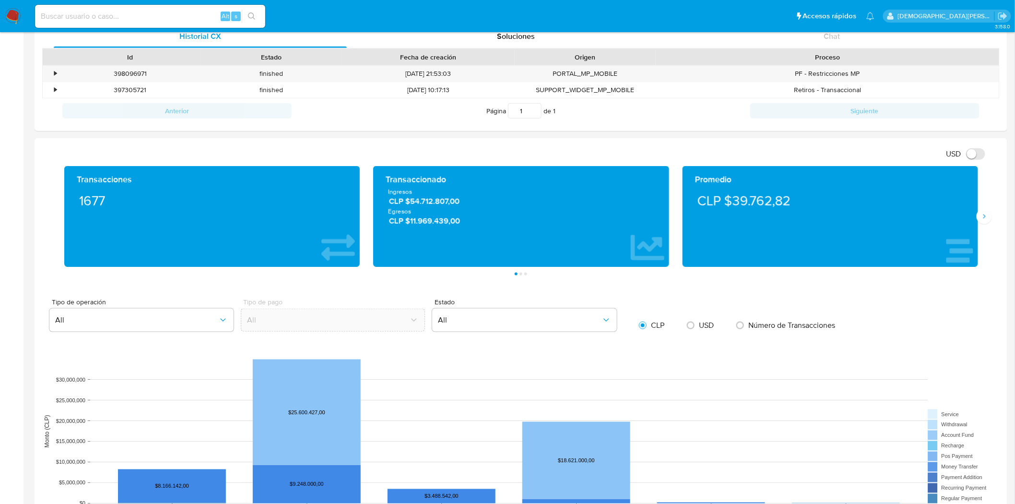
scroll to position [320, 0]
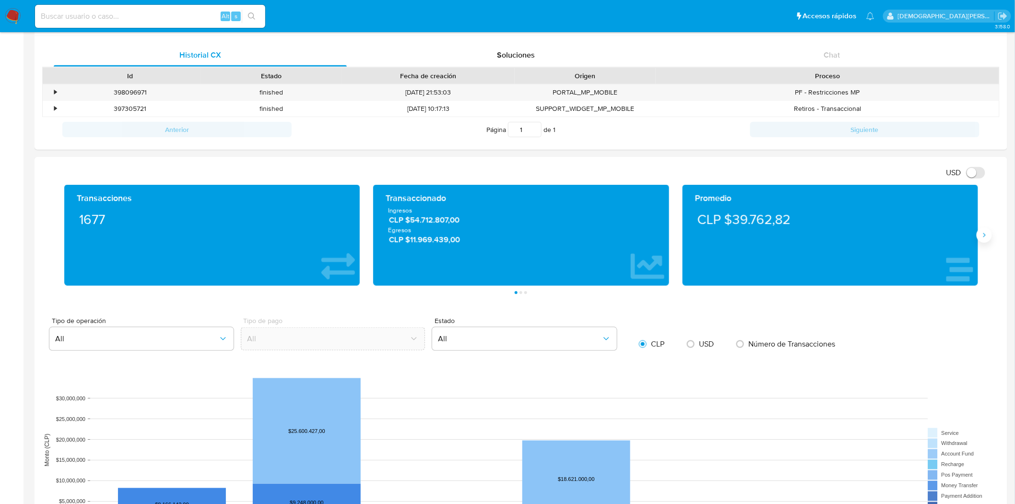
click at [982, 237] on icon "Siguiente" at bounding box center [985, 235] width 8 height 8
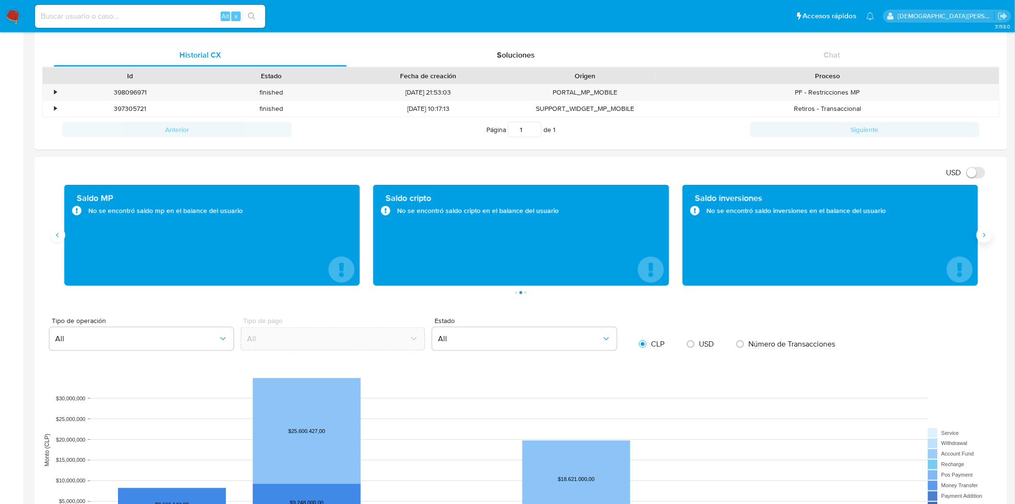
click at [982, 237] on icon "Siguiente" at bounding box center [985, 235] width 8 height 8
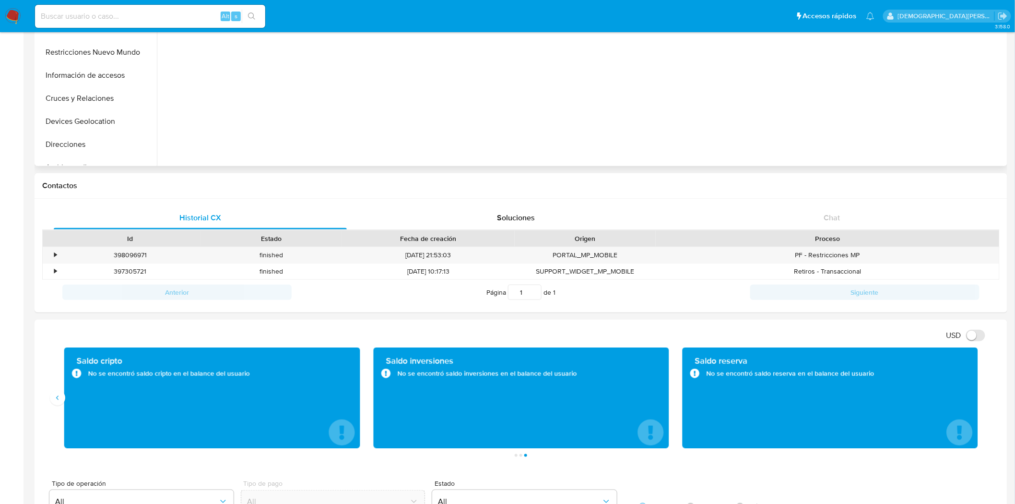
scroll to position [0, 0]
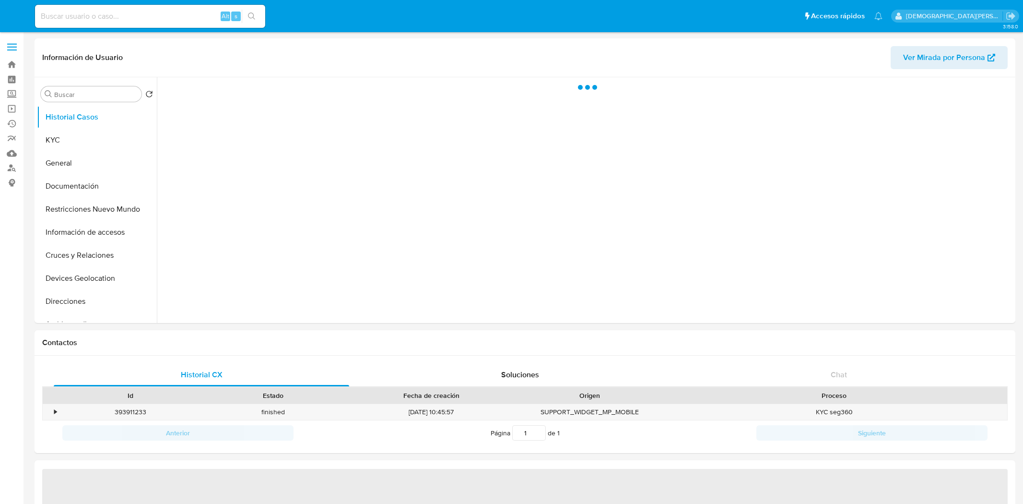
select select "10"
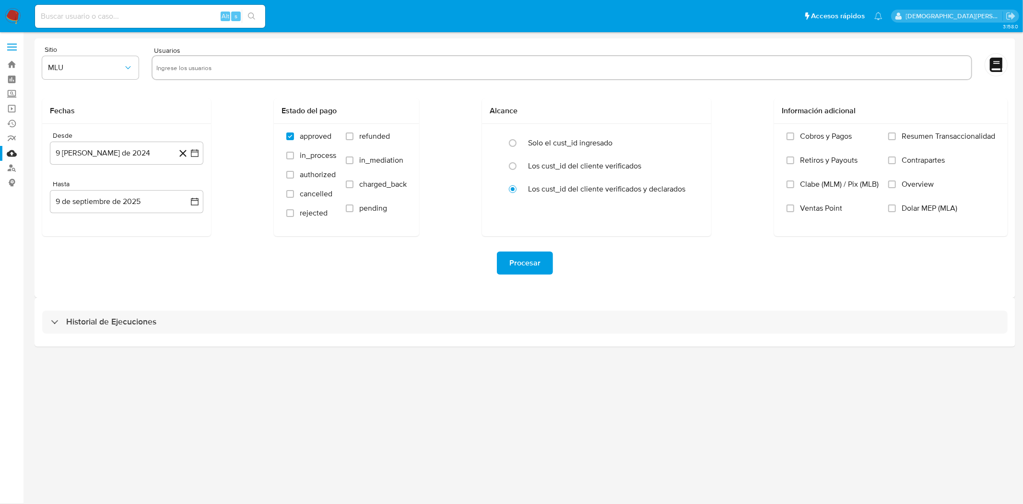
click at [197, 70] on input "text" at bounding box center [561, 67] width 811 height 15
click at [133, 72] on button "MLU" at bounding box center [90, 67] width 96 height 23
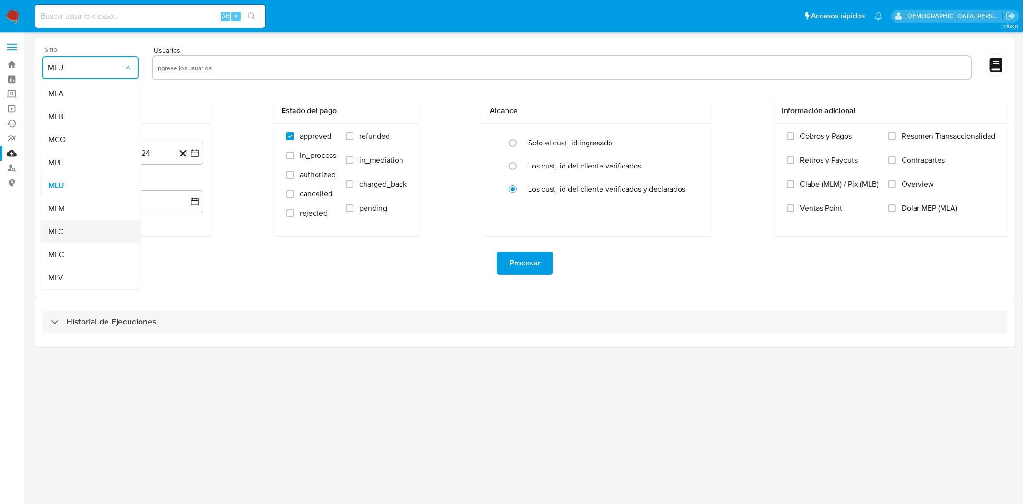
click at [69, 232] on div "MLC" at bounding box center [87, 231] width 79 height 23
click at [186, 65] on input "text" at bounding box center [561, 67] width 811 height 15
type input "2538357479"
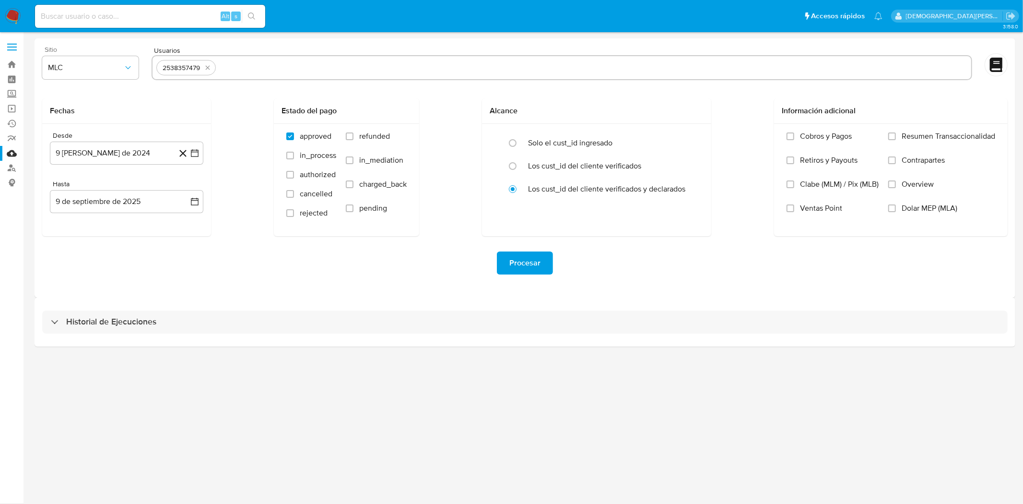
paste input "2483554890"
type input "2483554890"
paste input "622556876"
type input "622556876"
paste input "2023140593"
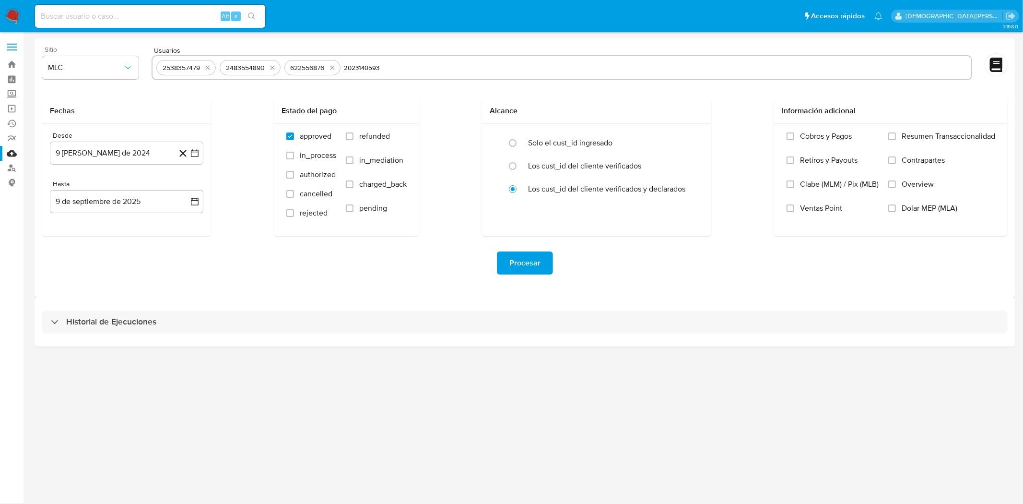
type input "2023140593"
paste input "2456260675"
type input "2456260675"
click at [497, 64] on input "2456260675" at bounding box center [687, 67] width 559 height 15
click at [523, 260] on span "Procesar" at bounding box center [525, 262] width 31 height 21
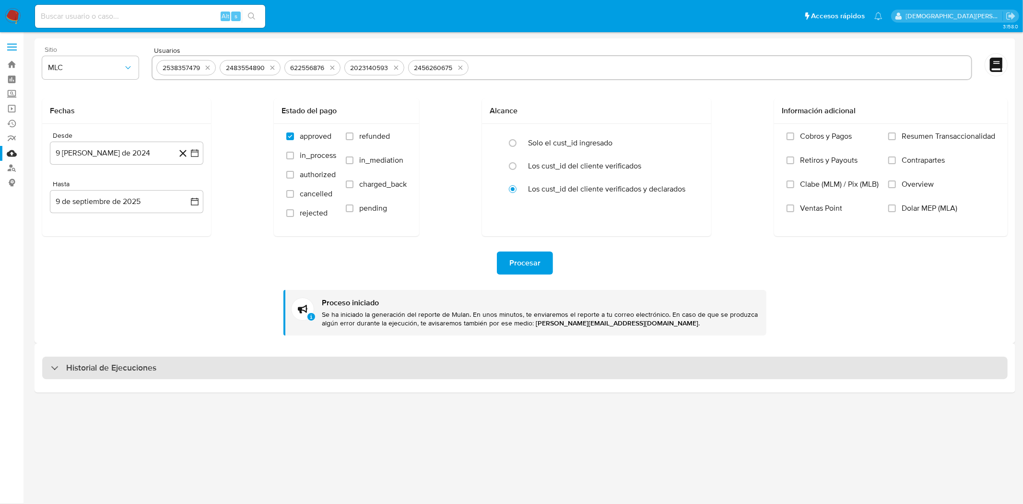
click at [173, 363] on div "Historial de Ejecuciones" at bounding box center [525, 367] width 966 height 23
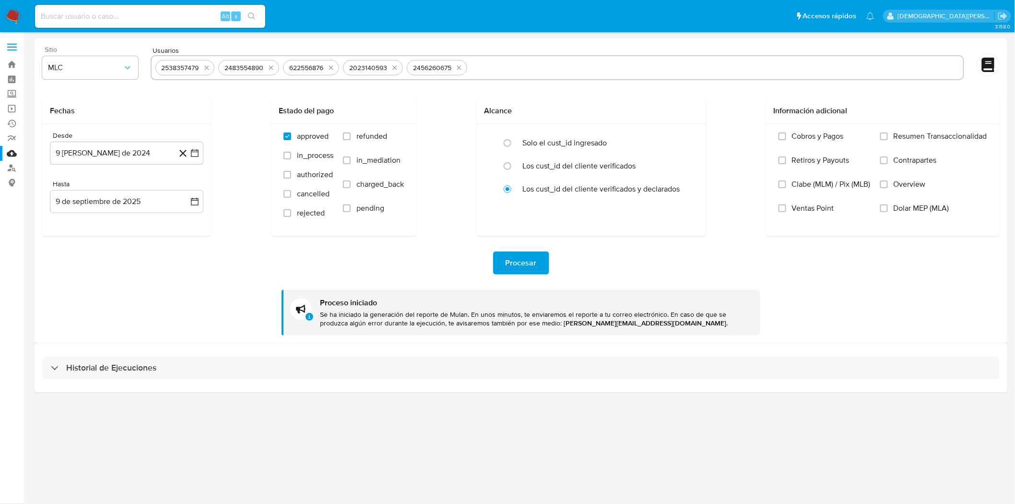
select select "10"
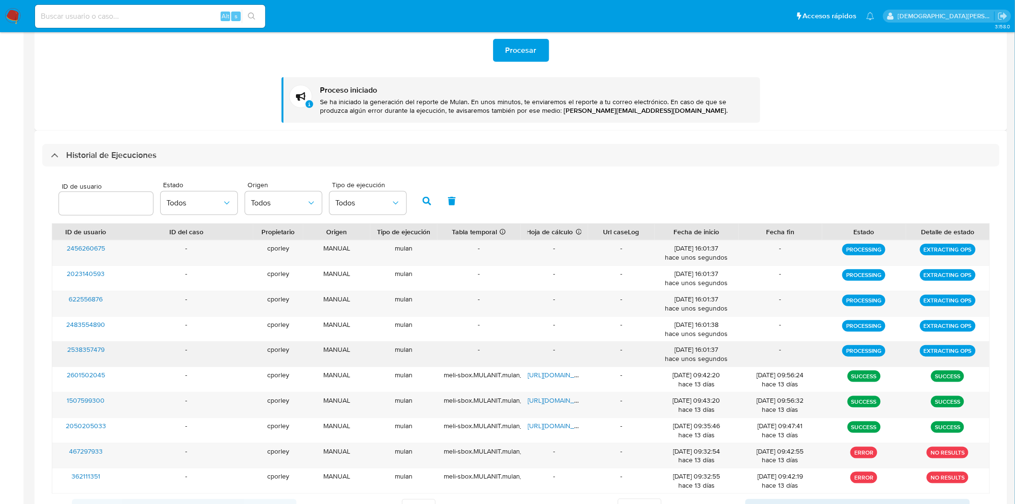
scroll to position [213, 0]
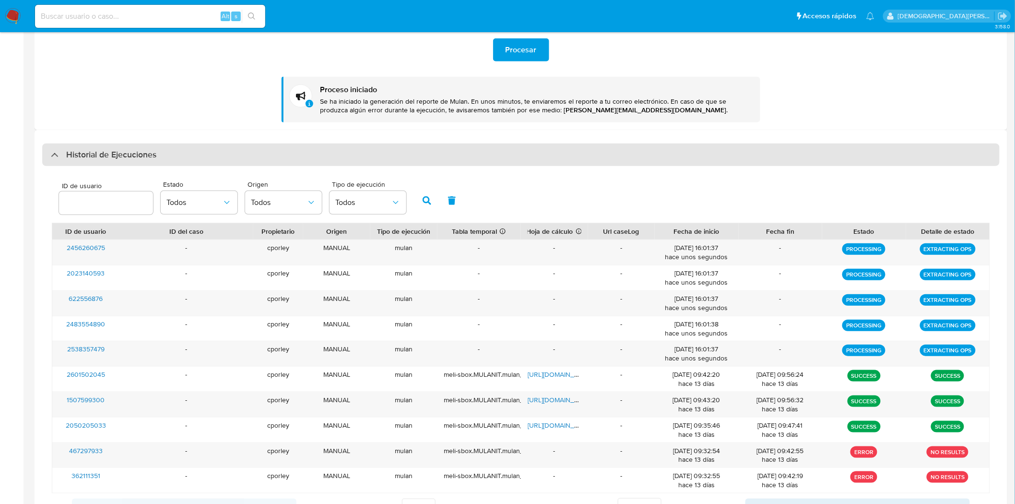
click at [47, 159] on div "Historial de Ejecuciones" at bounding box center [521, 154] width 958 height 23
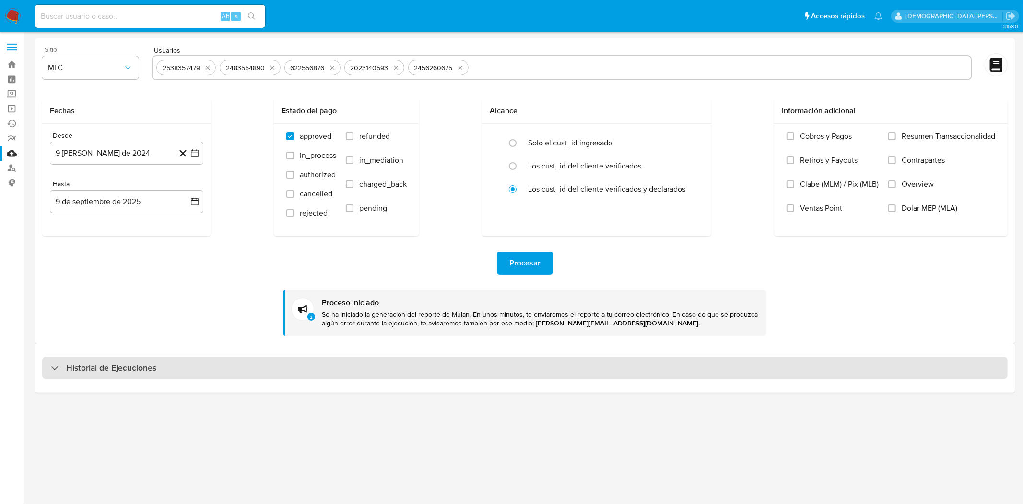
click at [56, 362] on div "Historial de Ejecuciones" at bounding box center [104, 368] width 106 height 12
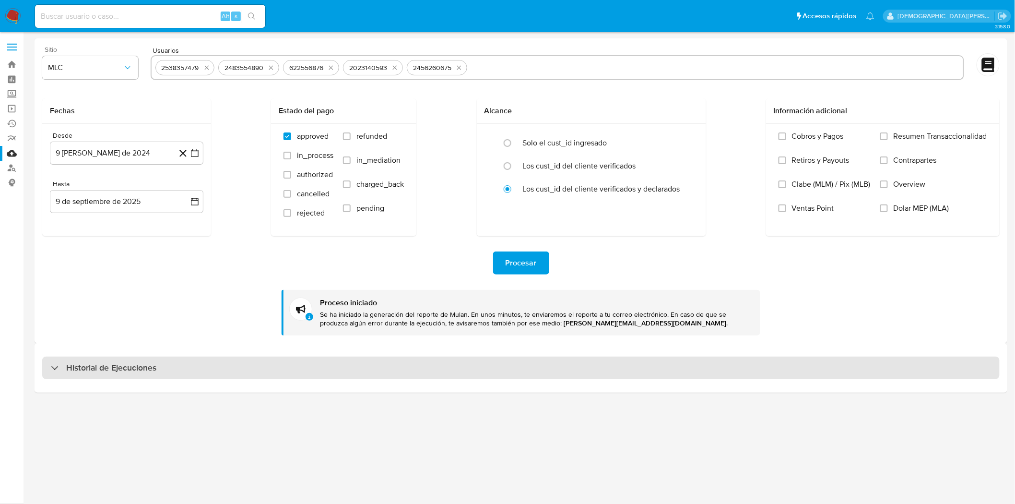
select select "10"
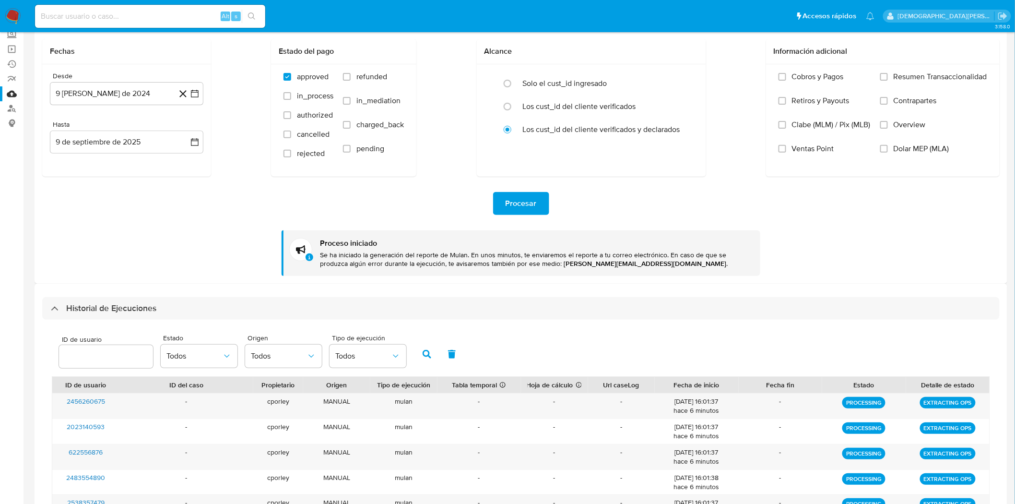
scroll to position [160, 0]
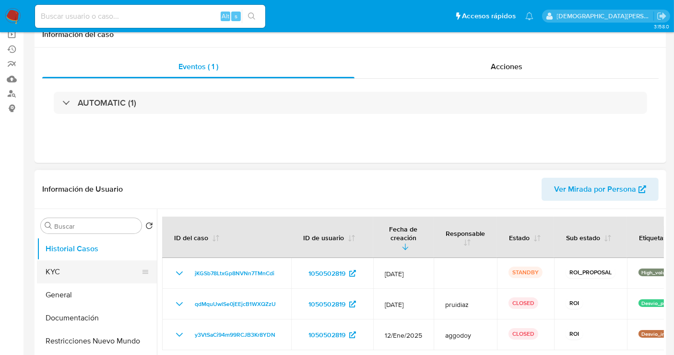
scroll to position [107, 0]
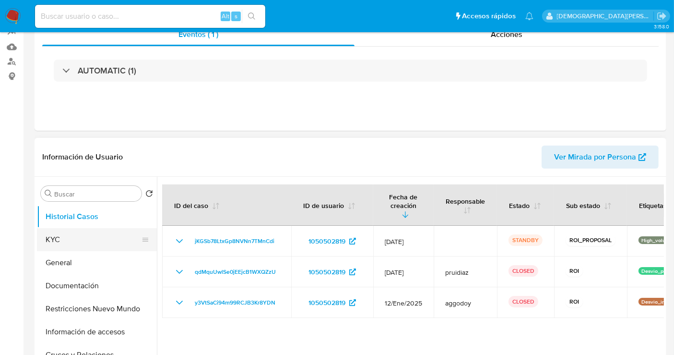
select select "10"
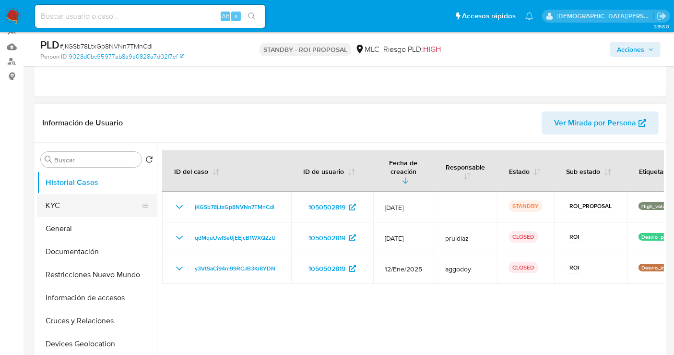
drag, startPoint x: 74, startPoint y: 224, endPoint x: 85, endPoint y: 197, distance: 29.0
click at [74, 224] on button "General" at bounding box center [97, 228] width 120 height 23
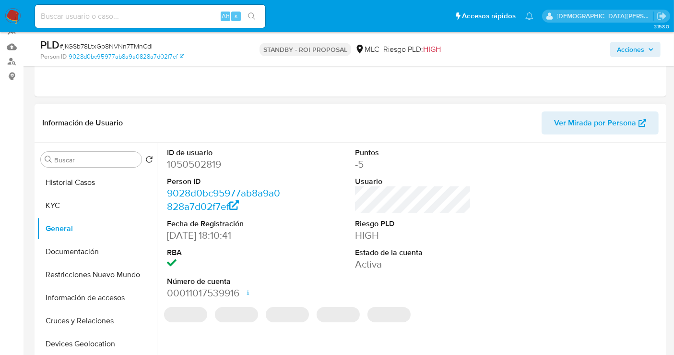
click at [183, 165] on dd "1050502819" at bounding box center [225, 163] width 116 height 13
copy dd "1050502819"
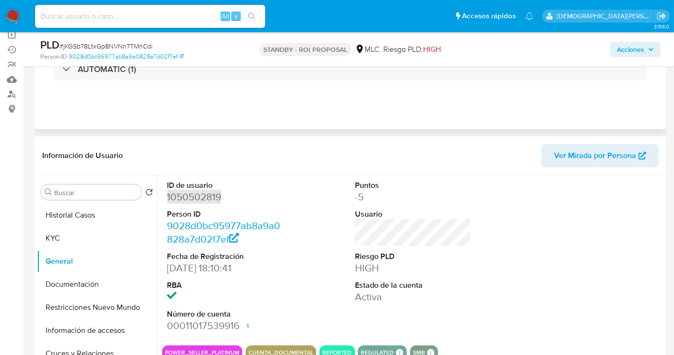
scroll to position [0, 0]
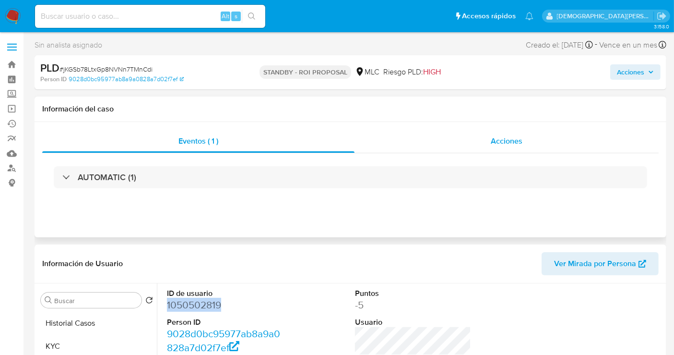
click at [475, 134] on div "Acciones" at bounding box center [507, 141] width 304 height 23
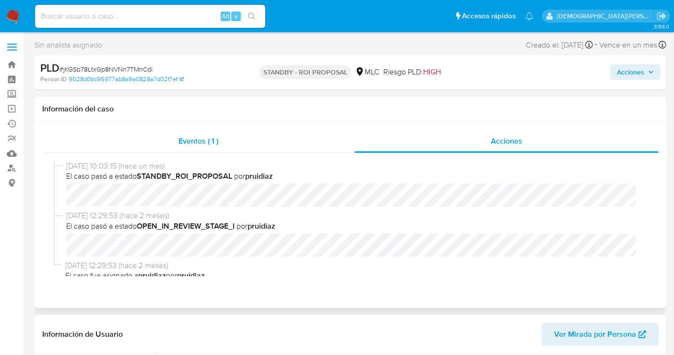
click at [219, 143] on div "Eventos ( 1 )" at bounding box center [198, 141] width 312 height 23
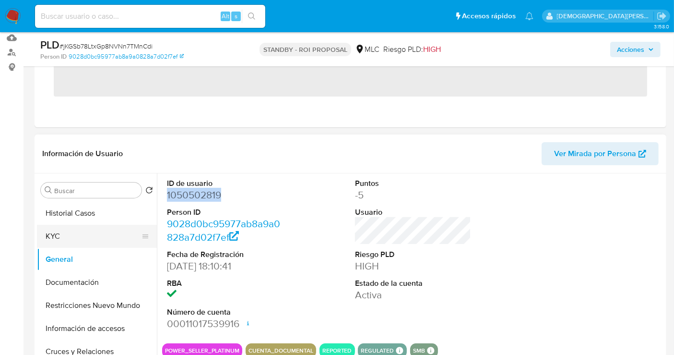
scroll to position [160, 0]
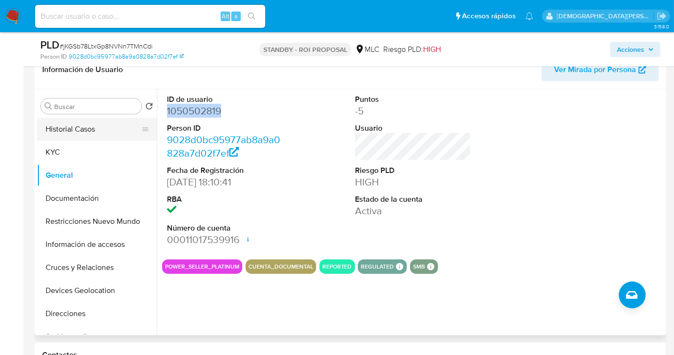
click at [92, 133] on button "Historial Casos" at bounding box center [93, 129] width 112 height 23
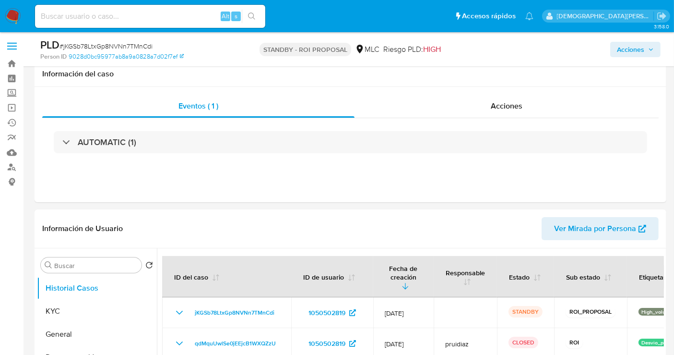
scroll to position [0, 0]
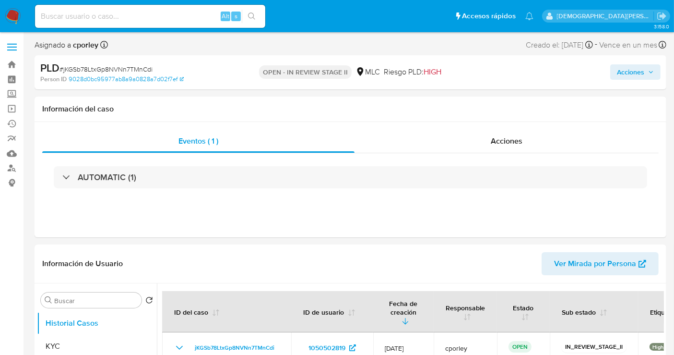
select select "10"
click at [641, 72] on span "Acciones" at bounding box center [630, 71] width 27 height 15
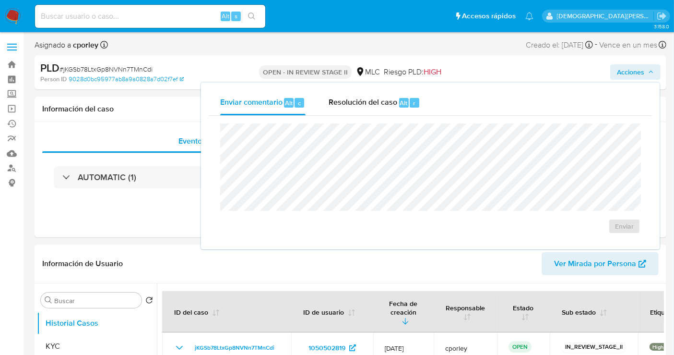
drag, startPoint x: 337, startPoint y: 106, endPoint x: 331, endPoint y: 116, distance: 11.7
click at [338, 106] on span "Resolución del caso" at bounding box center [363, 102] width 69 height 11
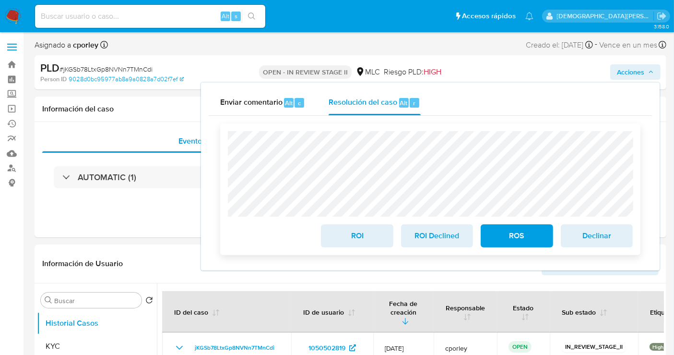
click at [344, 232] on span "ROI" at bounding box center [356, 235] width 47 height 21
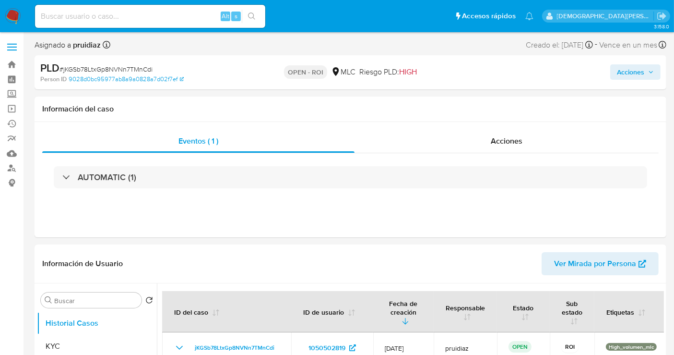
select select "10"
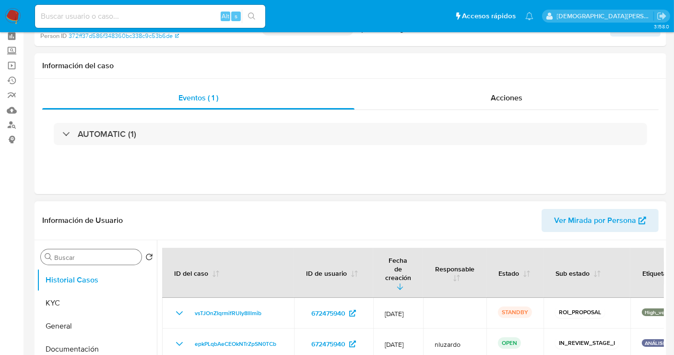
scroll to position [53, 0]
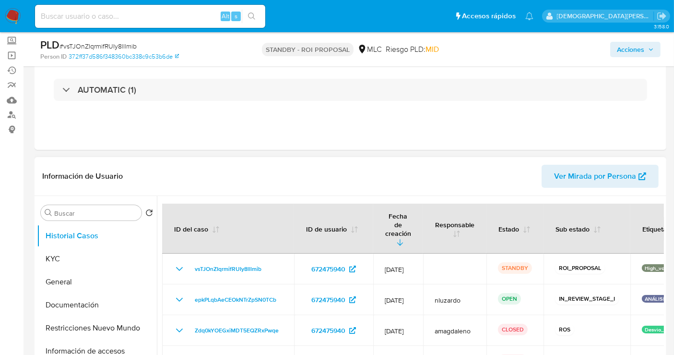
select select "10"
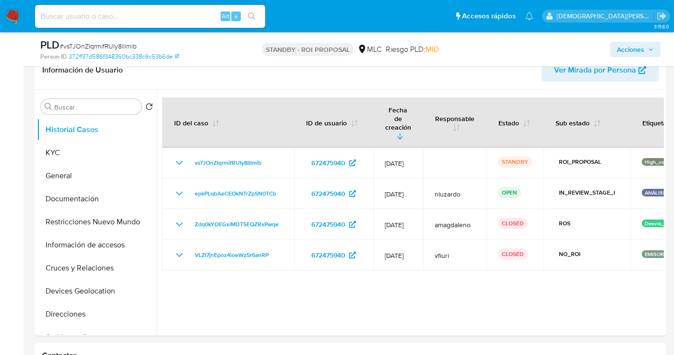
scroll to position [160, 0]
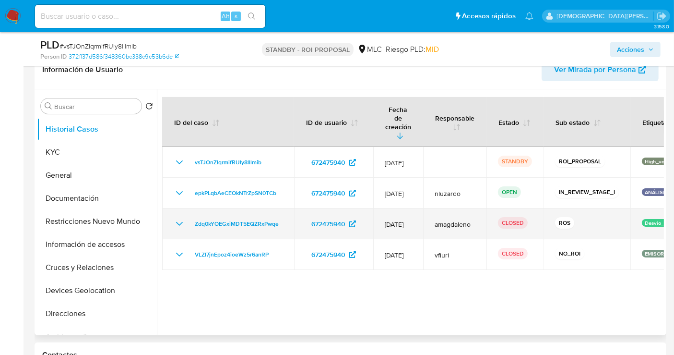
click at [178, 218] on icon "Mostrar/Ocultar" at bounding box center [180, 224] width 12 height 12
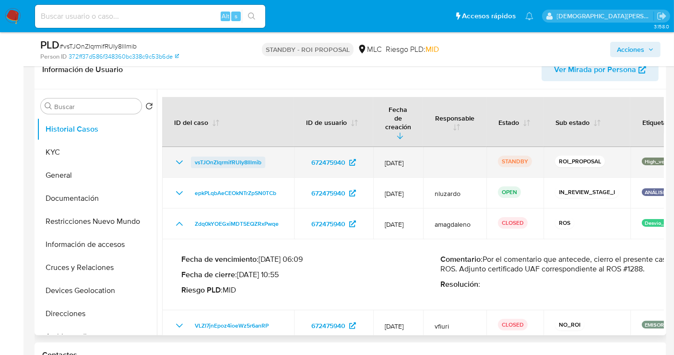
click at [237, 156] on span "vsTJOnZIqrmifRUIy8lllmib" at bounding box center [228, 162] width 67 height 12
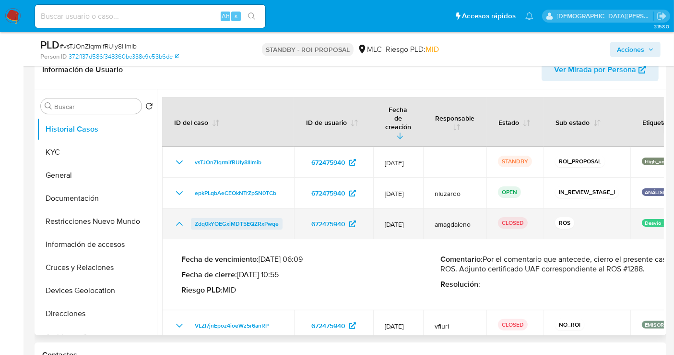
click at [263, 218] on span "Zdq0kYOEGxiMDT5EQZRxPwqe" at bounding box center [237, 224] width 84 height 12
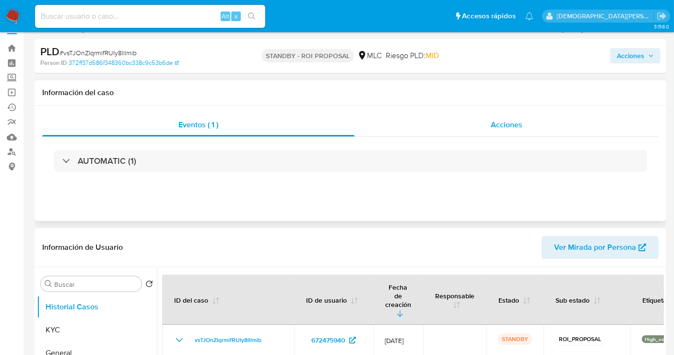
scroll to position [0, 0]
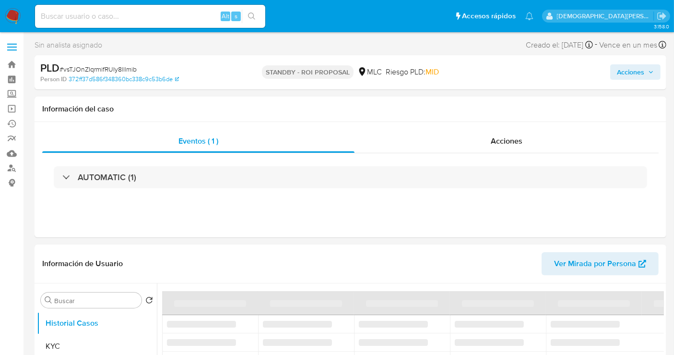
select select "10"
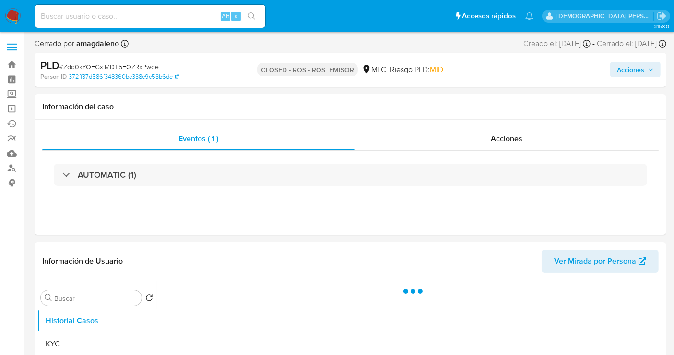
select select "10"
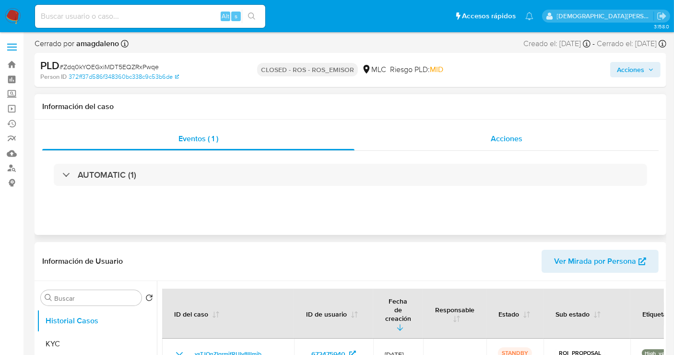
click at [469, 135] on div "Acciones" at bounding box center [507, 138] width 304 height 23
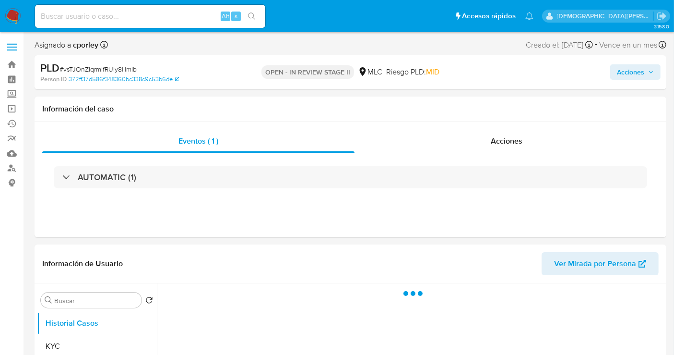
click at [639, 69] on span "Acciones" at bounding box center [630, 71] width 27 height 15
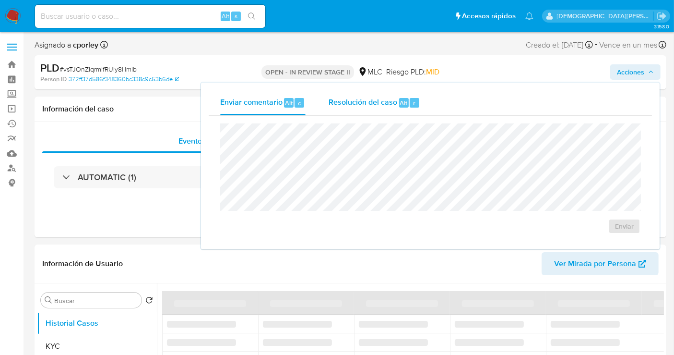
click at [381, 97] on span "Resolución del caso" at bounding box center [363, 102] width 69 height 11
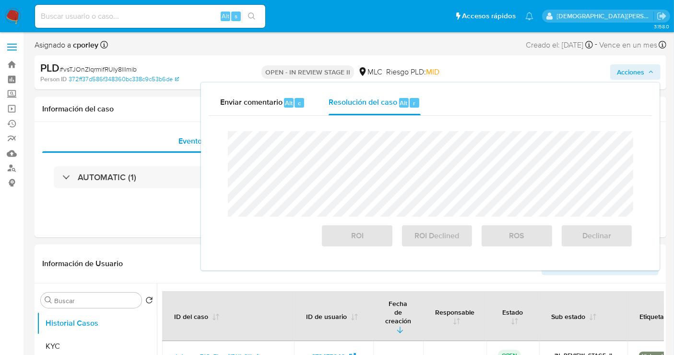
select select "10"
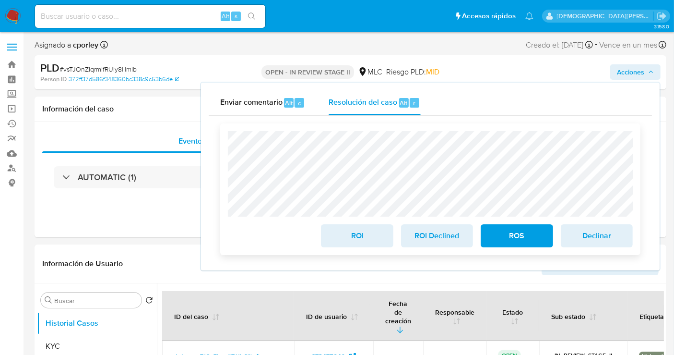
click at [349, 238] on span "ROI" at bounding box center [356, 235] width 47 height 21
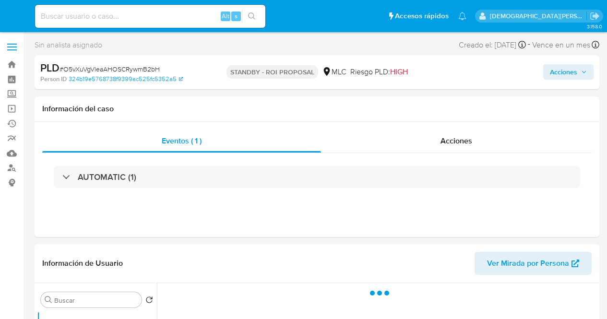
select select "10"
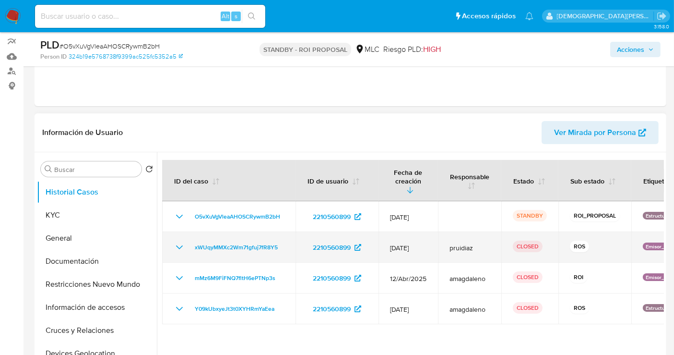
scroll to position [160, 0]
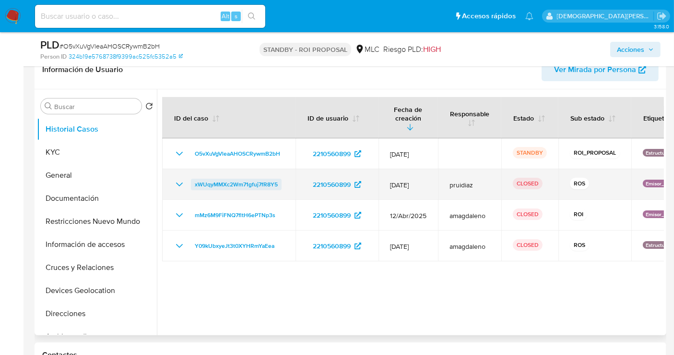
click at [229, 184] on span "xWUqyMMXc2Wm71gfuj7fR8Y5" at bounding box center [236, 184] width 83 height 12
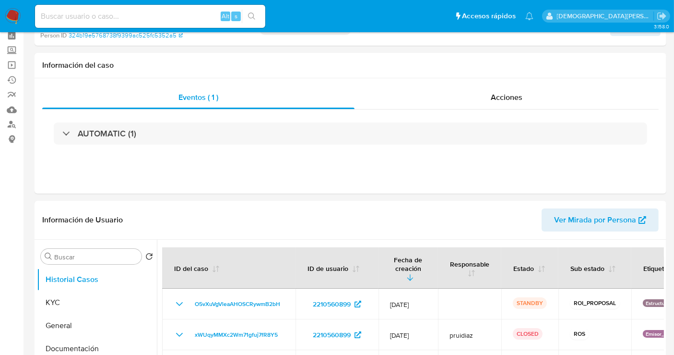
scroll to position [0, 0]
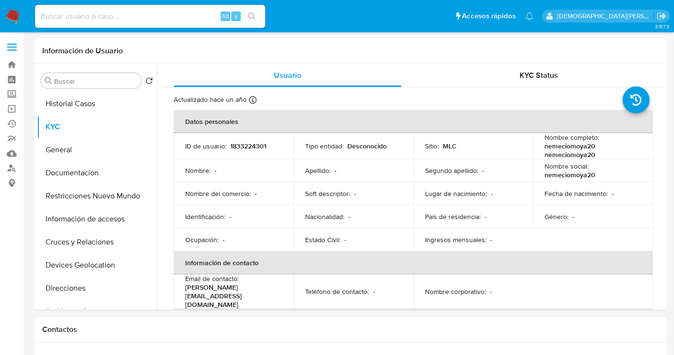
select select "10"
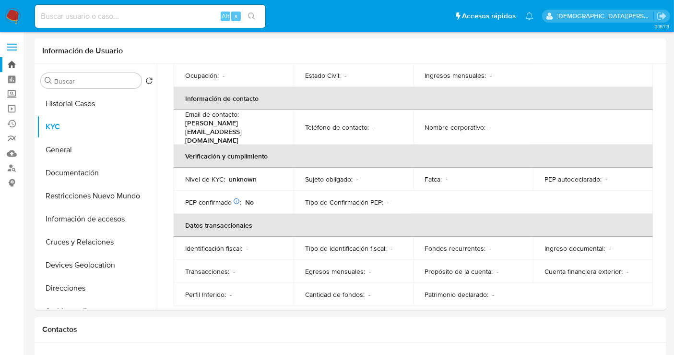
click at [7, 63] on link "Bandeja" at bounding box center [57, 64] width 114 height 15
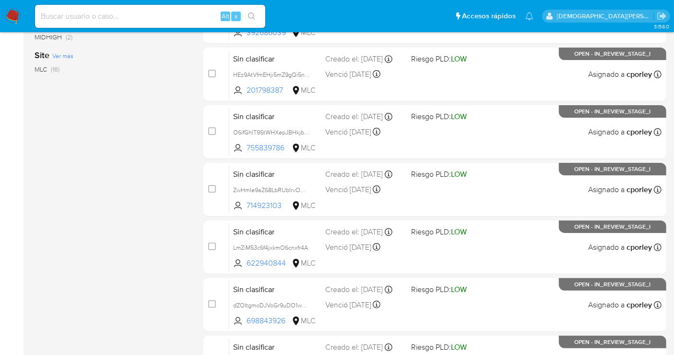
scroll to position [107, 0]
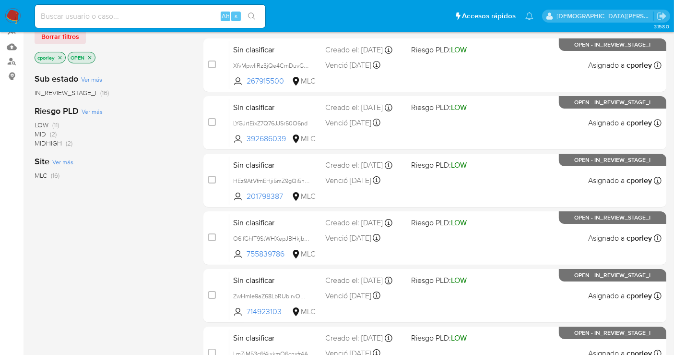
click at [93, 56] on p "OPEN" at bounding box center [81, 57] width 27 height 11
click at [92, 56] on icon "close-filter" at bounding box center [90, 58] width 6 height 6
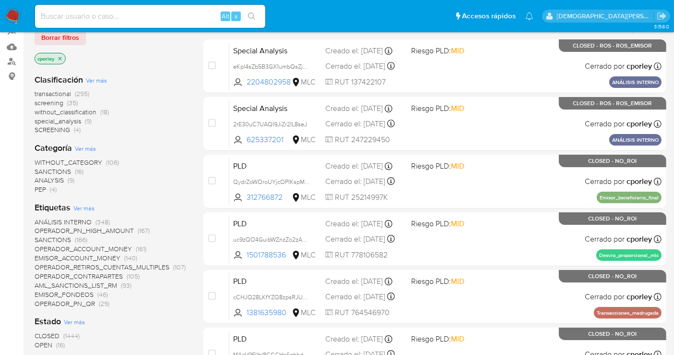
click at [63, 59] on p "cporley" at bounding box center [50, 58] width 30 height 11
click at [61, 57] on icon "close-filter" at bounding box center [60, 59] width 6 height 6
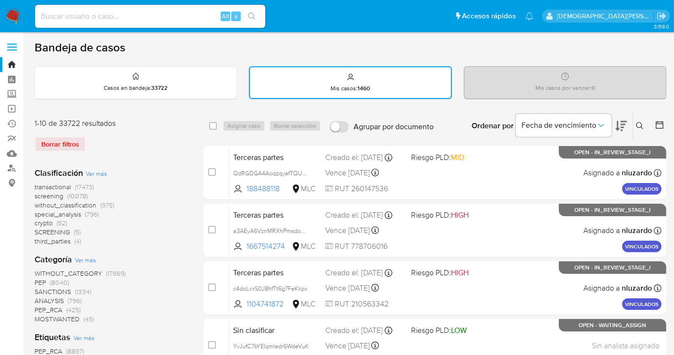
click at [661, 127] on icon at bounding box center [660, 125] width 10 height 10
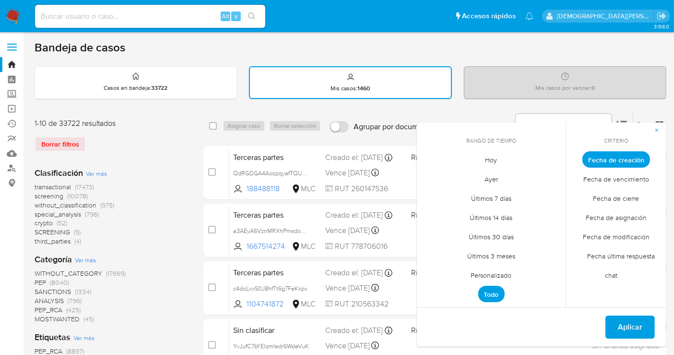
click at [504, 270] on span "Personalizado" at bounding box center [491, 275] width 61 height 20
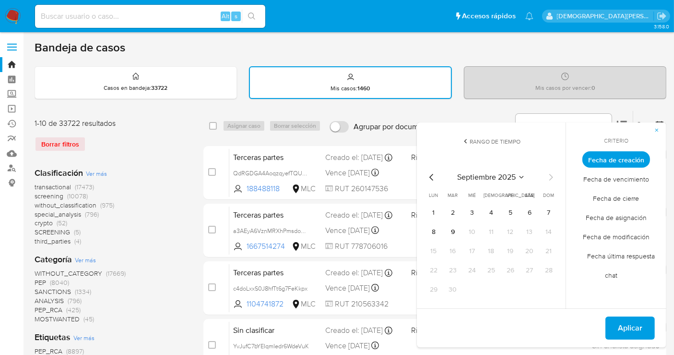
click at [433, 174] on icon "Mes anterior" at bounding box center [432, 177] width 12 height 12
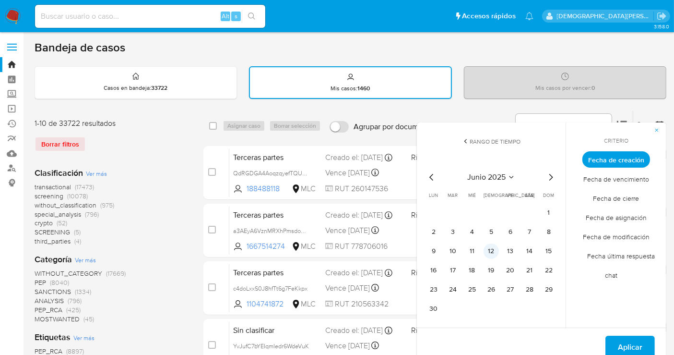
click at [497, 246] on button "12" at bounding box center [491, 250] width 15 height 15
click at [496, 246] on button "12" at bounding box center [491, 250] width 15 height 15
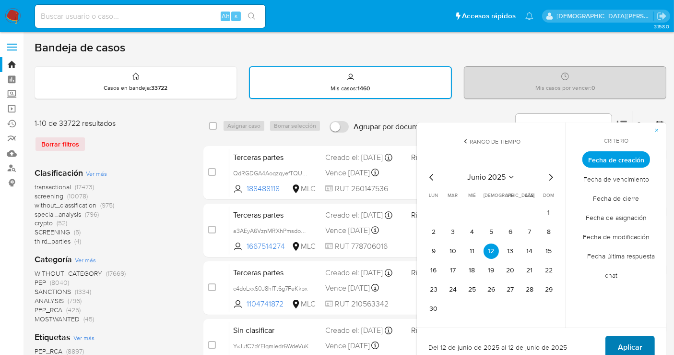
click at [616, 341] on button "Aplicar" at bounding box center [629, 346] width 49 height 23
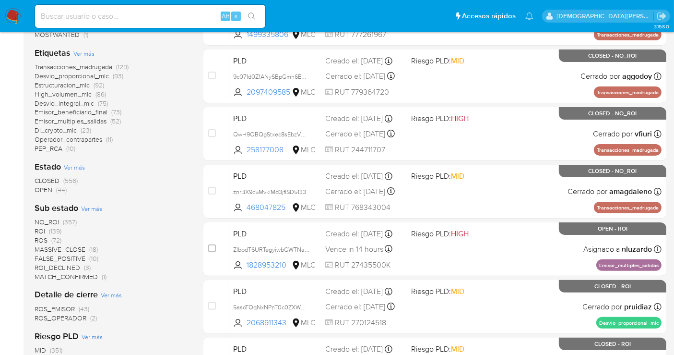
scroll to position [213, 0]
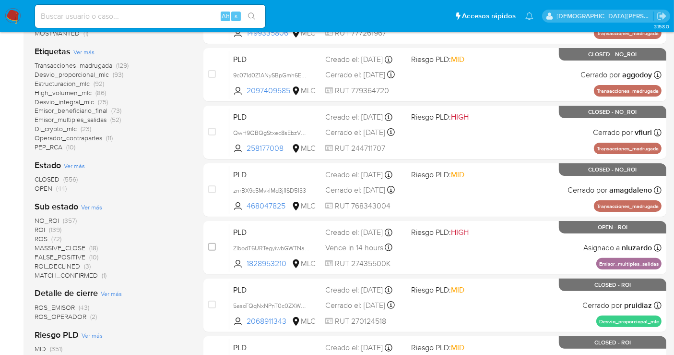
click at [41, 187] on span "OPEN" at bounding box center [44, 188] width 18 height 10
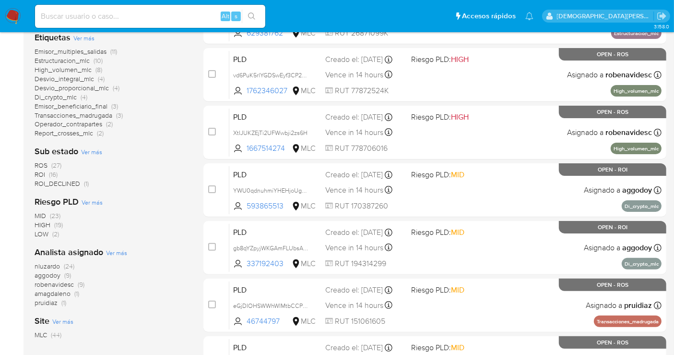
click at [57, 283] on span "robenavidesc" at bounding box center [54, 284] width 39 height 10
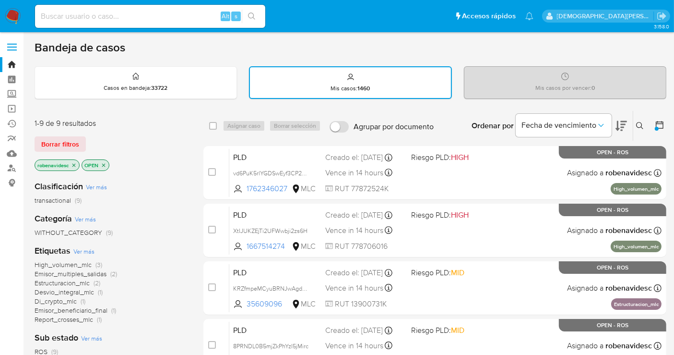
click at [104, 160] on p "OPEN" at bounding box center [95, 165] width 27 height 11
click at [72, 164] on icon "close-filter" at bounding box center [74, 165] width 6 height 6
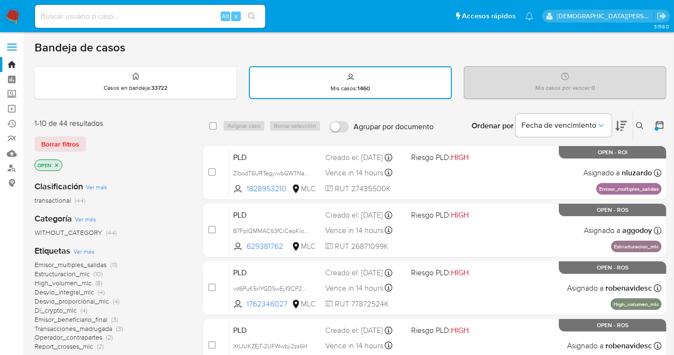
click at [56, 162] on icon "close-filter" at bounding box center [57, 165] width 6 height 6
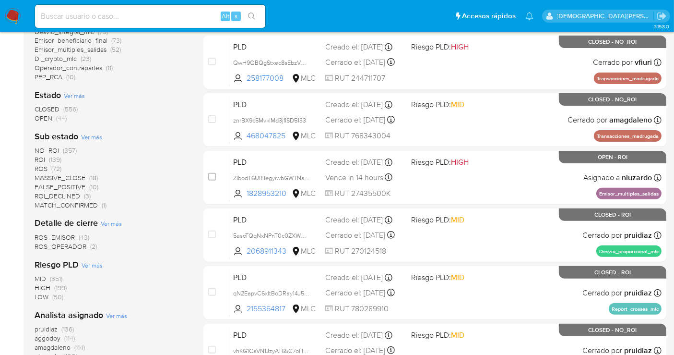
scroll to position [266, 0]
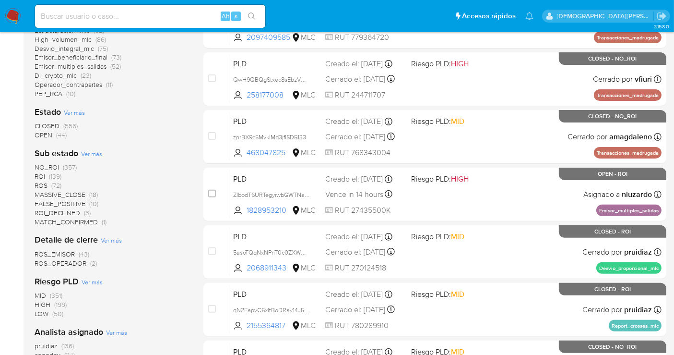
click at [47, 130] on span "OPEN" at bounding box center [44, 135] width 18 height 10
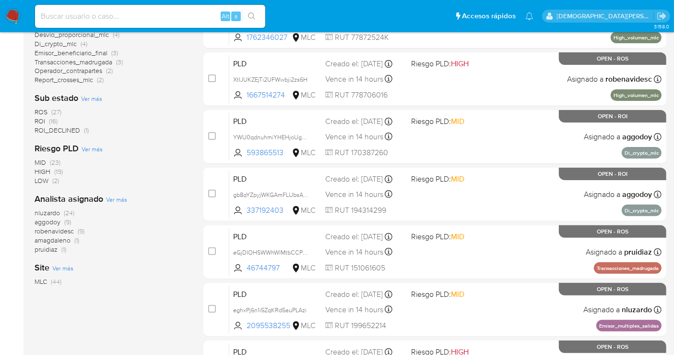
click at [50, 251] on span "pruidiaz" at bounding box center [46, 249] width 23 height 10
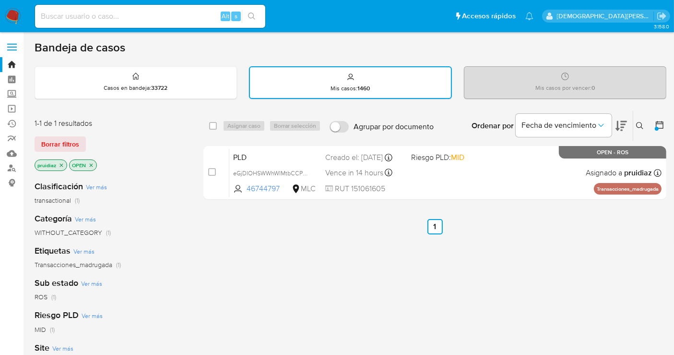
click at [91, 164] on icon "close-filter" at bounding box center [91, 164] width 3 height 3
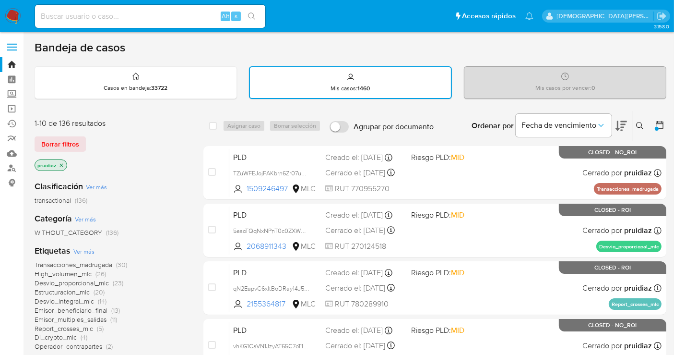
click at [59, 162] on icon "close-filter" at bounding box center [62, 165] width 6 height 6
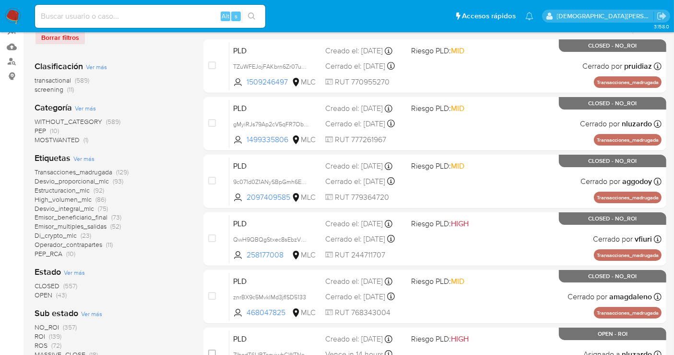
scroll to position [160, 0]
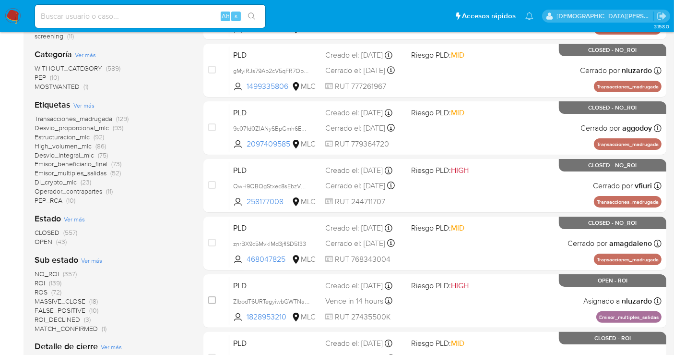
click at [39, 239] on span "OPEN" at bounding box center [44, 242] width 18 height 10
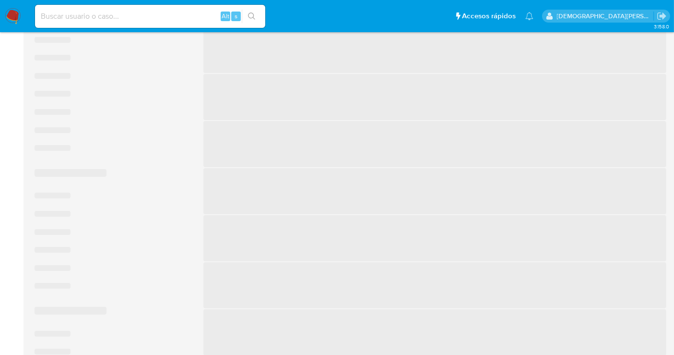
scroll to position [266, 0]
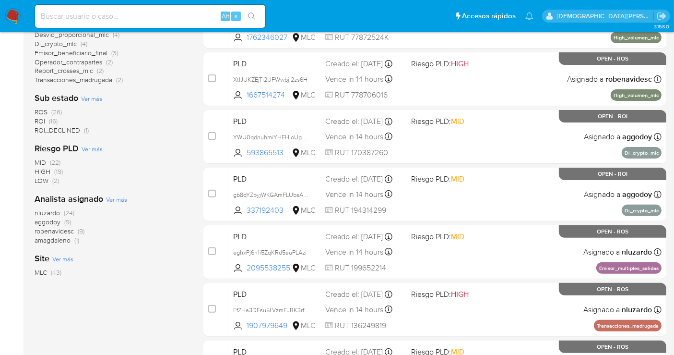
click at [65, 232] on span "robenavidesc" at bounding box center [54, 231] width 39 height 10
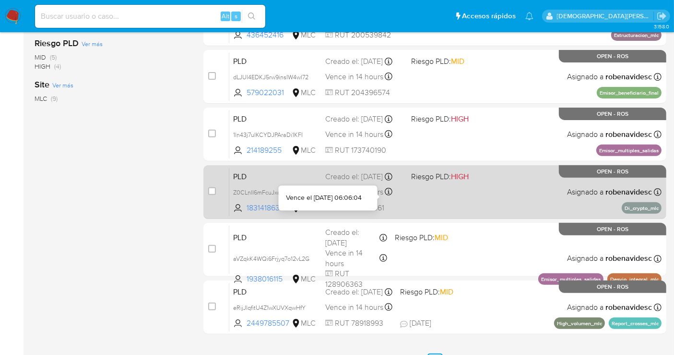
scroll to position [380, 0]
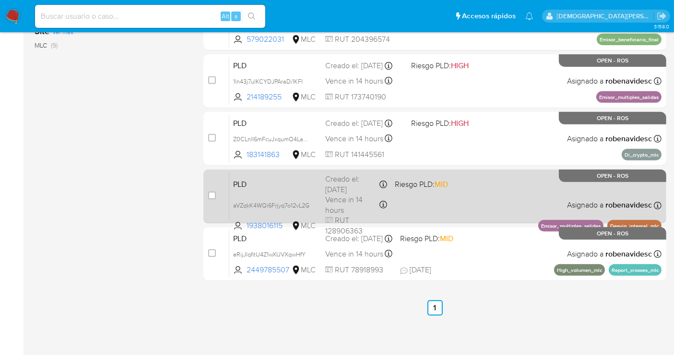
click at [459, 212] on div "PLD aVZqkK4WQi6Frjyq7o12vL2G 1938016115 MLC Riesgo PLD: MID Creado el: 12/06/20…" at bounding box center [445, 196] width 432 height 48
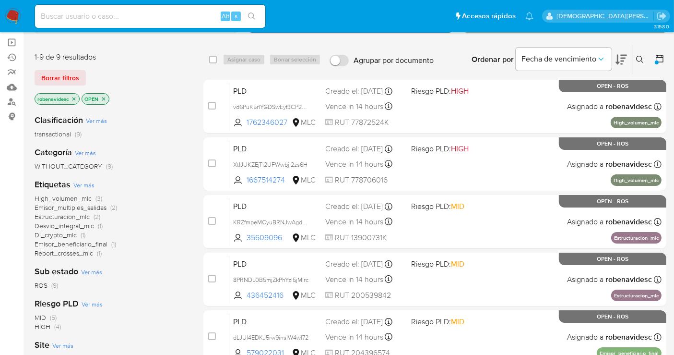
scroll to position [6, 0]
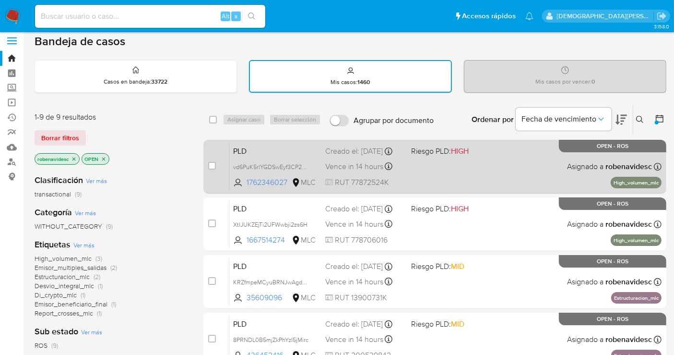
click at [466, 178] on div "PLD vd6PuK5rlYGDSwEyf3CP2Ngk 1762346027 MLC Riesgo PLD: HIGH Creado el: 12/06/2…" at bounding box center [445, 166] width 432 height 48
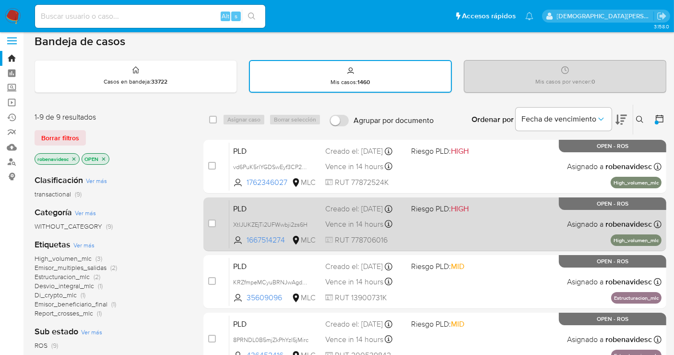
click at [459, 231] on div "PLD XtIJUKZEjTi2UFWwbji2zs6H 1667514274 MLC Riesgo PLD: HIGH Creado el: 12/06/2…" at bounding box center [445, 224] width 432 height 48
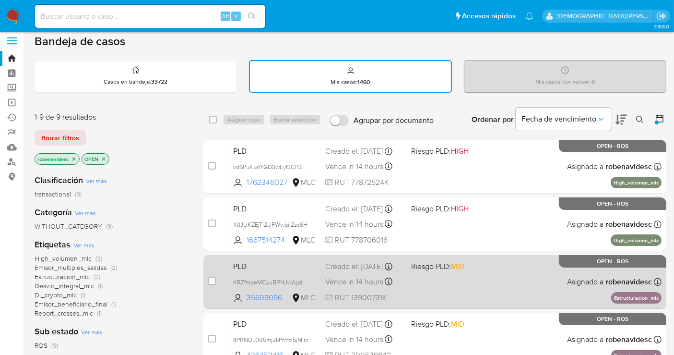
click at [464, 284] on div "PLD KRZfmpeMCyuBRNJwAgdOcQMq 35609096 MLC Riesgo PLD: MID Creado el: 12/06/2025…" at bounding box center [445, 281] width 432 height 48
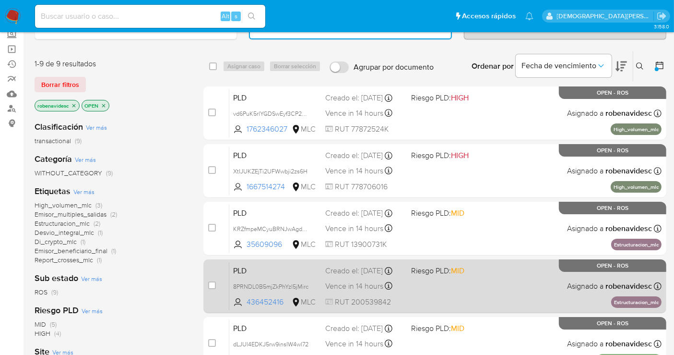
click at [465, 284] on div "PLD 8PRNDL0B5mjZkPhYzI5jMirc 436452416 MLC Riesgo PLD: MID Creado el: 12/06/202…" at bounding box center [445, 285] width 432 height 48
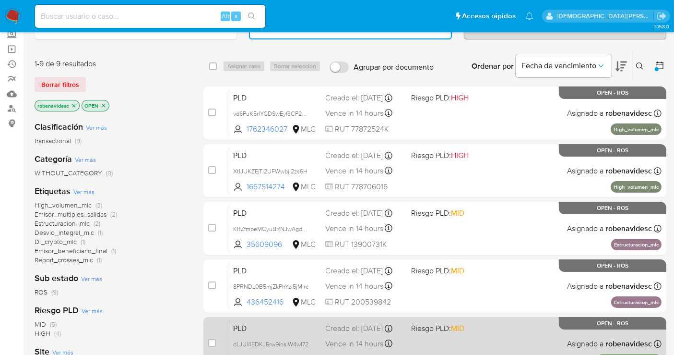
scroll to position [166, 0]
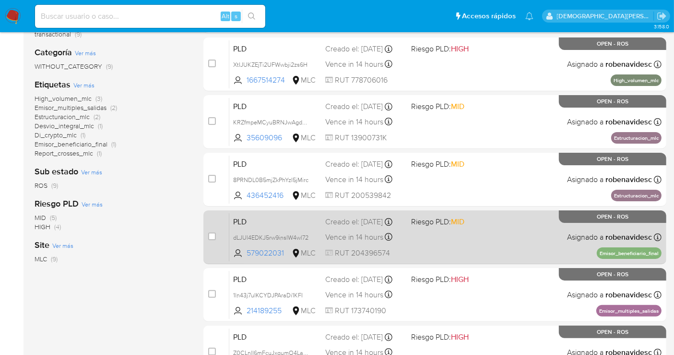
click at [465, 249] on div "PLD dLJUl4EDKJ5rw9insIW4wl72 579022031 MLC Riesgo PLD: MID Creado el: 12/06/202…" at bounding box center [445, 237] width 432 height 48
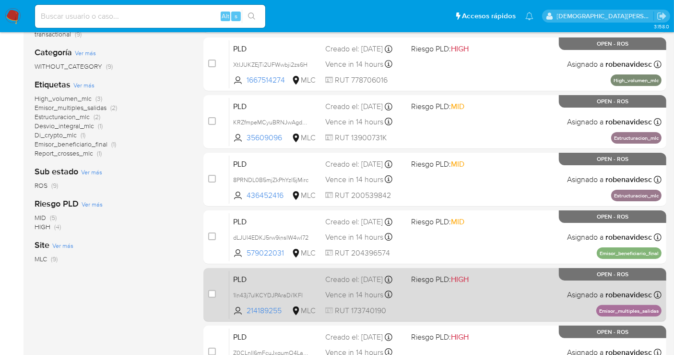
click at [461, 301] on div "PLD 1ln43j7uIKCYDJPAraDi1KFI 214189255 MLC Riesgo PLD: HIGH Creado el: 12/06/20…" at bounding box center [445, 294] width 432 height 48
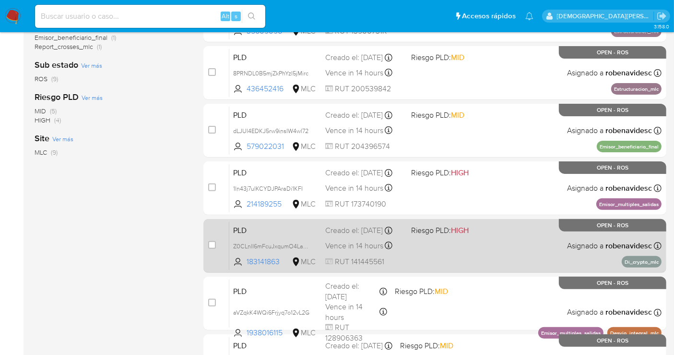
click at [468, 259] on div "PLD Z0CLnlI6mFcuJxqumO4Laz9M 183141863 MLC Riesgo PLD: HIGH Creado el: 12/06/20…" at bounding box center [445, 245] width 432 height 48
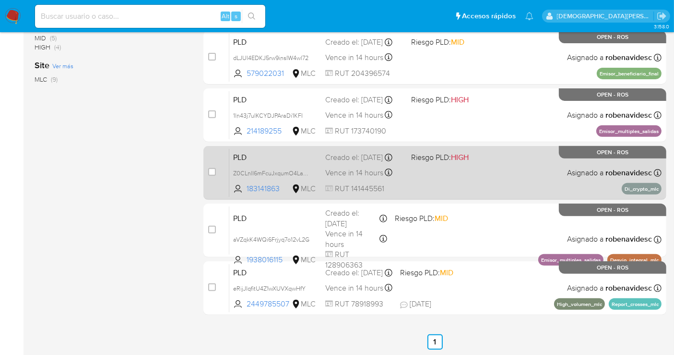
scroll to position [380, 0]
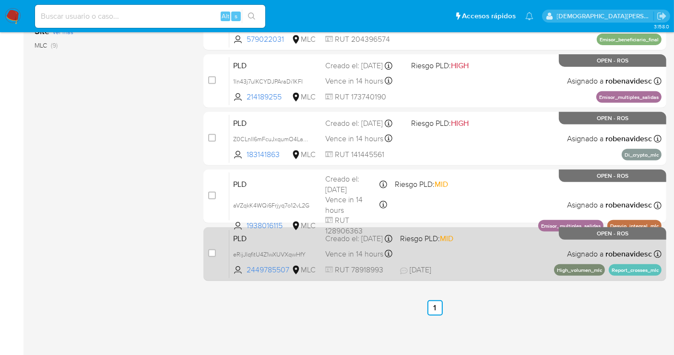
click at [450, 260] on div "PLD eRijJIqfitU4Z1wXUVXqwHfY 2449785507 MLC Riesgo PLD: MID Creado el: 12/06/20…" at bounding box center [445, 253] width 432 height 48
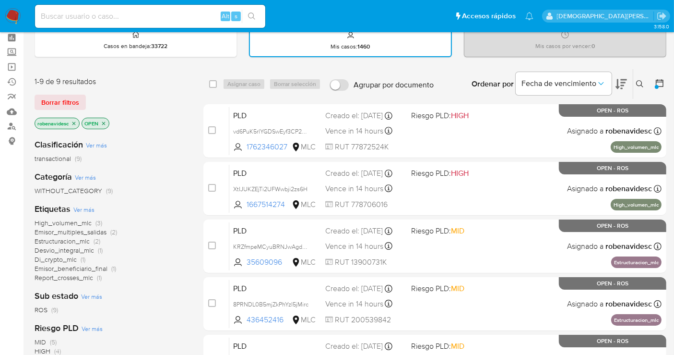
scroll to position [0, 0]
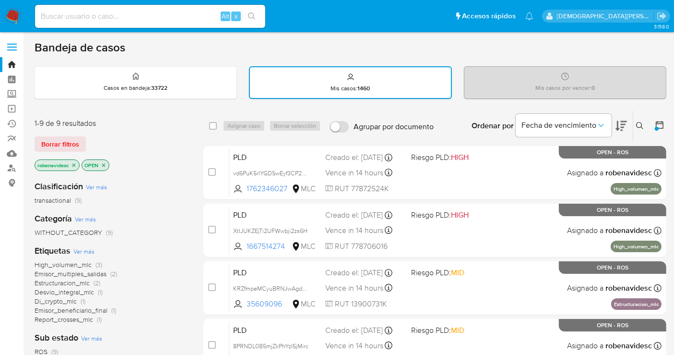
click at [104, 162] on icon "close-filter" at bounding box center [104, 165] width 6 height 6
click at [74, 162] on icon "close-filter" at bounding box center [74, 165] width 6 height 6
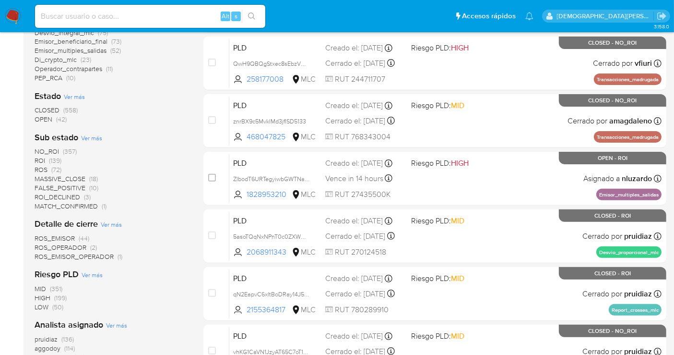
scroll to position [266, 0]
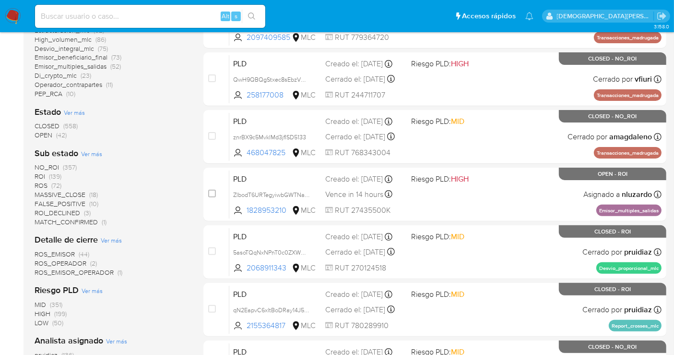
click at [42, 136] on span "OPEN" at bounding box center [44, 135] width 18 height 10
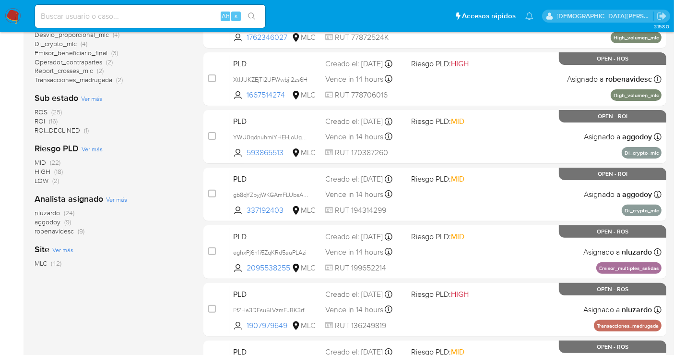
click at [42, 110] on span "ROS" at bounding box center [41, 112] width 13 height 10
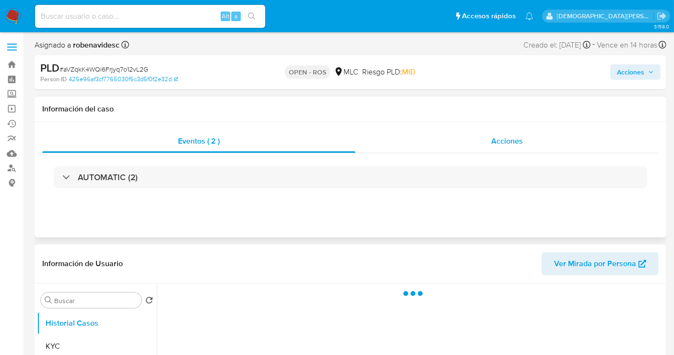
click at [462, 146] on div "Acciones" at bounding box center [507, 141] width 303 height 23
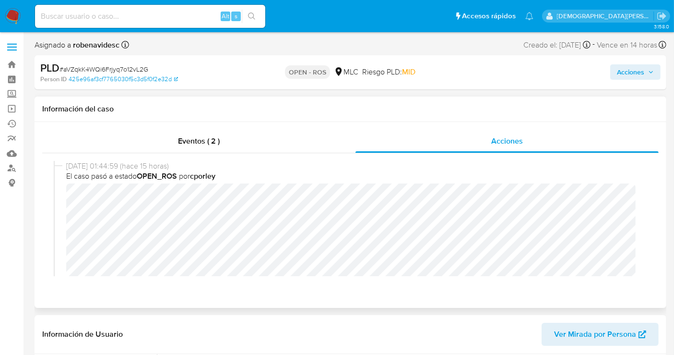
select select "10"
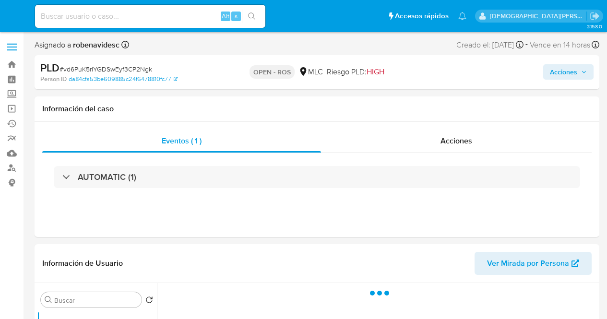
select select "10"
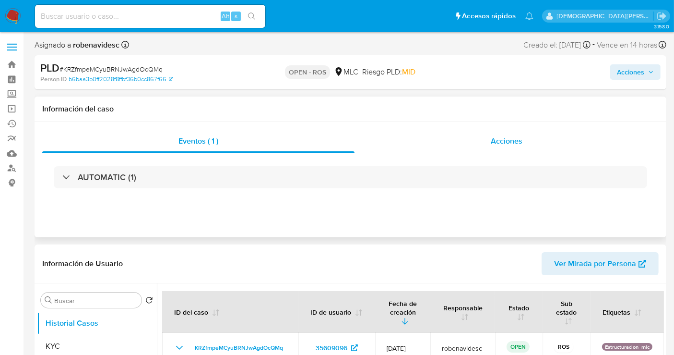
click at [507, 140] on span "Acciones" at bounding box center [507, 140] width 32 height 11
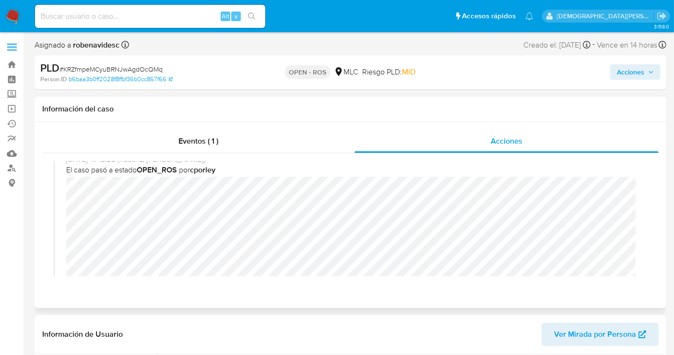
scroll to position [586, 0]
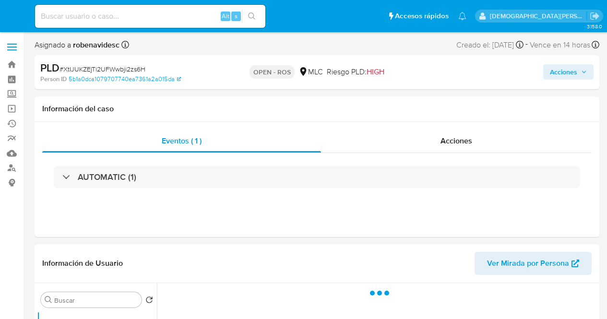
select select "10"
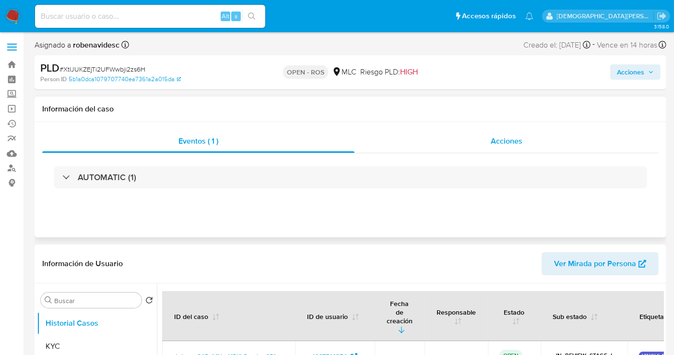
click at [520, 140] on span "Acciones" at bounding box center [507, 140] width 32 height 11
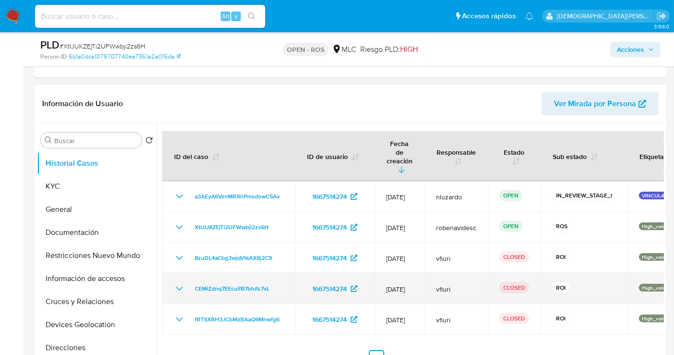
scroll to position [213, 0]
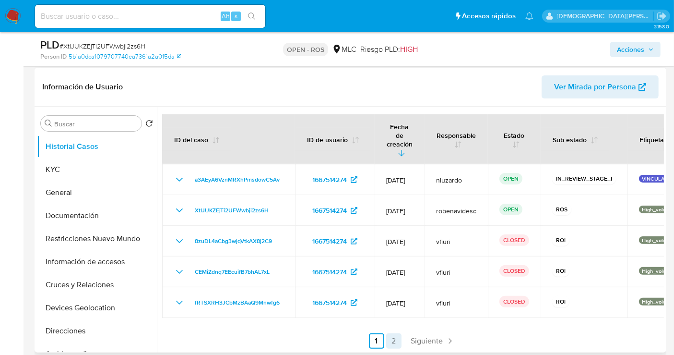
click at [396, 319] on link "2" at bounding box center [393, 340] width 15 height 15
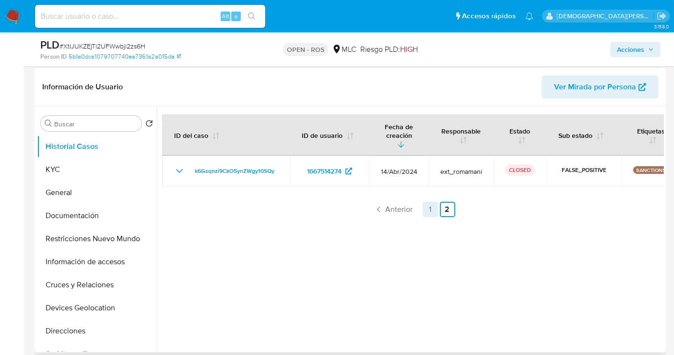
click at [426, 209] on link "1" at bounding box center [430, 209] width 15 height 15
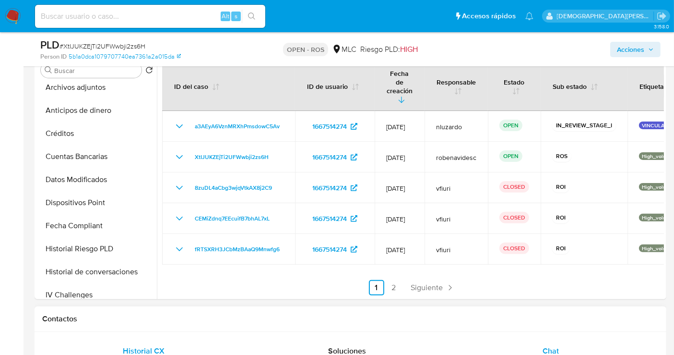
click at [551, 319] on span "Chat" at bounding box center [551, 350] width 16 height 11
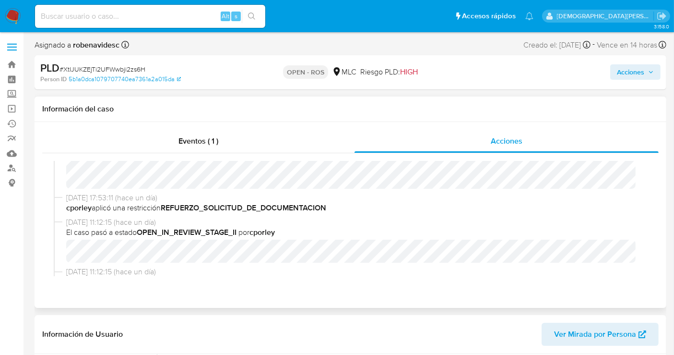
scroll to position [0, 0]
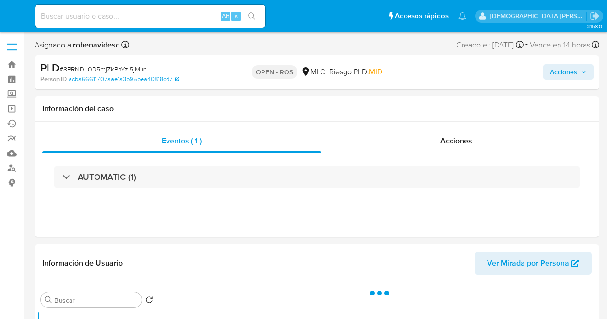
select select "10"
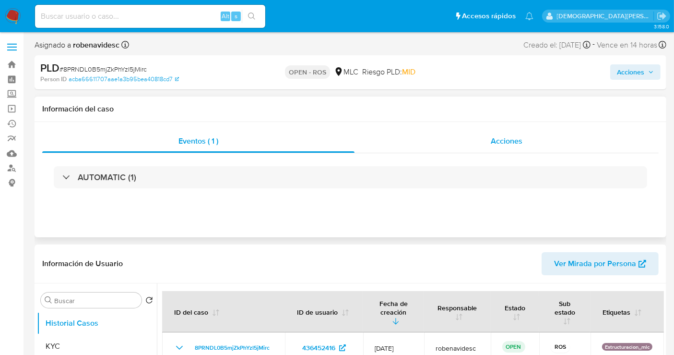
click at [512, 145] on span "Acciones" at bounding box center [507, 140] width 32 height 11
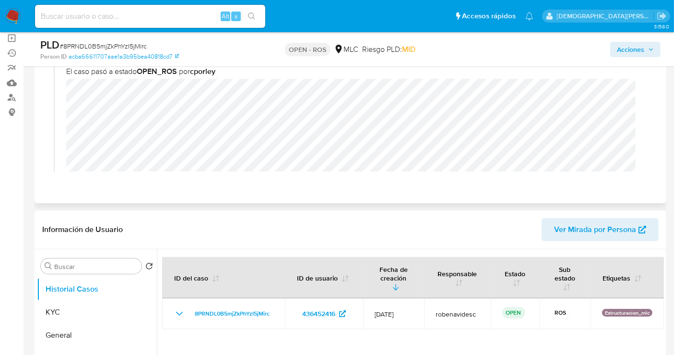
scroll to position [107, 0]
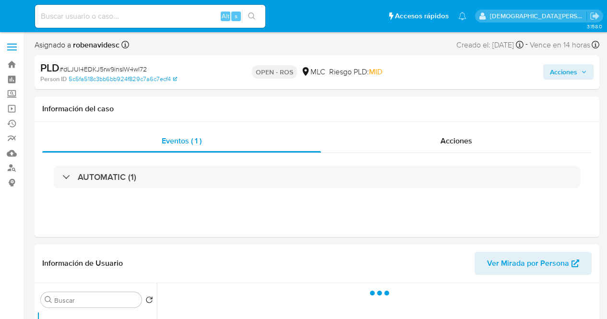
select select "10"
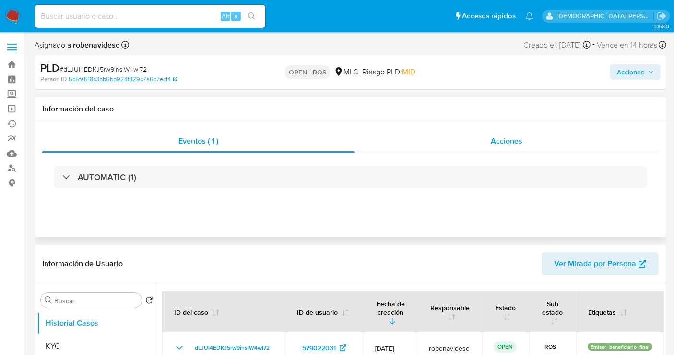
click at [513, 140] on span "Acciones" at bounding box center [507, 140] width 32 height 11
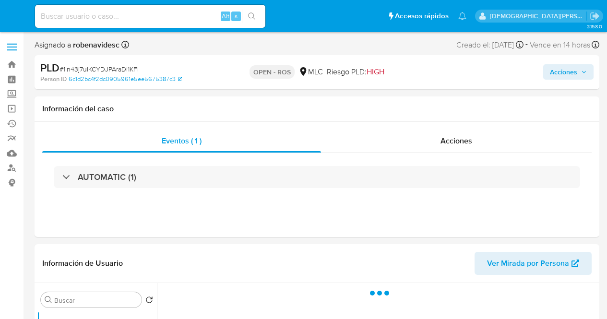
select select "10"
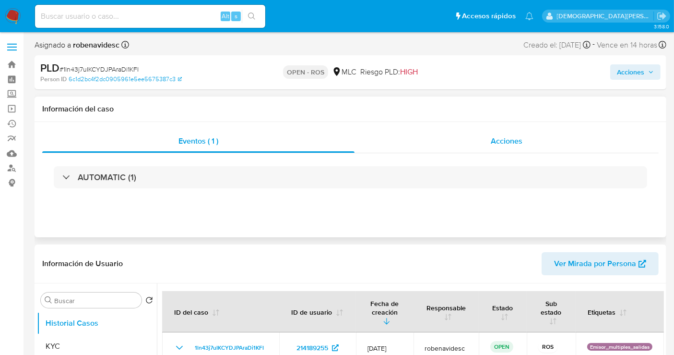
click at [466, 142] on div "Acciones" at bounding box center [507, 141] width 304 height 23
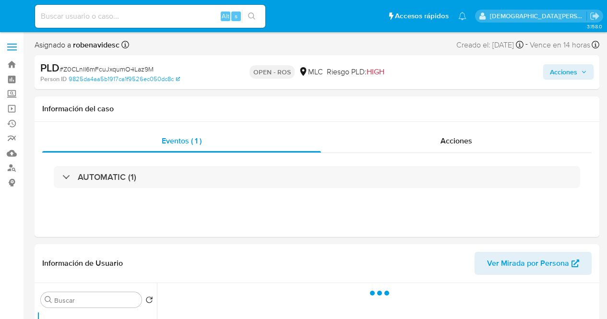
select select "10"
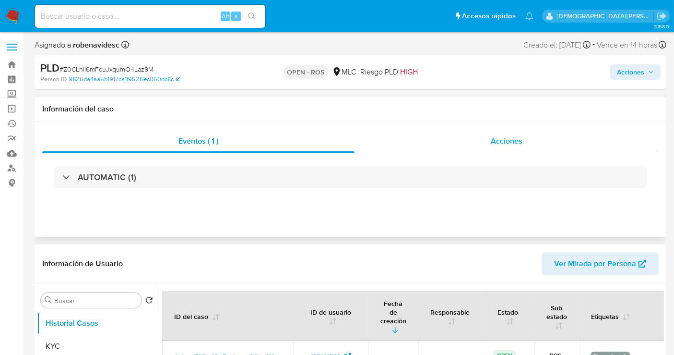
click at [501, 142] on span "Acciones" at bounding box center [507, 140] width 32 height 11
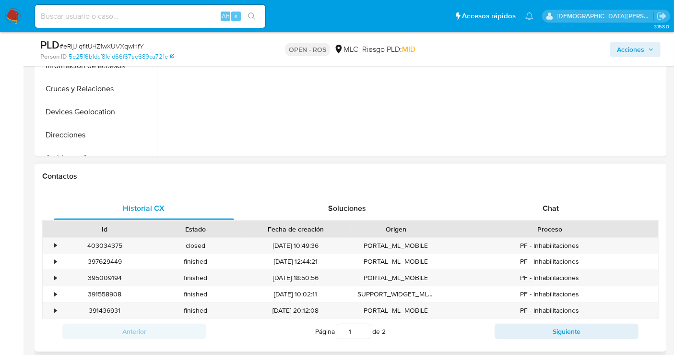
scroll to position [320, 0]
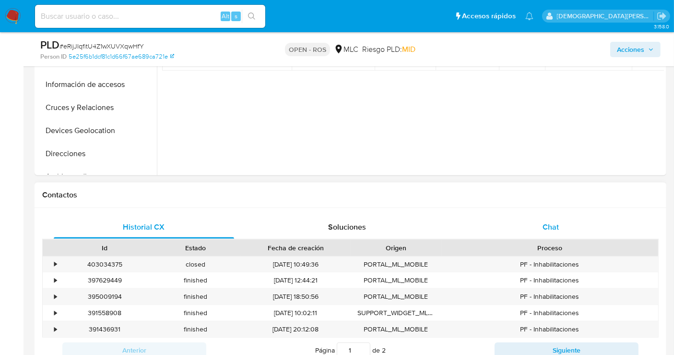
select select "10"
click at [526, 223] on div "Chat" at bounding box center [551, 226] width 180 height 23
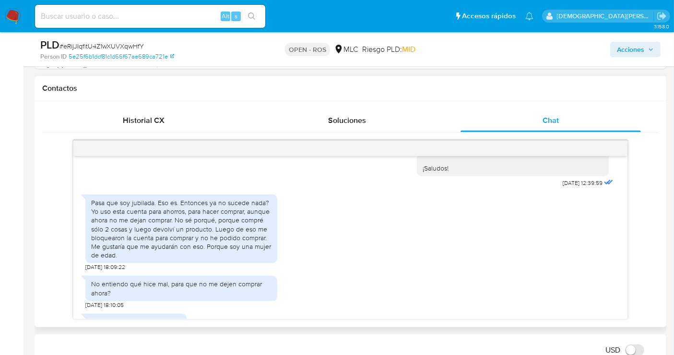
scroll to position [663, 0]
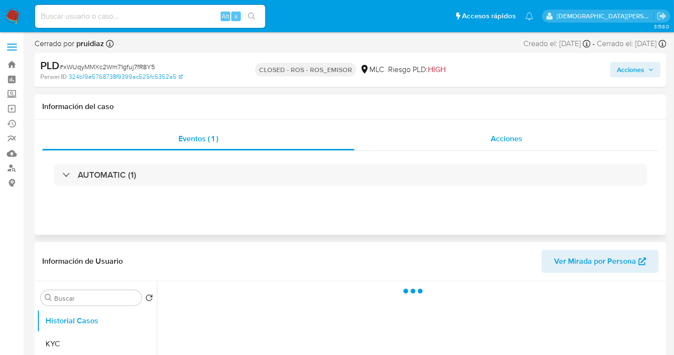
click at [488, 146] on div "Acciones" at bounding box center [507, 138] width 304 height 23
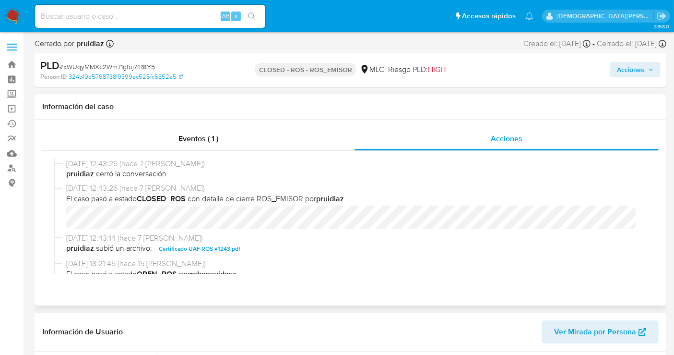
select select "10"
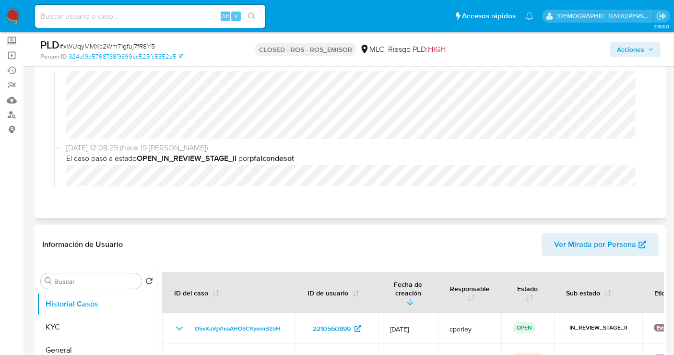
scroll to position [160, 0]
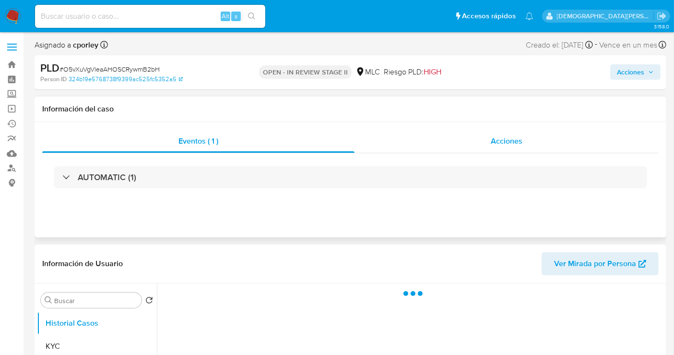
click at [496, 144] on span "Acciones" at bounding box center [507, 140] width 32 height 11
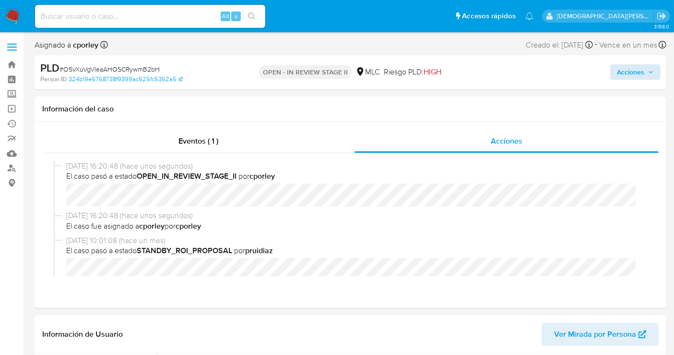
select select "10"
click at [621, 67] on span "Acciones" at bounding box center [630, 71] width 27 height 15
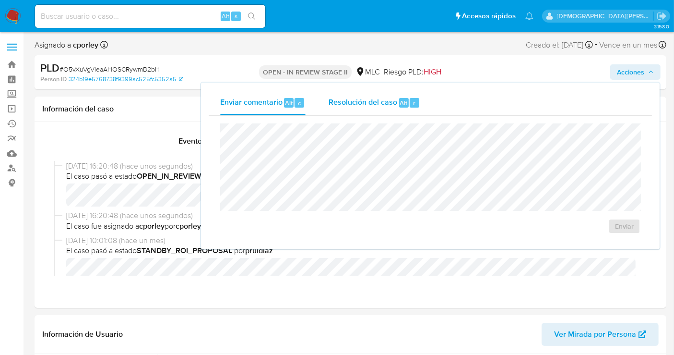
click at [367, 105] on span "Resolución del caso" at bounding box center [363, 102] width 69 height 11
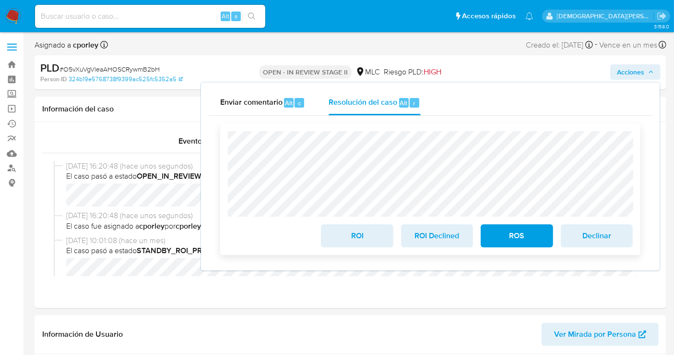
click at [368, 243] on span "ROI" at bounding box center [356, 235] width 47 height 21
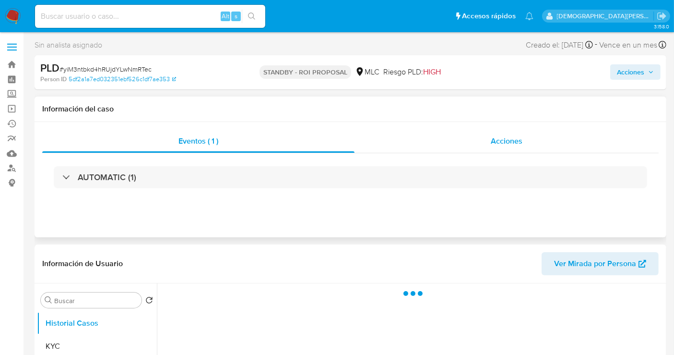
click at [481, 142] on div "Acciones" at bounding box center [507, 141] width 304 height 23
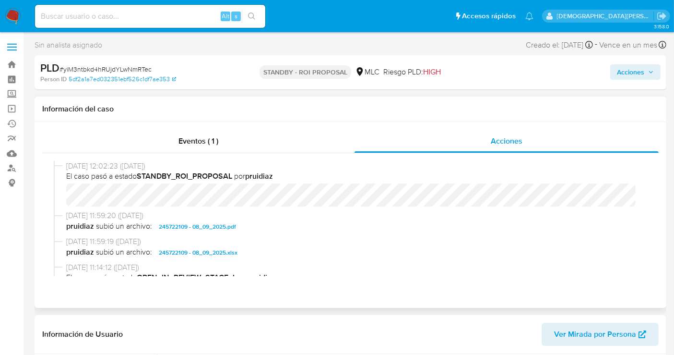
select select "10"
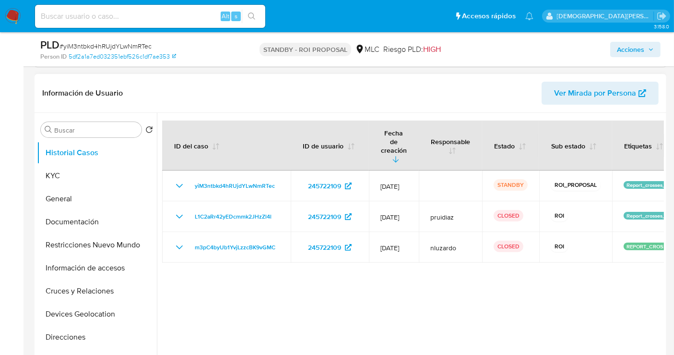
scroll to position [213, 0]
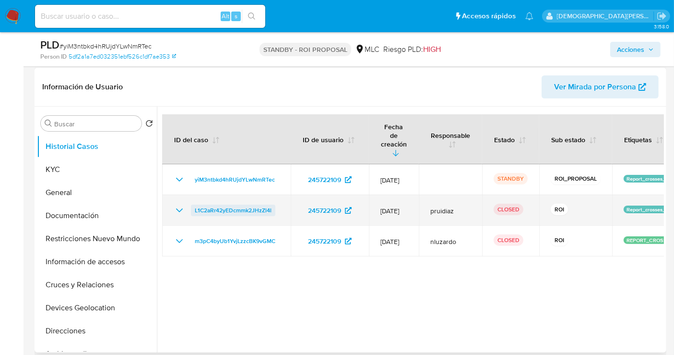
click at [225, 204] on span "L1C2aRr42yEDcmmk2JHzZl4l" at bounding box center [233, 210] width 77 height 12
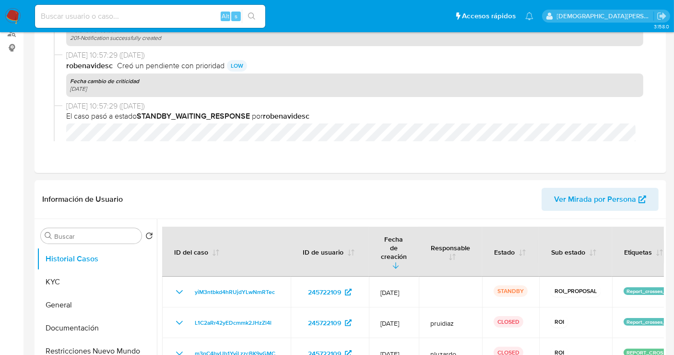
scroll to position [0, 0]
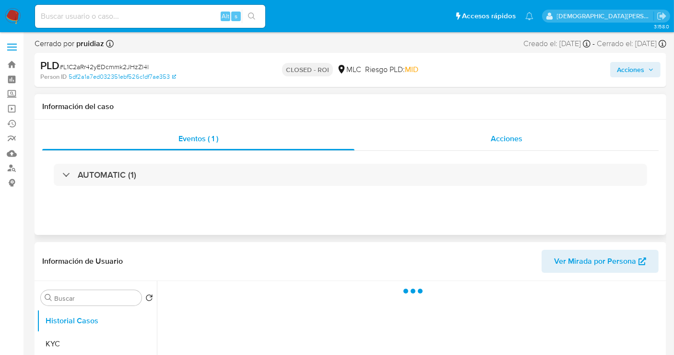
click at [505, 143] on span "Acciones" at bounding box center [507, 138] width 32 height 11
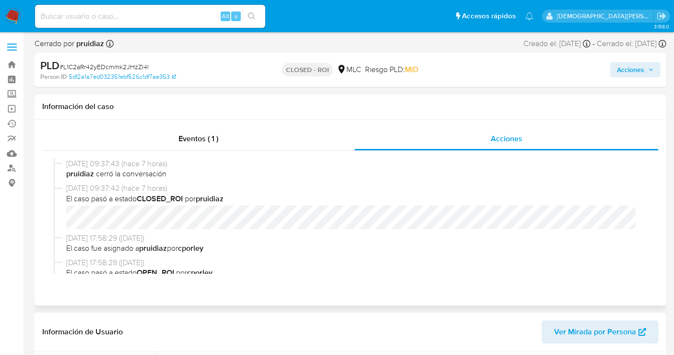
select select "10"
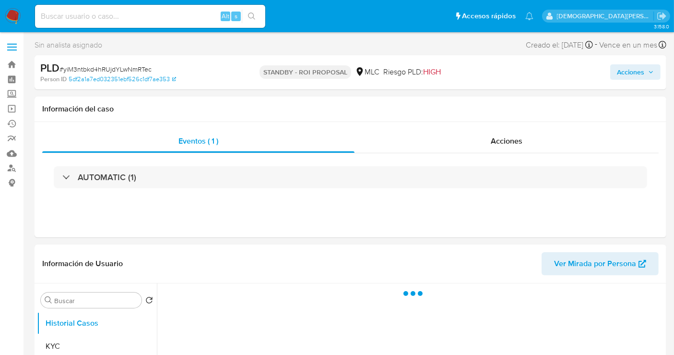
select select "10"
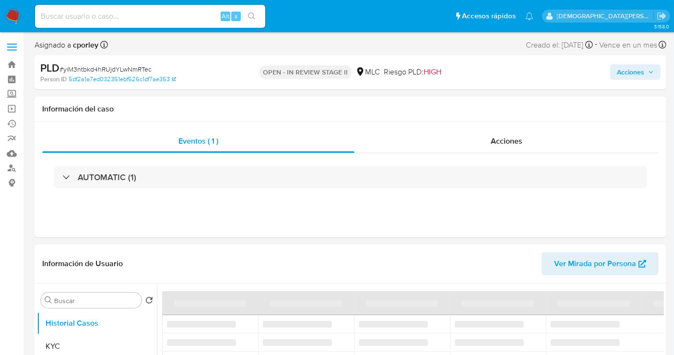
select select "10"
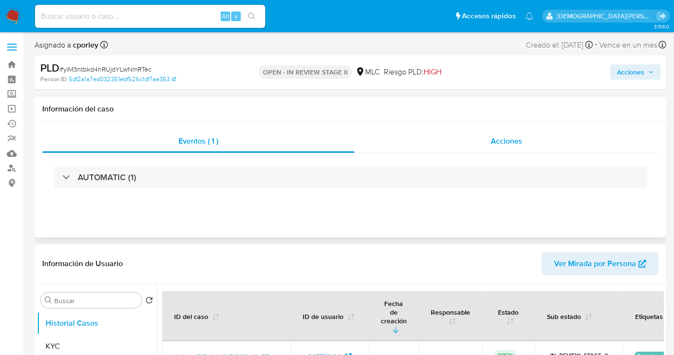
click at [431, 146] on div "Acciones" at bounding box center [507, 141] width 304 height 23
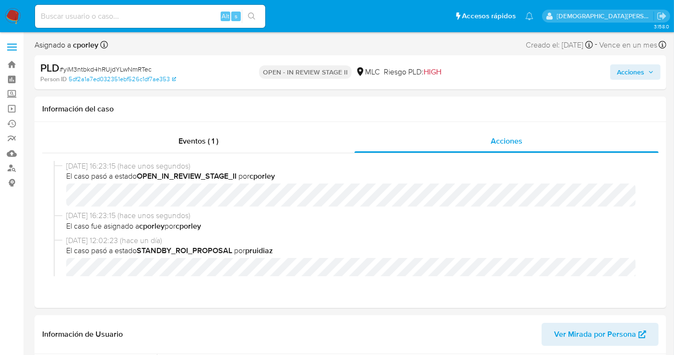
click at [619, 71] on span "Acciones" at bounding box center [630, 71] width 27 height 15
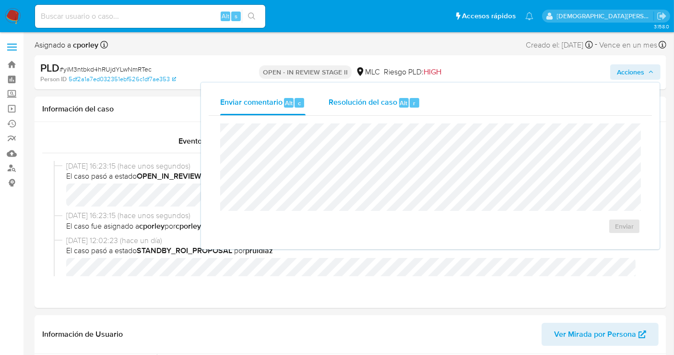
click at [344, 105] on span "Resolución del caso" at bounding box center [363, 102] width 69 height 11
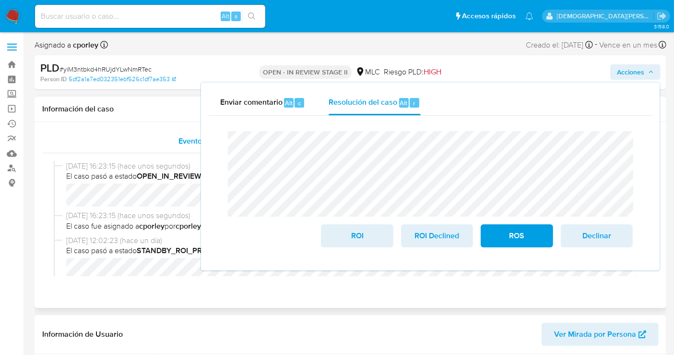
click at [149, 149] on div "Eventos ( 1 )" at bounding box center [198, 141] width 312 height 23
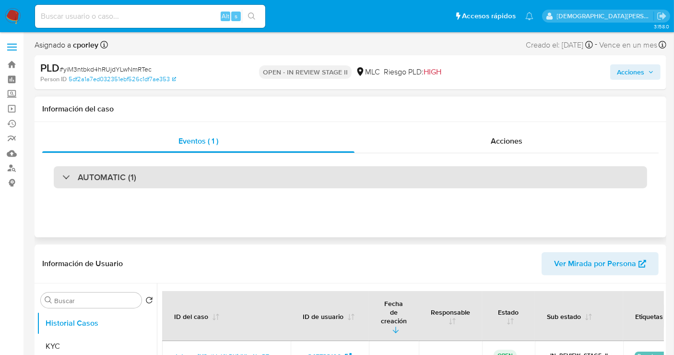
click at [202, 179] on div "AUTOMATIC (1)" at bounding box center [350, 177] width 593 height 22
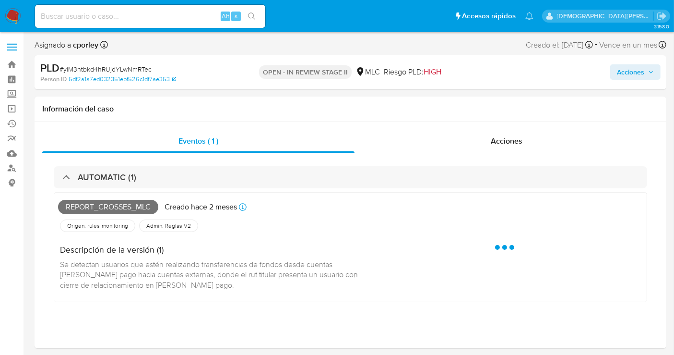
click at [618, 73] on span "Acciones" at bounding box center [630, 71] width 27 height 15
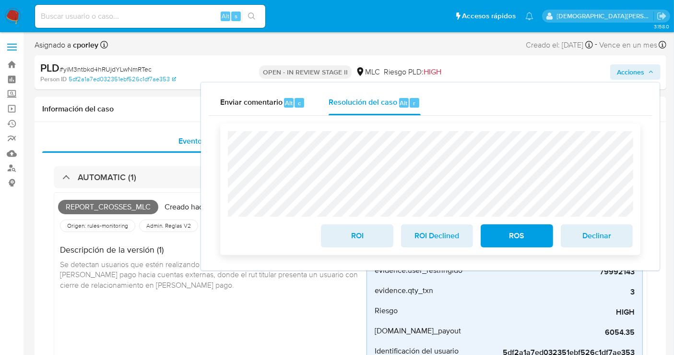
click at [337, 236] on span "ROI" at bounding box center [356, 235] width 47 height 21
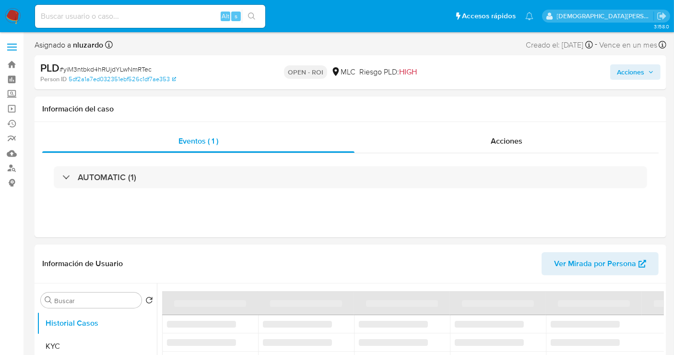
select select "10"
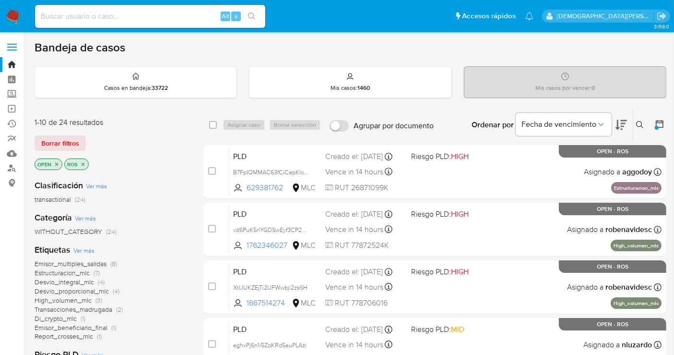
click at [83, 163] on icon "close-filter" at bounding box center [83, 163] width 3 height 3
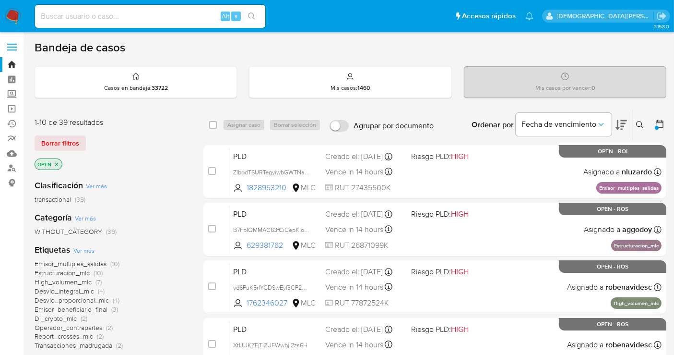
click at [56, 161] on icon "close-filter" at bounding box center [57, 164] width 6 height 6
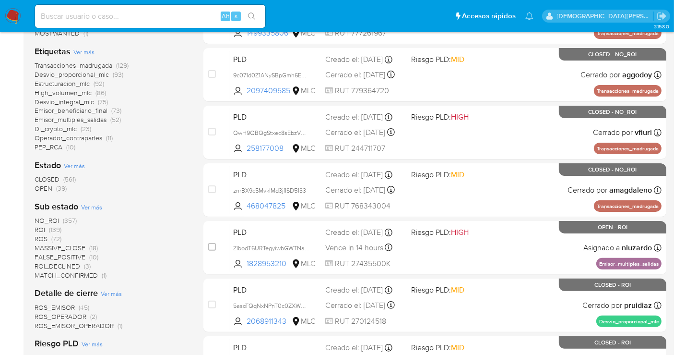
scroll to position [213, 0]
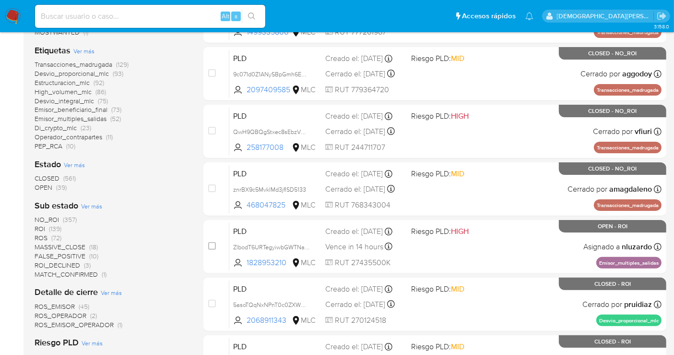
click at [44, 188] on span "OPEN" at bounding box center [44, 187] width 18 height 10
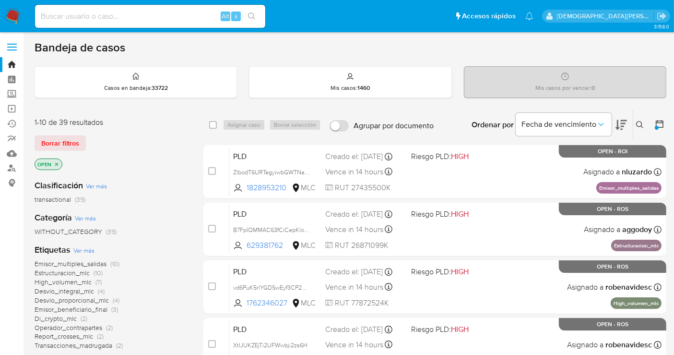
click at [58, 165] on icon "close-filter" at bounding box center [57, 164] width 6 height 6
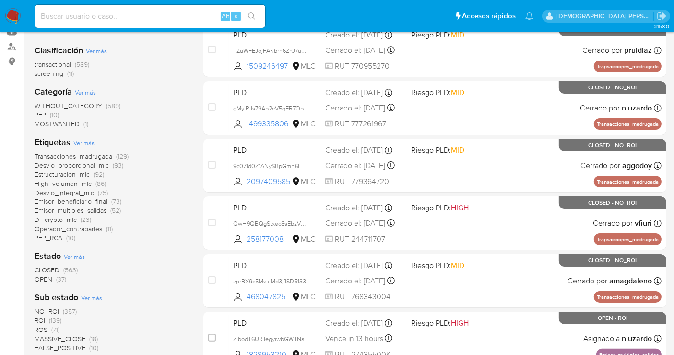
scroll to position [160, 0]
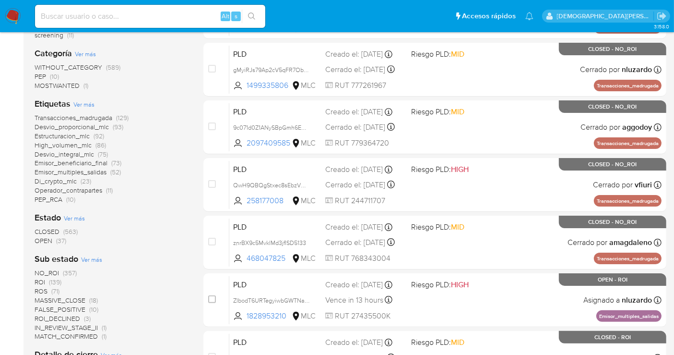
click at [42, 239] on span "OPEN" at bounding box center [44, 241] width 18 height 10
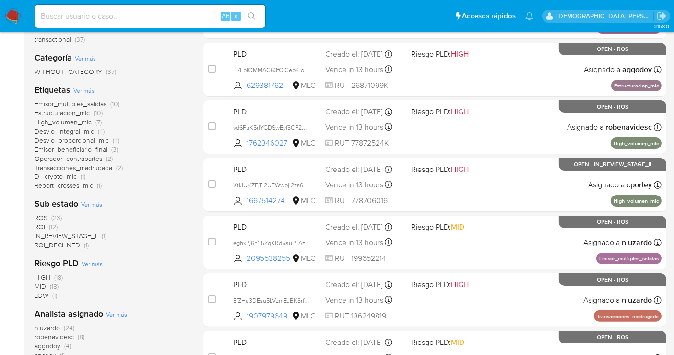
click at [72, 233] on span "IN_REVIEW_STAGE_II" at bounding box center [66, 236] width 63 height 10
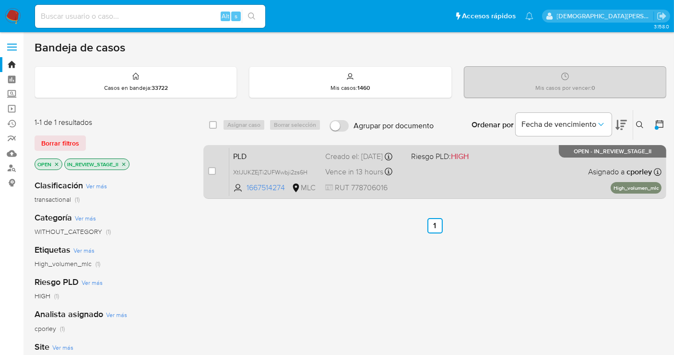
click at [427, 178] on div "PLD XtIJUKZEjTi2UFWwbji2zs6H 1667514274 MLC Riesgo PLD: HIGH Creado el: 12/06/2…" at bounding box center [445, 171] width 432 height 48
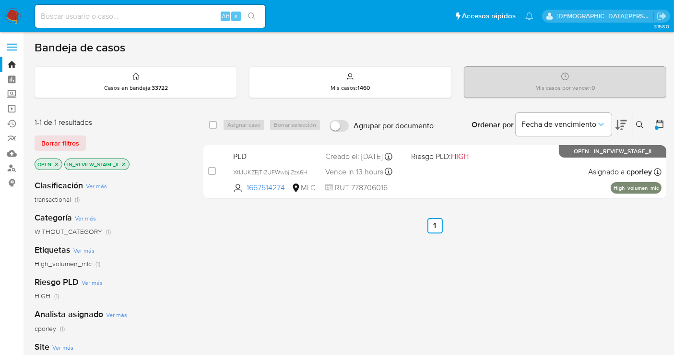
click at [657, 126] on div at bounding box center [657, 128] width 4 height 4
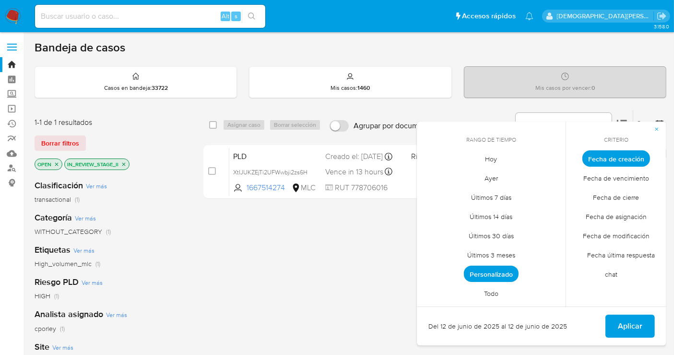
click at [297, 280] on div "select-all-cases-checkbox Asignar caso Borrar selección Agrupar por documento O…" at bounding box center [434, 326] width 463 height 435
click at [656, 127] on icon "button" at bounding box center [657, 129] width 6 height 6
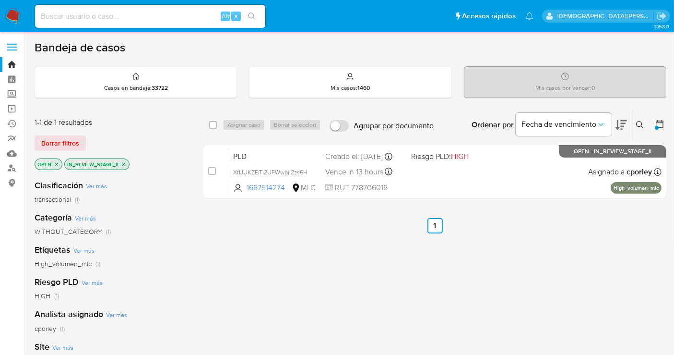
click at [636, 122] on icon at bounding box center [640, 125] width 8 height 8
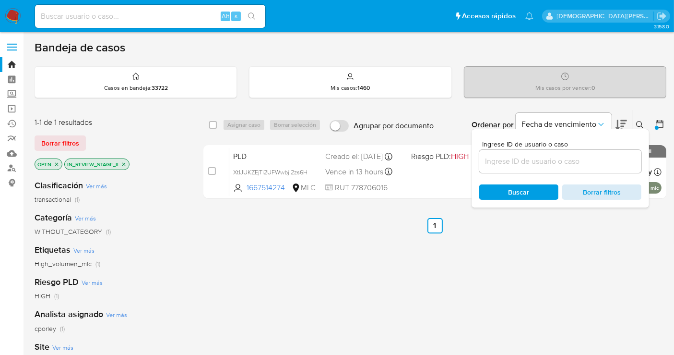
click at [581, 194] on span "Borrar filtros" at bounding box center [602, 191] width 66 height 13
click at [528, 195] on span "Buscar" at bounding box center [519, 191] width 21 height 15
click at [159, 199] on div "transactional (1)" at bounding box center [112, 199] width 154 height 9
click at [123, 163] on icon "close-filter" at bounding box center [124, 164] width 6 height 6
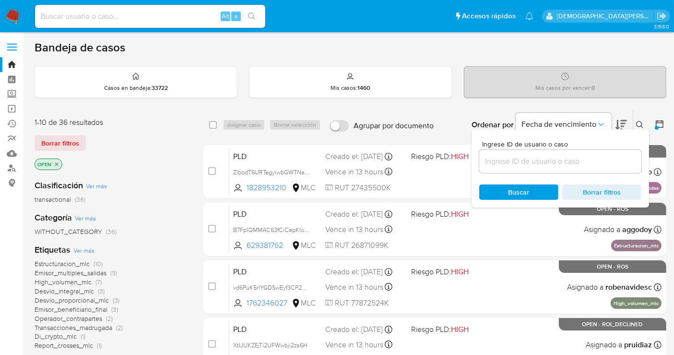
click at [58, 162] on icon "close-filter" at bounding box center [56, 163] width 3 height 3
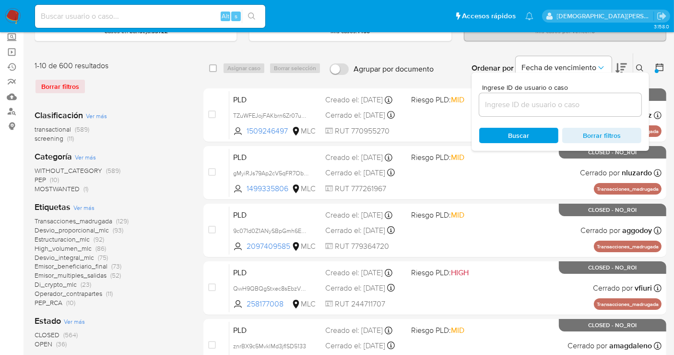
scroll to position [160, 0]
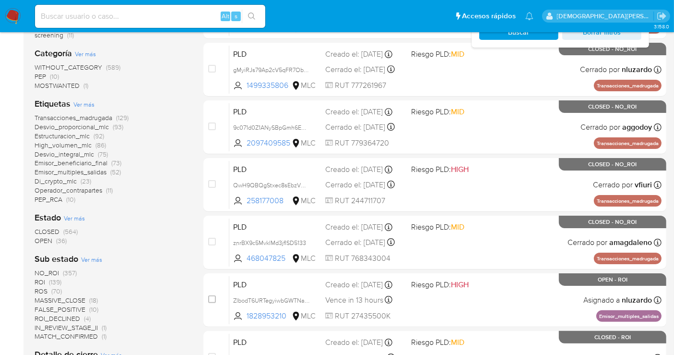
click at [41, 238] on span "OPEN" at bounding box center [44, 241] width 18 height 10
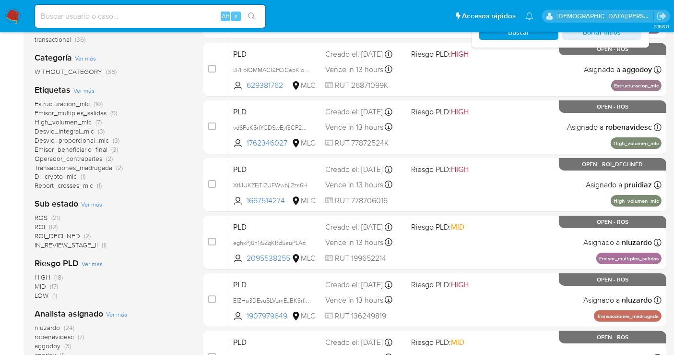
click at [71, 243] on span "IN_REVIEW_STAGE_II" at bounding box center [66, 245] width 63 height 10
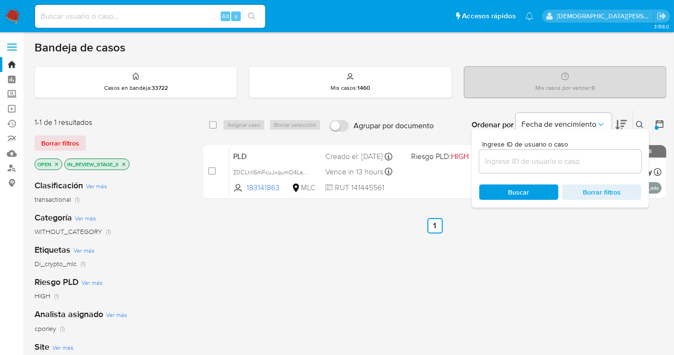
click at [645, 124] on button at bounding box center [641, 125] width 16 height 12
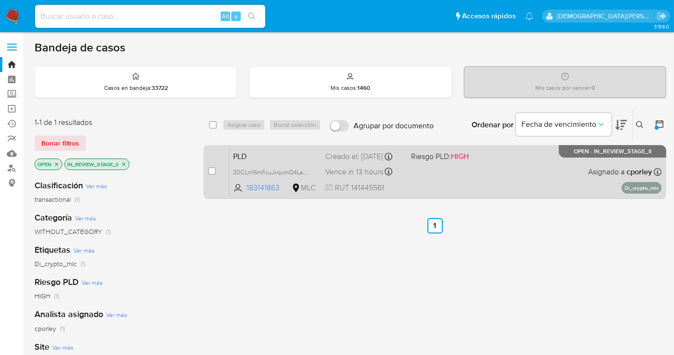
click at [447, 178] on div "PLD Z0CLnlI6mFcuJxqumO4Laz9M 183141863 MLC Riesgo PLD: HIGH Creado el: 12/06/20…" at bounding box center [445, 171] width 432 height 48
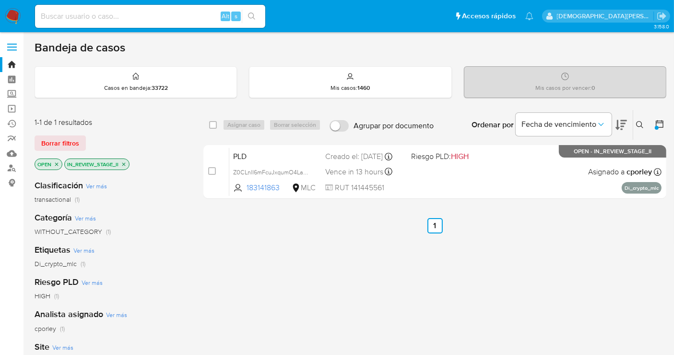
click at [126, 165] on icon "close-filter" at bounding box center [124, 164] width 6 height 6
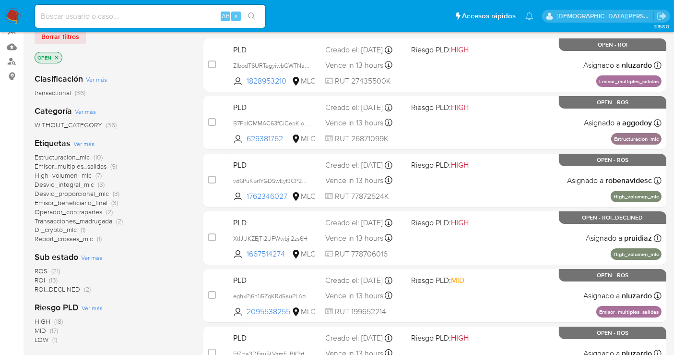
scroll to position [160, 0]
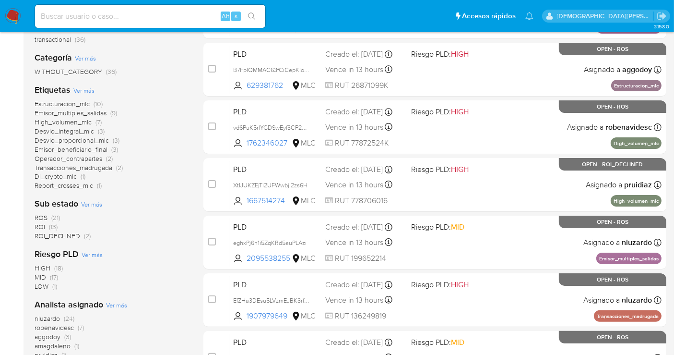
click at [59, 237] on span "ROI_DECLINED" at bounding box center [58, 236] width 46 height 10
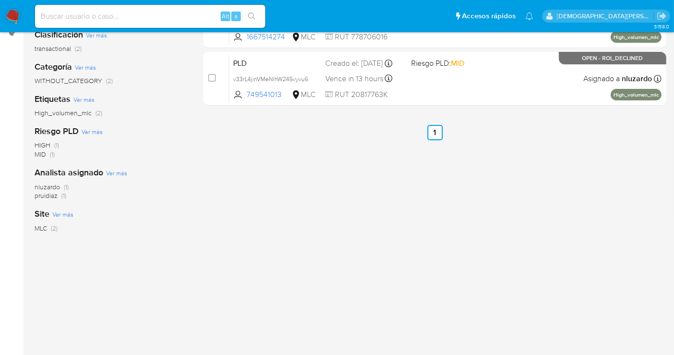
scroll to position [53, 0]
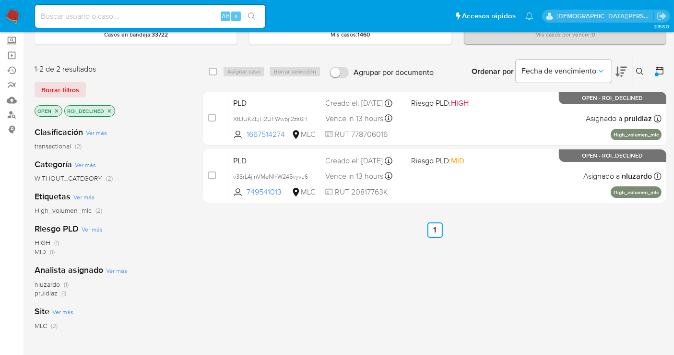
click at [110, 109] on icon "close-filter" at bounding box center [109, 110] width 3 height 3
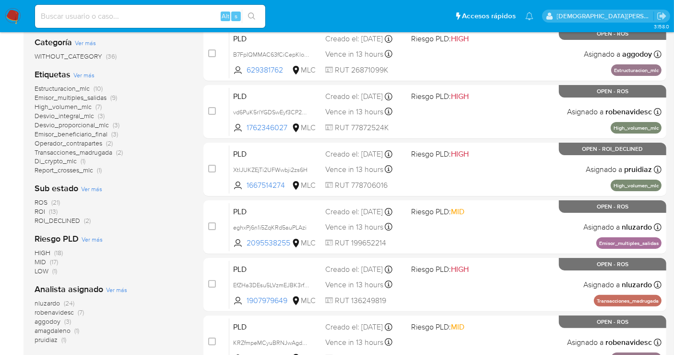
scroll to position [160, 0]
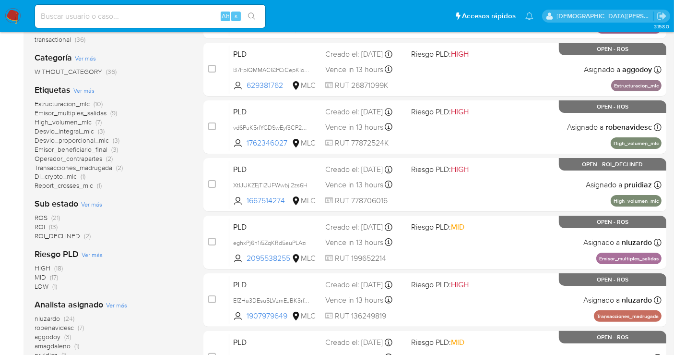
click at [38, 226] on span "ROI" at bounding box center [40, 227] width 11 height 10
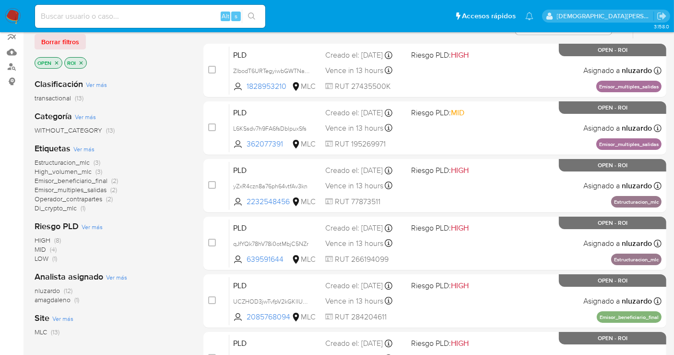
scroll to position [53, 0]
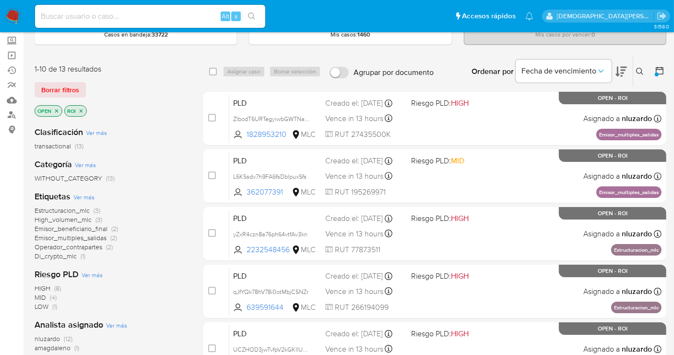
click at [83, 108] on icon "close-filter" at bounding box center [81, 111] width 6 height 6
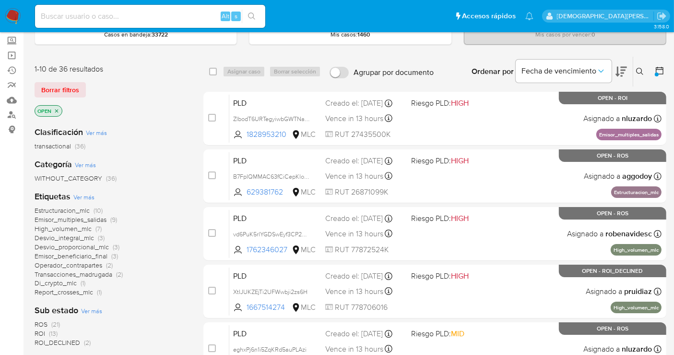
click at [59, 345] on span "ROI_DECLINED" at bounding box center [58, 342] width 46 height 10
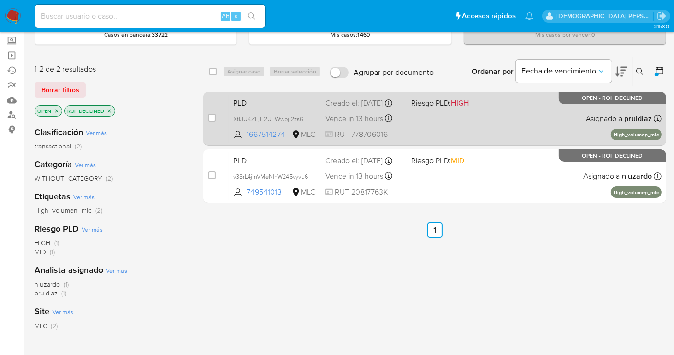
click at [438, 125] on div "PLD XtIJUKZEjTi2UFWwbji2zs6H 1667514274 MLC Riesgo PLD: HIGH Creado el: 12/06/2…" at bounding box center [445, 118] width 432 height 48
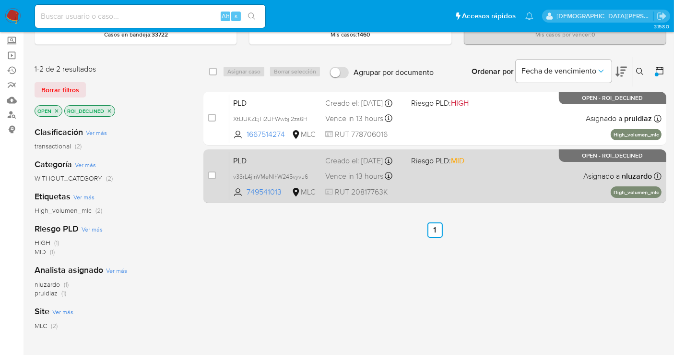
click at [449, 176] on div "PLD v33rL4jinVMeNlhW245vyvu6 749541013 MLC Riesgo PLD: MID Creado el: 12/06/202…" at bounding box center [445, 176] width 432 height 48
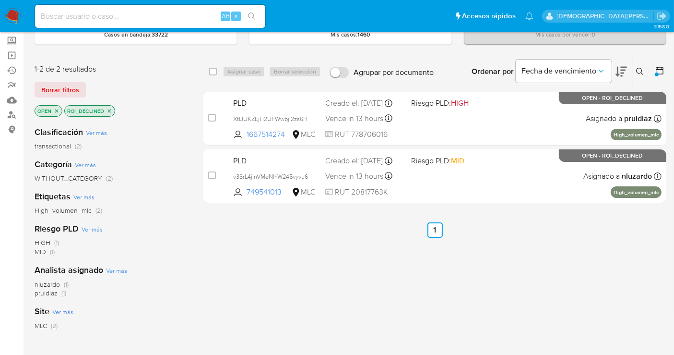
click at [108, 109] on icon "close-filter" at bounding box center [109, 110] width 3 height 3
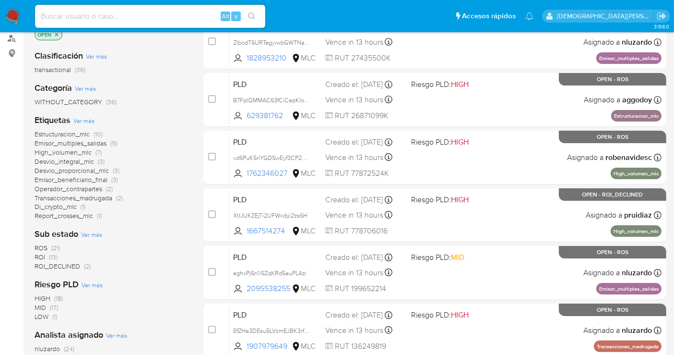
scroll to position [160, 0]
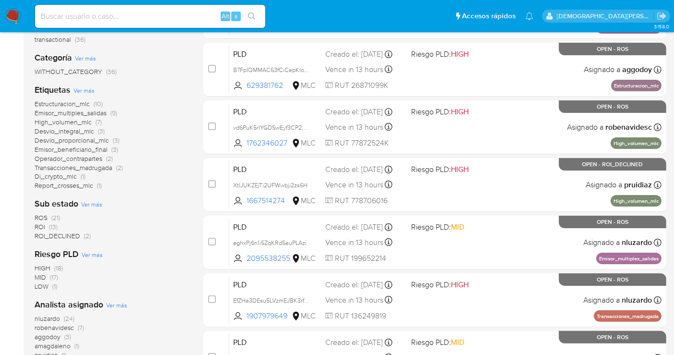
click at [46, 213] on span "ROS" at bounding box center [41, 218] width 13 height 10
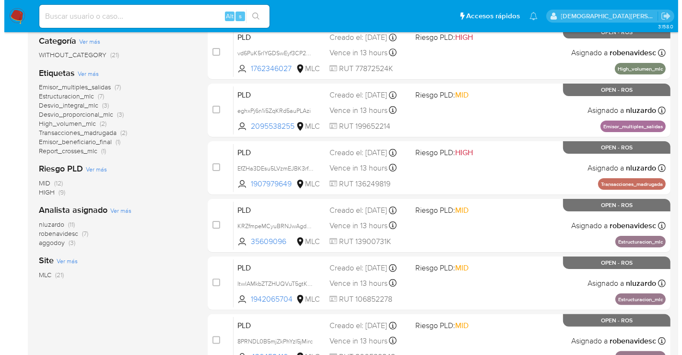
scroll to position [160, 0]
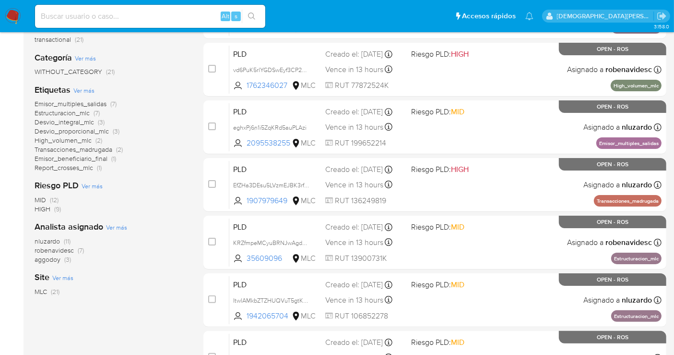
click at [107, 228] on span "Ver más" at bounding box center [116, 227] width 21 height 9
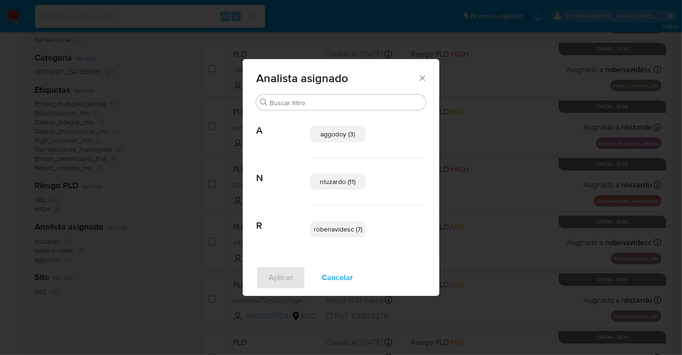
click at [337, 138] on span "aggodoy (3)" at bounding box center [338, 134] width 35 height 10
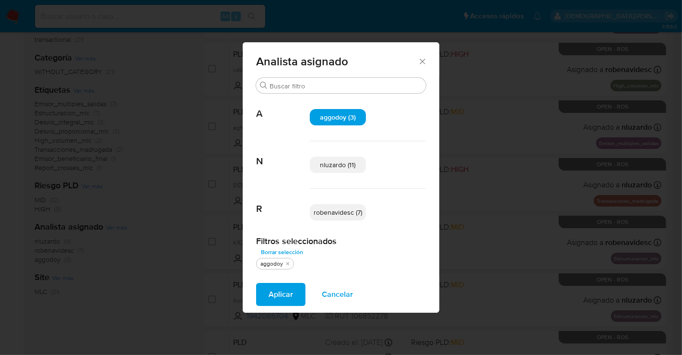
click at [336, 166] on span "nluzardo (11)" at bounding box center [338, 165] width 36 height 10
click at [332, 208] on span "robenavidesc (7)" at bounding box center [338, 212] width 48 height 10
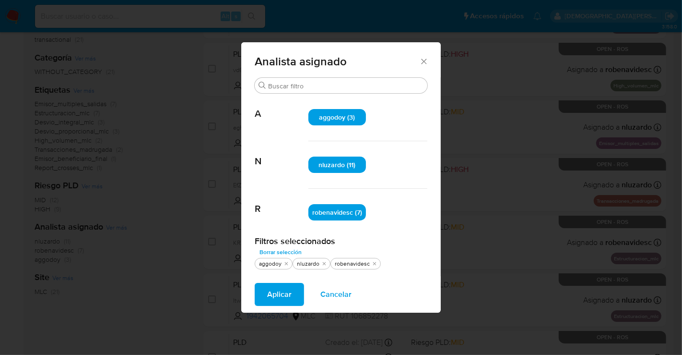
click at [281, 295] on span "Aplicar" at bounding box center [279, 294] width 24 height 21
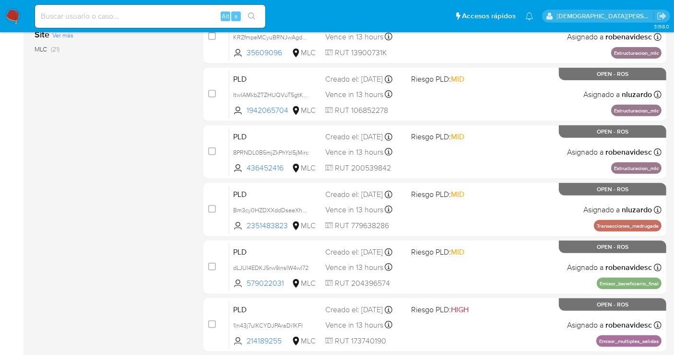
scroll to position [436, 0]
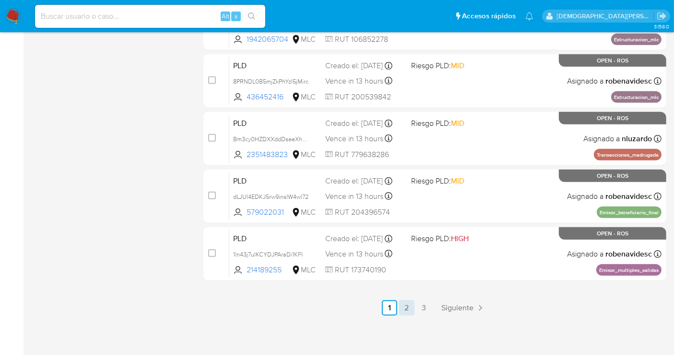
click at [410, 308] on link "2" at bounding box center [406, 307] width 15 height 15
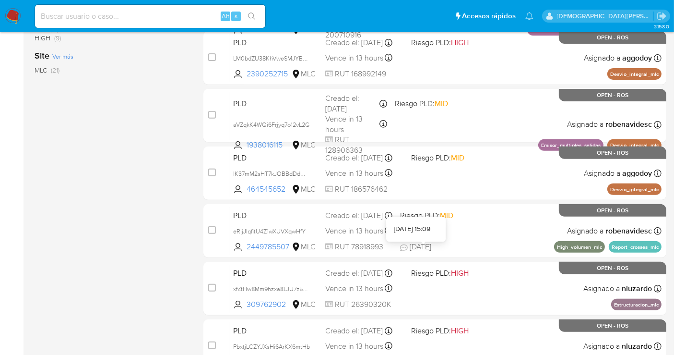
scroll to position [436, 0]
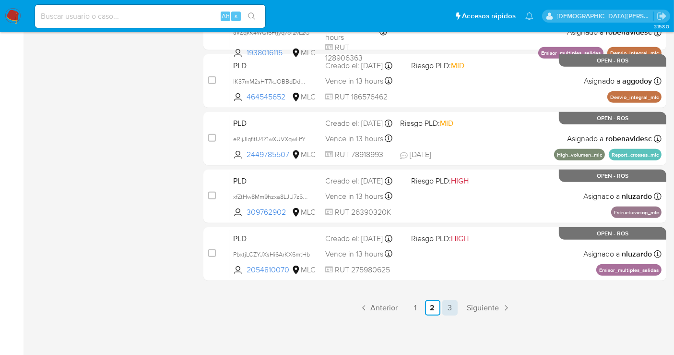
click at [450, 308] on link "3" at bounding box center [449, 307] width 15 height 15
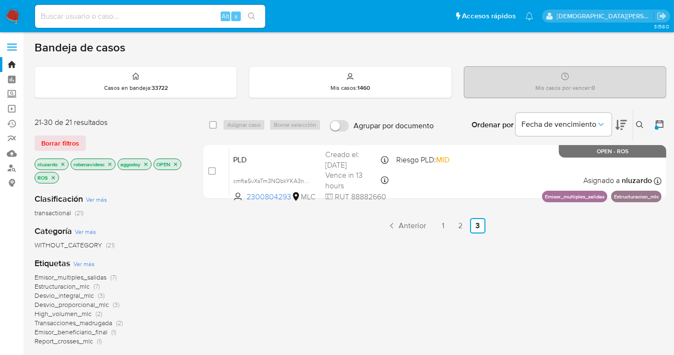
click at [174, 162] on icon "close-filter" at bounding box center [176, 164] width 6 height 6
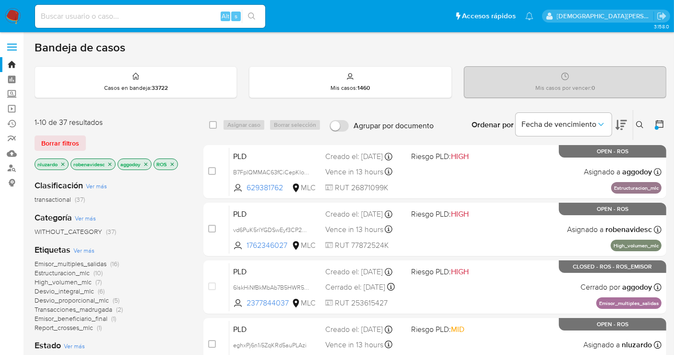
click at [176, 161] on p "ROS" at bounding box center [166, 164] width 24 height 11
click at [147, 163] on icon "close-filter" at bounding box center [146, 164] width 6 height 6
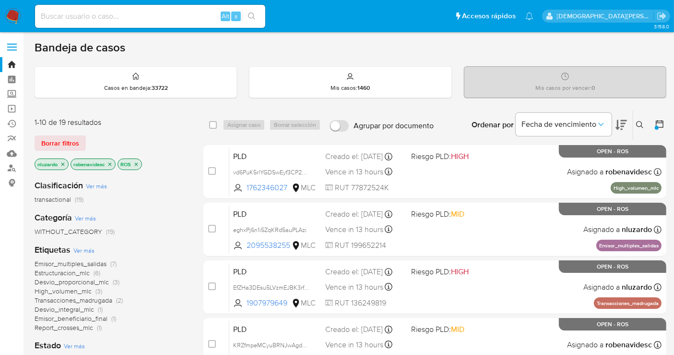
click at [112, 163] on icon "close-filter" at bounding box center [110, 164] width 6 height 6
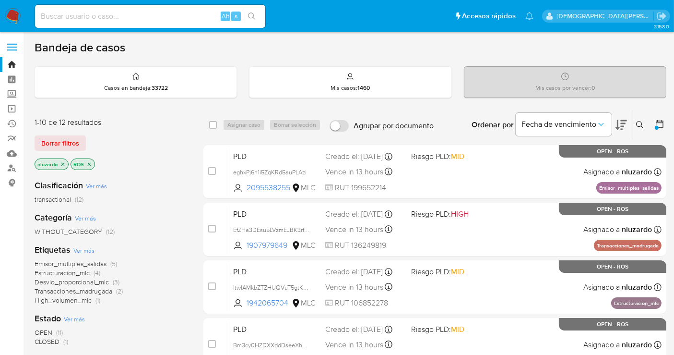
click at [63, 164] on icon "close-filter" at bounding box center [63, 164] width 6 height 6
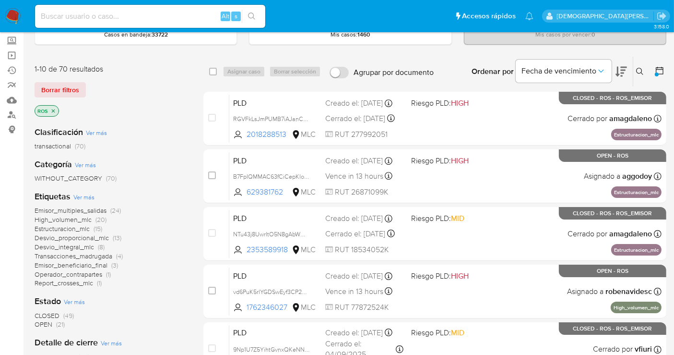
scroll to position [107, 0]
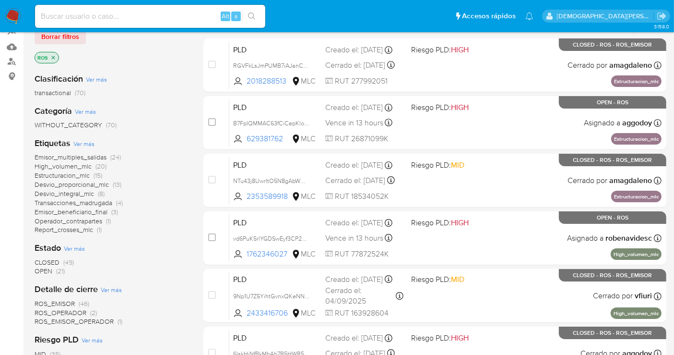
click at [53, 58] on icon "close-filter" at bounding box center [53, 58] width 6 height 6
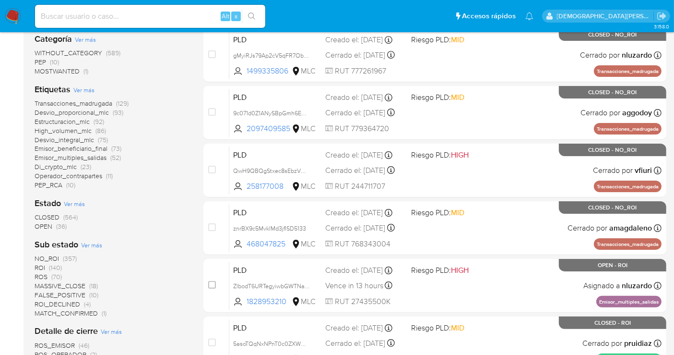
scroll to position [213, 0]
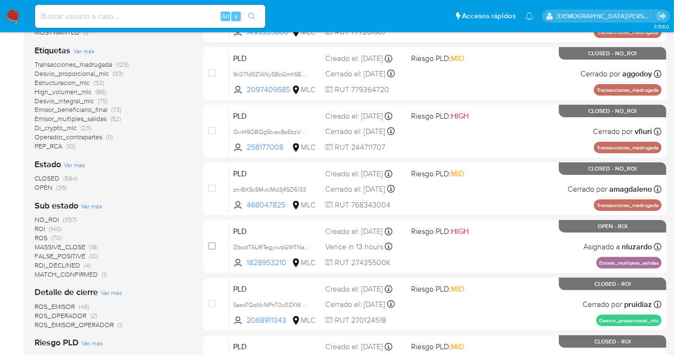
click at [42, 188] on span "OPEN" at bounding box center [44, 187] width 18 height 10
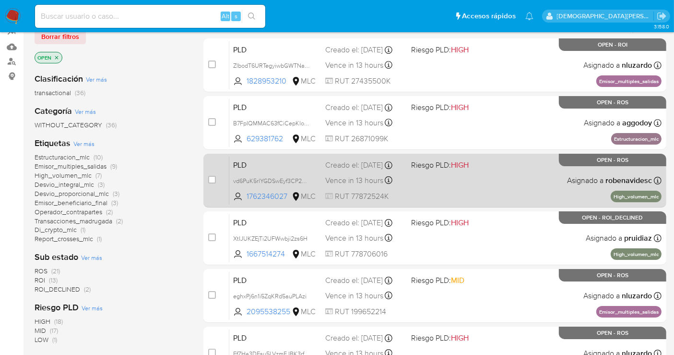
scroll to position [160, 0]
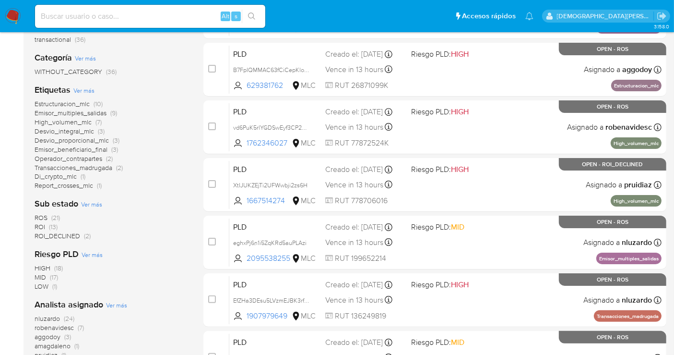
click at [47, 215] on span "ROS" at bounding box center [41, 218] width 13 height 10
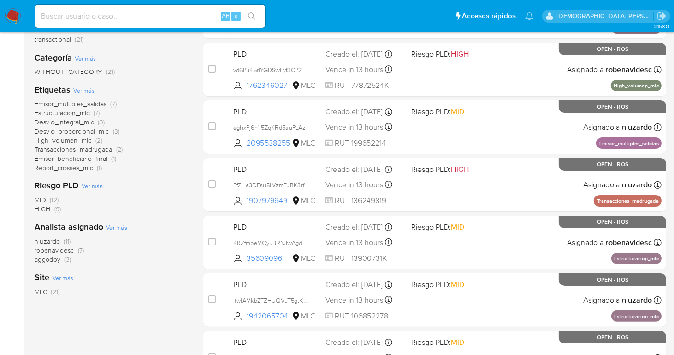
click at [49, 260] on span "aggodoy" at bounding box center [48, 259] width 26 height 10
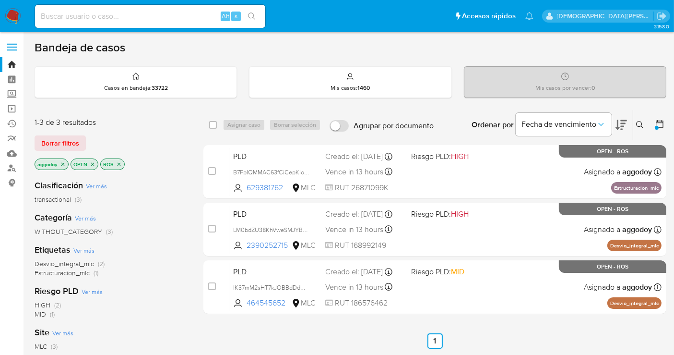
click at [117, 162] on icon "close-filter" at bounding box center [119, 164] width 6 height 6
click at [93, 164] on icon "close-filter" at bounding box center [93, 164] width 6 height 6
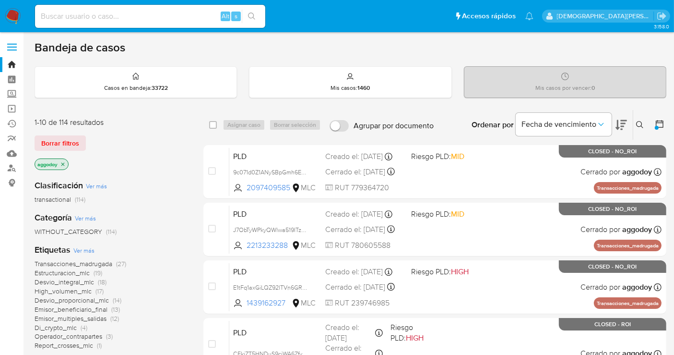
click at [61, 161] on icon "close-filter" at bounding box center [63, 164] width 6 height 6
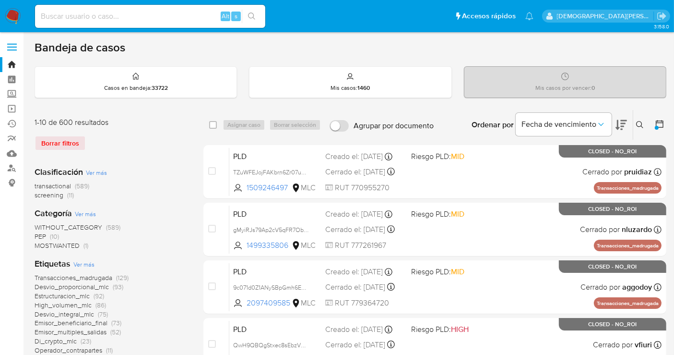
click at [656, 126] on div at bounding box center [657, 128] width 4 height 4
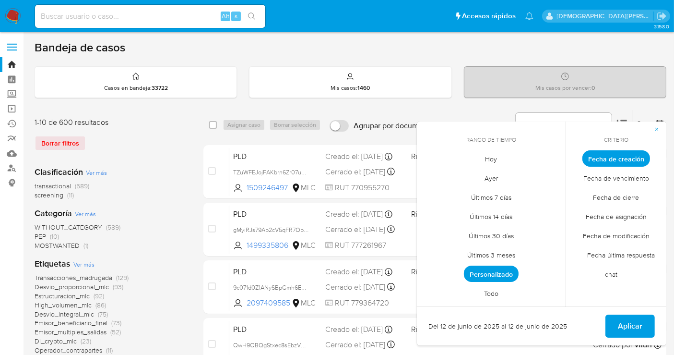
click at [492, 268] on span "Personalizado" at bounding box center [491, 273] width 55 height 16
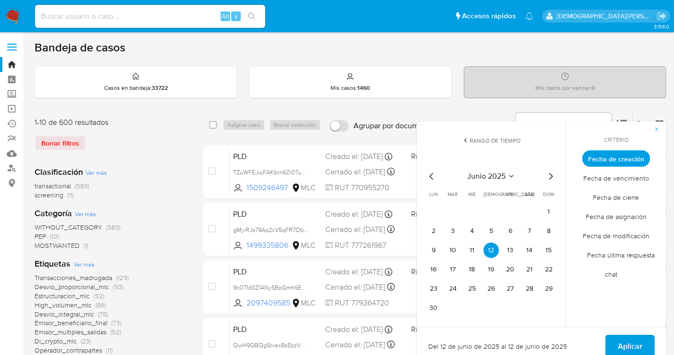
click at [548, 172] on icon "Mes siguiente" at bounding box center [551, 176] width 12 height 12
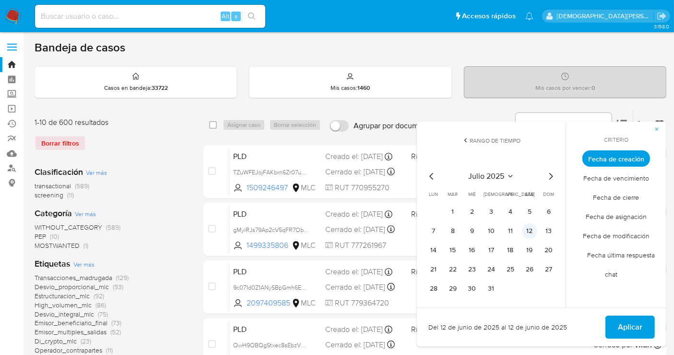
click at [527, 227] on button "12" at bounding box center [529, 230] width 15 height 15
click at [618, 327] on span "Aplicar" at bounding box center [630, 326] width 24 height 21
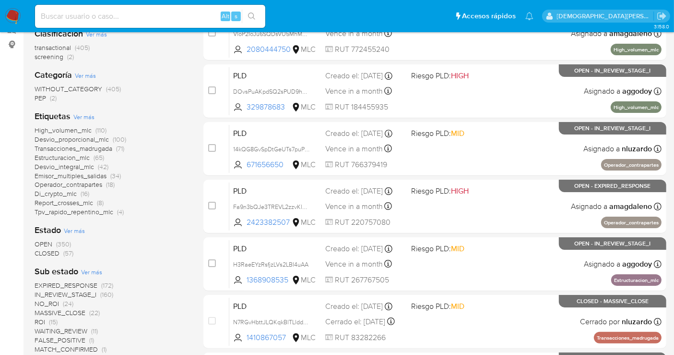
scroll to position [160, 0]
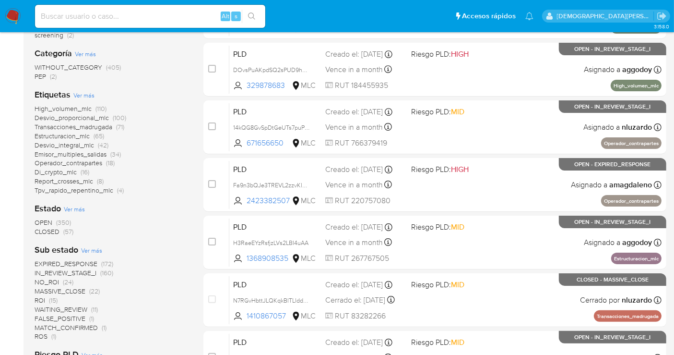
click at [39, 221] on span "OPEN" at bounding box center [44, 222] width 18 height 10
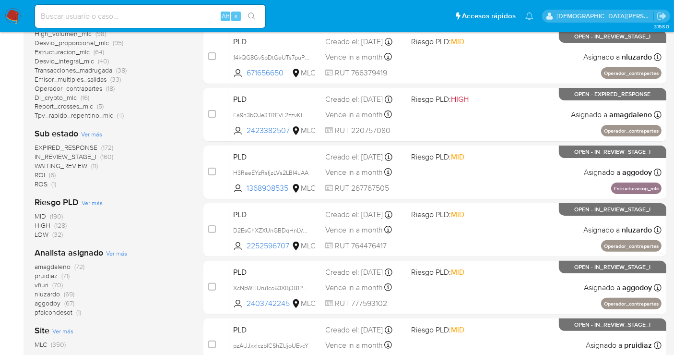
scroll to position [213, 0]
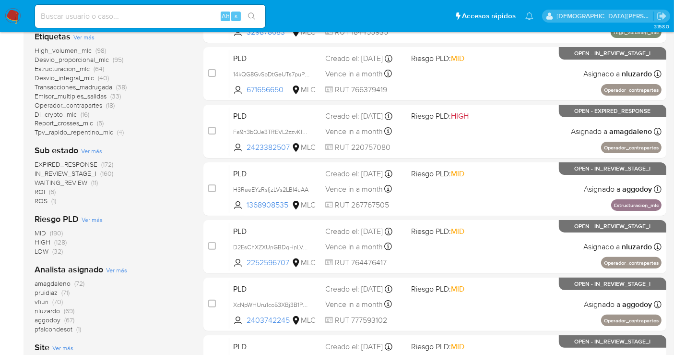
click at [40, 202] on span "ROS" at bounding box center [41, 201] width 13 height 10
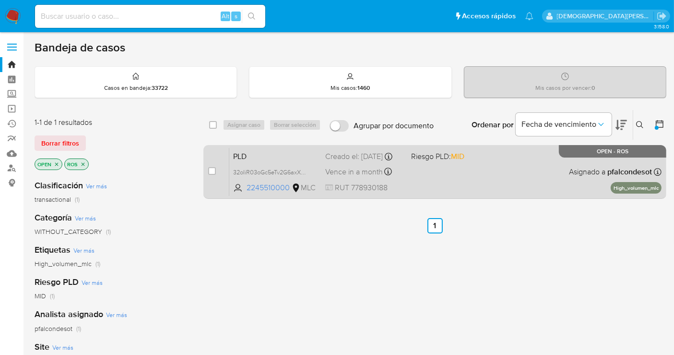
click at [453, 173] on div "PLD 32oIiR03oGc5eTv2G6axXmF9 2245510000 MLC Riesgo PLD: MID Creado el: 12/07/20…" at bounding box center [445, 171] width 432 height 48
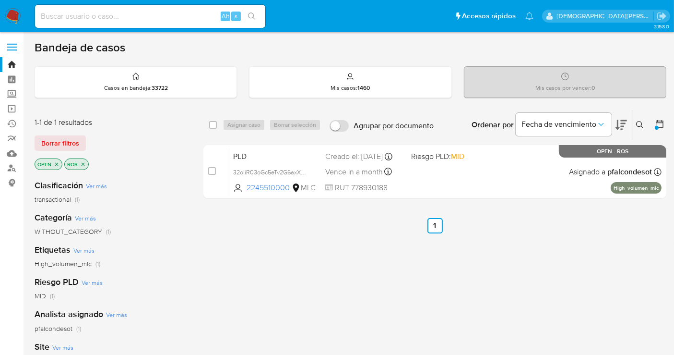
click at [86, 164] on p "ROS" at bounding box center [77, 164] width 24 height 11
click at [83, 164] on icon "close-filter" at bounding box center [83, 163] width 3 height 3
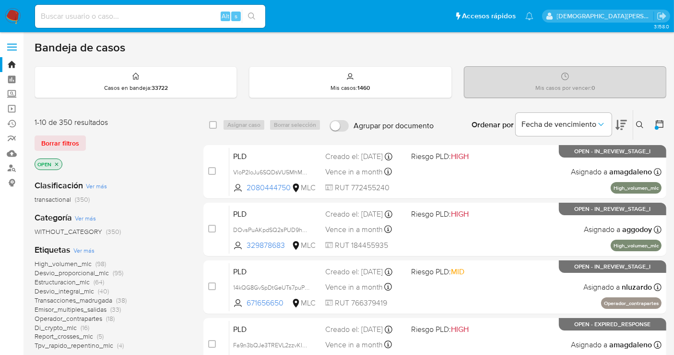
click at [54, 161] on icon "close-filter" at bounding box center [57, 164] width 6 height 6
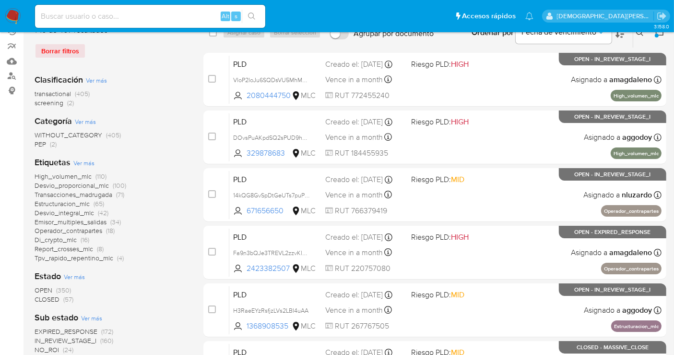
scroll to position [107, 0]
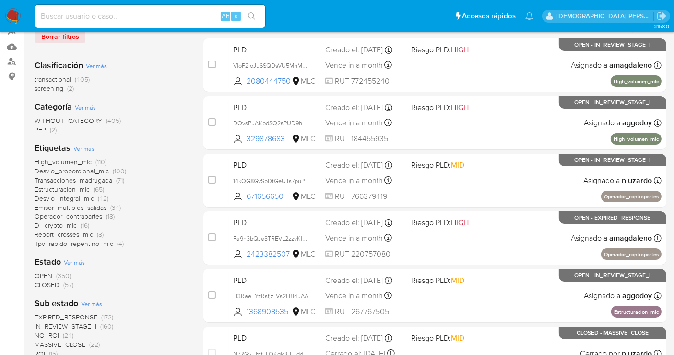
click at [153, 109] on div "Categoría Ver más WITHOUT_CATEGORY (405) PEP (2)" at bounding box center [112, 118] width 154 height 34
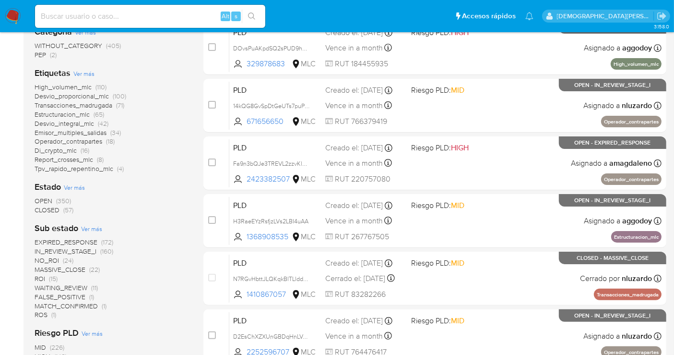
scroll to position [53, 0]
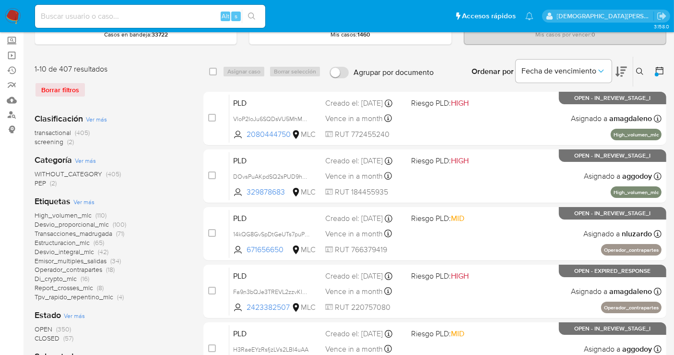
click at [660, 69] on icon at bounding box center [660, 71] width 10 height 10
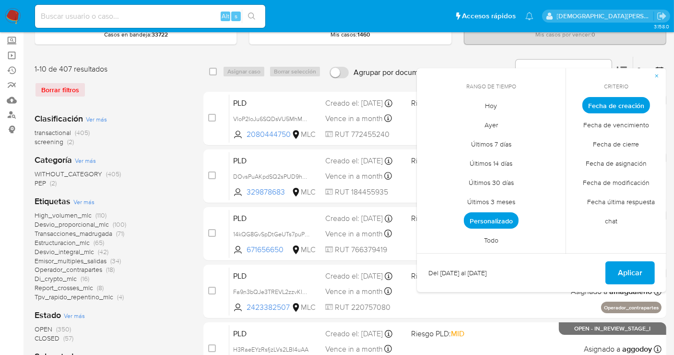
click at [502, 214] on span "Personalizado" at bounding box center [491, 220] width 55 height 16
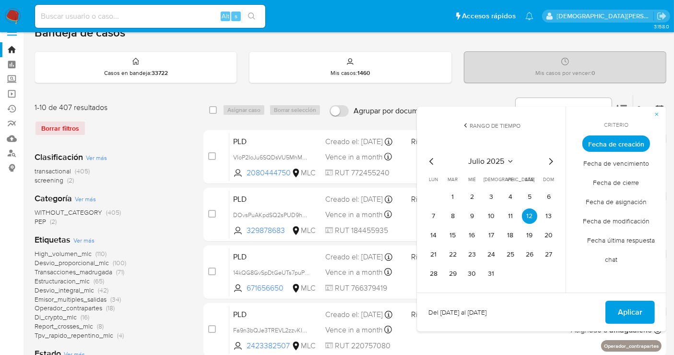
scroll to position [0, 0]
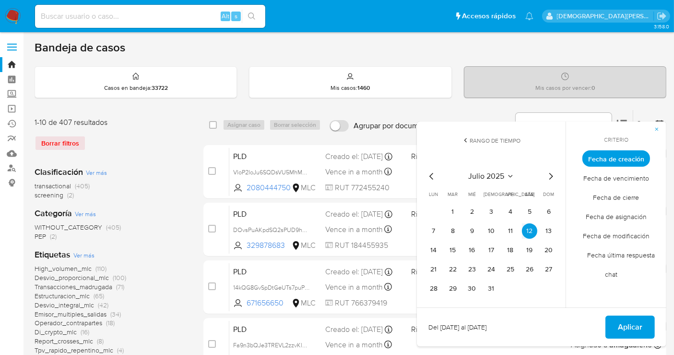
click at [473, 136] on span "Rango de tiempo" at bounding box center [495, 140] width 51 height 8
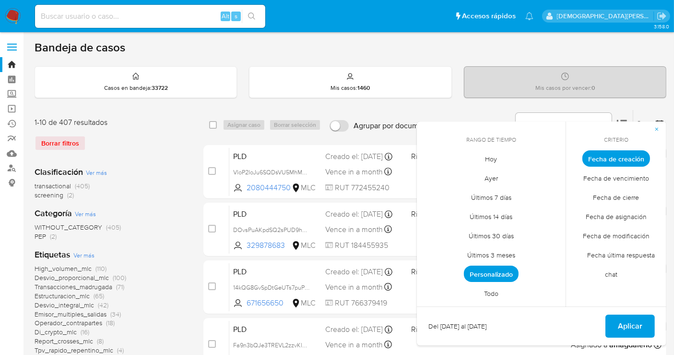
click at [487, 296] on span "Todo" at bounding box center [491, 294] width 35 height 20
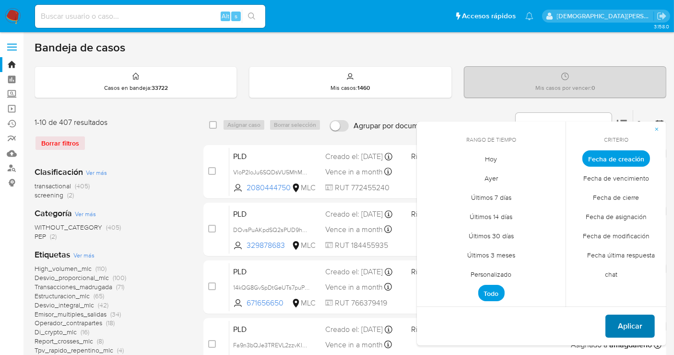
click at [633, 322] on span "Aplicar" at bounding box center [630, 325] width 24 height 21
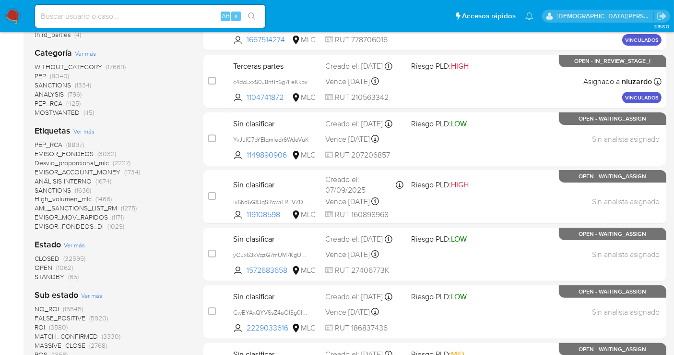
scroll to position [266, 0]
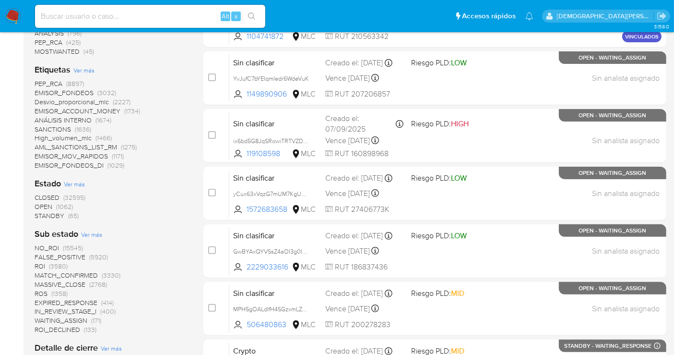
click at [55, 213] on span "STANDBY" at bounding box center [50, 216] width 30 height 10
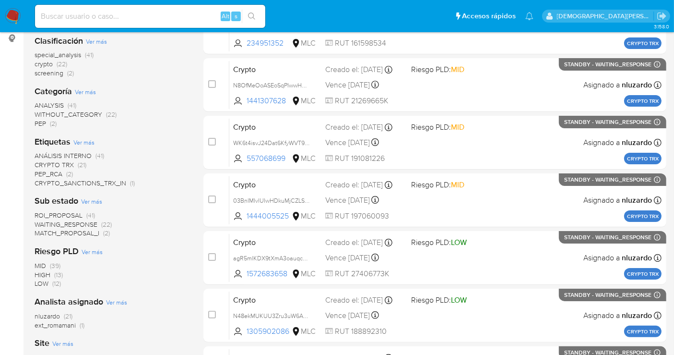
scroll to position [160, 0]
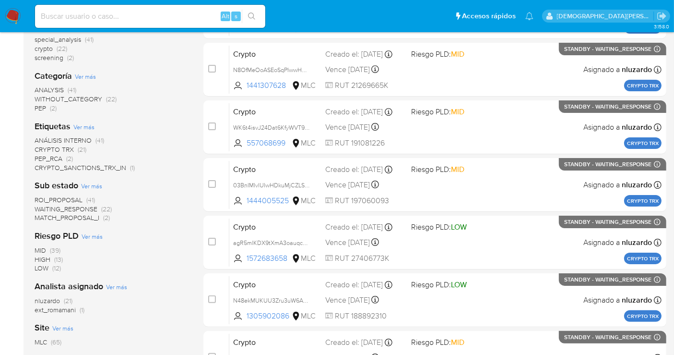
click at [65, 197] on span "ROI_PROPOSAL" at bounding box center [59, 200] width 48 height 10
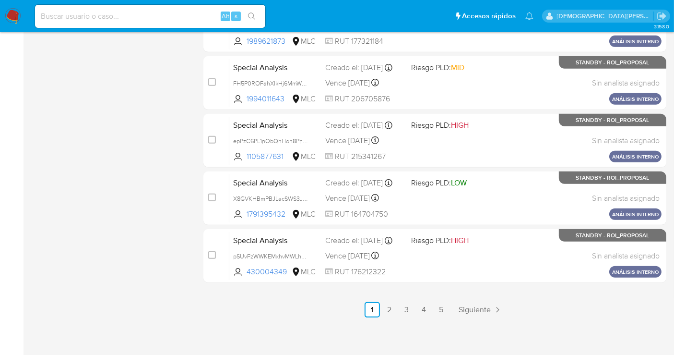
scroll to position [436, 0]
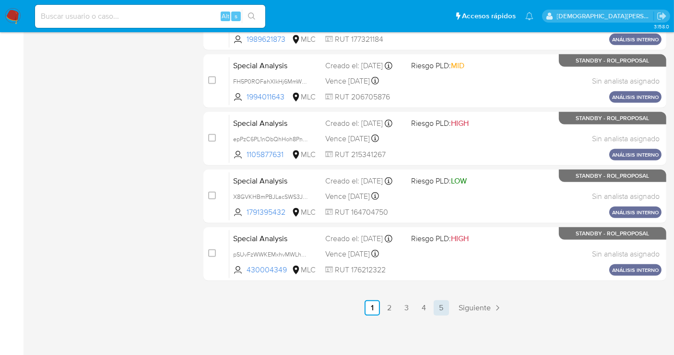
click at [440, 309] on link "5" at bounding box center [441, 307] width 15 height 15
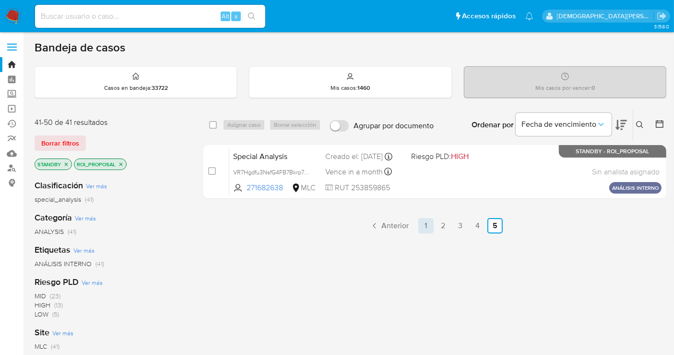
click at [421, 226] on link "1" at bounding box center [425, 225] width 15 height 15
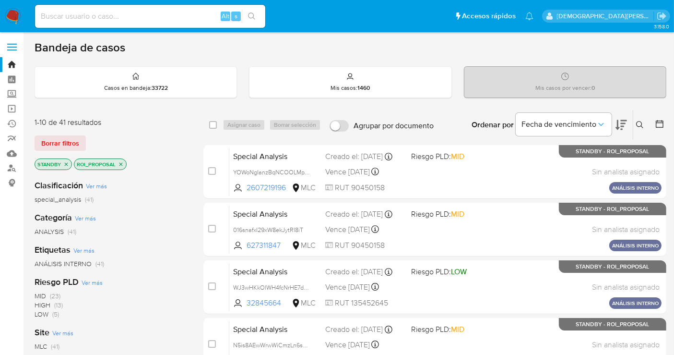
click at [170, 16] on input at bounding box center [150, 16] width 230 height 12
paste input "2538357479"
type input "2538357479"
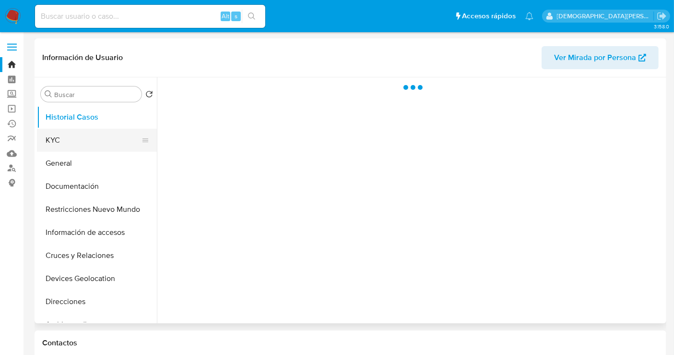
click at [93, 136] on button "KYC" at bounding box center [93, 140] width 112 height 23
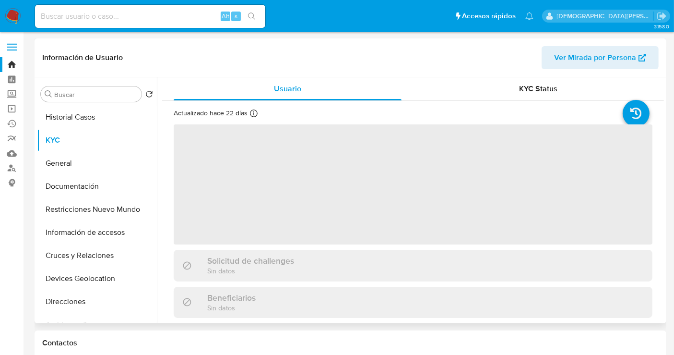
select select "10"
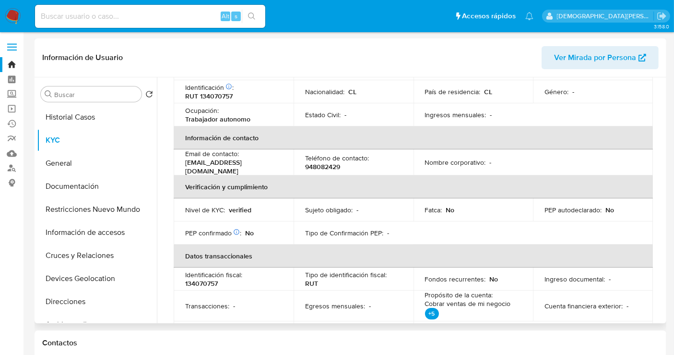
scroll to position [160, 0]
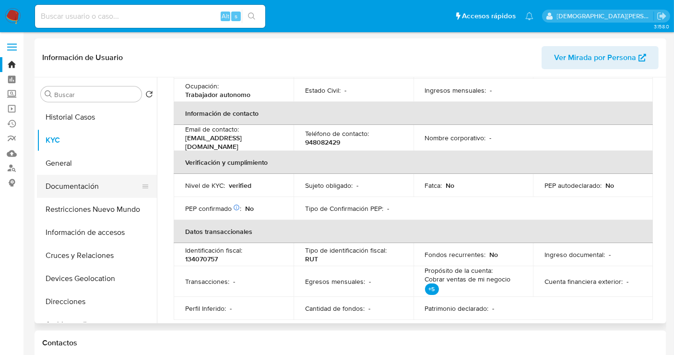
click at [82, 184] on button "Documentación" at bounding box center [93, 186] width 112 height 23
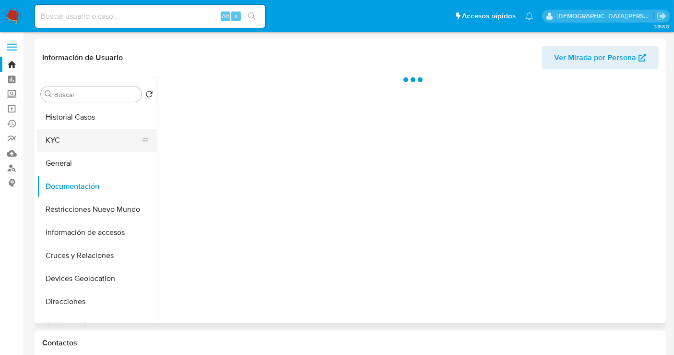
scroll to position [0, 0]
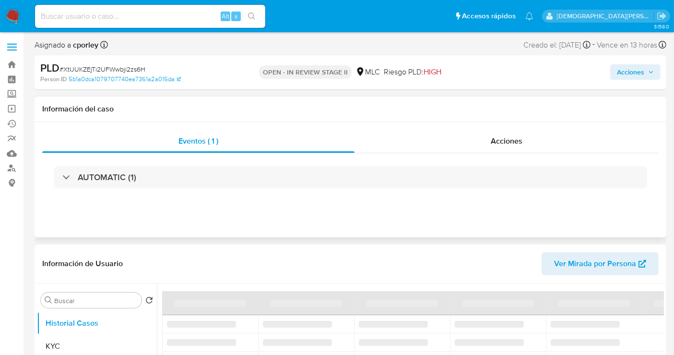
select select "10"
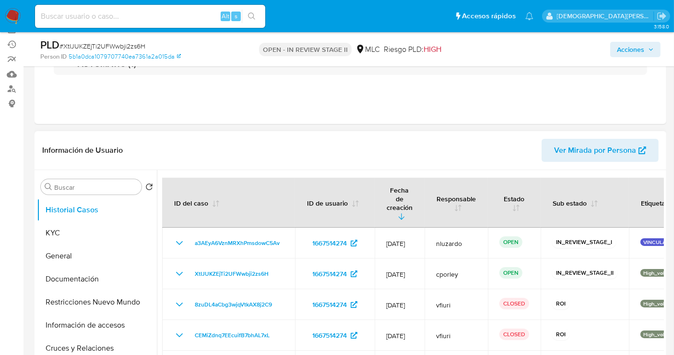
scroll to position [160, 0]
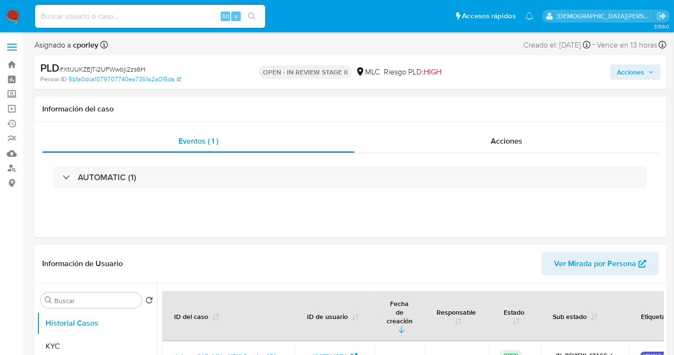
select select "10"
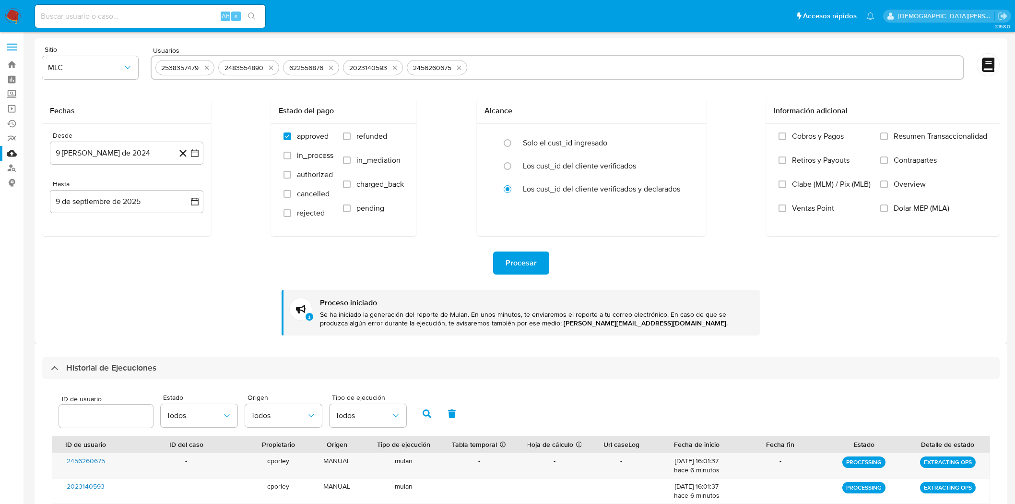
select select "10"
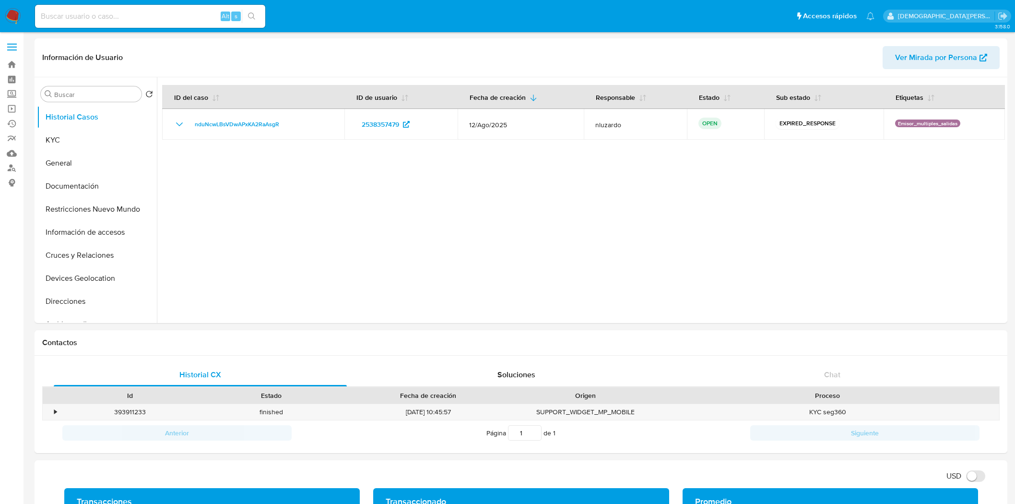
select select "10"
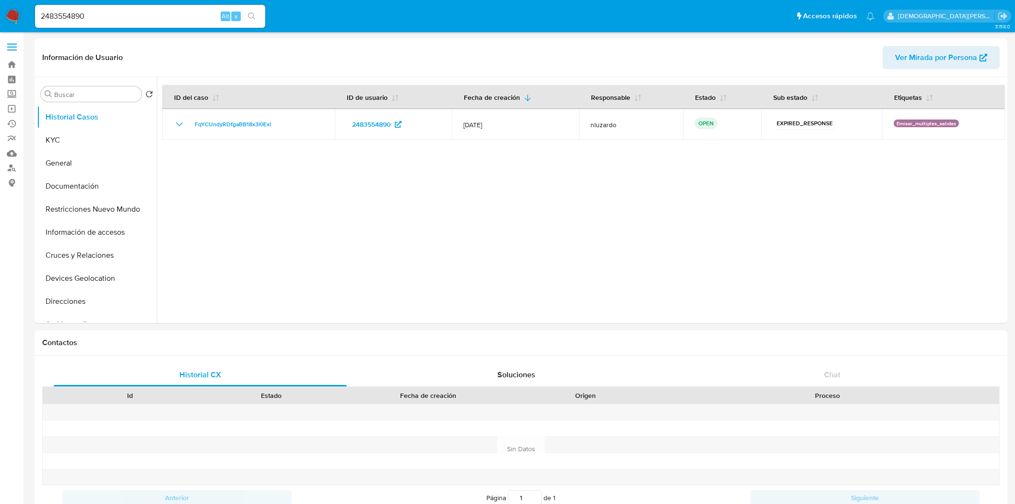
select select "10"
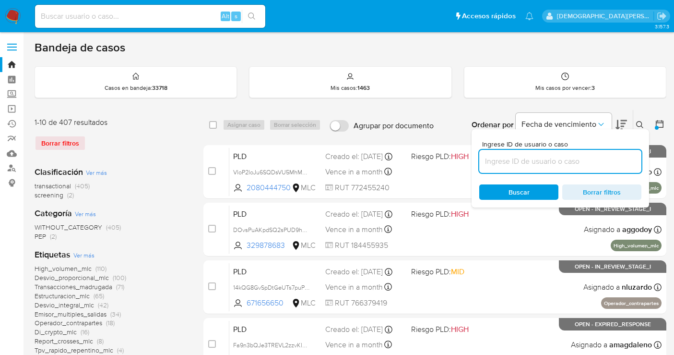
scroll to position [34, 0]
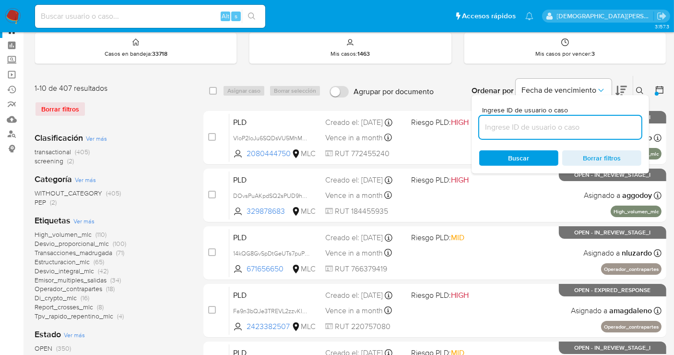
click at [526, 125] on input at bounding box center [560, 127] width 162 height 12
paste input "XtIJUKZEjTi2UFWwbji2zs6H"
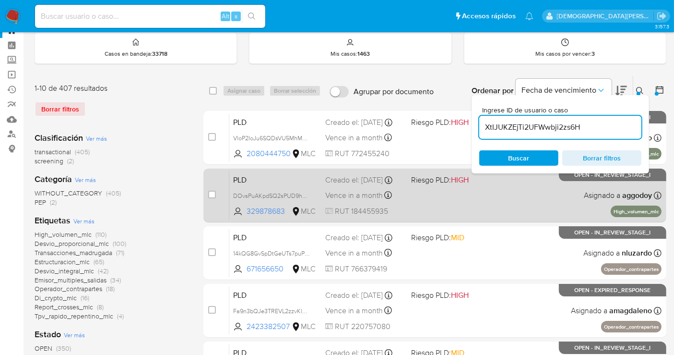
type input "XtIJUKZEjTi2UFWwbji2zs6H"
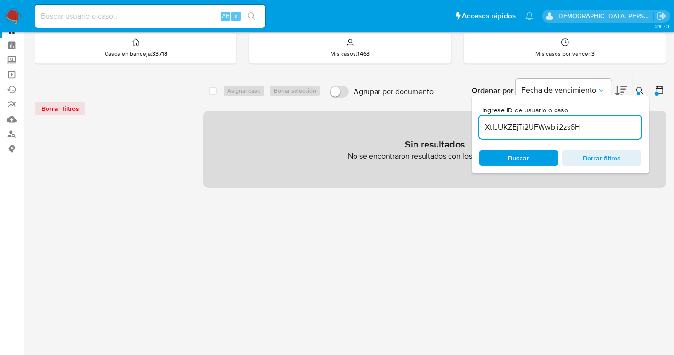
click at [642, 89] on icon at bounding box center [640, 91] width 8 height 8
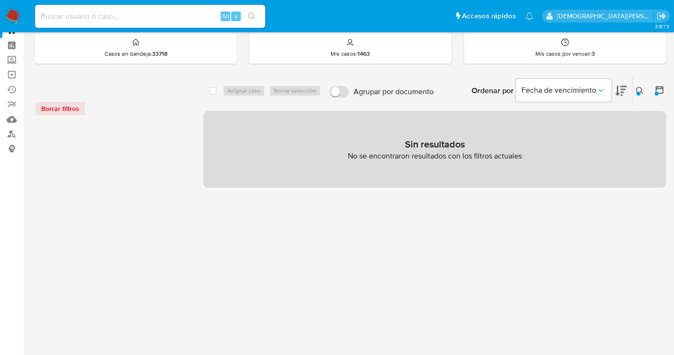
click at [640, 90] on icon at bounding box center [640, 91] width 8 height 8
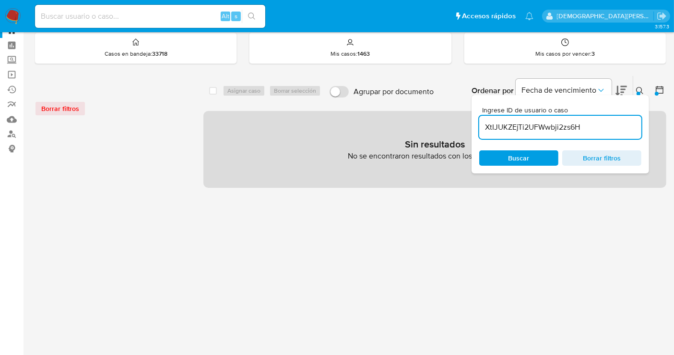
click at [659, 88] on icon at bounding box center [660, 90] width 10 height 10
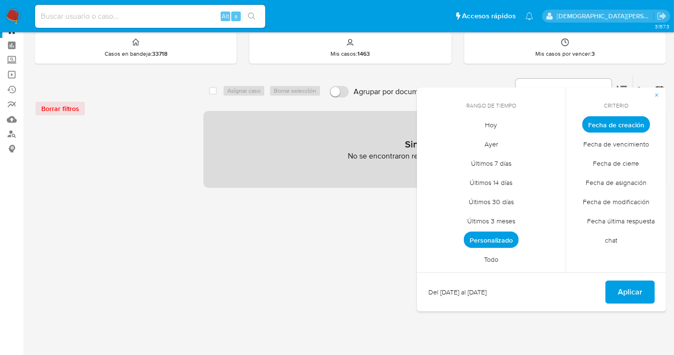
click at [488, 235] on span "Personalizado" at bounding box center [491, 239] width 55 height 16
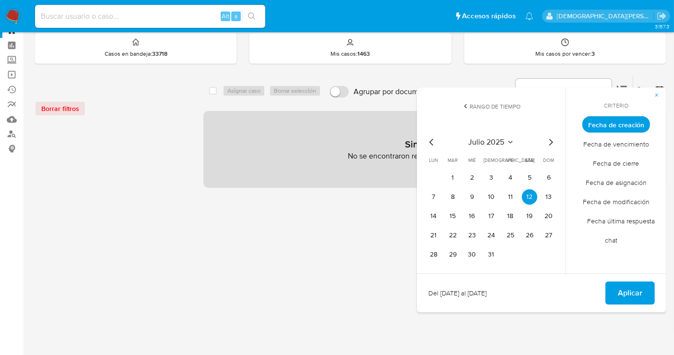
click at [426, 142] on icon "Mes anterior" at bounding box center [432, 142] width 12 height 12
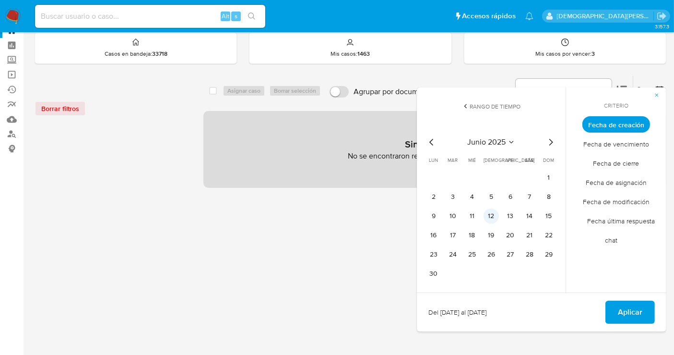
click at [485, 213] on button "12" at bounding box center [491, 215] width 15 height 15
click at [618, 309] on button "Aplicar" at bounding box center [629, 311] width 49 height 23
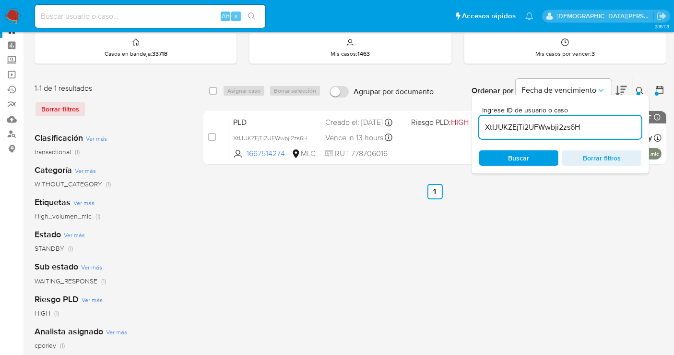
click at [313, 243] on div "select-all-cases-checkbox Asignar caso Borrar selección Agrupar por documento O…" at bounding box center [434, 285] width 463 height 421
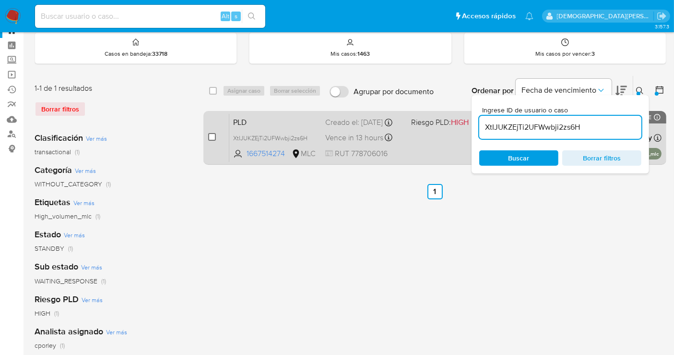
click at [213, 137] on input "checkbox" at bounding box center [212, 137] width 8 height 8
checkbox input "true"
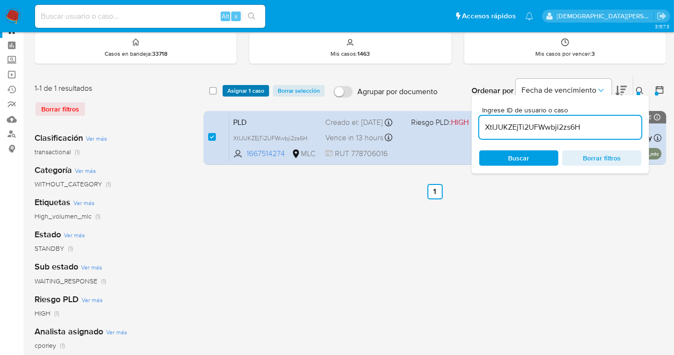
click at [247, 86] on span "Asignar 1 caso" at bounding box center [245, 91] width 37 height 10
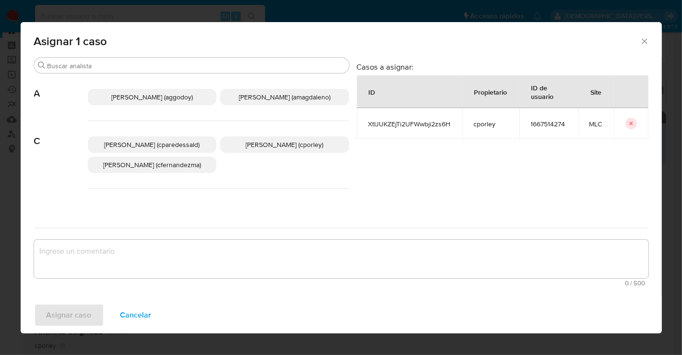
click at [257, 140] on span "Christian Porley (cporley)" at bounding box center [285, 145] width 78 height 10
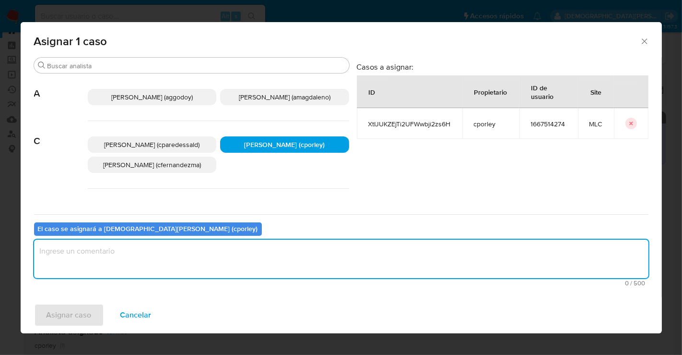
click at [261, 258] on textarea "assign-modal" at bounding box center [341, 258] width 615 height 38
type textarea "-"
click at [56, 316] on span "Asignar caso" at bounding box center [69, 314] width 45 height 21
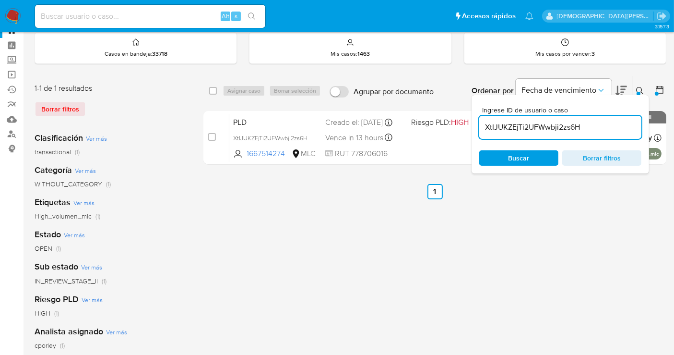
click at [613, 162] on span "Borrar filtros" at bounding box center [602, 157] width 66 height 13
click at [507, 155] on span "Buscar" at bounding box center [519, 157] width 66 height 13
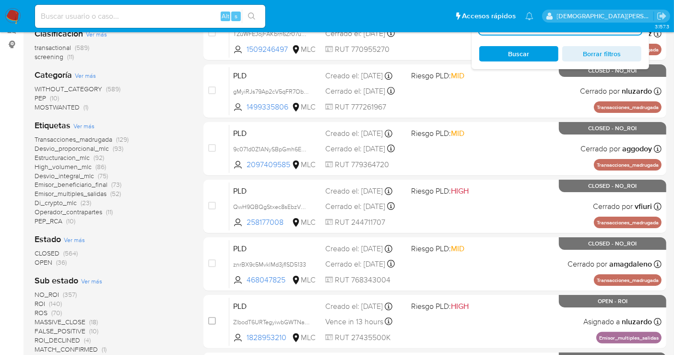
scroll to position [141, 0]
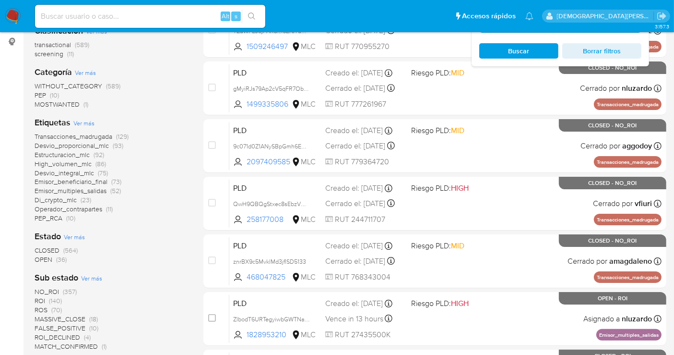
click at [40, 258] on span "OPEN" at bounding box center [44, 259] width 18 height 10
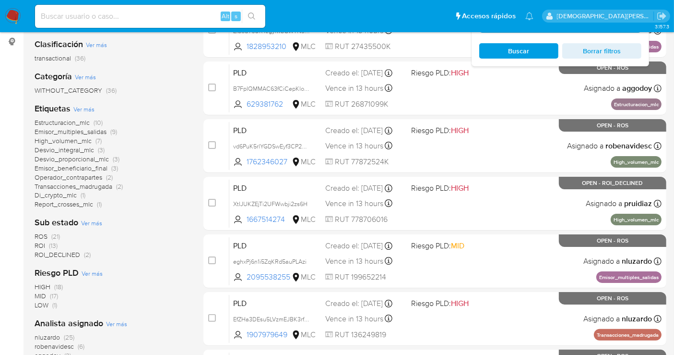
scroll to position [194, 0]
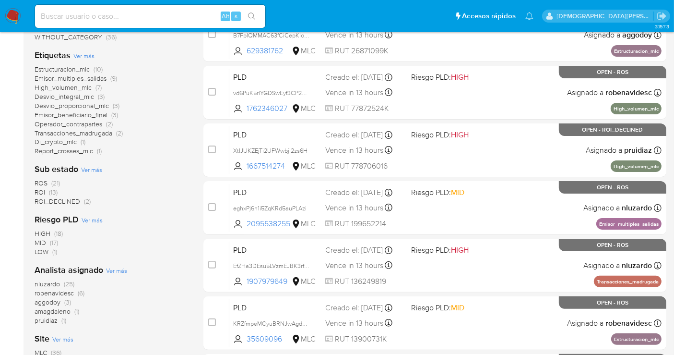
click at [40, 182] on span "ROS" at bounding box center [41, 183] width 13 height 10
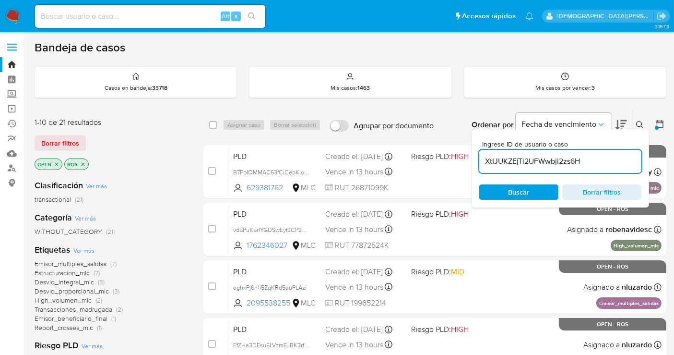
click at [83, 163] on icon "close-filter" at bounding box center [83, 163] width 3 height 3
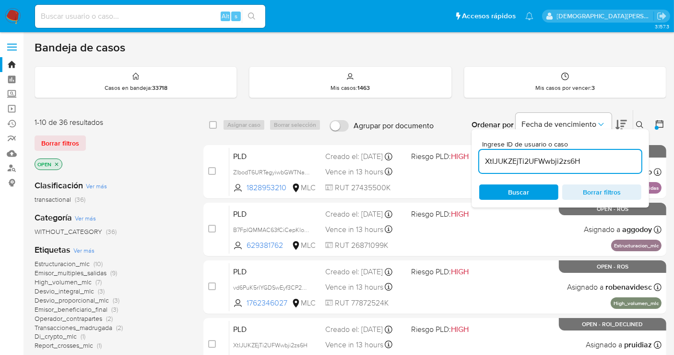
click at [58, 162] on icon "close-filter" at bounding box center [56, 163] width 3 height 3
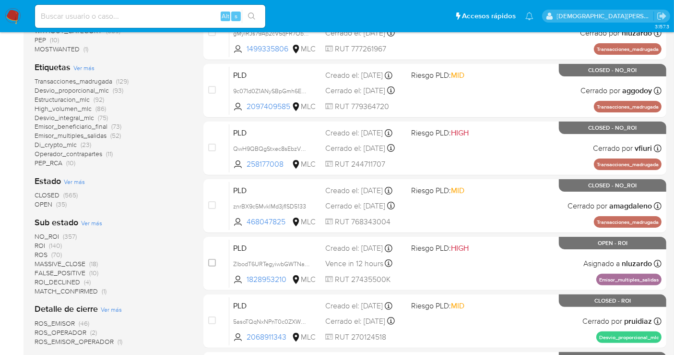
scroll to position [213, 0]
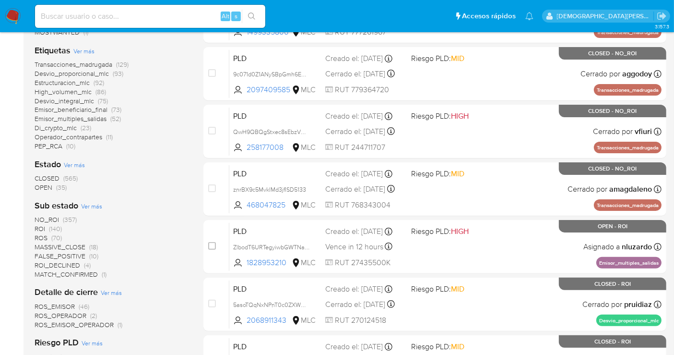
click at [40, 183] on span "OPEN" at bounding box center [44, 187] width 18 height 10
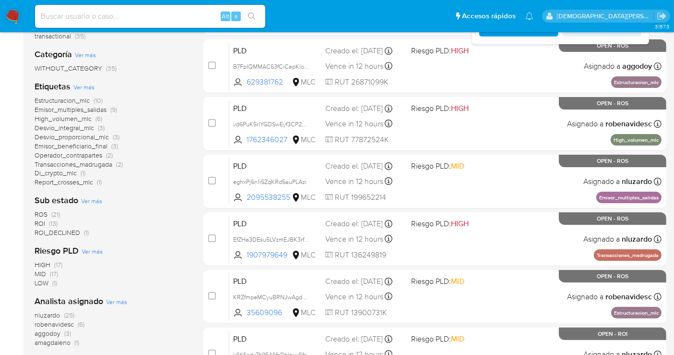
scroll to position [107, 0]
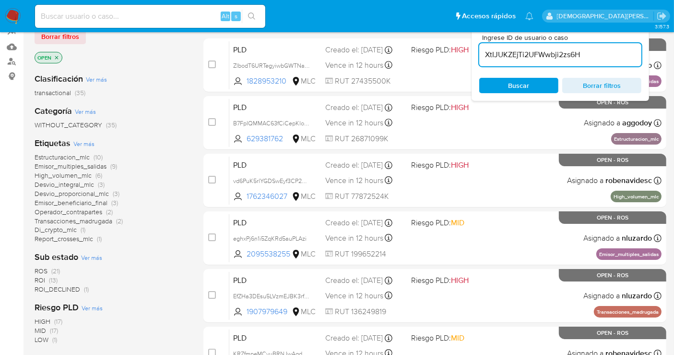
click at [56, 57] on icon "close-filter" at bounding box center [57, 58] width 6 height 6
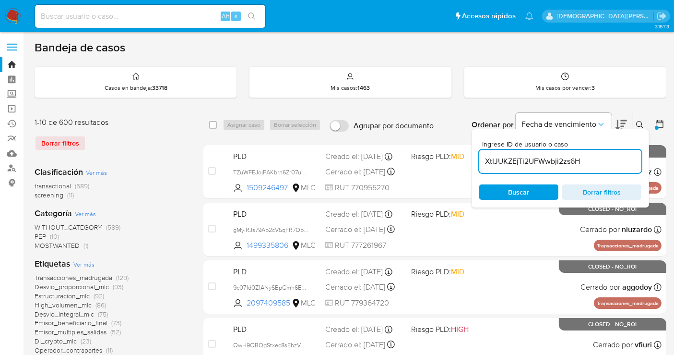
click at [641, 121] on icon at bounding box center [639, 124] width 7 height 7
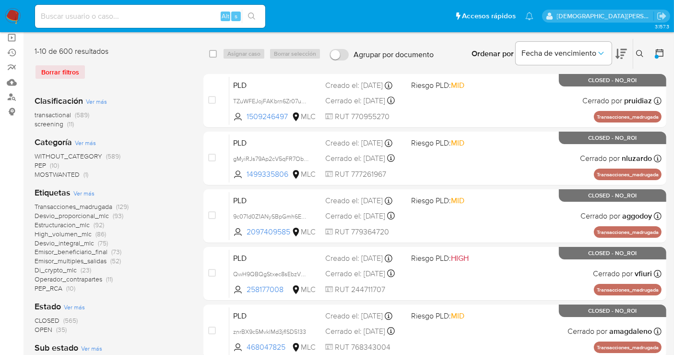
scroll to position [107, 0]
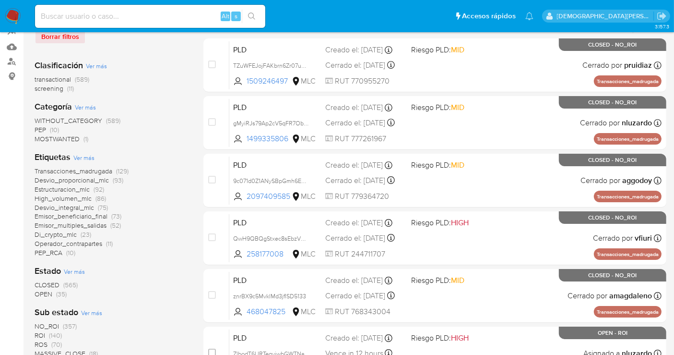
click at [41, 293] on span "OPEN" at bounding box center [44, 294] width 18 height 10
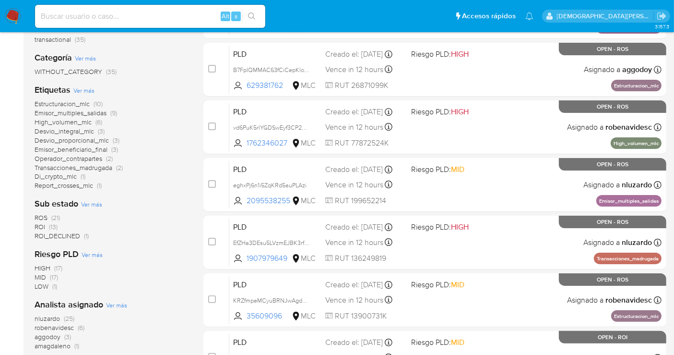
scroll to position [266, 0]
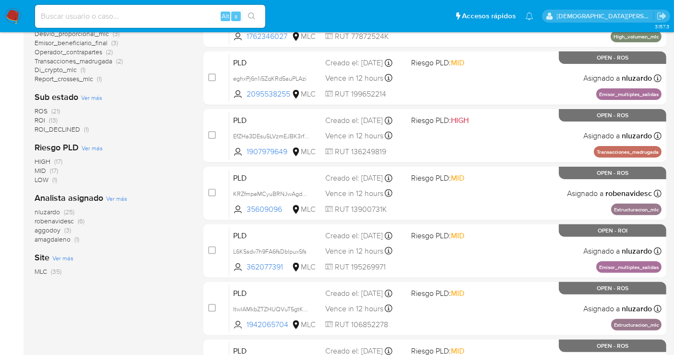
click at [62, 240] on span "amagdaleno" at bounding box center [53, 239] width 36 height 10
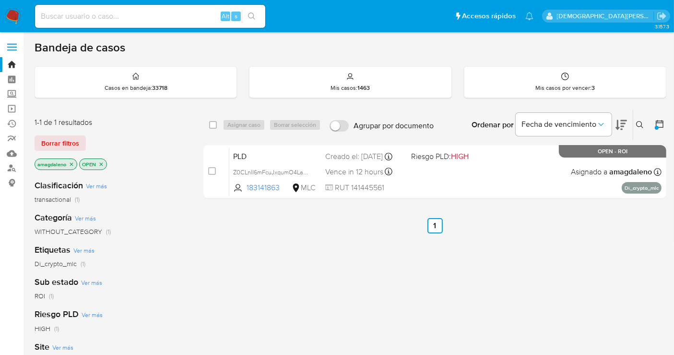
click at [100, 162] on icon "close-filter" at bounding box center [101, 163] width 3 height 3
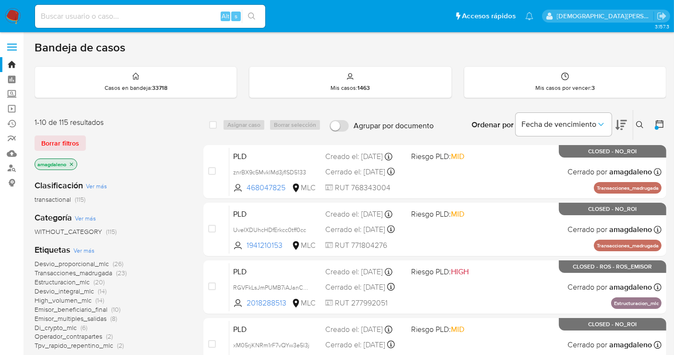
click at [71, 162] on icon "close-filter" at bounding box center [72, 164] width 6 height 6
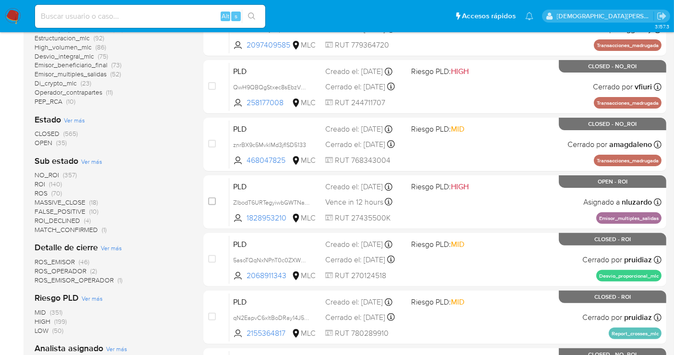
scroll to position [320, 0]
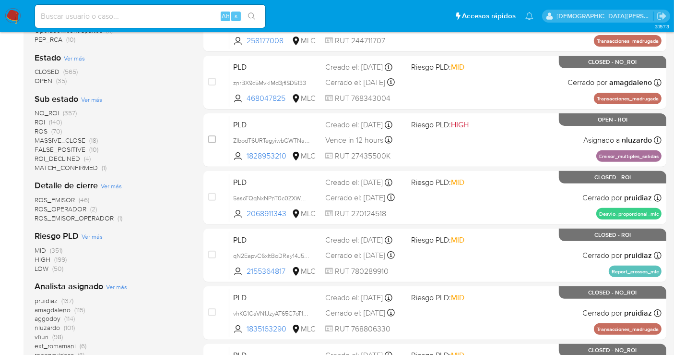
click at [43, 78] on span "OPEN" at bounding box center [44, 81] width 18 height 10
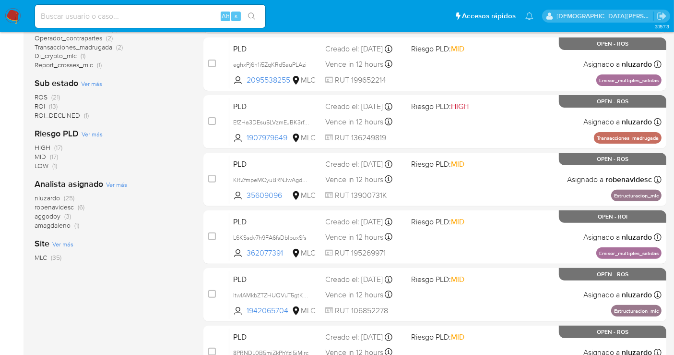
scroll to position [266, 0]
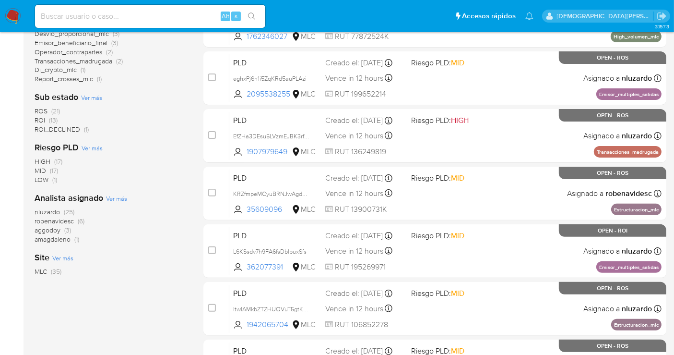
click at [46, 110] on span "ROS" at bounding box center [41, 111] width 13 height 10
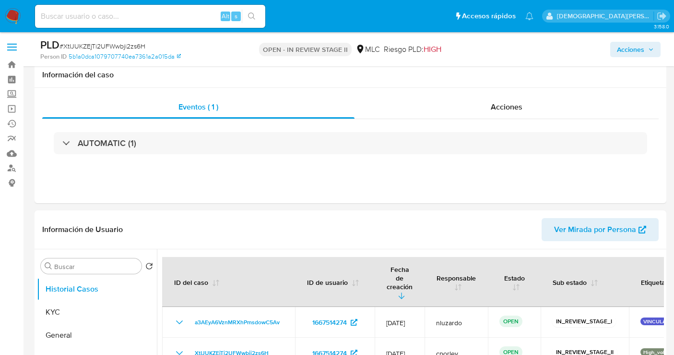
select select "10"
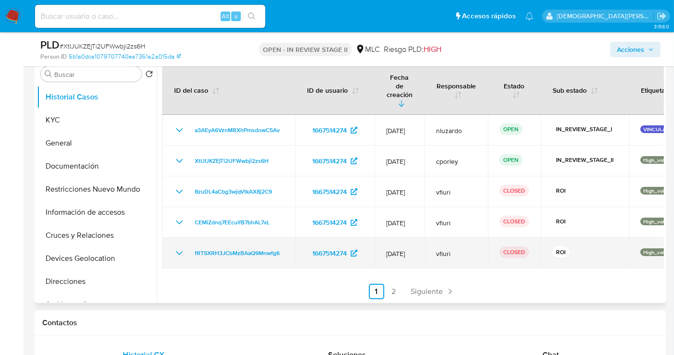
scroll to position [426, 0]
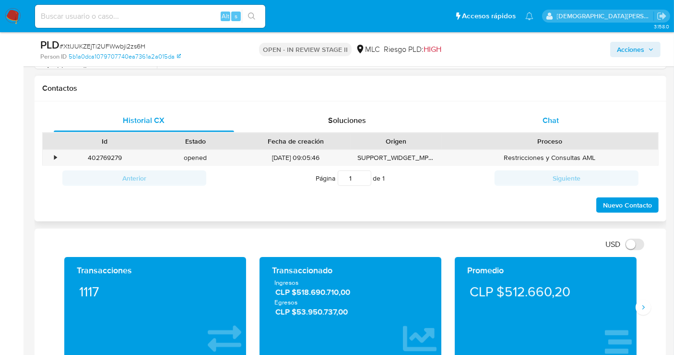
click at [517, 125] on div "Chat" at bounding box center [551, 120] width 180 height 23
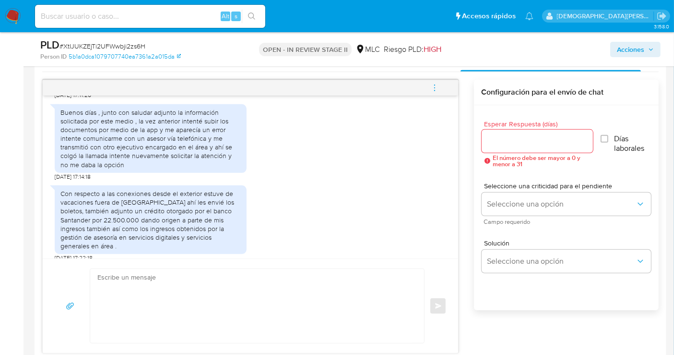
scroll to position [586, 0]
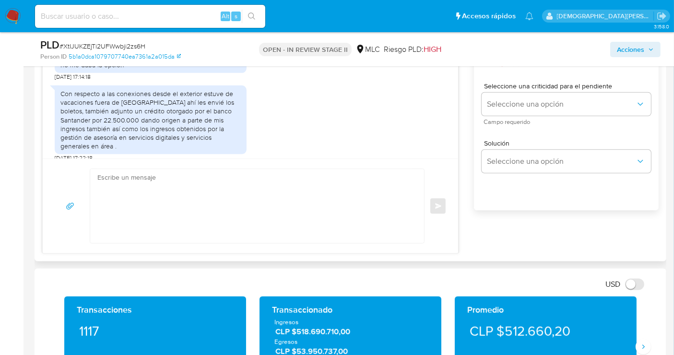
click at [249, 193] on textarea at bounding box center [254, 206] width 315 height 74
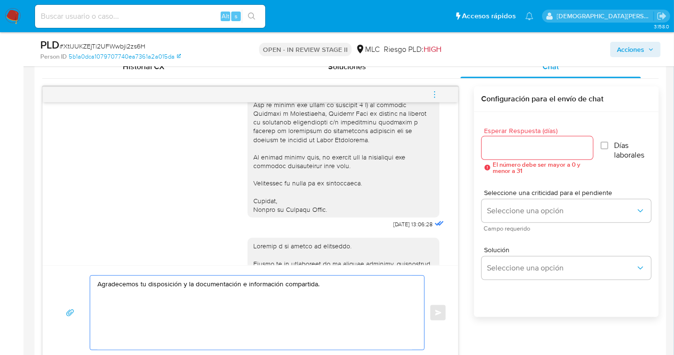
scroll to position [119, 0]
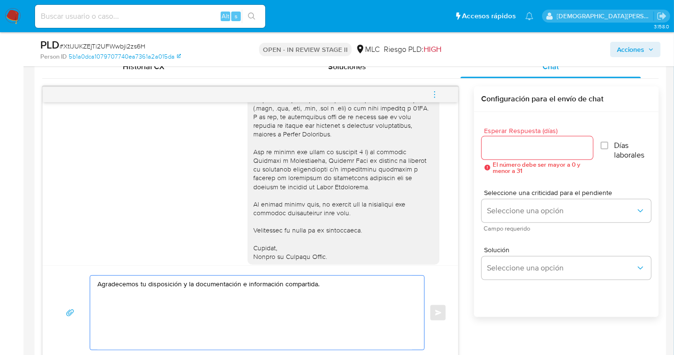
click at [128, 283] on textarea "Agradecemos tu disposición y la documentación e información compartida." at bounding box center [254, 312] width 315 height 74
paste textarea "Te agradecemos por tu respuesta y el tiempo dedicado. Necesitábamos verificar d…"
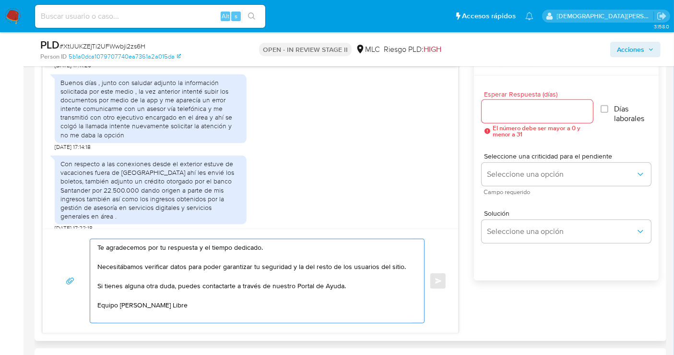
scroll to position [533, 0]
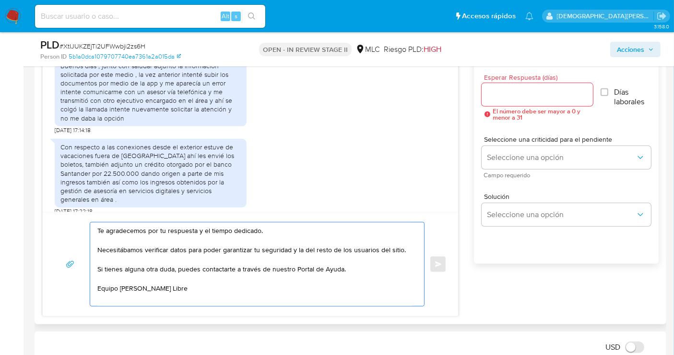
click at [168, 272] on textarea "Te agradecemos por tu respuesta y el tiempo dedicado. Necesitábamos verificar d…" at bounding box center [254, 263] width 315 height 83
click at [149, 269] on textarea "Te agradecemos por tu respuesta y el tiempo dedicado. Necesitábamos verificar d…" at bounding box center [254, 263] width 315 height 83
click at [197, 265] on textarea "Te agradecemos por tu respuesta y el tiempo dedicado. Necesitábamos verificar d…" at bounding box center [254, 263] width 315 height 83
click at [240, 264] on textarea "Te agradecemos por tu respuesta y el tiempo dedicado. Necesitábamos verificar d…" at bounding box center [254, 263] width 315 height 83
click at [275, 268] on textarea "Te agradecemos por tu respuesta y el tiempo dedicado. Necesitábamos verificar d…" at bounding box center [254, 263] width 315 height 83
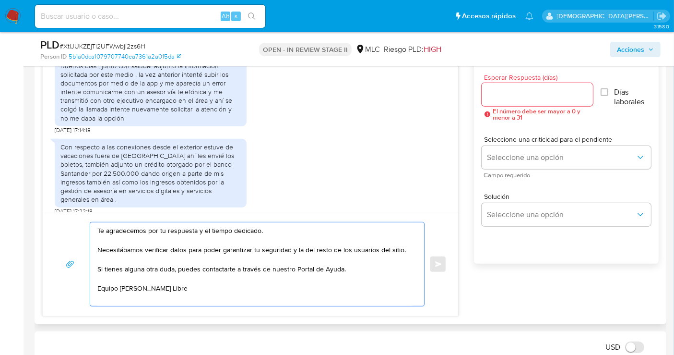
click at [314, 265] on textarea "Te agradecemos por tu respuesta y el tiempo dedicado. Necesitábamos verificar d…" at bounding box center [254, 263] width 315 height 83
click at [334, 266] on textarea "Te agradecemos por tu respuesta y el tiempo dedicado. Necesitábamos verificar d…" at bounding box center [254, 263] width 315 height 83
click at [353, 266] on textarea "Te agradecemos por tu respuesta y el tiempo dedicado. Necesitábamos verificar d…" at bounding box center [254, 263] width 315 height 83
click at [162, 285] on textarea "Te agradecemos por tu respuesta y el tiempo dedicado. Necesitábamos verificar d…" at bounding box center [254, 263] width 315 height 83
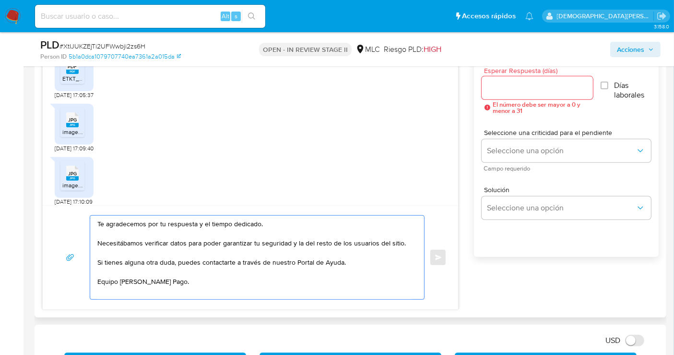
scroll to position [480, 0]
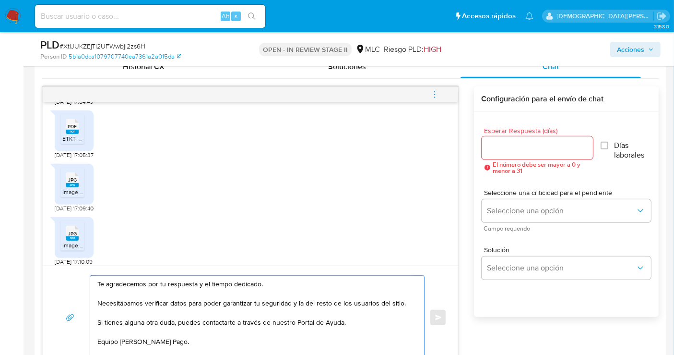
type textarea "Te agradecemos por tu respuesta y el tiempo dedicado. Necesitábamos verificar d…"
click at [519, 145] on input "Esperar Respuesta (días)" at bounding box center [538, 148] width 112 height 12
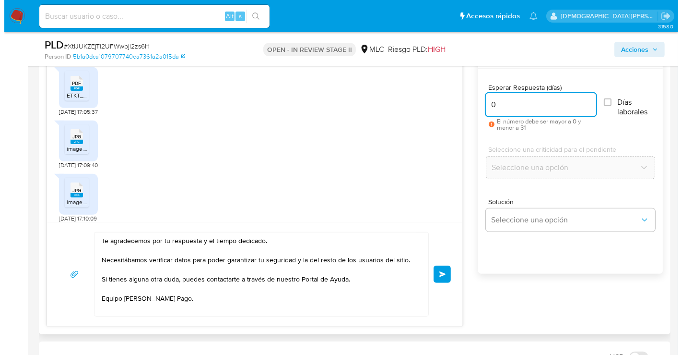
scroll to position [533, 0]
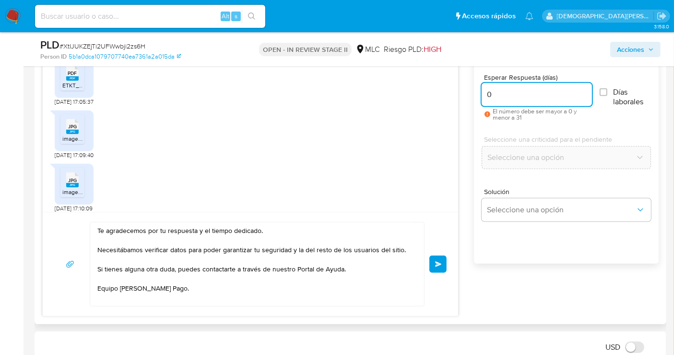
type input "0"
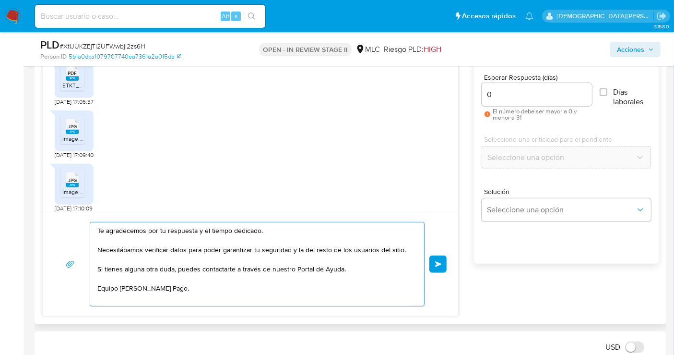
drag, startPoint x: 180, startPoint y: 287, endPoint x: 94, endPoint y: 220, distance: 109.0
click at [94, 222] on div "Te agradecemos por tu respuesta y el tiempo dedicado. Necesitábamos verificar d…" at bounding box center [257, 264] width 335 height 84
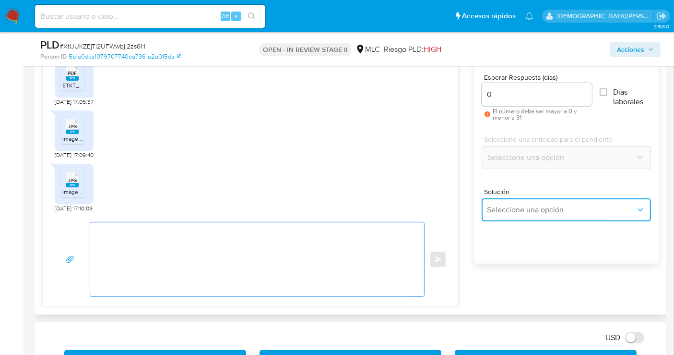
click at [557, 212] on span "Seleccione una opción" at bounding box center [561, 210] width 148 height 10
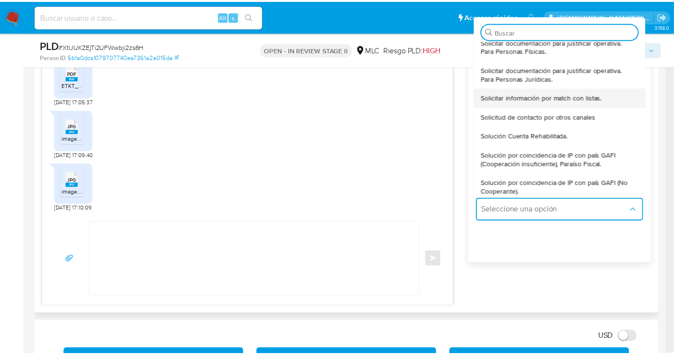
scroll to position [11, 0]
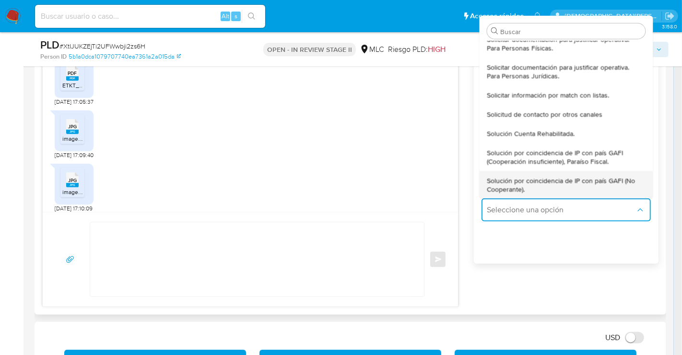
click at [529, 181] on span "Solución por coincidencia de IP con país GAFI (No Cooperante)." at bounding box center [563, 184] width 153 height 17
type textarea "Hola ,Te contactamos dado que tu cuenta fue suspendida para una verificación de…"
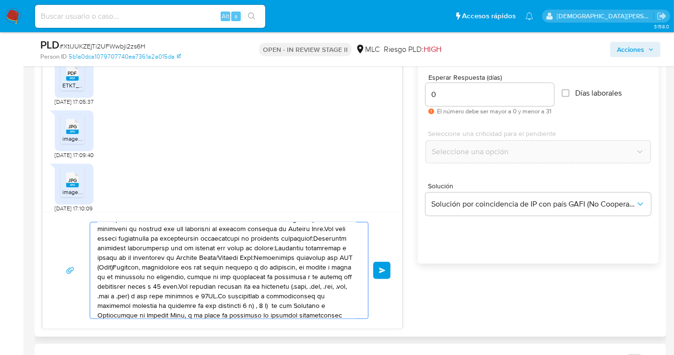
scroll to position [45, 0]
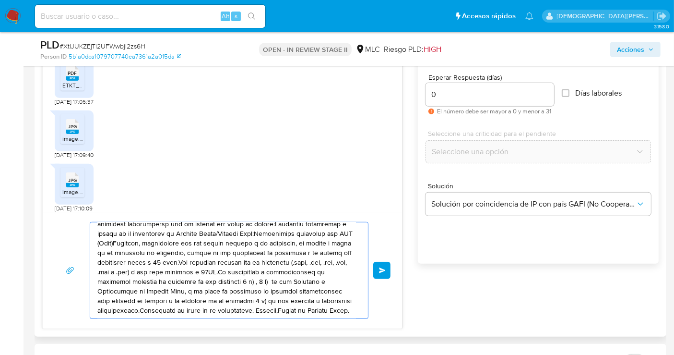
drag, startPoint x: 98, startPoint y: 229, endPoint x: 291, endPoint y: 313, distance: 210.8
click at [291, 313] on textarea at bounding box center [226, 270] width 259 height 96
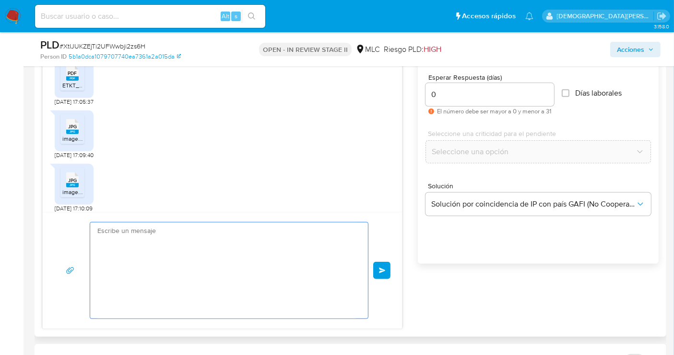
scroll to position [0, 0]
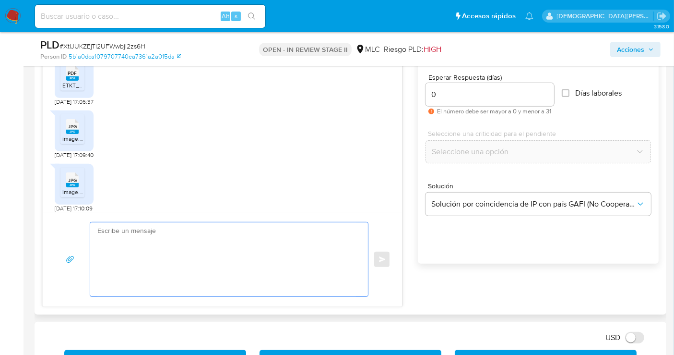
paste textarea "Te agradecemos por tu respuesta y el tiempo dedicado. Necesitábamos verificar d…"
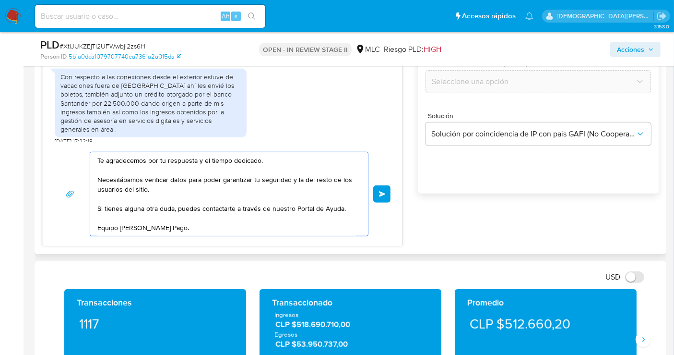
scroll to position [586, 0]
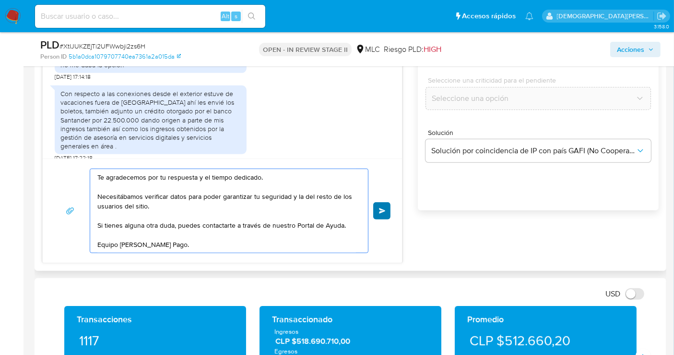
type textarea "Te agradecemos por tu respuesta y el tiempo dedicado. Necesitábamos verificar d…"
click at [384, 212] on span "Enviar" at bounding box center [382, 211] width 7 height 6
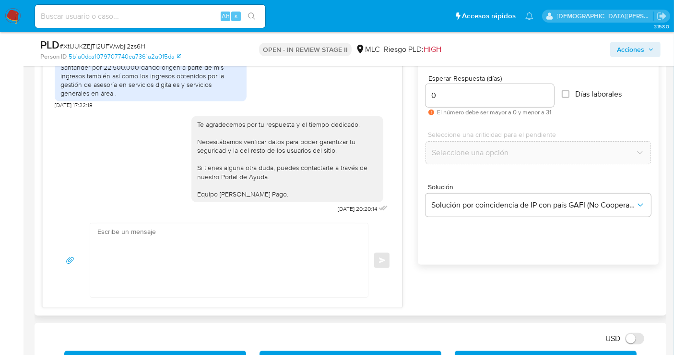
scroll to position [480, 0]
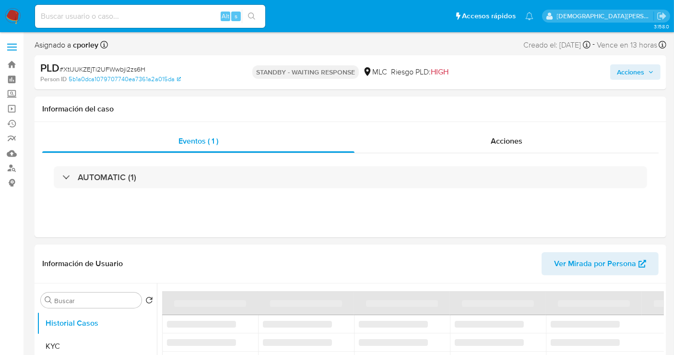
select select "10"
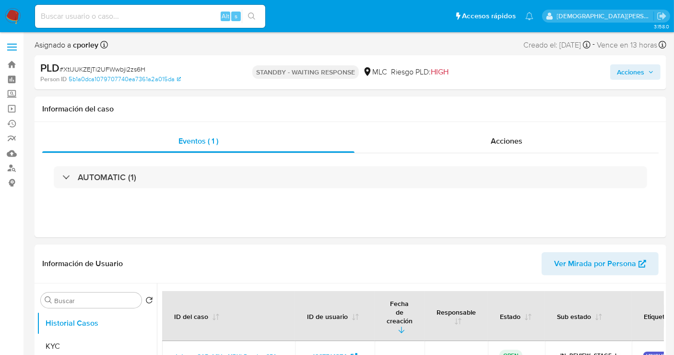
select select "10"
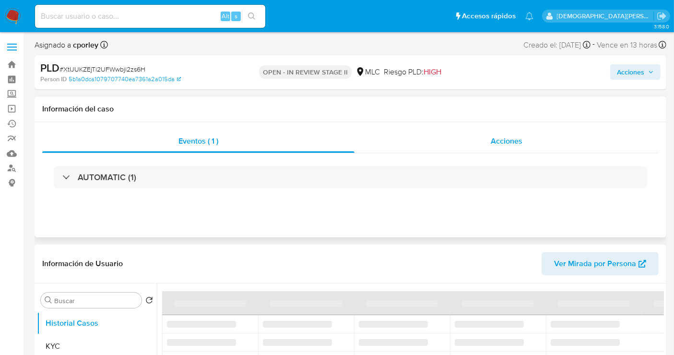
select select "10"
drag, startPoint x: 485, startPoint y: 140, endPoint x: 489, endPoint y: 137, distance: 4.9
click at [485, 140] on div "Acciones" at bounding box center [507, 141] width 304 height 23
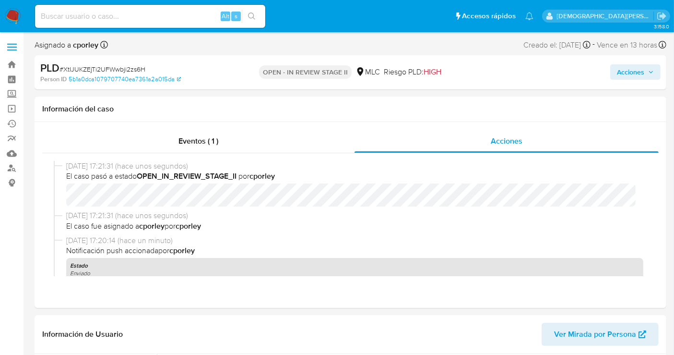
click at [624, 71] on span "Acciones" at bounding box center [630, 71] width 27 height 15
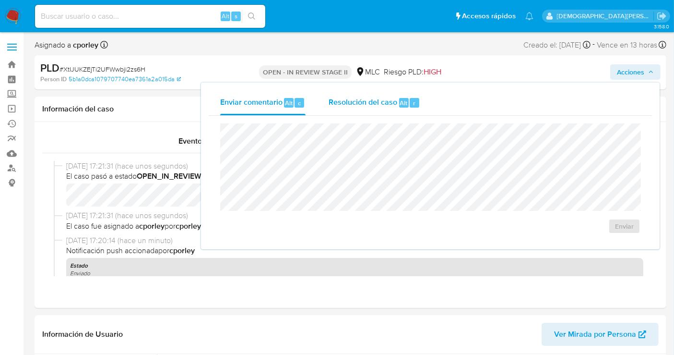
click at [383, 105] on span "Resolución del caso" at bounding box center [363, 102] width 69 height 11
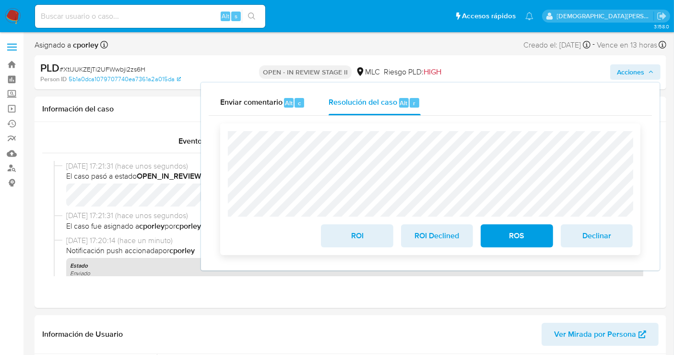
click at [436, 233] on span "ROI Declined" at bounding box center [437, 235] width 47 height 21
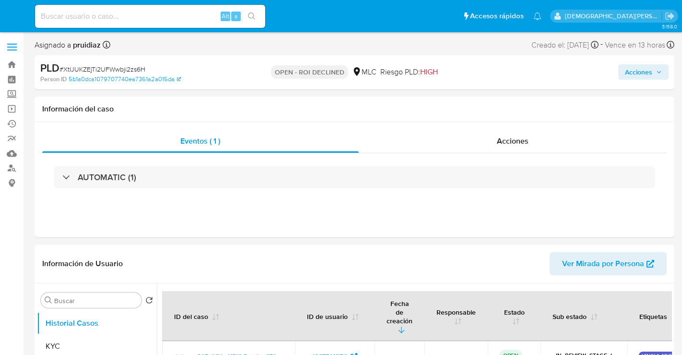
select select "10"
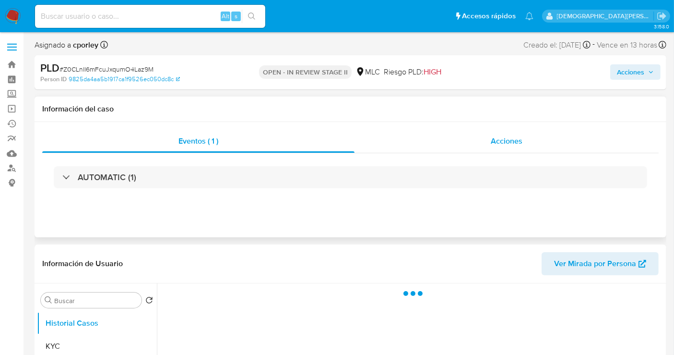
click at [529, 138] on div "Acciones" at bounding box center [507, 141] width 304 height 23
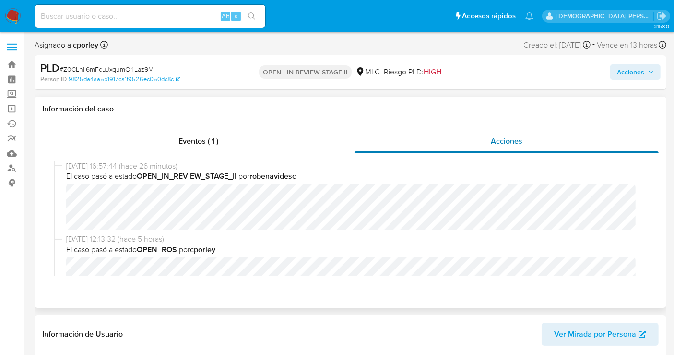
select select "10"
click at [619, 67] on span "Acciones" at bounding box center [630, 71] width 27 height 15
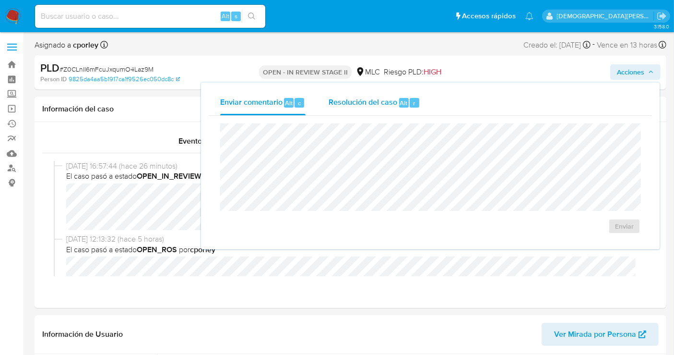
drag, startPoint x: 372, startPoint y: 85, endPoint x: 368, endPoint y: 99, distance: 14.9
click at [373, 85] on div "Enviar comentario Alt c Resolución del caso Alt r Enviar" at bounding box center [430, 166] width 459 height 166
click at [366, 104] on span "Resolución del caso" at bounding box center [363, 102] width 69 height 11
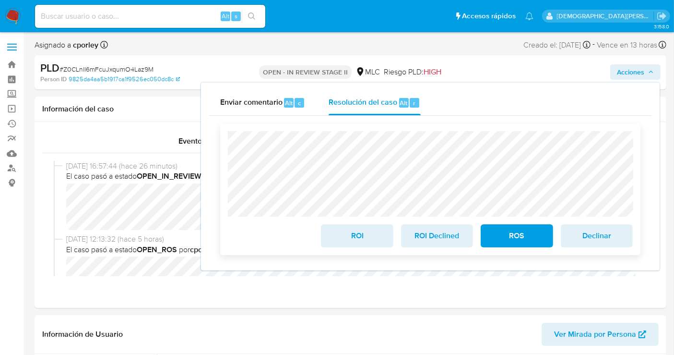
click at [349, 242] on span "ROI" at bounding box center [356, 235] width 47 height 21
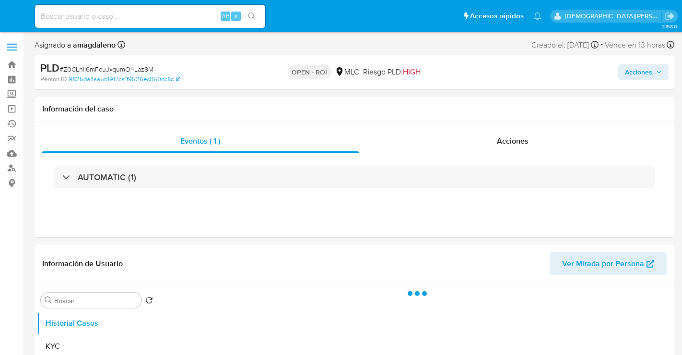
select select "10"
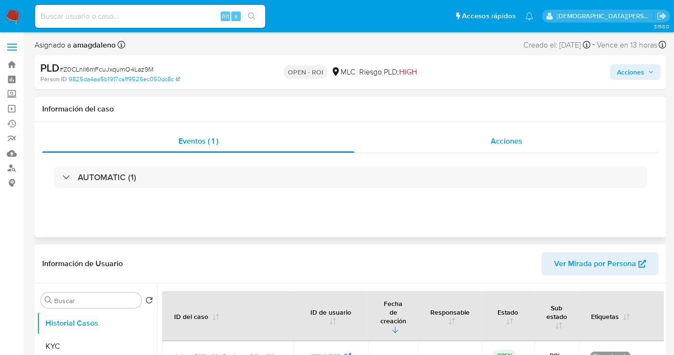
click at [501, 149] on div "Acciones" at bounding box center [507, 141] width 304 height 23
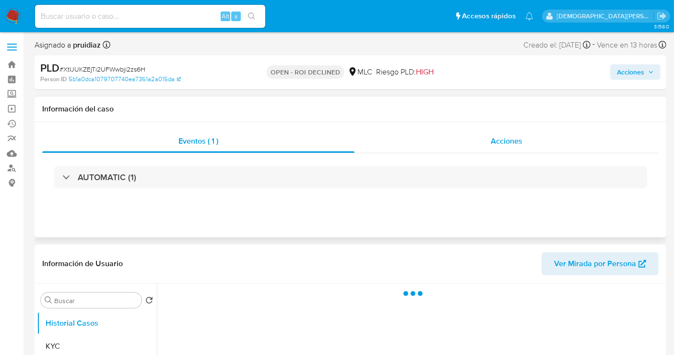
click at [486, 139] on div "Acciones" at bounding box center [507, 141] width 304 height 23
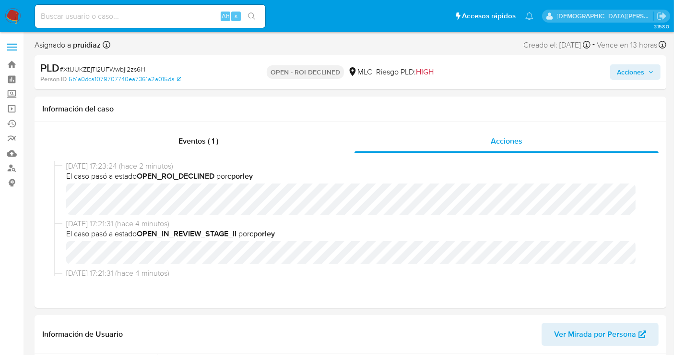
select select "10"
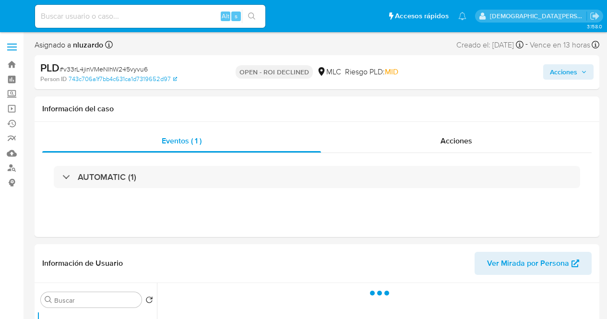
select select "10"
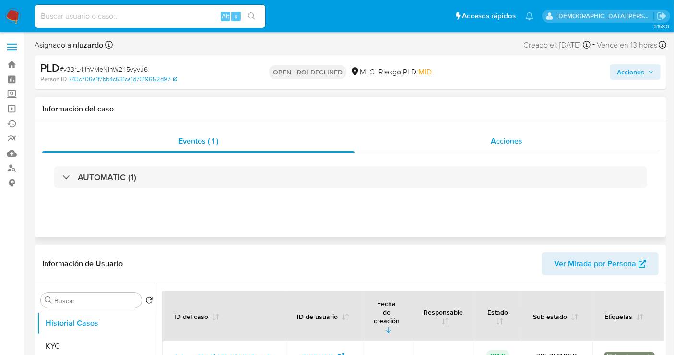
click at [505, 140] on span "Acciones" at bounding box center [507, 140] width 32 height 11
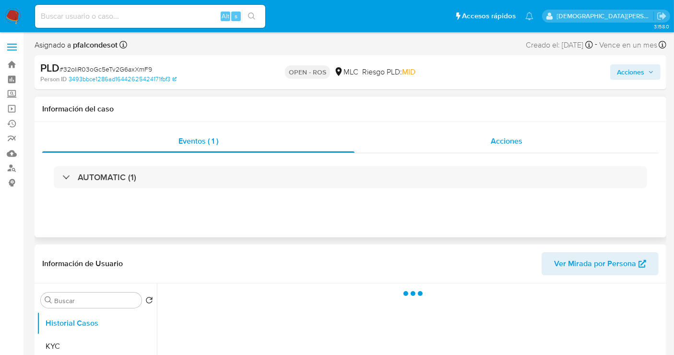
click at [479, 137] on div "Acciones" at bounding box center [507, 141] width 304 height 23
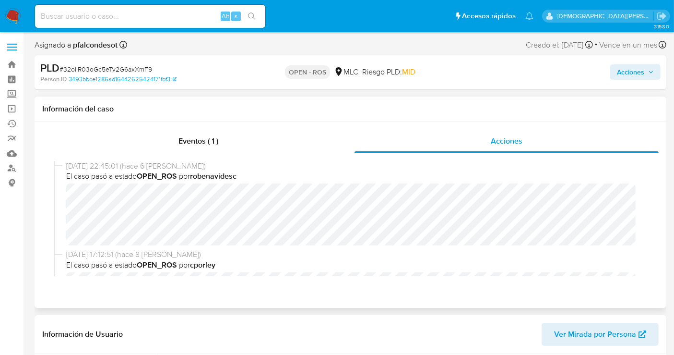
select select "10"
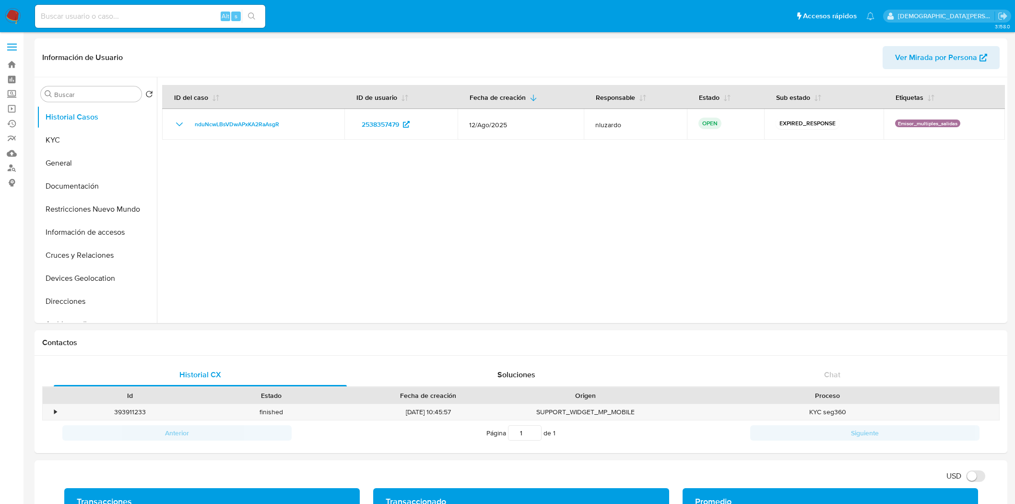
select select "10"
click at [76, 188] on button "Documentación" at bounding box center [93, 186] width 112 height 23
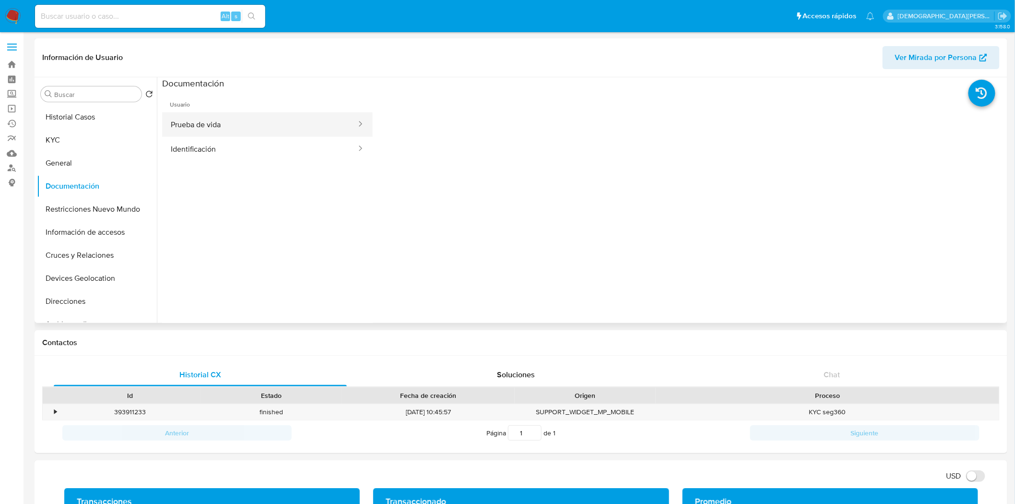
click at [208, 124] on button "Prueba de vida" at bounding box center [259, 124] width 195 height 24
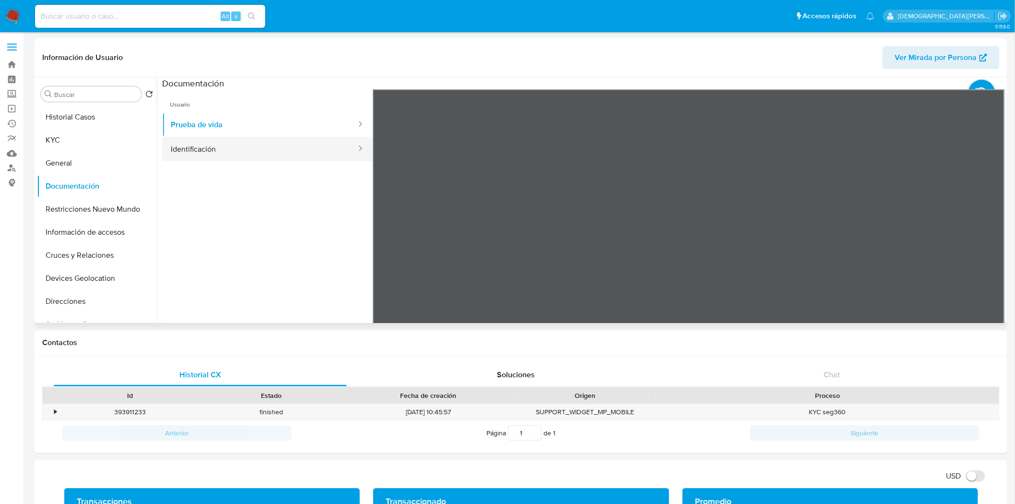
click at [190, 139] on button "Identificación" at bounding box center [259, 149] width 195 height 24
click at [111, 211] on button "Restricciones Nuevo Mundo" at bounding box center [93, 209] width 112 height 23
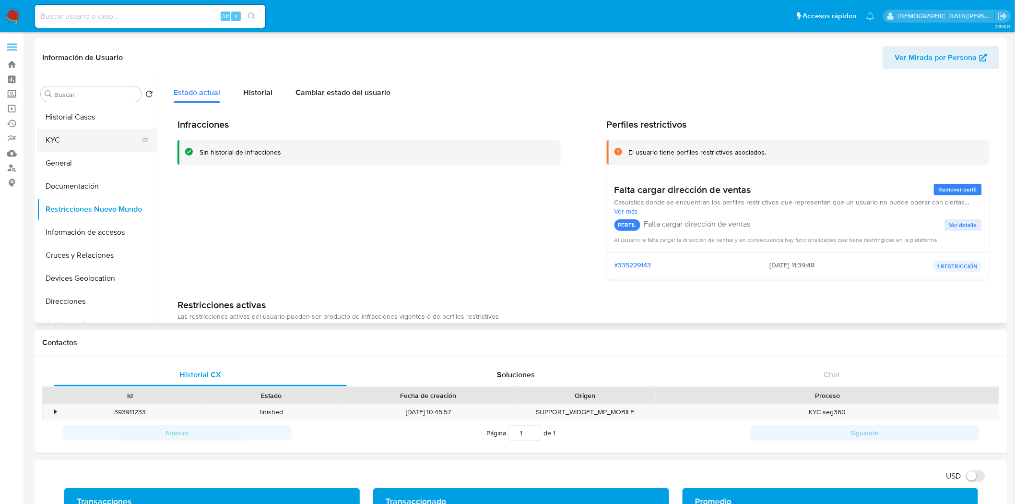
click at [77, 144] on button "KYC" at bounding box center [93, 140] width 112 height 23
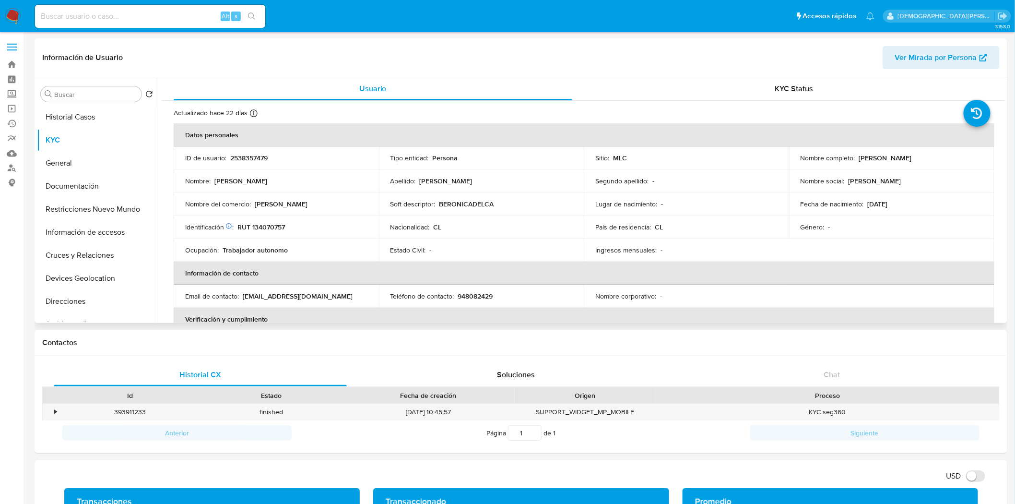
click at [279, 228] on p "RUT 134070757" at bounding box center [260, 227] width 47 height 9
copy p "134070757"
click at [253, 158] on p "2538357479" at bounding box center [248, 158] width 37 height 9
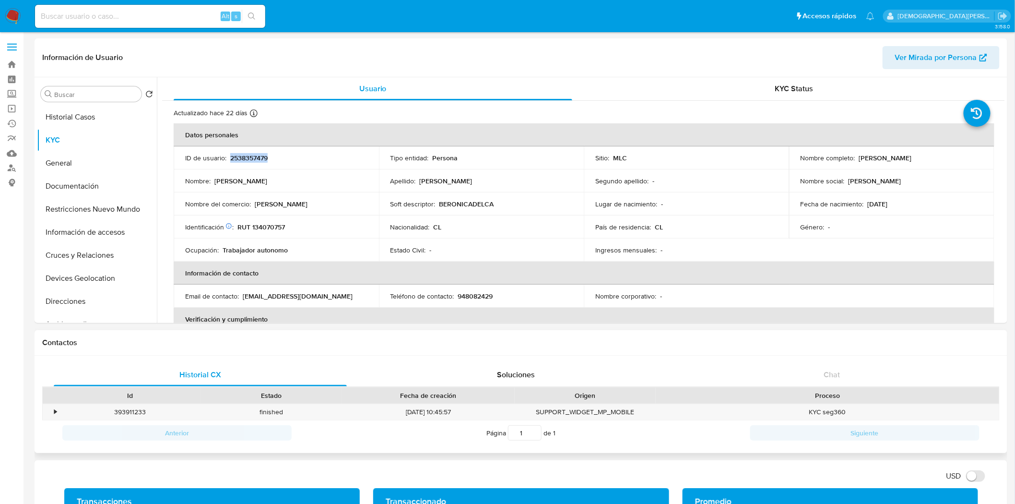
copy p "2538357479"
click at [235, 154] on p "2538357479" at bounding box center [248, 158] width 37 height 9
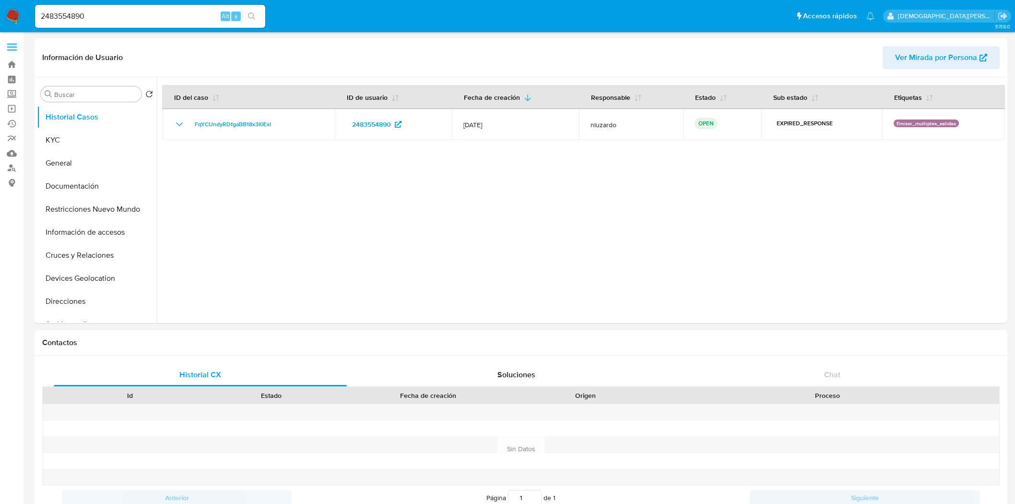
select select "10"
click at [90, 189] on button "Documentación" at bounding box center [93, 186] width 112 height 23
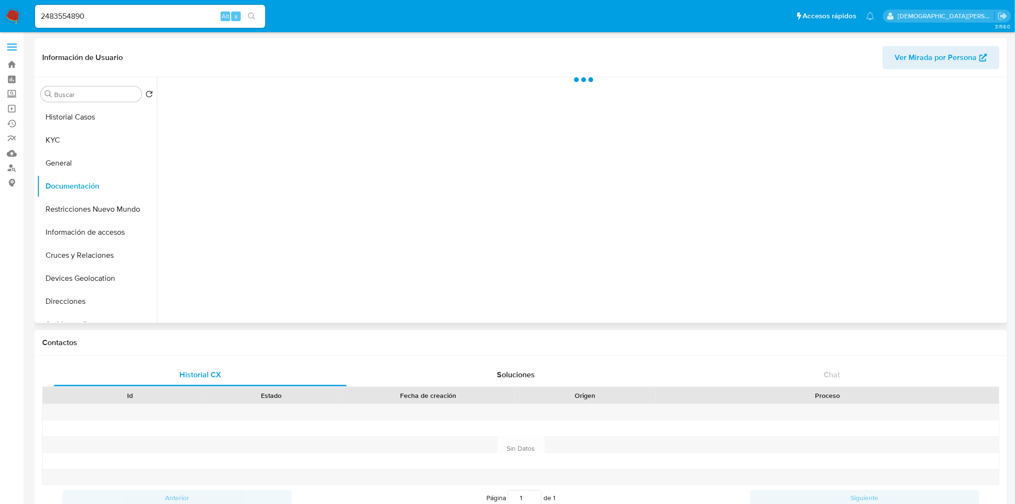
click at [223, 105] on div at bounding box center [581, 200] width 848 height 246
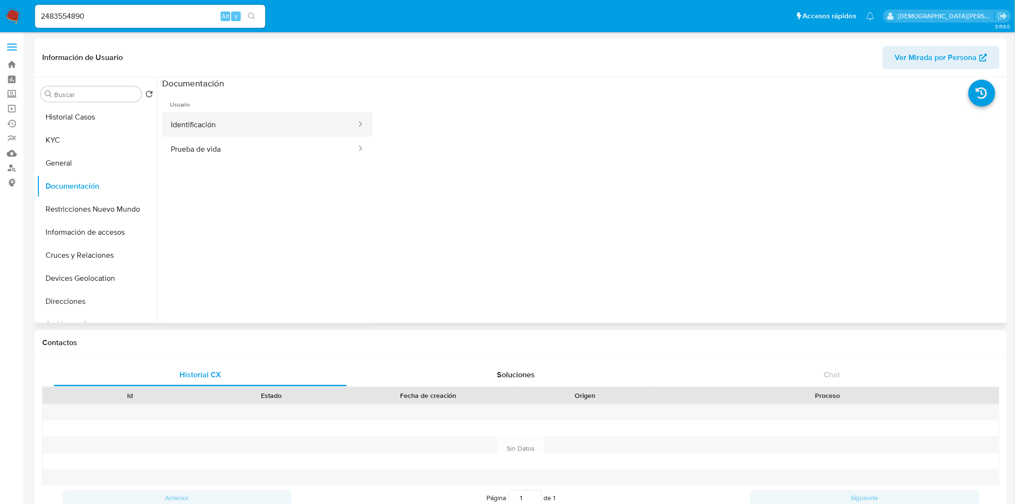
click at [203, 115] on button "Identificación" at bounding box center [259, 124] width 195 height 24
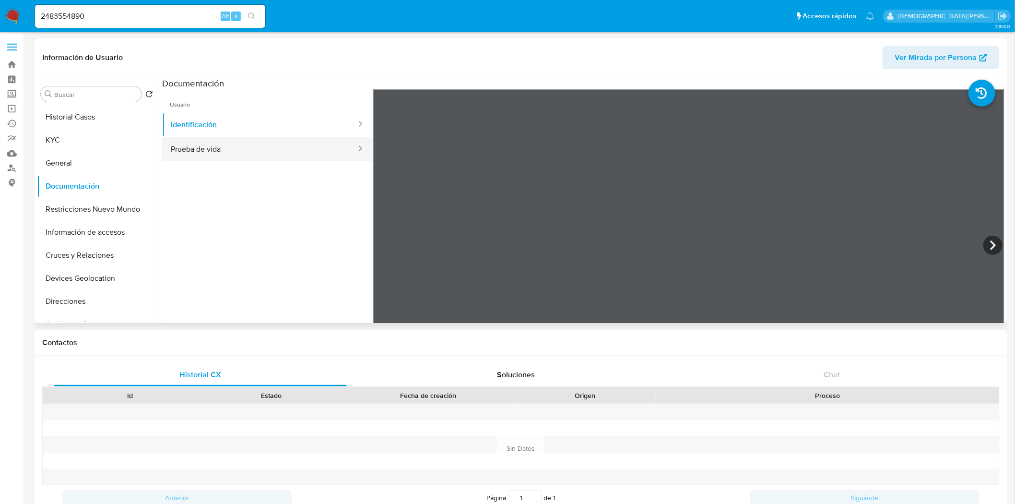
click at [248, 153] on button "Prueba de vida" at bounding box center [259, 149] width 195 height 24
click at [98, 198] on button "Restricciones Nuevo Mundo" at bounding box center [93, 209] width 112 height 23
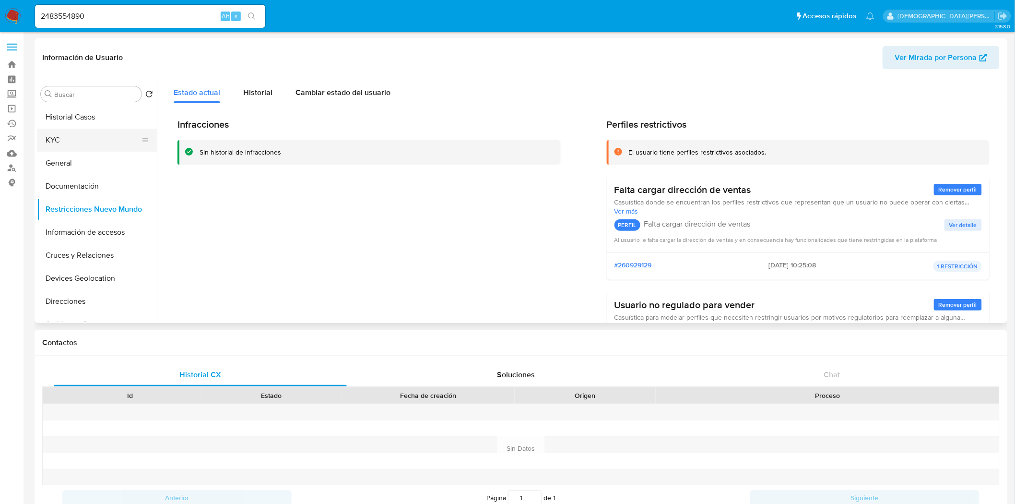
click at [79, 144] on button "KYC" at bounding box center [93, 140] width 112 height 23
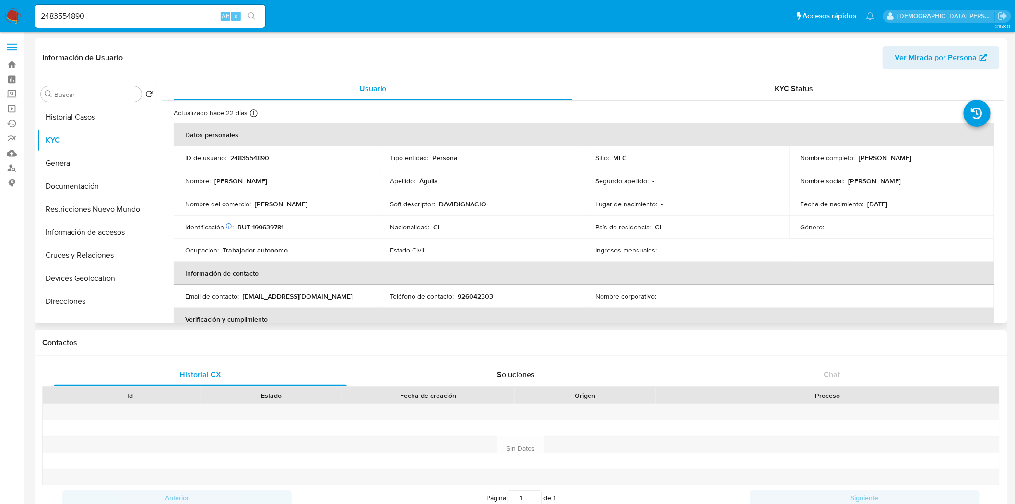
click at [243, 155] on p "2483554890" at bounding box center [249, 158] width 39 height 9
click at [270, 227] on p "RUT 199639781" at bounding box center [260, 227] width 46 height 9
copy p "199639781"
click at [256, 155] on p "2483554890" at bounding box center [249, 158] width 39 height 9
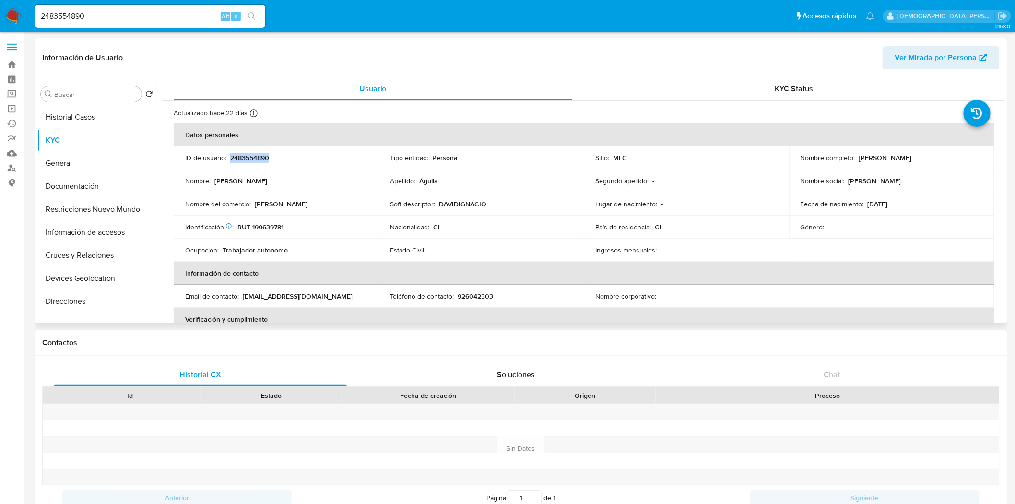
click at [256, 155] on p "2483554890" at bounding box center [249, 158] width 39 height 9
copy p "2483554890"
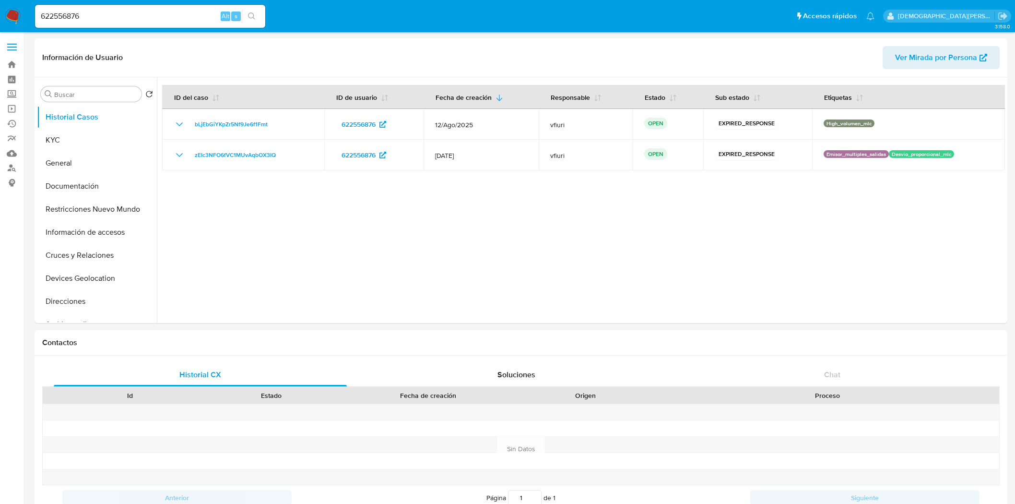
select select "10"
click at [101, 181] on button "Documentación" at bounding box center [93, 186] width 112 height 23
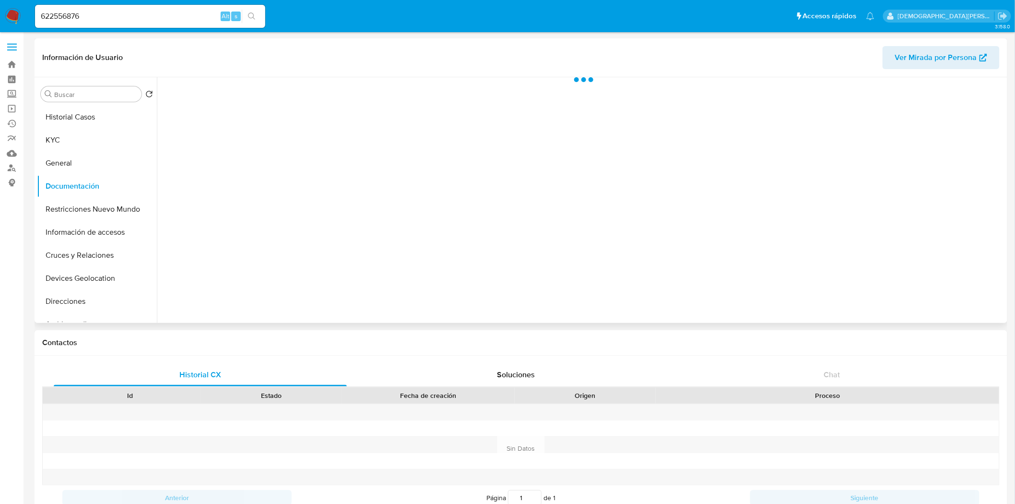
click at [226, 107] on div at bounding box center [581, 200] width 848 height 246
click at [231, 114] on div at bounding box center [581, 200] width 848 height 246
click at [229, 125] on div at bounding box center [581, 200] width 848 height 246
click at [230, 120] on button "Identificación" at bounding box center [259, 124] width 195 height 24
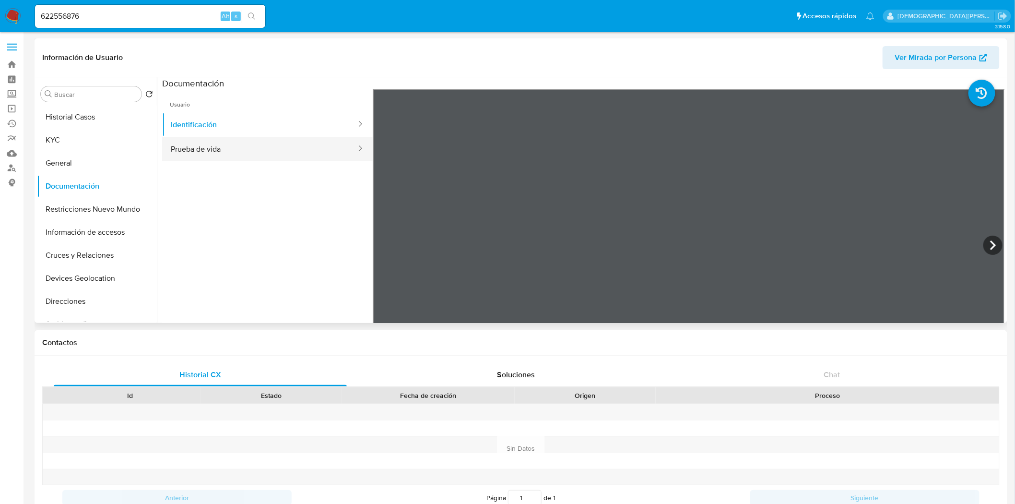
click at [240, 154] on button "Prueba de vida" at bounding box center [259, 149] width 195 height 24
click at [99, 206] on button "Restricciones Nuevo Mundo" at bounding box center [93, 209] width 112 height 23
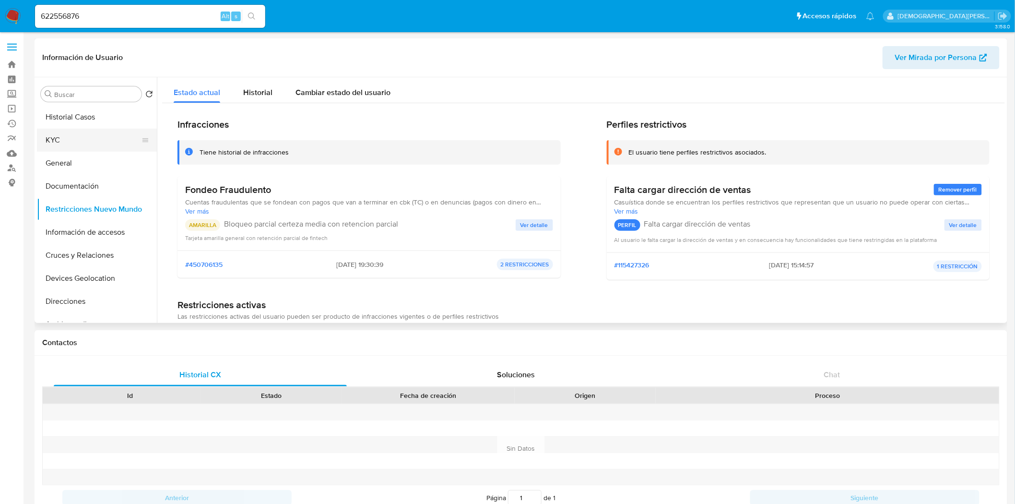
click at [82, 138] on button "KYC" at bounding box center [93, 140] width 112 height 23
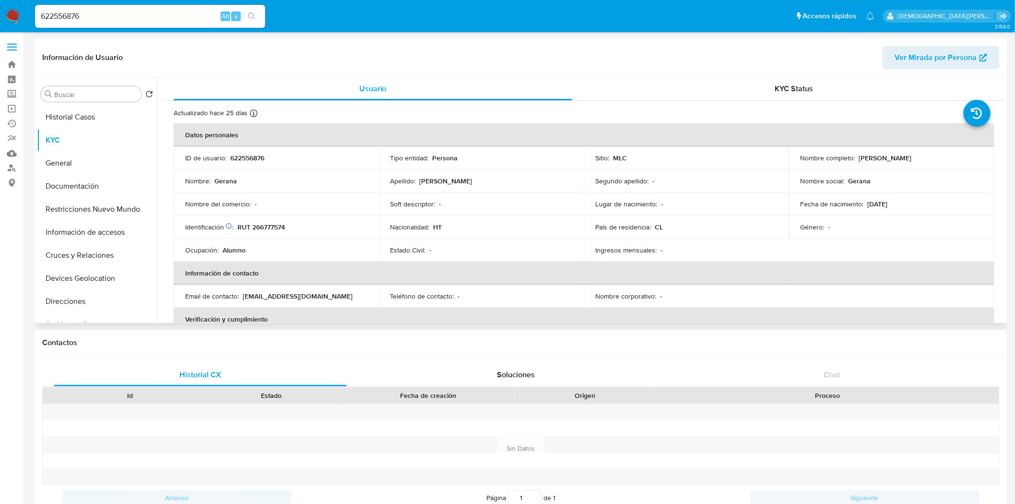
click at [264, 225] on p "RUT 266777574" at bounding box center [260, 227] width 47 height 9
copy p "266777574"
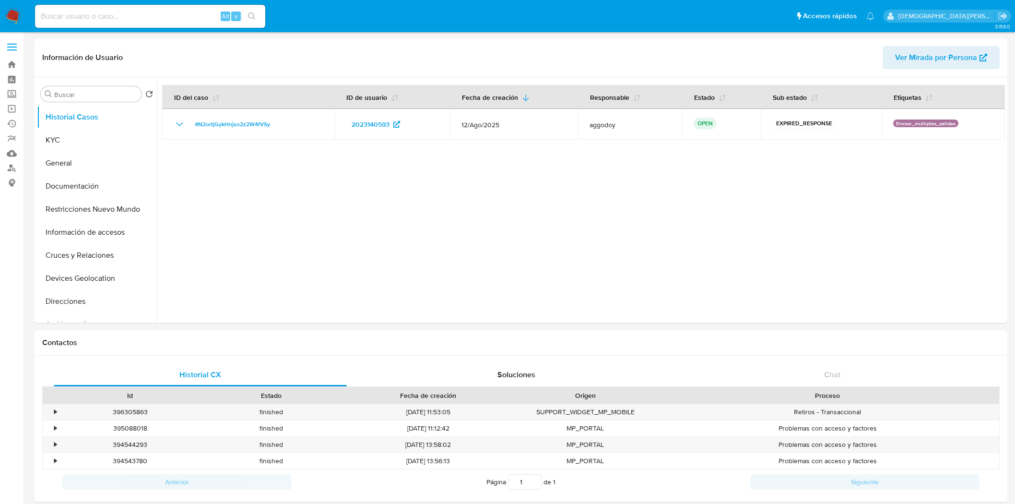
select select "10"
click at [80, 183] on button "Documentación" at bounding box center [93, 186] width 112 height 23
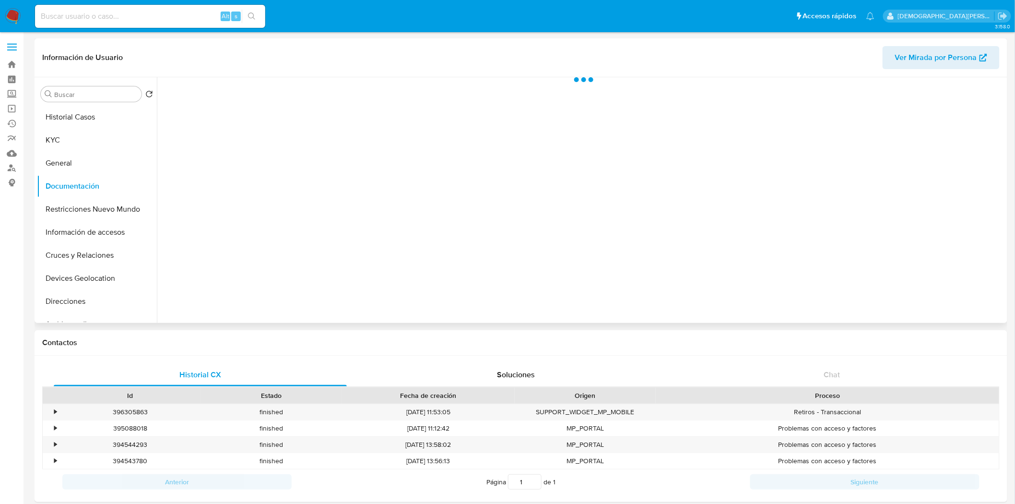
click at [228, 112] on div at bounding box center [581, 200] width 848 height 246
click at [220, 117] on div at bounding box center [581, 200] width 848 height 246
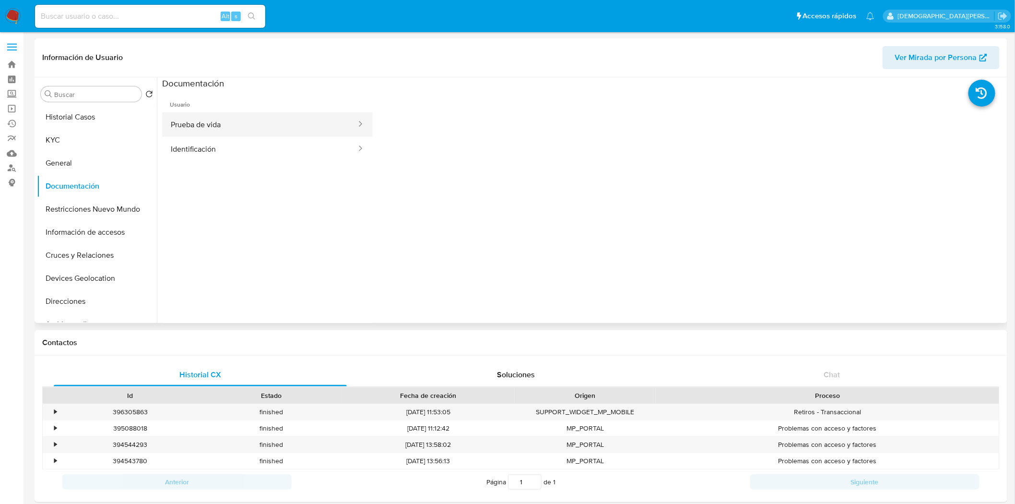
click at [209, 120] on button "Prueba de vida" at bounding box center [259, 124] width 195 height 24
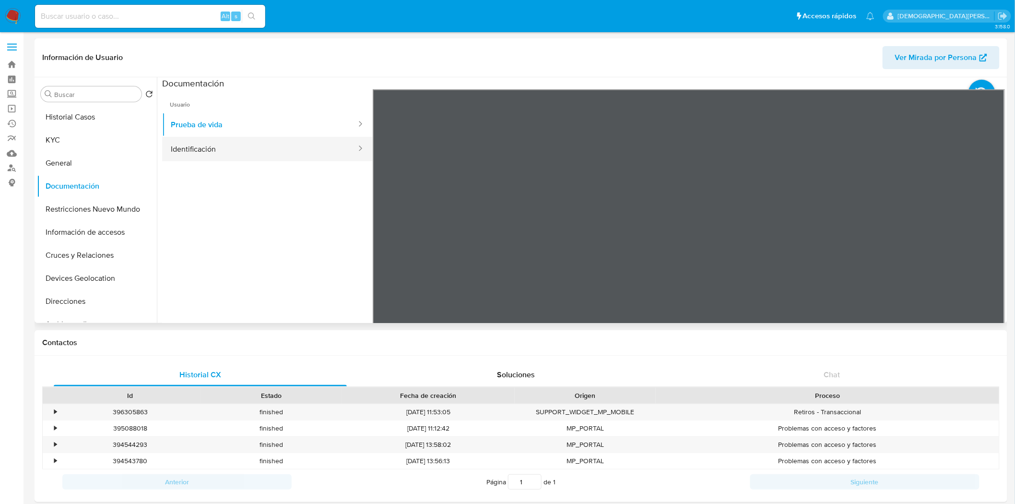
click at [210, 161] on button "Identificación" at bounding box center [259, 149] width 195 height 24
click at [95, 214] on button "Restricciones Nuevo Mundo" at bounding box center [93, 209] width 112 height 23
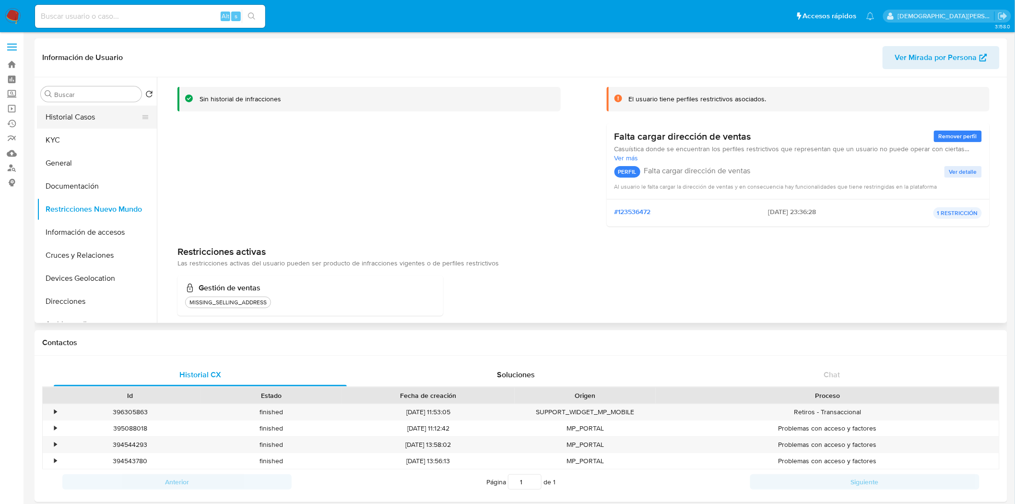
click at [84, 122] on button "Historial Casos" at bounding box center [93, 117] width 112 height 23
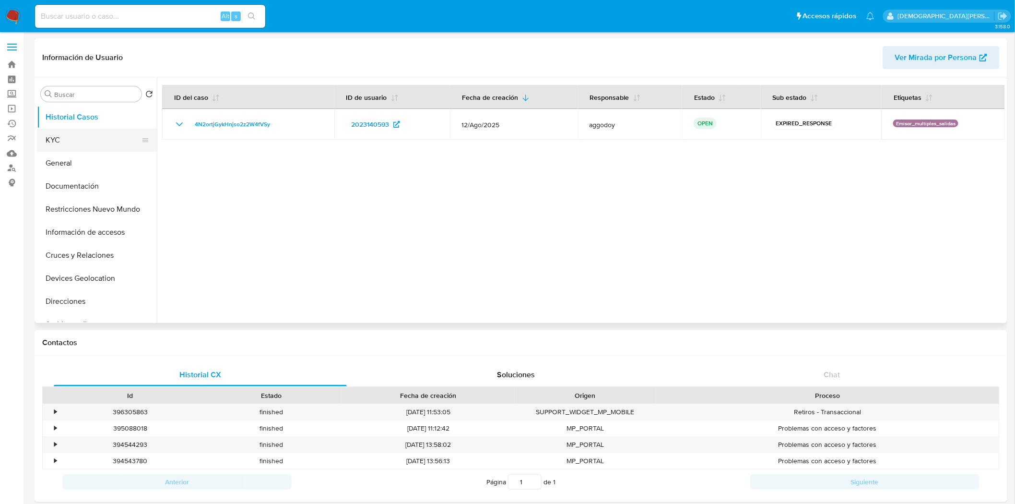
click at [76, 140] on button "KYC" at bounding box center [93, 140] width 112 height 23
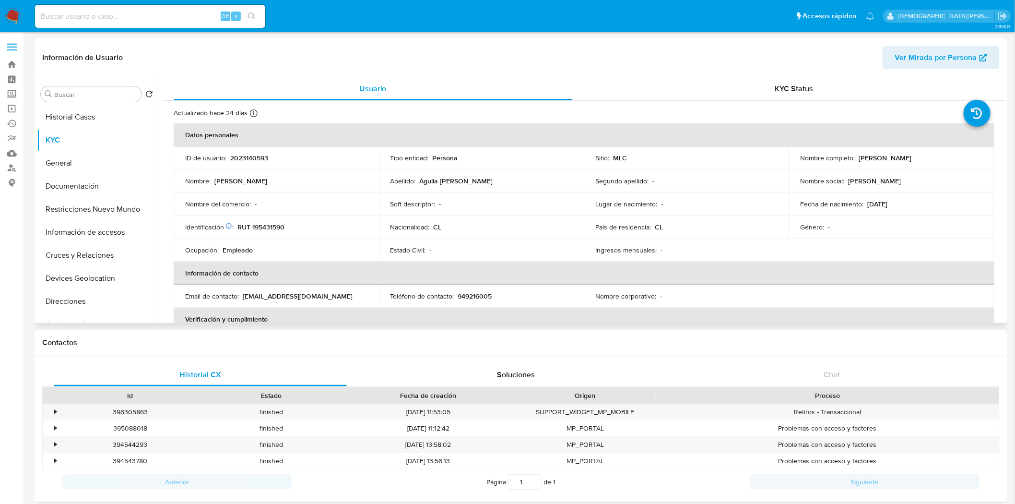
click at [280, 230] on p "RUT 195431590" at bounding box center [260, 227] width 47 height 9
copy p "195431590"
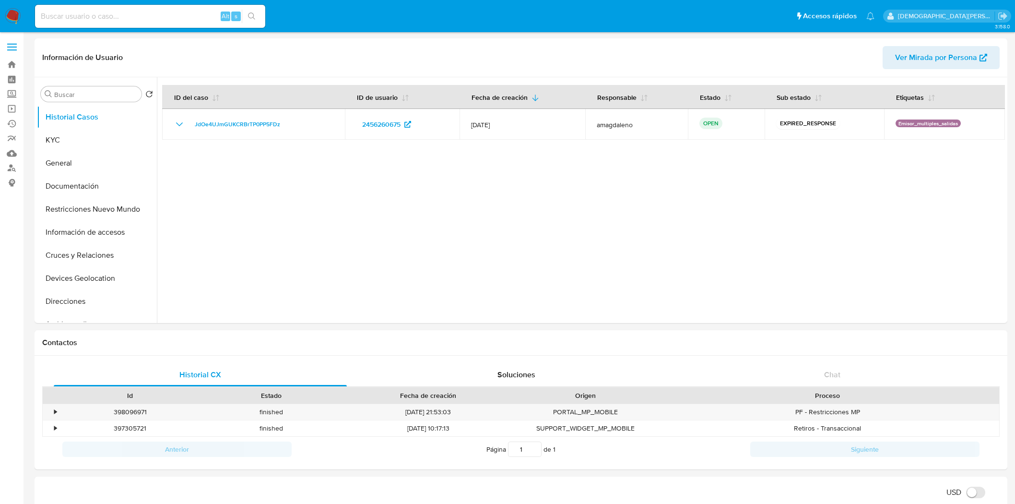
select select "10"
click at [62, 190] on button "Documentación" at bounding box center [93, 186] width 112 height 23
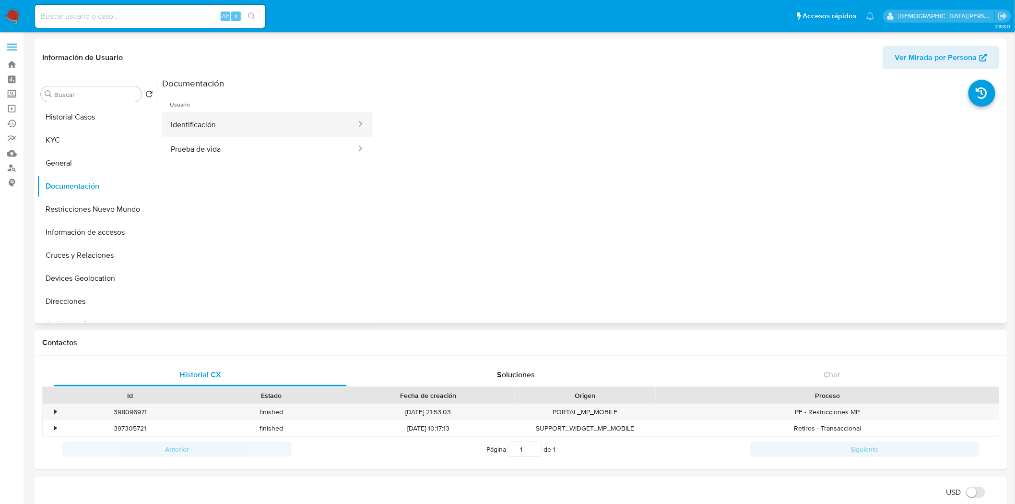
click at [218, 122] on button "Identificación" at bounding box center [259, 124] width 195 height 24
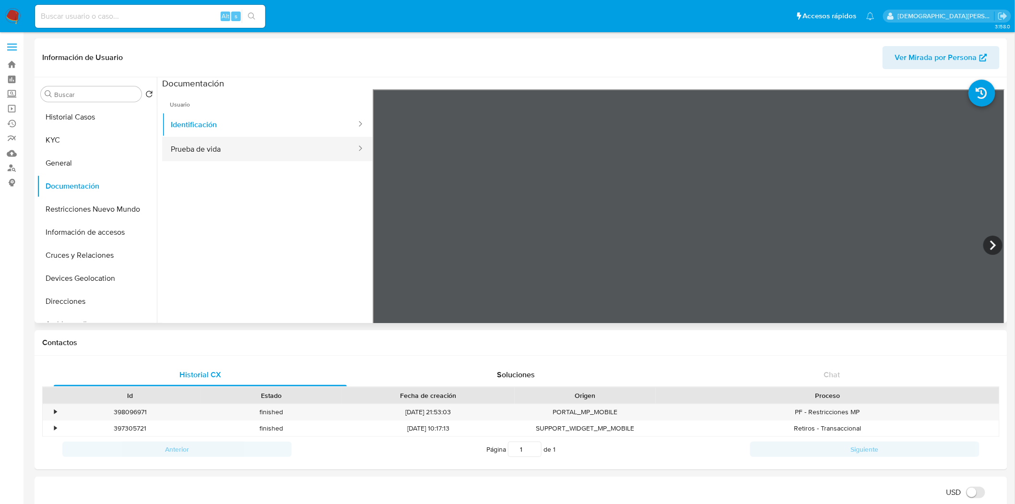
click at [219, 151] on button "Prueba de vida" at bounding box center [259, 149] width 195 height 24
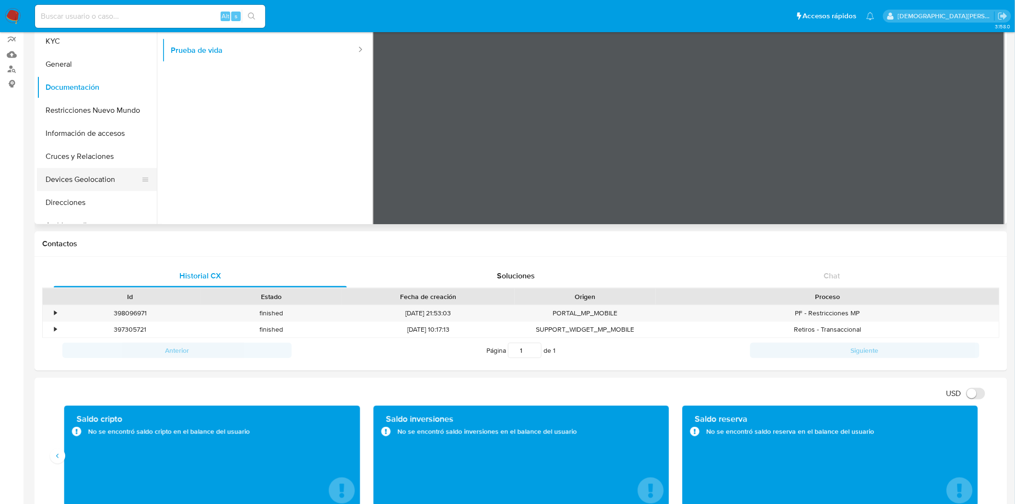
scroll to position [53, 0]
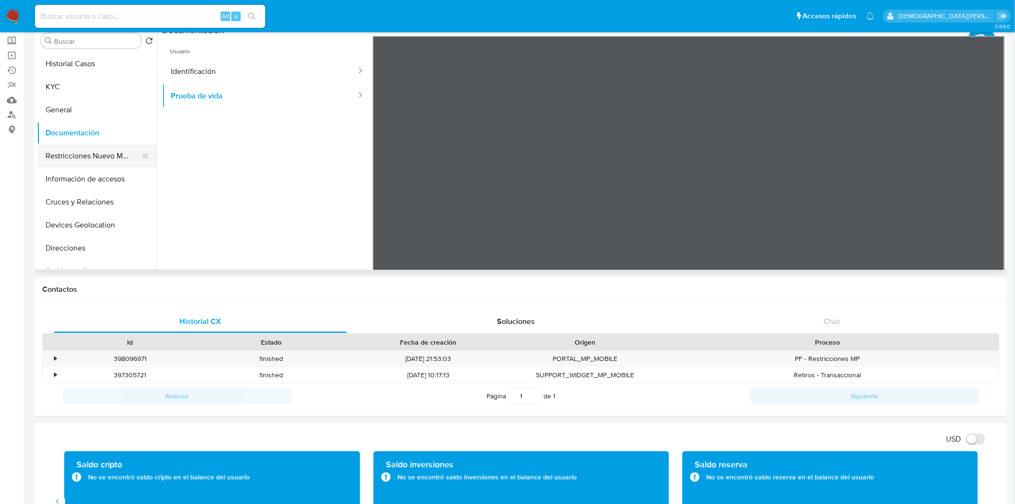
click at [78, 152] on button "Restricciones Nuevo Mundo" at bounding box center [93, 155] width 112 height 23
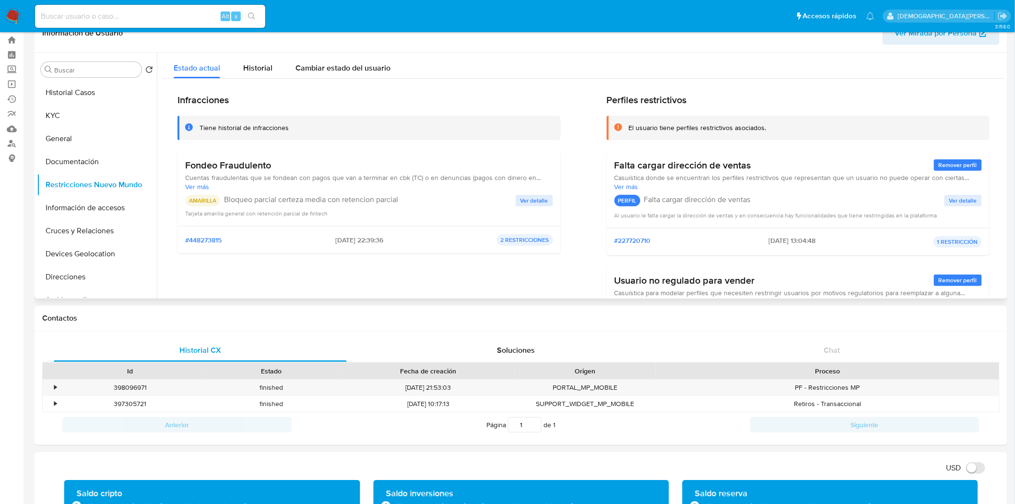
scroll to position [0, 0]
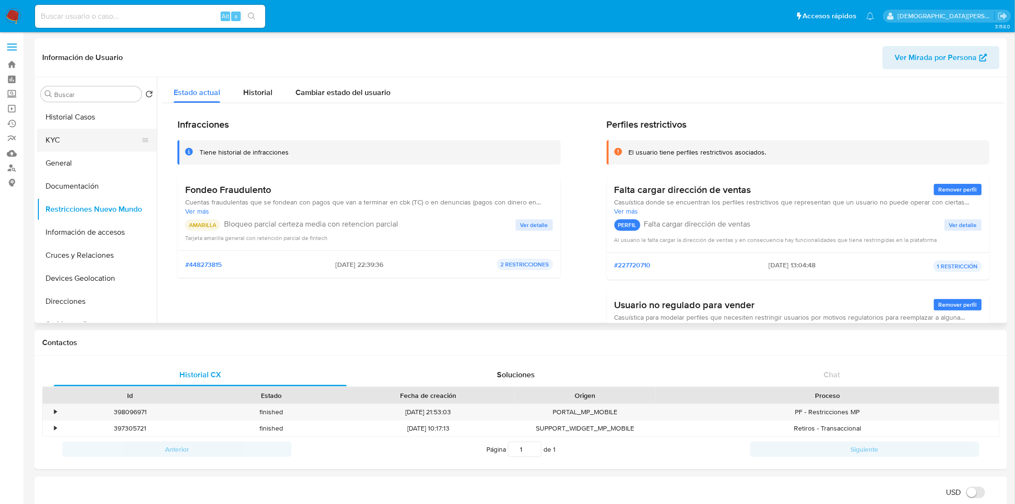
click at [72, 140] on button "KYC" at bounding box center [93, 140] width 112 height 23
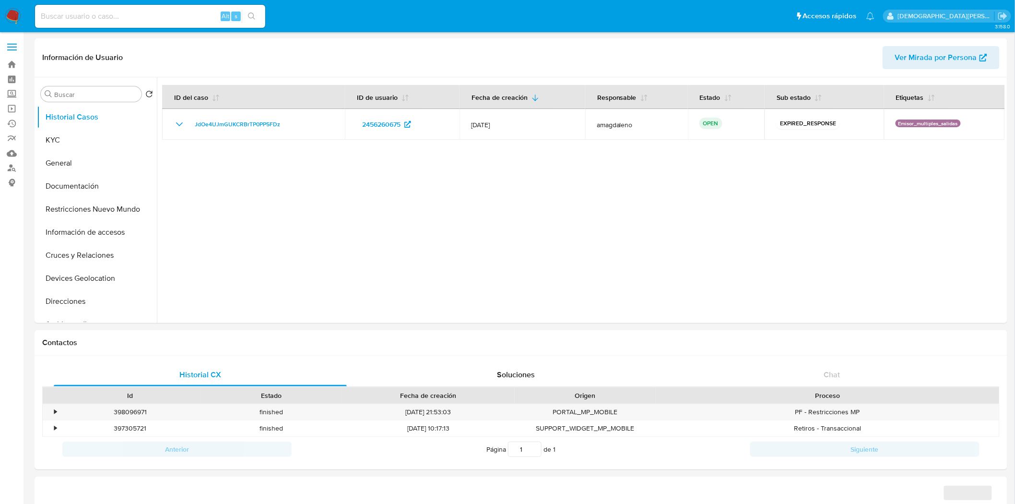
select select "10"
click at [565, 181] on div at bounding box center [581, 200] width 848 height 246
click at [97, 137] on button "KYC" at bounding box center [93, 140] width 112 height 23
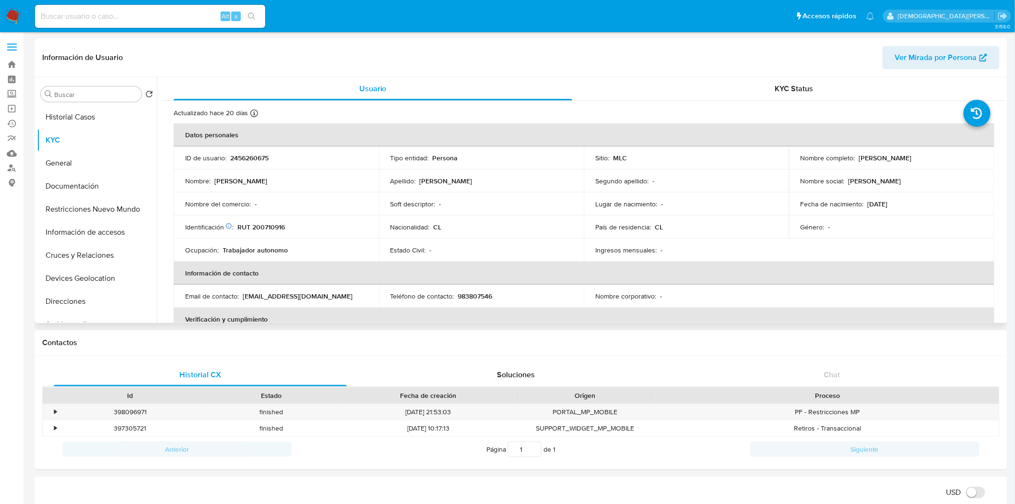
click at [279, 224] on p "RUT 200710916" at bounding box center [260, 227] width 47 height 9
copy p "200710916"
click at [276, 225] on p "RUT 200710916" at bounding box center [260, 227] width 47 height 9
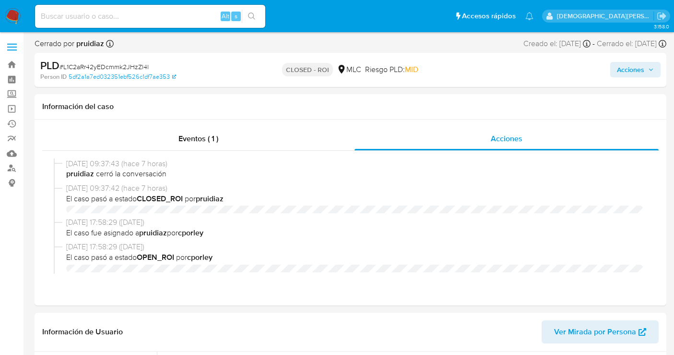
select select "10"
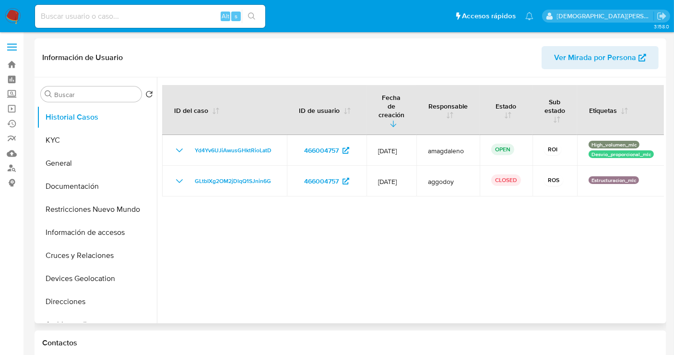
select select "10"
